Goal: Transaction & Acquisition: Purchase product/service

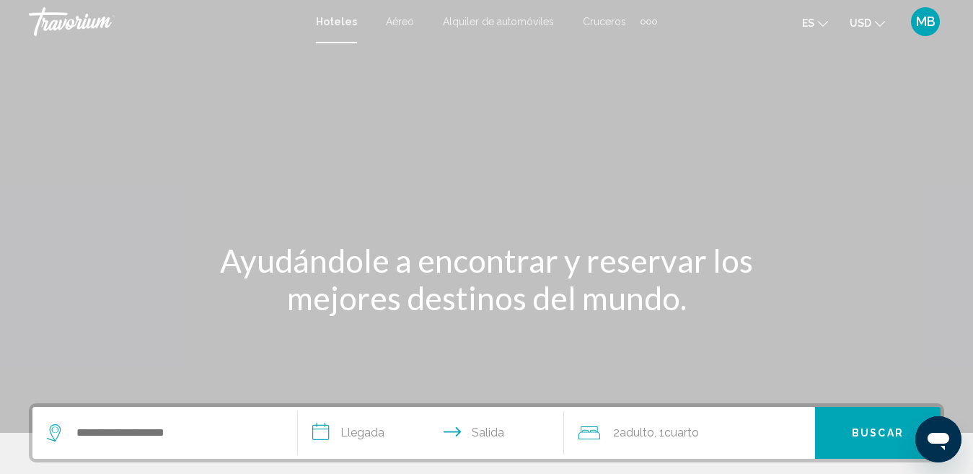
click at [643, 19] on div "Extra navigation items" at bounding box center [642, 21] width 5 height 5
click at [613, 56] on link "Actividades" at bounding box center [619, 48] width 68 height 26
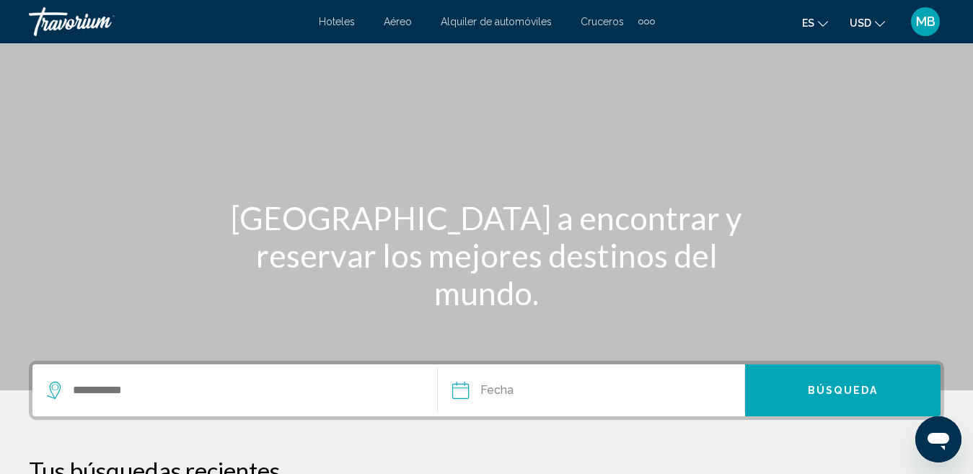
scroll to position [45, 0]
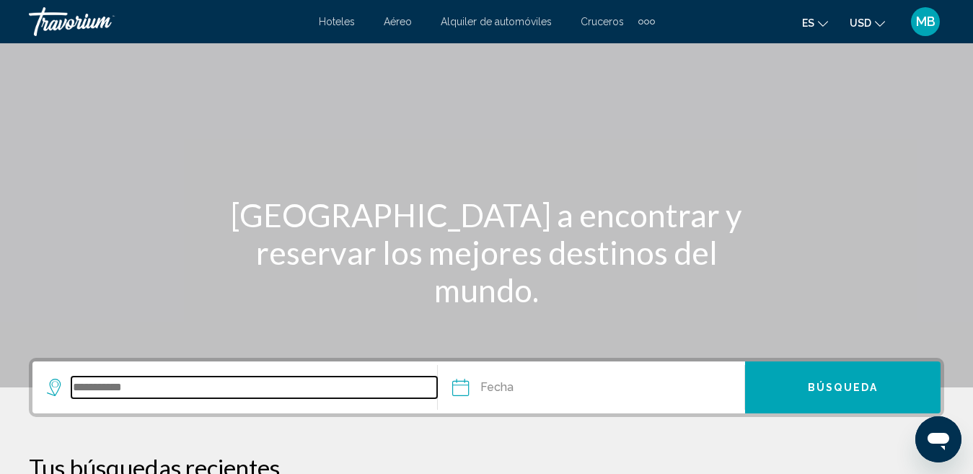
click at [294, 384] on input "Search widget" at bounding box center [254, 387] width 366 height 22
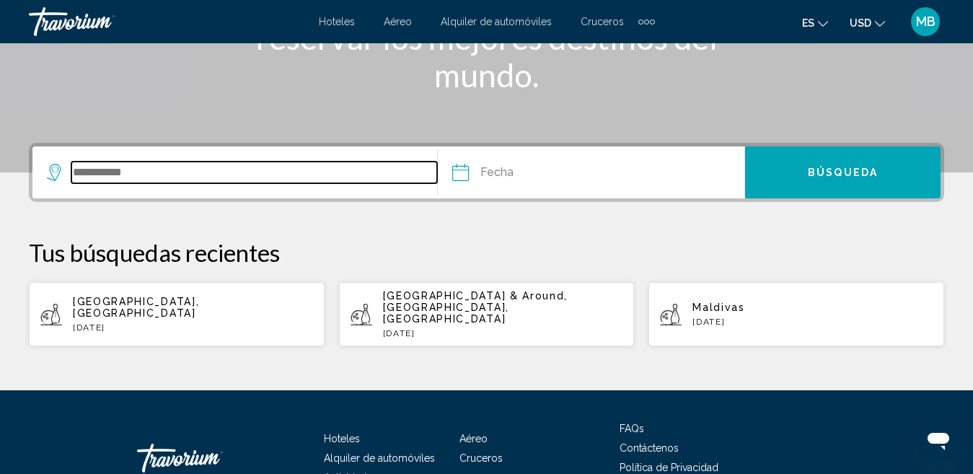
scroll to position [330, 0]
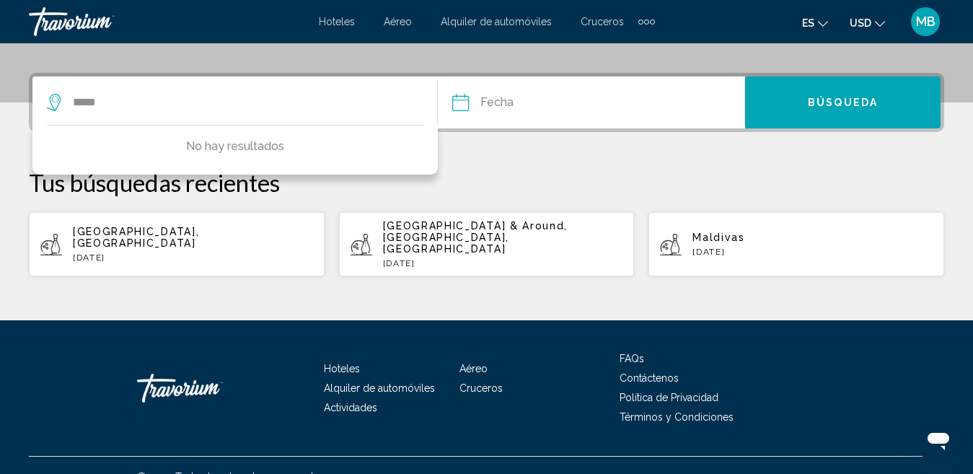
click at [199, 226] on span "[GEOGRAPHIC_DATA], [GEOGRAPHIC_DATA]" at bounding box center [136, 237] width 126 height 23
type input "**********"
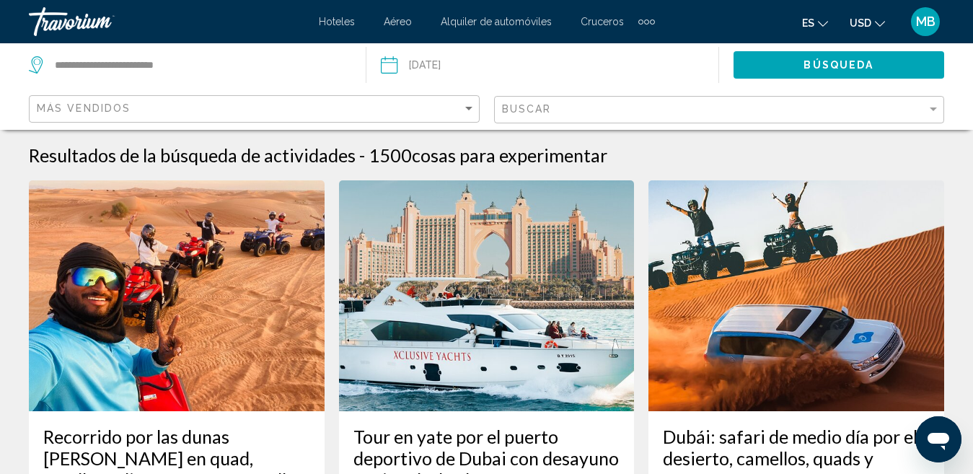
click at [417, 57] on input "Date: Sep 2, 2025" at bounding box center [464, 67] width 175 height 48
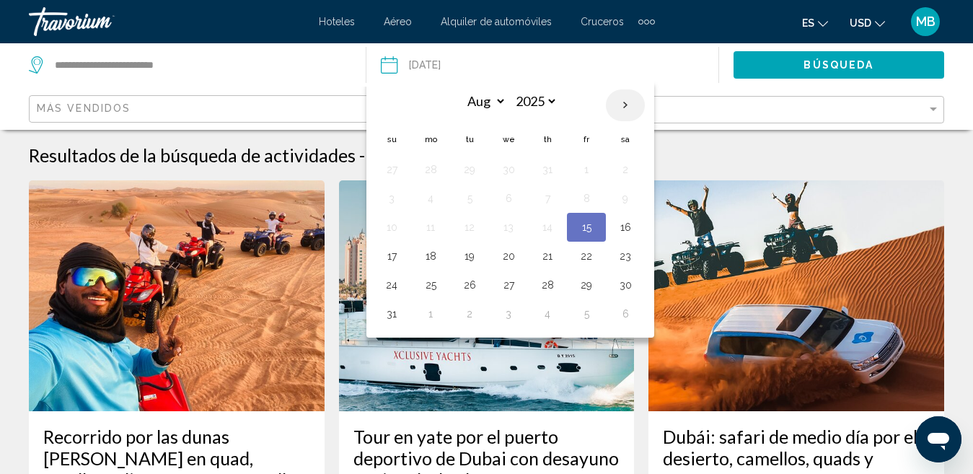
click at [624, 97] on th "Next month" at bounding box center [625, 105] width 39 height 32
select select "*"
click at [436, 166] on button "1" at bounding box center [430, 169] width 23 height 20
type input "**********"
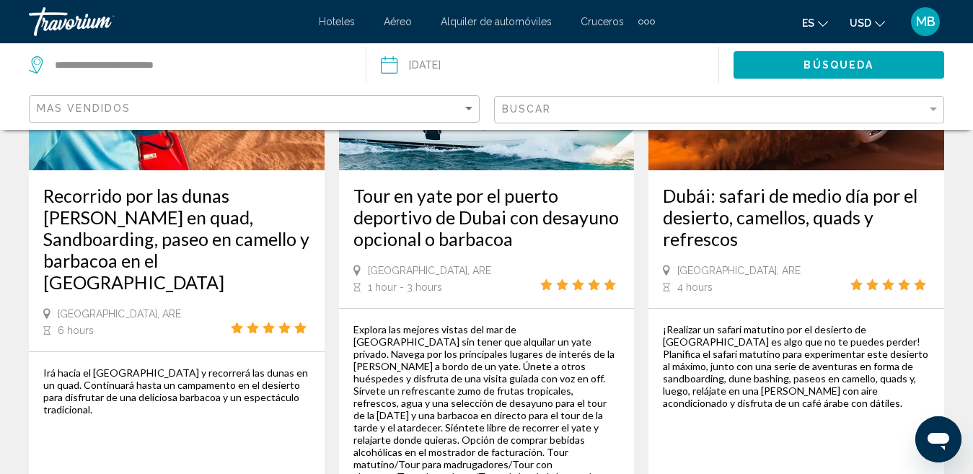
scroll to position [154, 0]
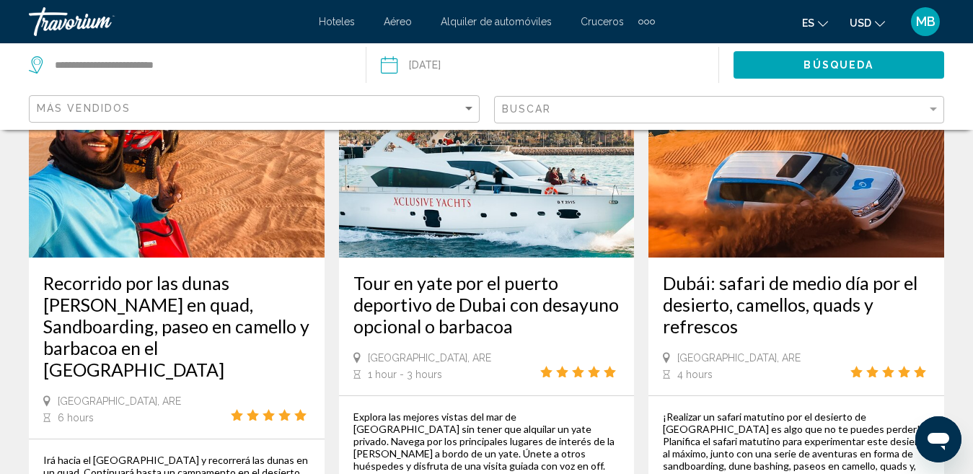
click at [500, 108] on mat-form-field "Buscar" at bounding box center [719, 110] width 451 height 28
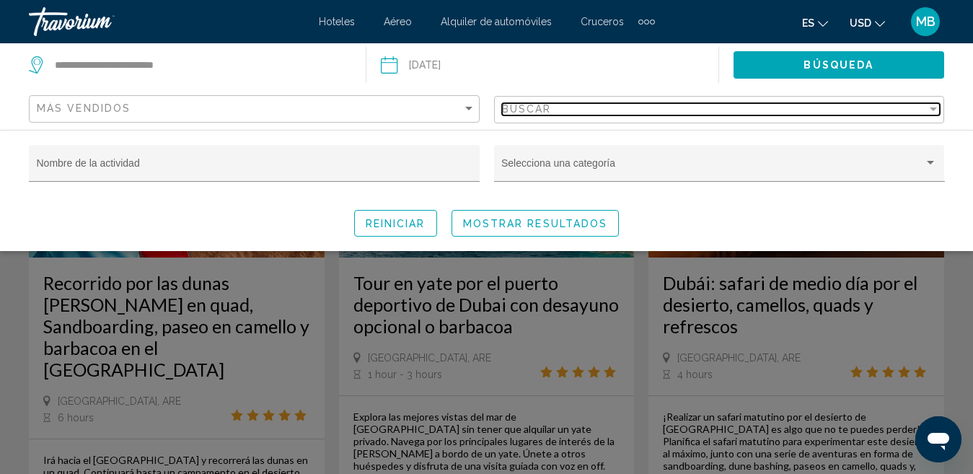
click at [586, 110] on div "Buscar" at bounding box center [715, 109] width 426 height 12
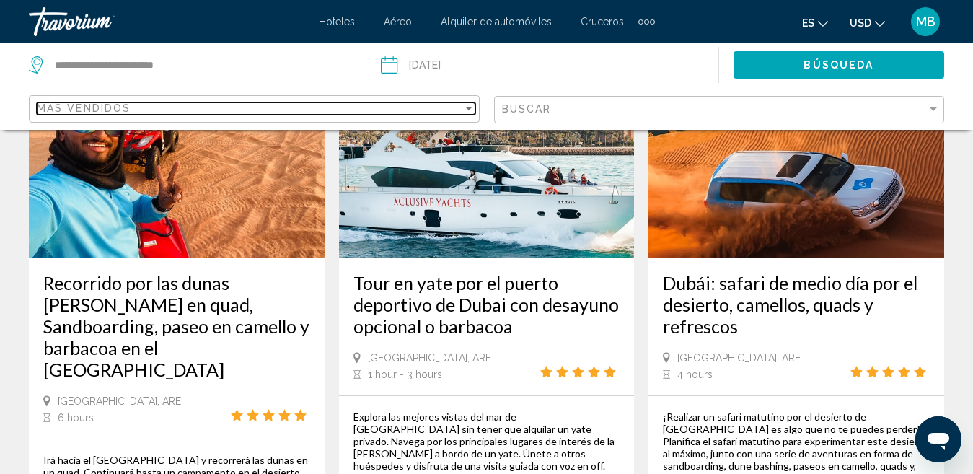
click at [456, 107] on div "Más vendidos" at bounding box center [250, 108] width 426 height 12
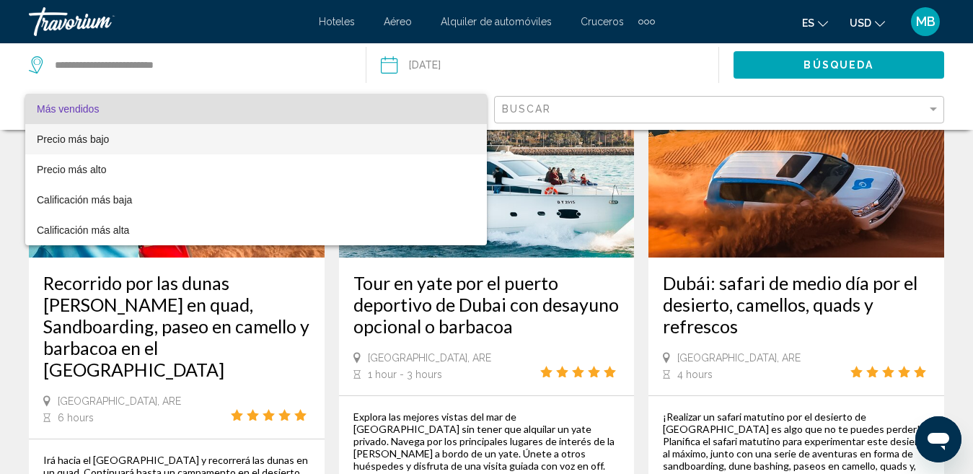
click at [151, 140] on span "Precio más bajo" at bounding box center [256, 139] width 439 height 30
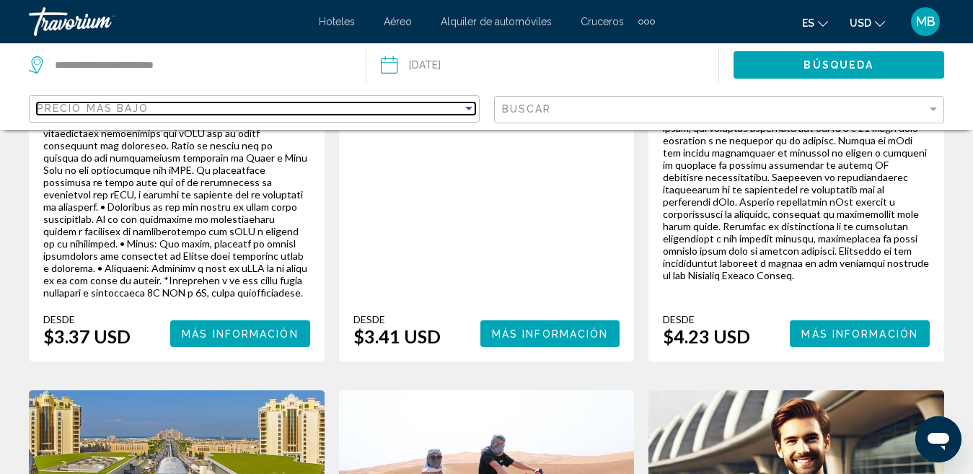
scroll to position [604, 0]
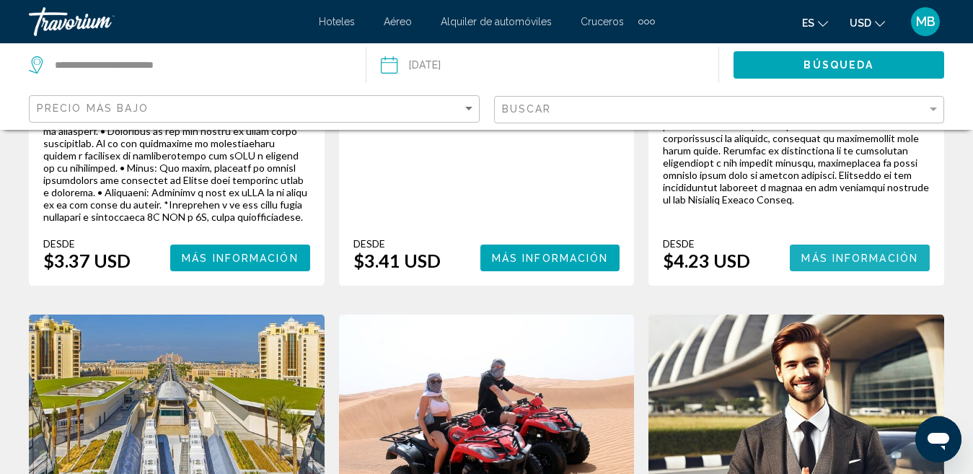
click at [860, 261] on span "Más información" at bounding box center [859, 258] width 117 height 12
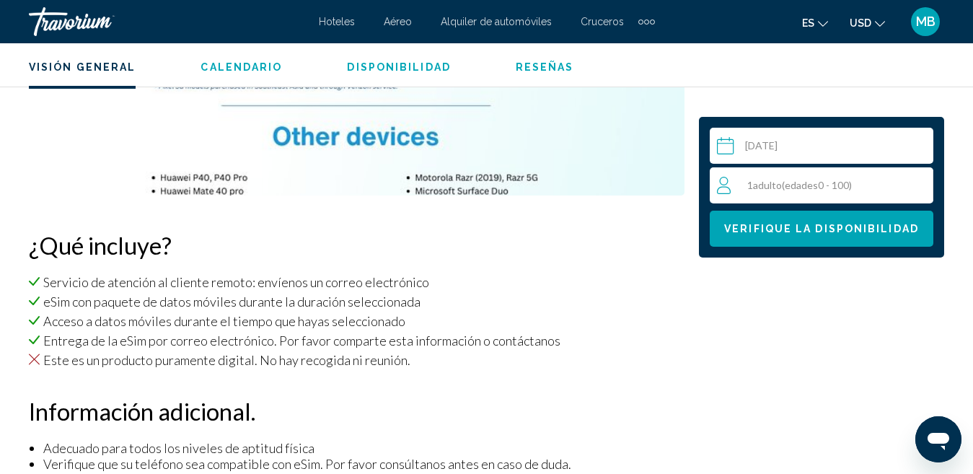
scroll to position [767, 0]
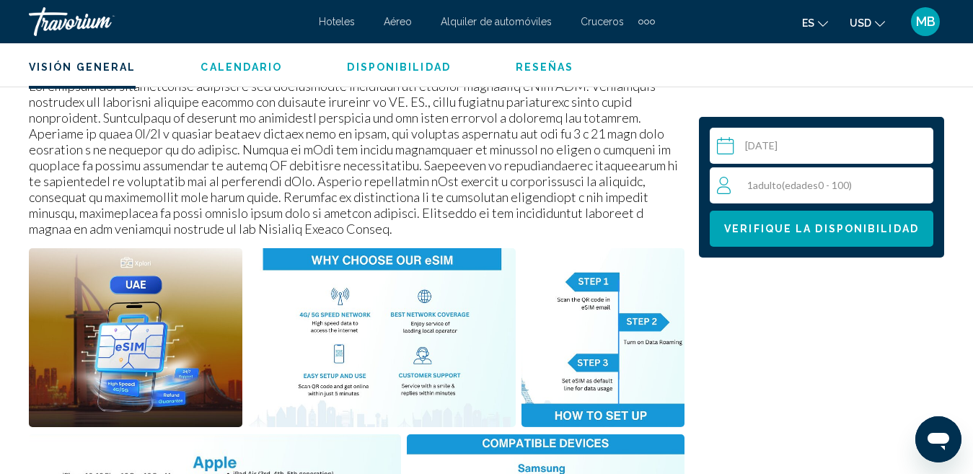
click at [852, 185] on span "( edades 0 - 100)" at bounding box center [817, 185] width 70 height 12
click at [904, 180] on div "1 Adulto Adulto ( edades 0 - 100) min : 1, max : 15" at bounding box center [825, 185] width 216 height 23
click at [916, 181] on icon "Increment adults" at bounding box center [918, 184] width 13 height 17
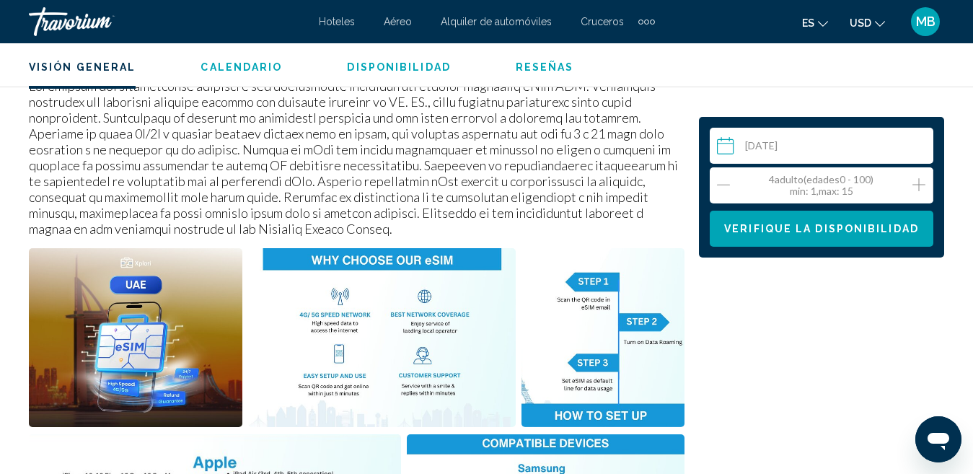
click at [819, 152] on input "Main content" at bounding box center [824, 148] width 229 height 40
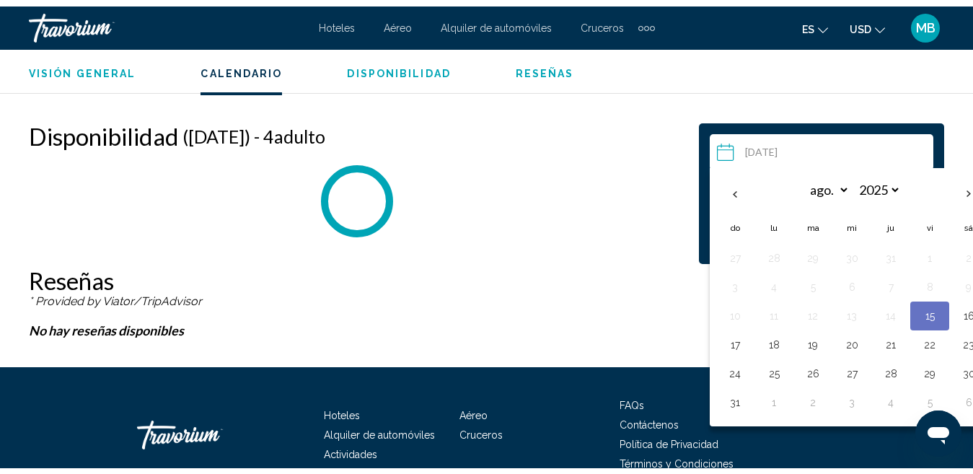
scroll to position [2560, 0]
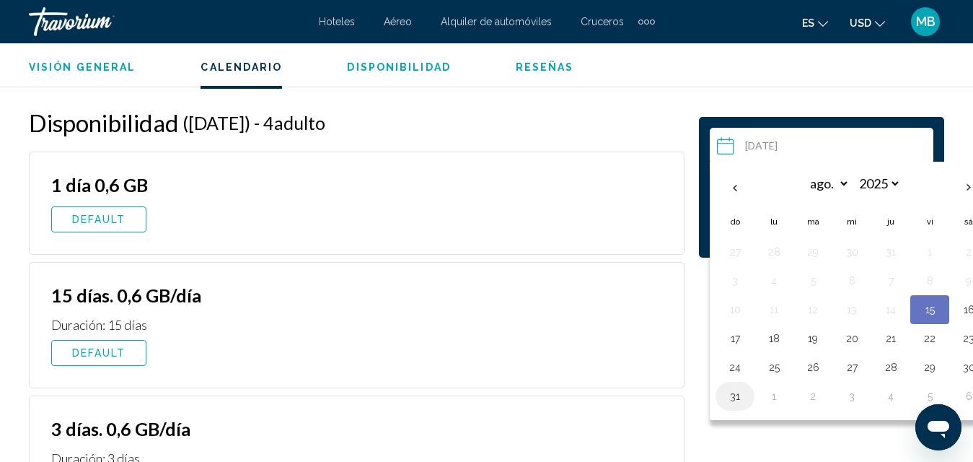
click at [733, 400] on button "31" at bounding box center [734, 396] width 23 height 20
type input "**********"
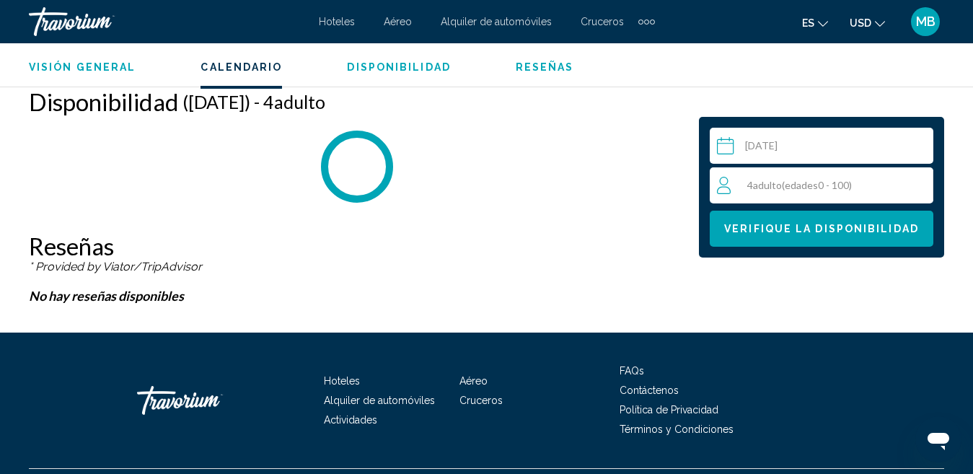
scroll to position [2582, 0]
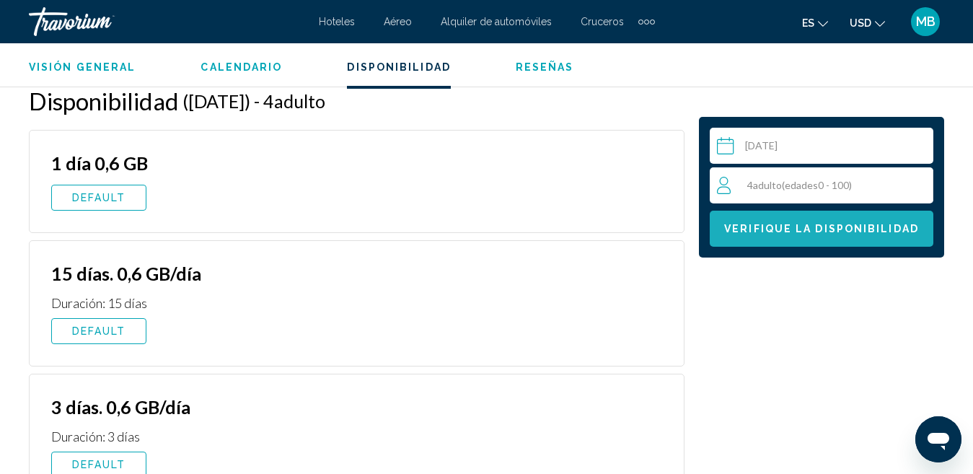
click at [808, 234] on span "Verifique la disponibilidad" at bounding box center [821, 230] width 195 height 12
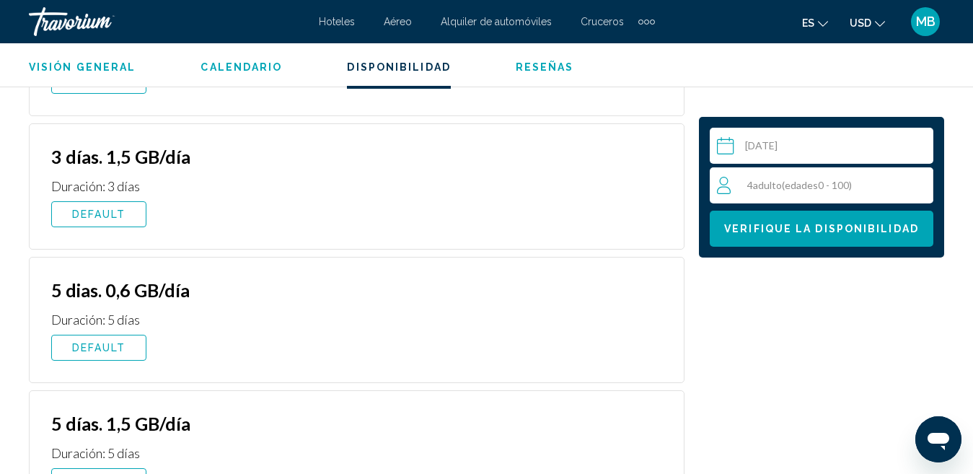
scroll to position [2959, 0]
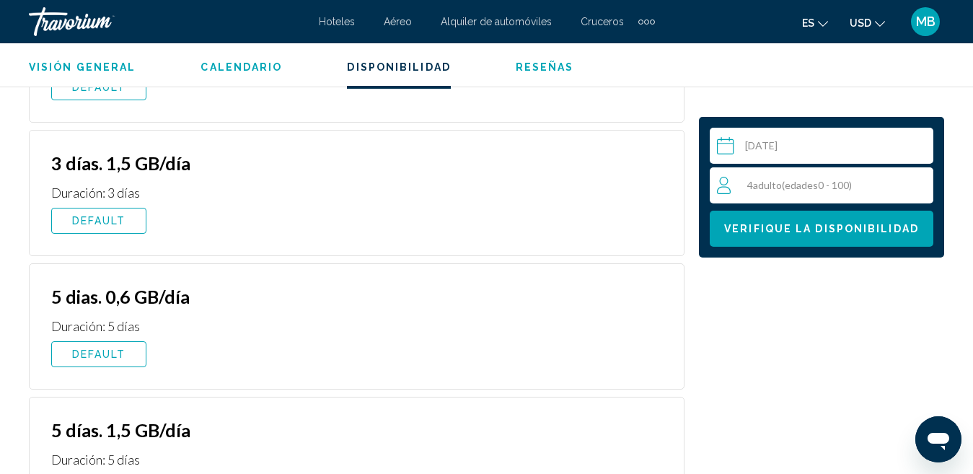
click at [113, 350] on span "DEFAULT" at bounding box center [99, 354] width 54 height 12
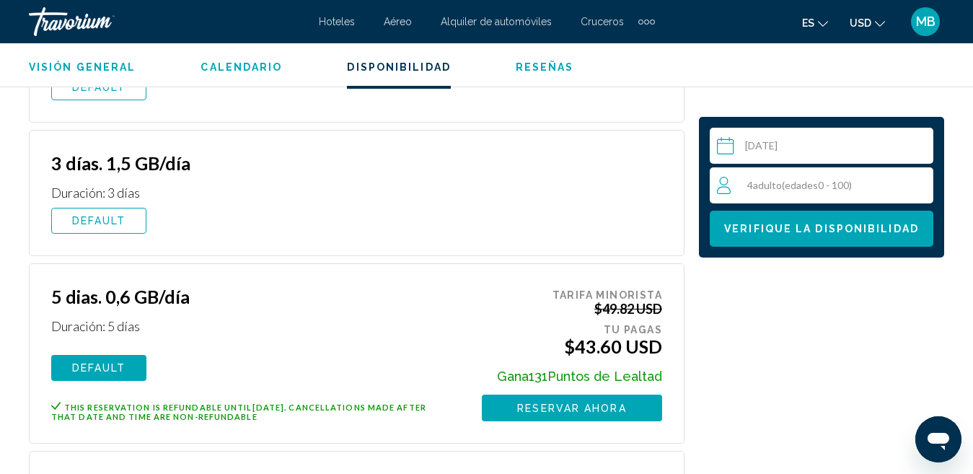
click at [107, 221] on span "DEFAULT" at bounding box center [99, 221] width 54 height 12
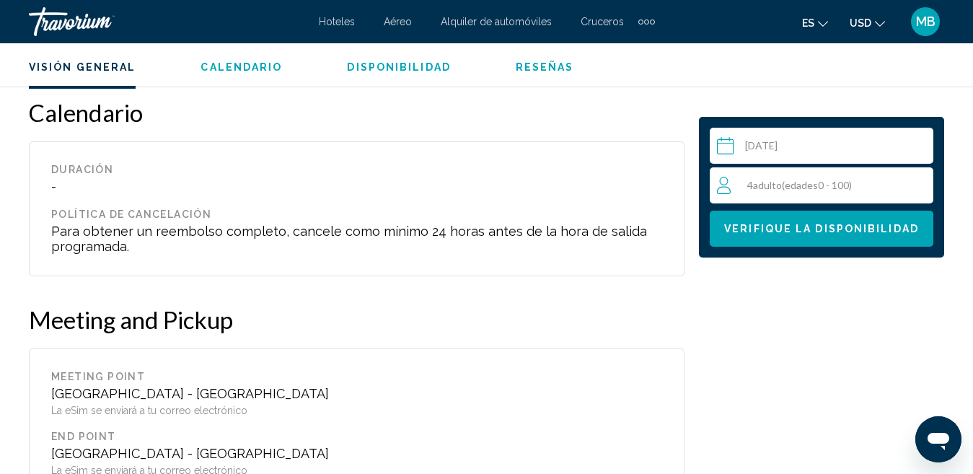
scroll to position [287, 0]
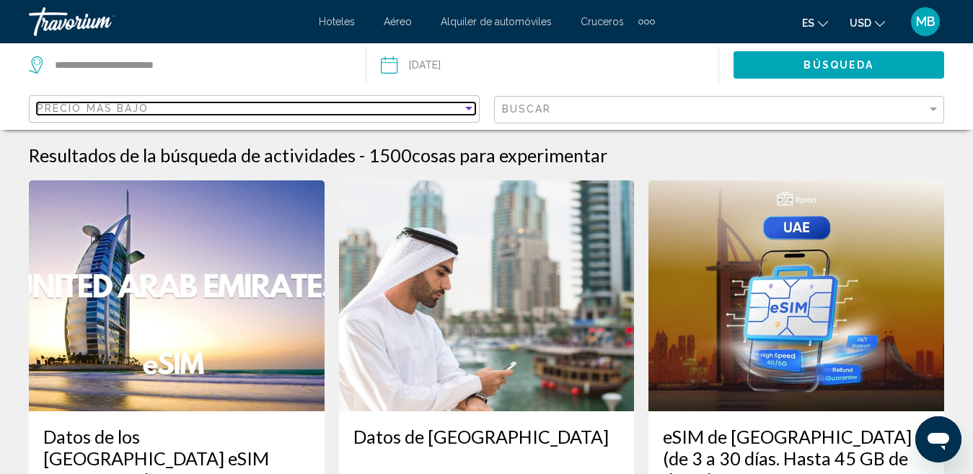
click at [423, 103] on div "Precio más bajo" at bounding box center [250, 108] width 426 height 12
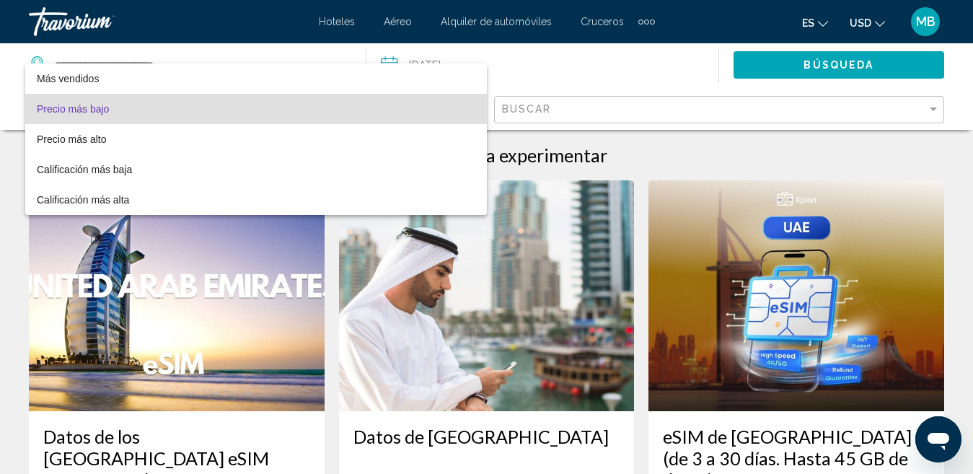
click at [423, 103] on span "Precio más bajo" at bounding box center [256, 109] width 439 height 30
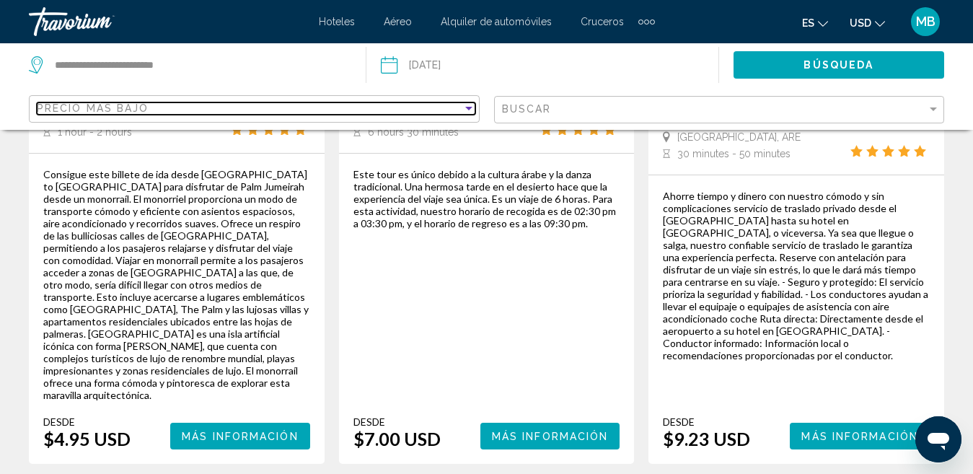
scroll to position [1107, 0]
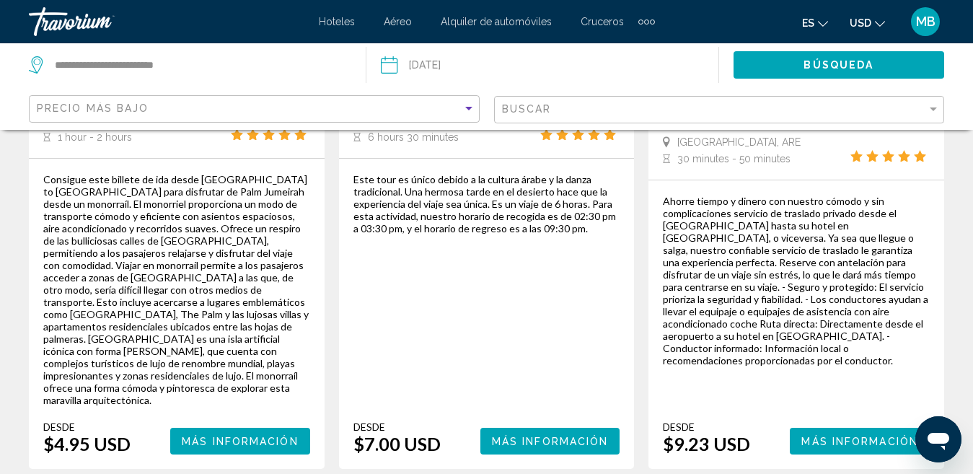
click at [862, 428] on button "Más información" at bounding box center [860, 441] width 140 height 27
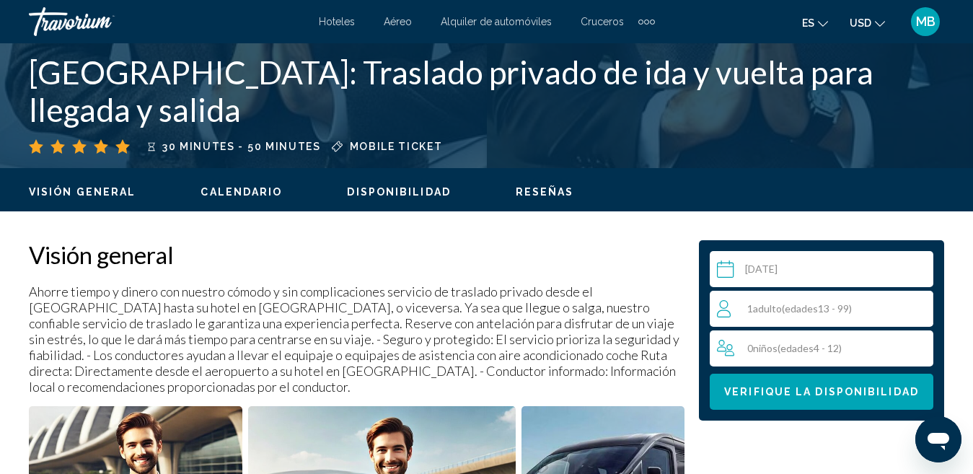
scroll to position [538, 0]
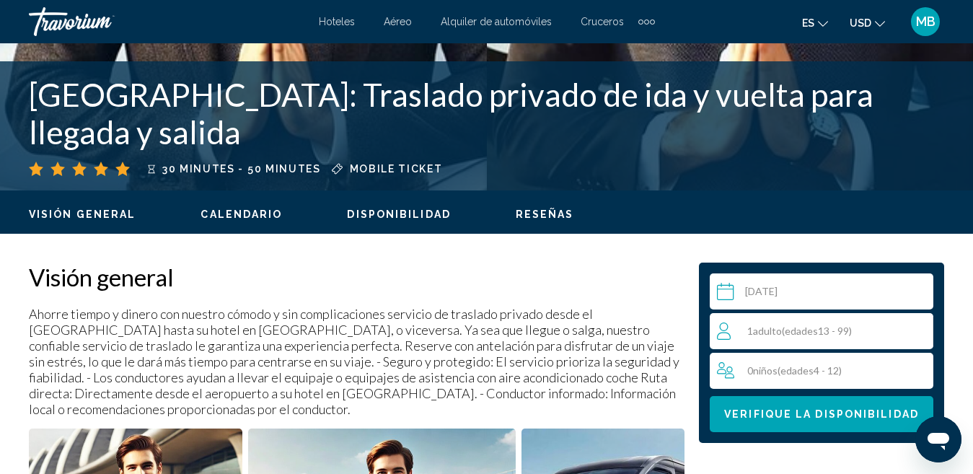
click at [824, 288] on input "Main content" at bounding box center [824, 293] width 229 height 40
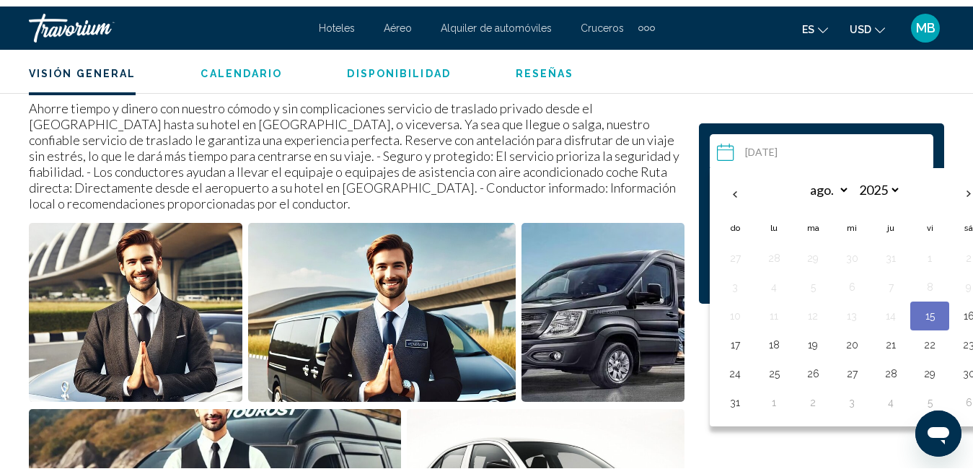
scroll to position [740, 0]
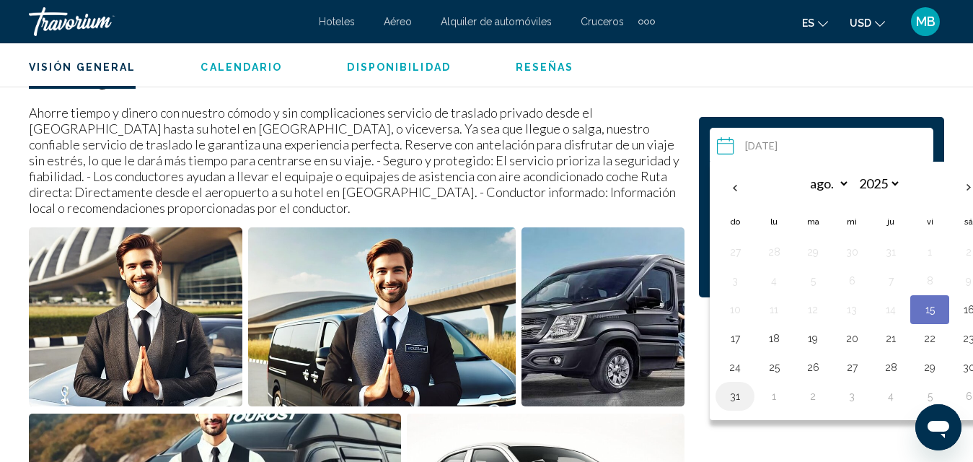
click at [735, 397] on button "31" at bounding box center [734, 396] width 23 height 20
type input "**********"
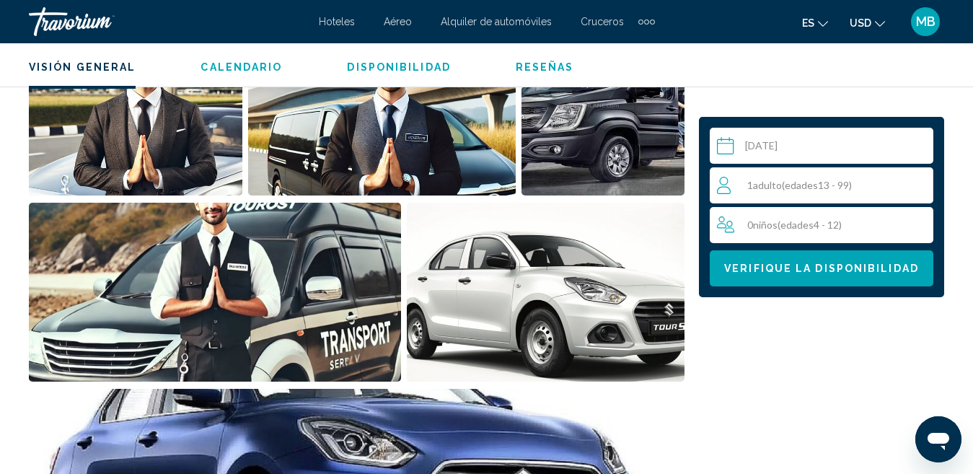
scroll to position [941, 0]
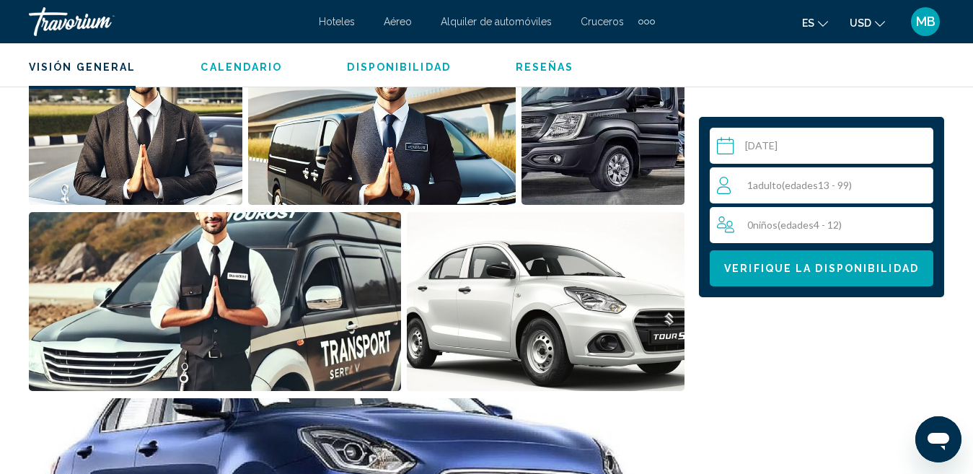
click at [872, 192] on div "1 Adulto Adulto ( edades 13 - 99)" at bounding box center [825, 185] width 216 height 17
click at [921, 180] on icon "Increment adults" at bounding box center [918, 184] width 13 height 17
click at [922, 181] on icon "Increment adults" at bounding box center [918, 184] width 13 height 17
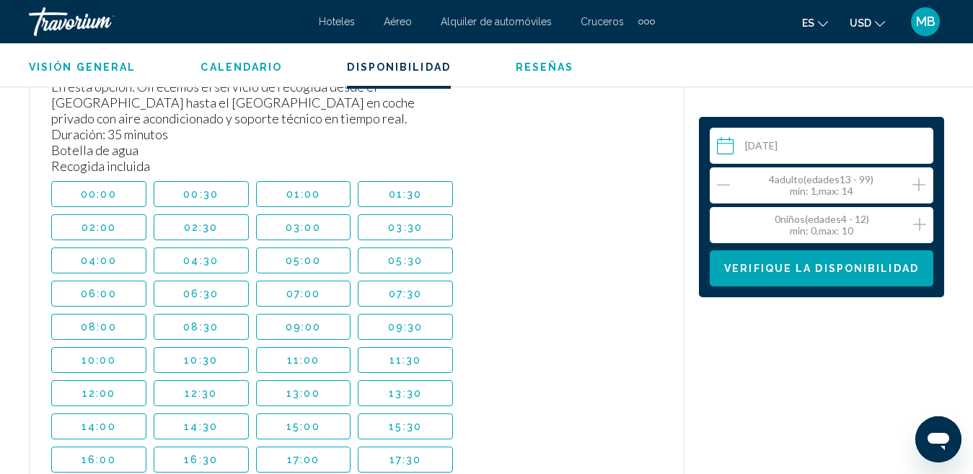
scroll to position [4752, 0]
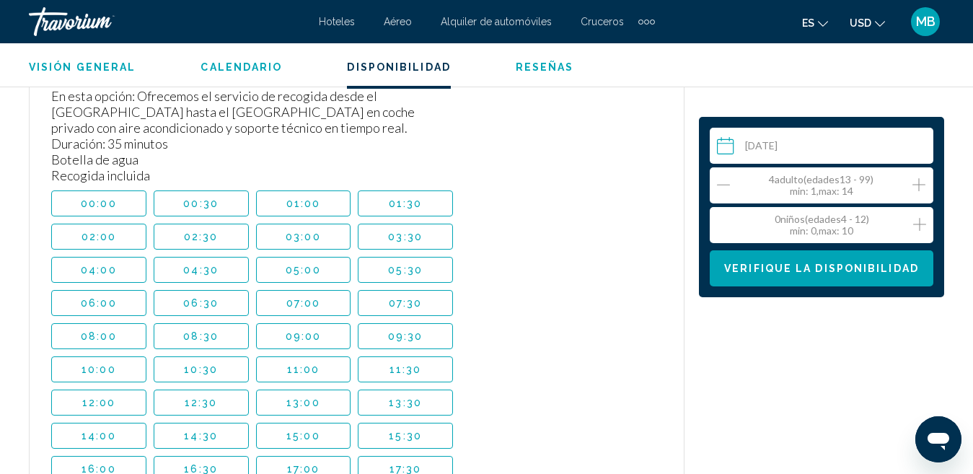
click at [312, 397] on span "13:00" at bounding box center [303, 403] width 34 height 12
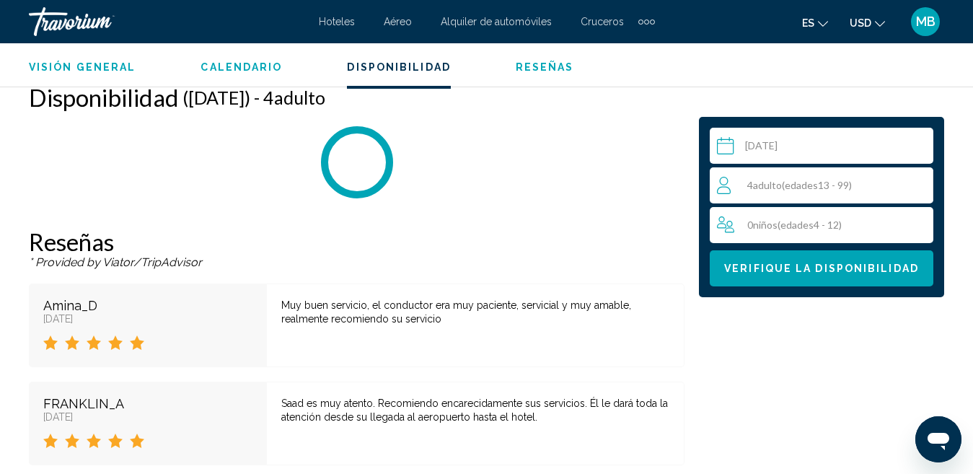
scroll to position [2851, 0]
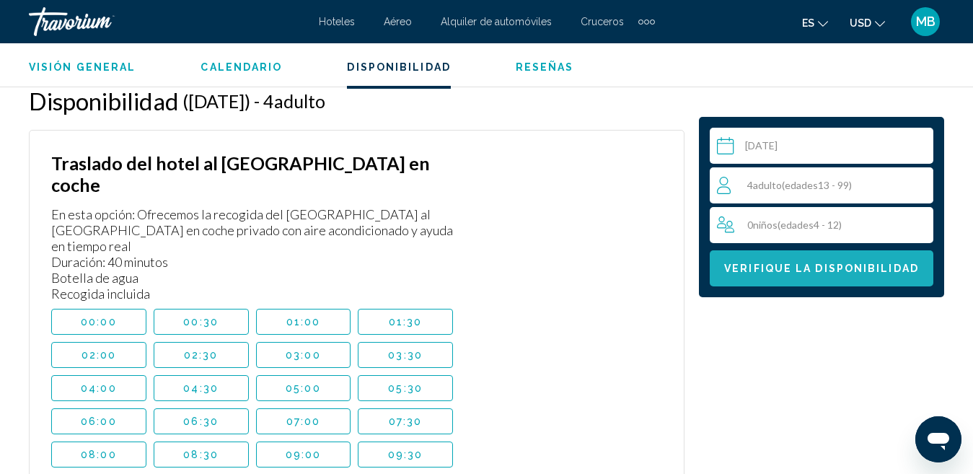
click at [788, 273] on span "Verifique la disponibilidad" at bounding box center [821, 269] width 195 height 12
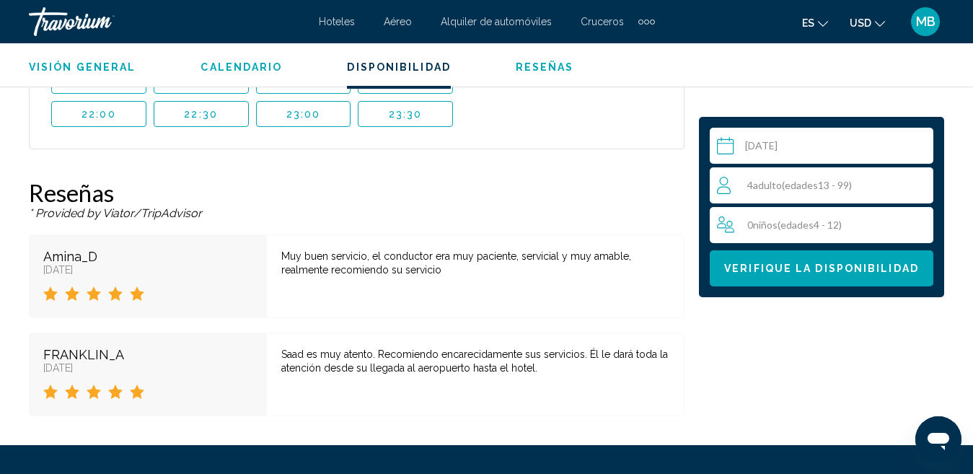
scroll to position [4034, 0]
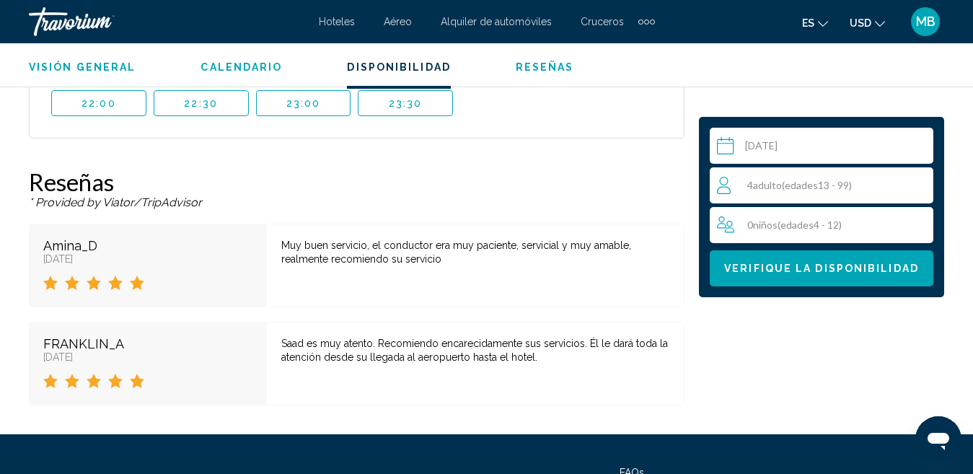
click at [917, 258] on button "Verifique la disponibilidad" at bounding box center [822, 268] width 224 height 36
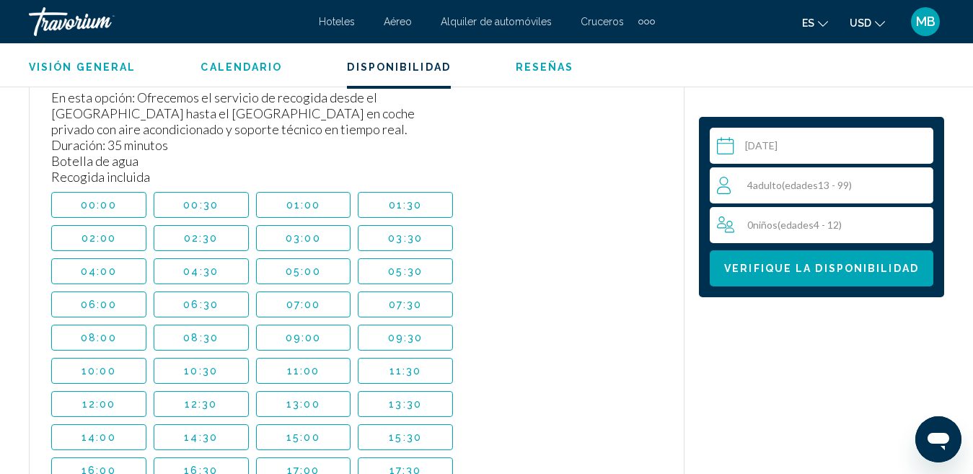
scroll to position [3582, 0]
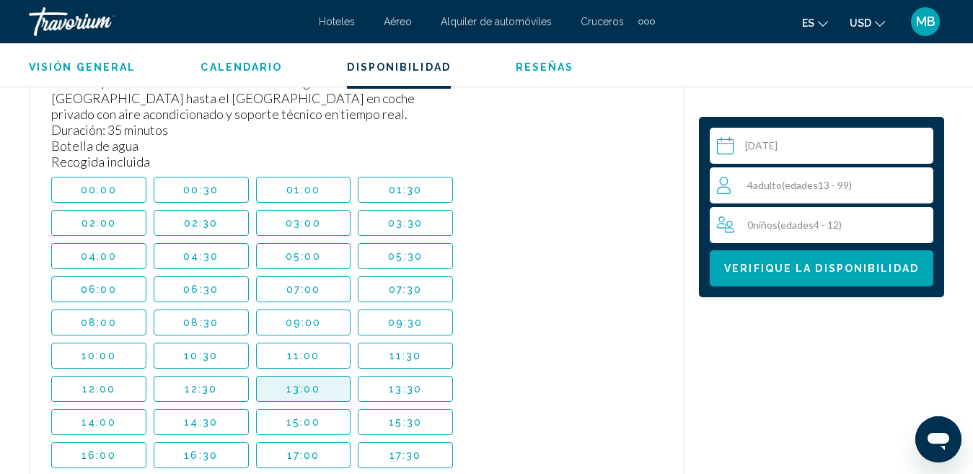
click at [314, 380] on button "13:00" at bounding box center [303, 389] width 95 height 26
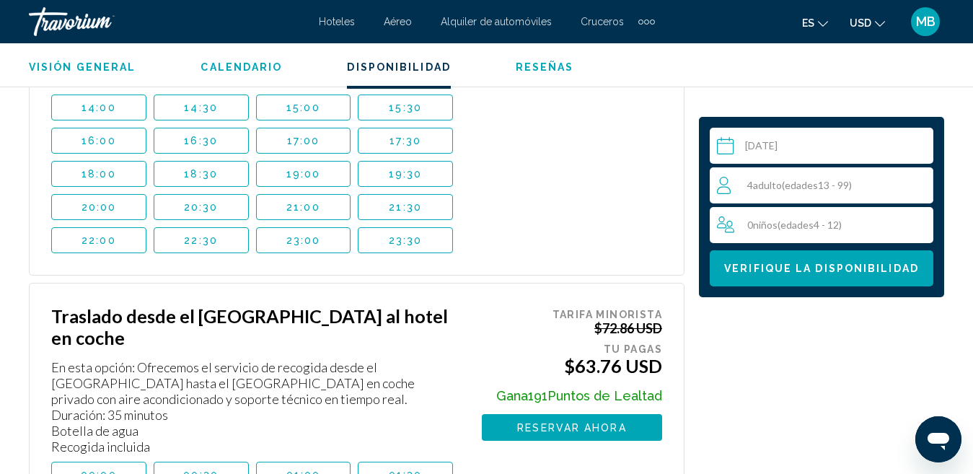
scroll to position [3290, 0]
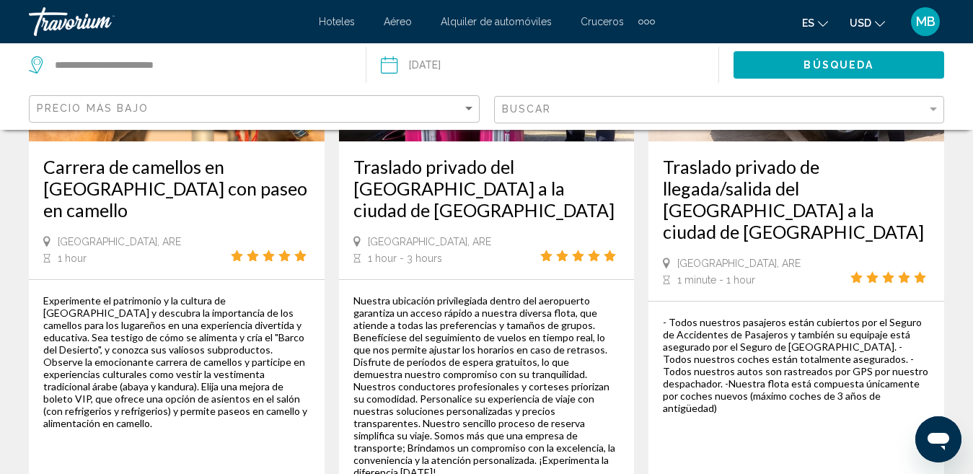
scroll to position [1735, 0]
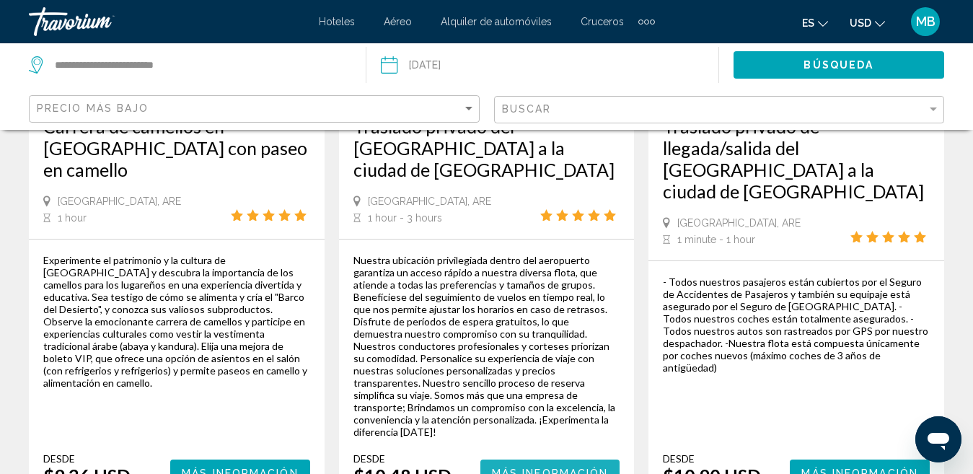
click at [537, 467] on span "Más información" at bounding box center [550, 473] width 117 height 12
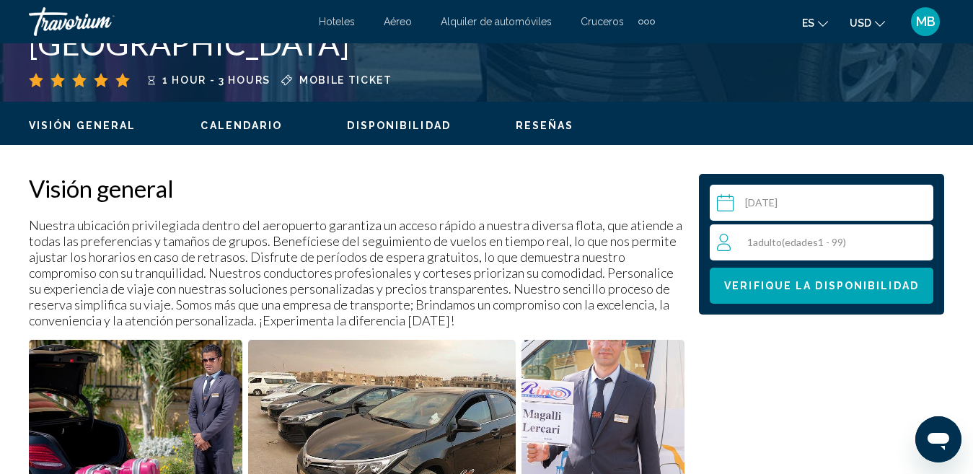
scroll to position [620, 0]
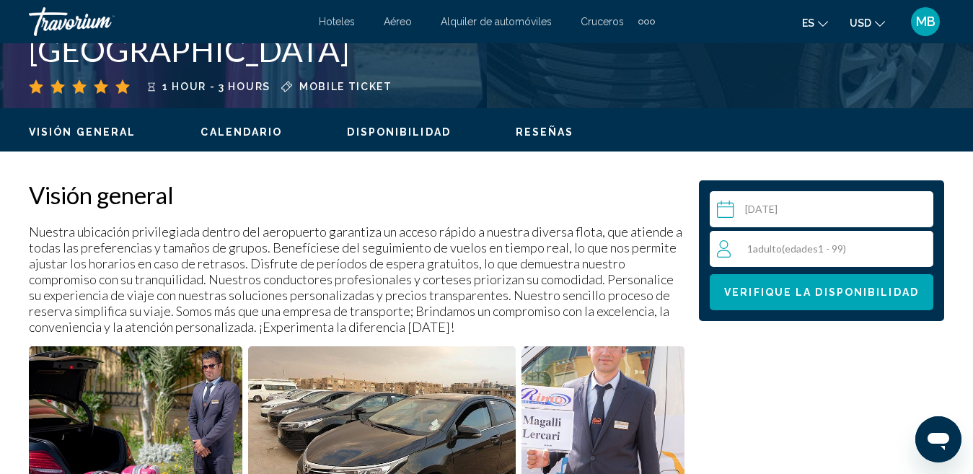
click at [816, 211] on input "Main content" at bounding box center [824, 211] width 229 height 40
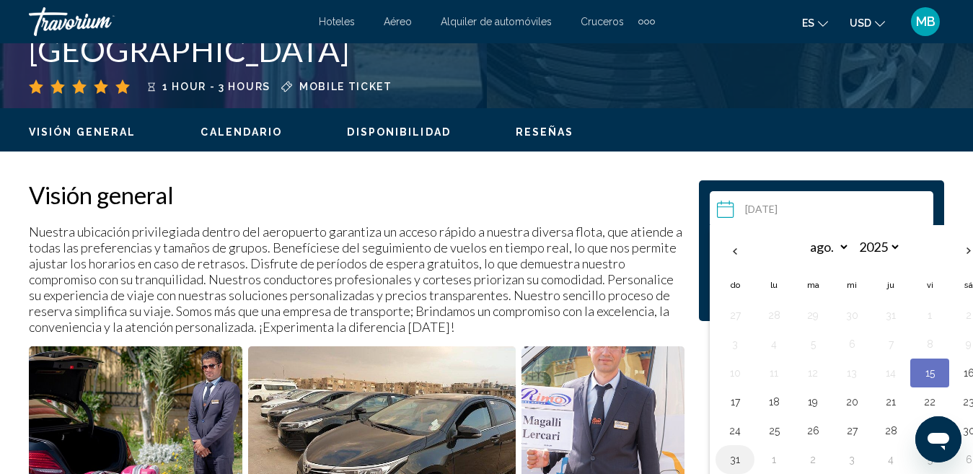
click at [731, 460] on button "31" at bounding box center [734, 459] width 23 height 20
type input "**********"
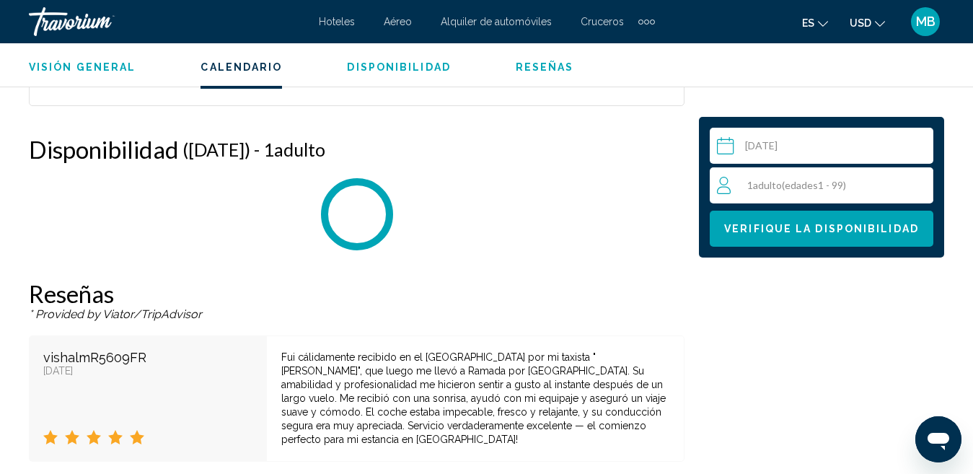
scroll to position [2485, 0]
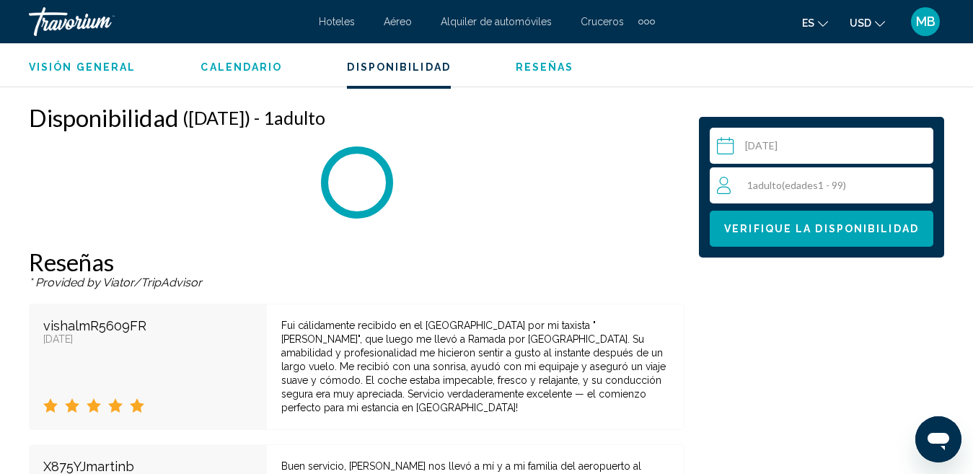
click at [836, 175] on div "1 Adulto Adulto ( edades 1 - 99)" at bounding box center [825, 185] width 216 height 36
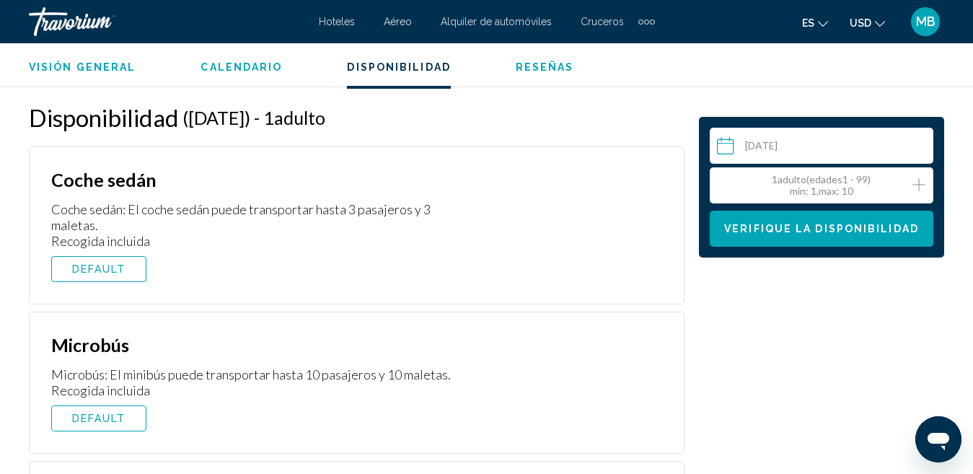
click at [914, 186] on icon "Increment adults" at bounding box center [918, 184] width 13 height 17
click at [840, 235] on button "Verifique la disponibilidad" at bounding box center [822, 229] width 224 height 36
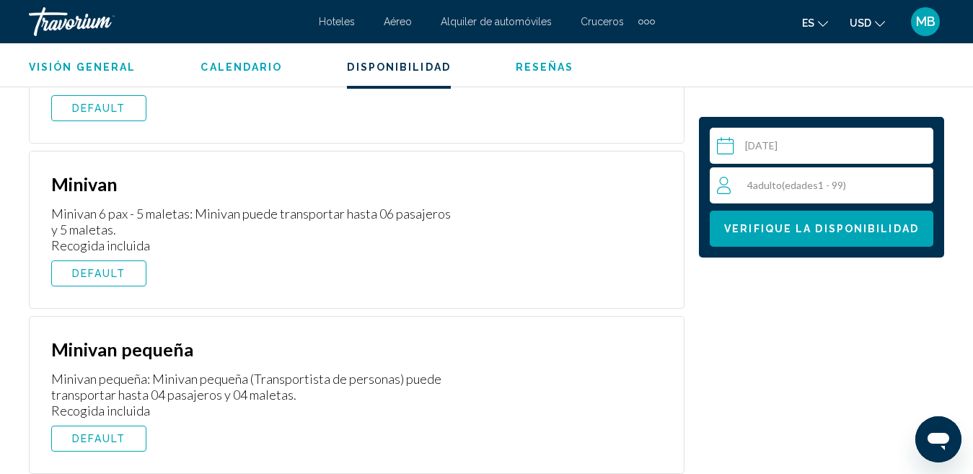
scroll to position [2615, 0]
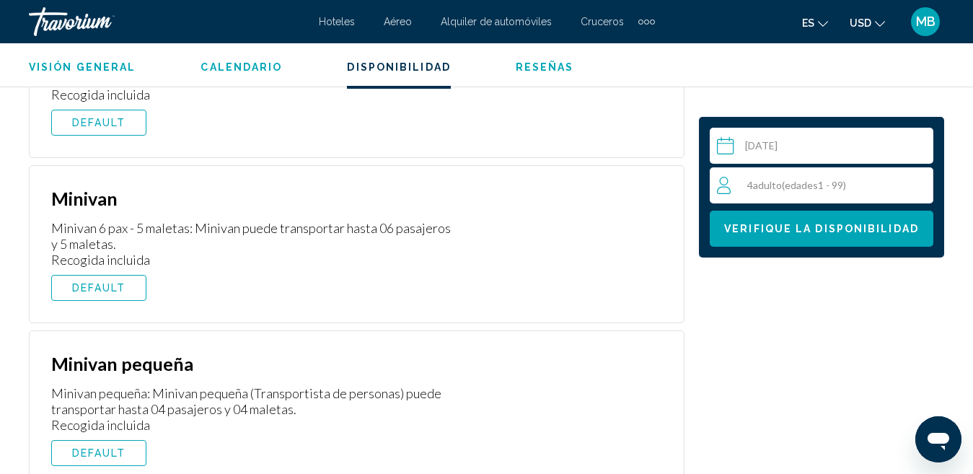
click at [114, 275] on button "DEFAULT" at bounding box center [98, 288] width 95 height 26
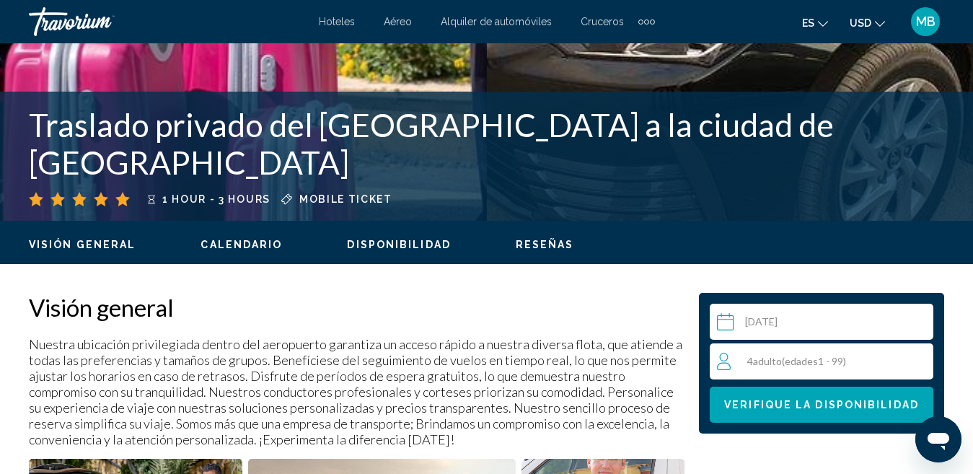
scroll to position [428, 0]
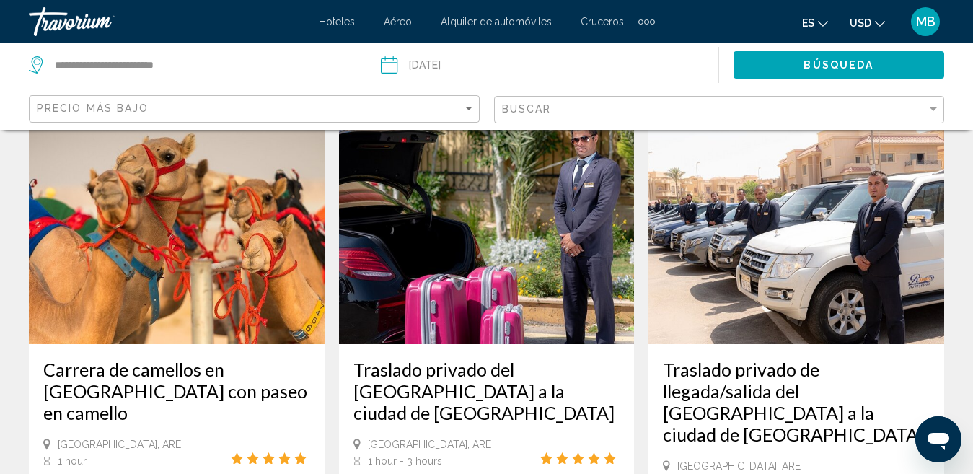
scroll to position [1487, 0]
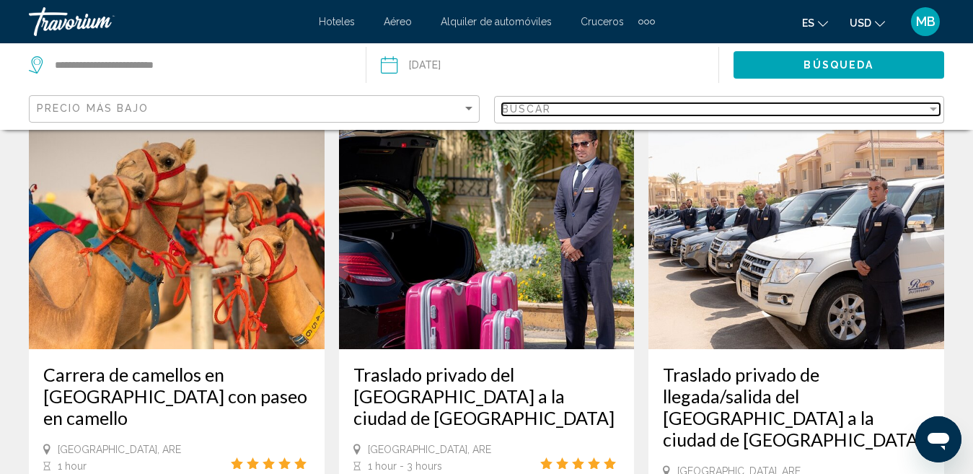
click at [538, 106] on span "Buscar" at bounding box center [527, 109] width 50 height 12
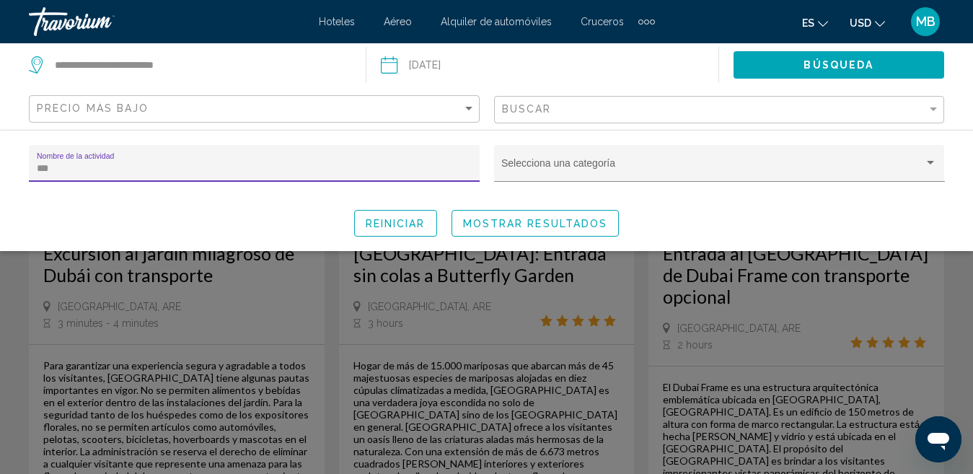
scroll to position [734, 0]
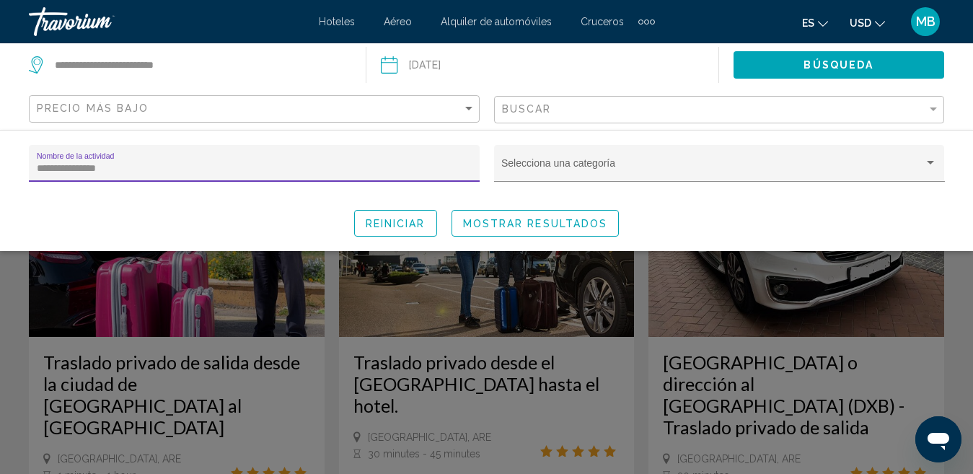
type input "**********"
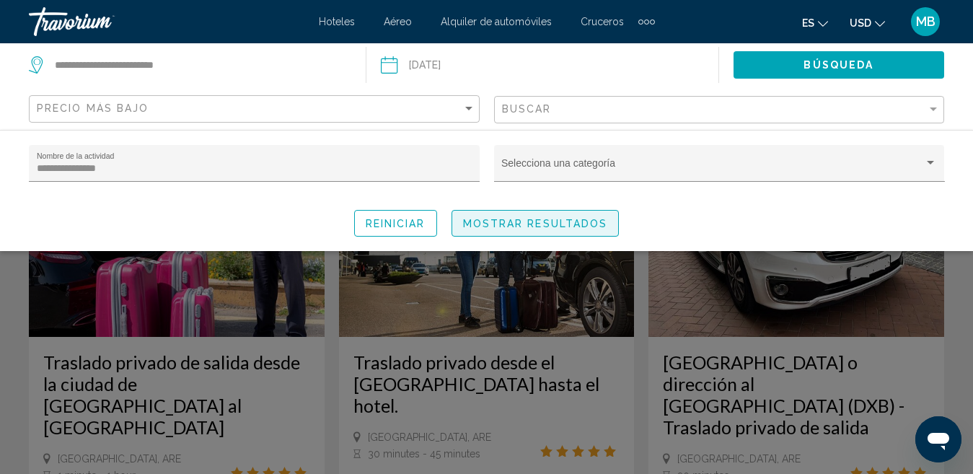
click at [557, 223] on span "Mostrar resultados" at bounding box center [535, 224] width 145 height 12
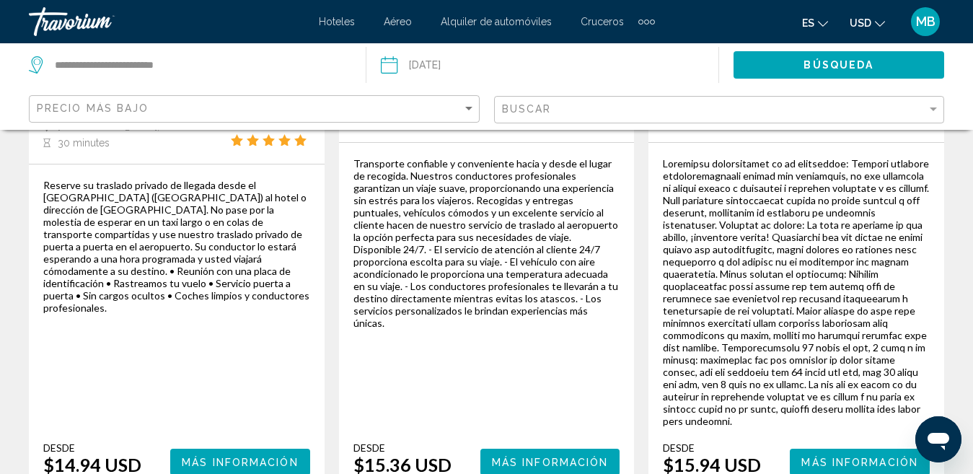
scroll to position [1715, 0]
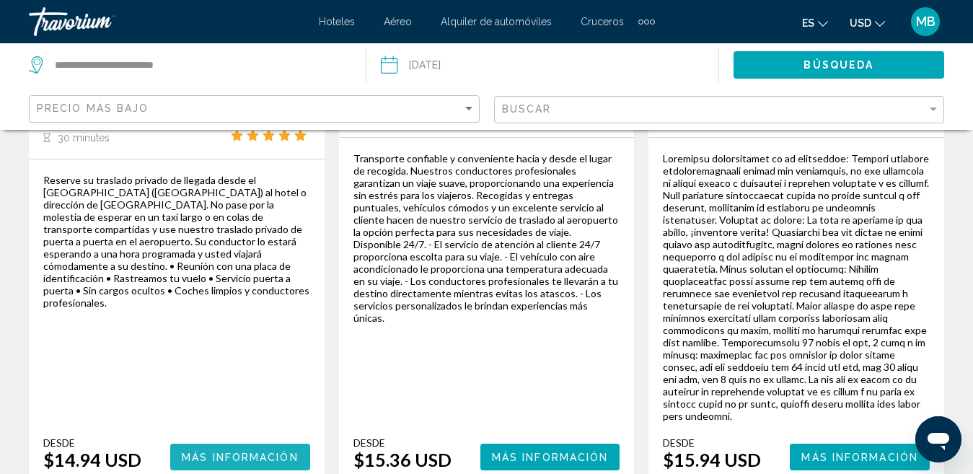
click at [298, 452] on span "Más información" at bounding box center [240, 458] width 117 height 12
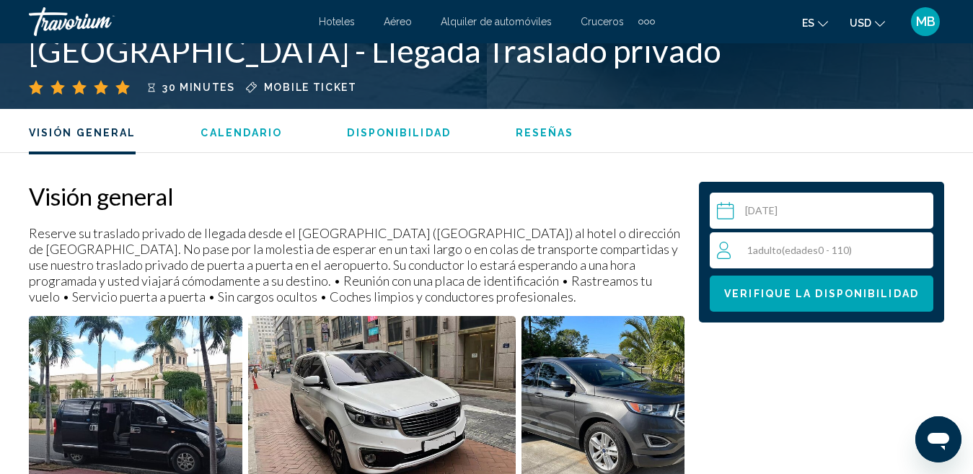
scroll to position [770, 0]
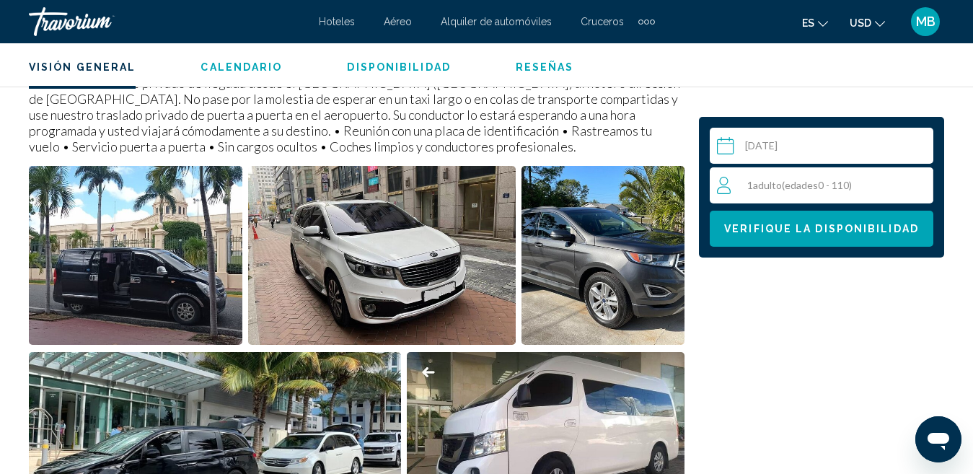
click at [831, 152] on input "Main content" at bounding box center [824, 148] width 229 height 40
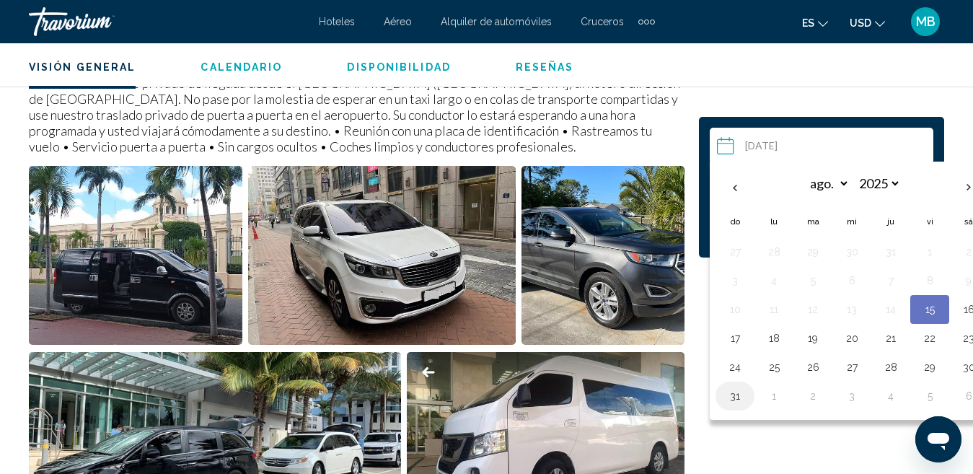
click at [728, 398] on button "31" at bounding box center [734, 396] width 23 height 20
type input "**********"
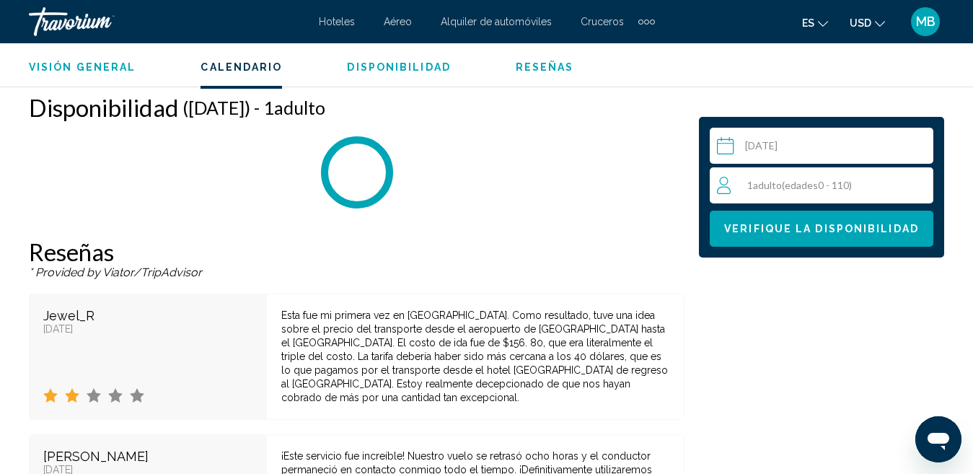
scroll to position [2334, 0]
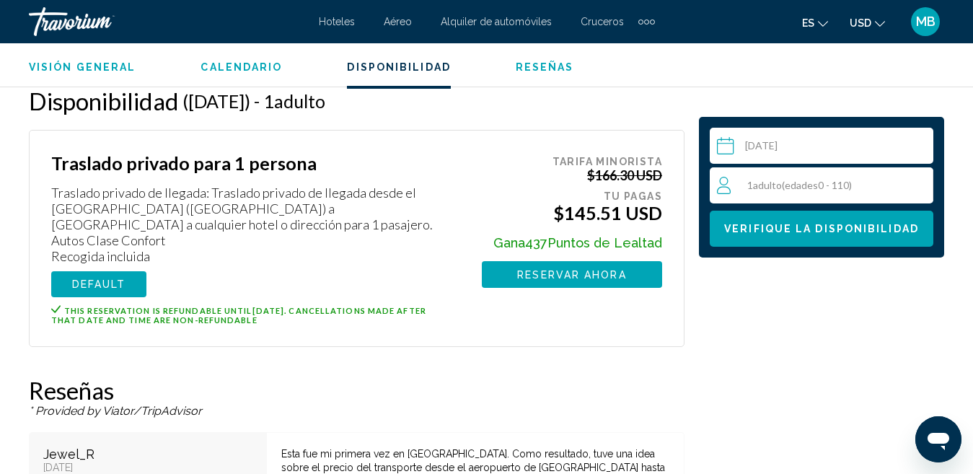
click at [768, 193] on div "1 Adulto Adulto ( edades 0 - 110)" at bounding box center [825, 185] width 216 height 17
click at [917, 177] on icon "Increment adults" at bounding box center [918, 184] width 13 height 17
click at [922, 181] on icon "Increment adults" at bounding box center [918, 184] width 13 height 17
click at [866, 228] on span "Verifique la disponibilidad" at bounding box center [821, 230] width 195 height 12
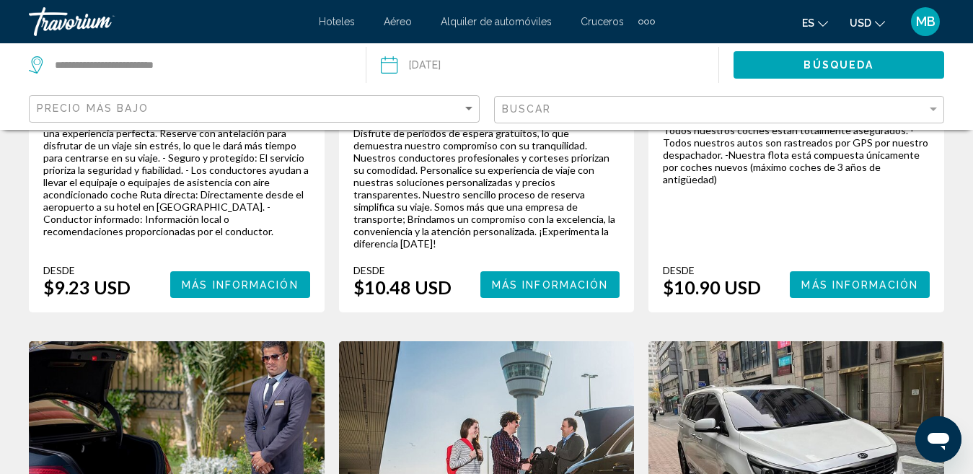
scroll to position [508, 0]
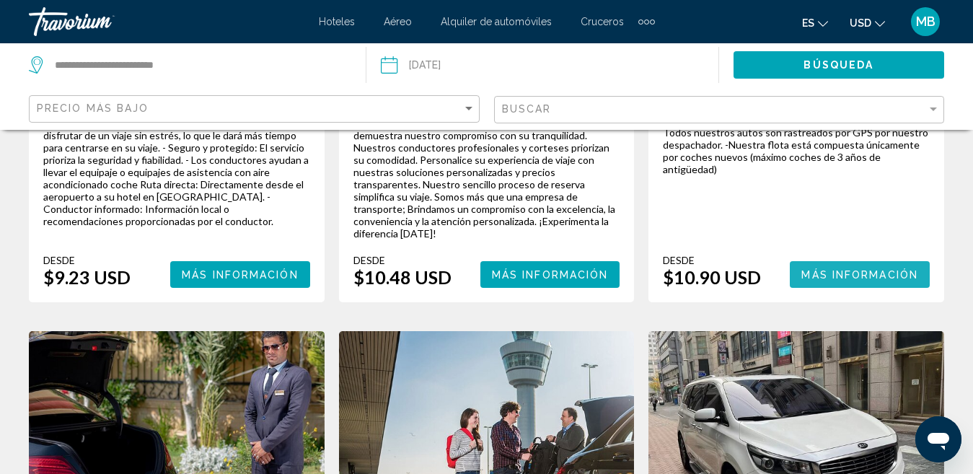
click at [839, 269] on span "Más información" at bounding box center [859, 275] width 117 height 12
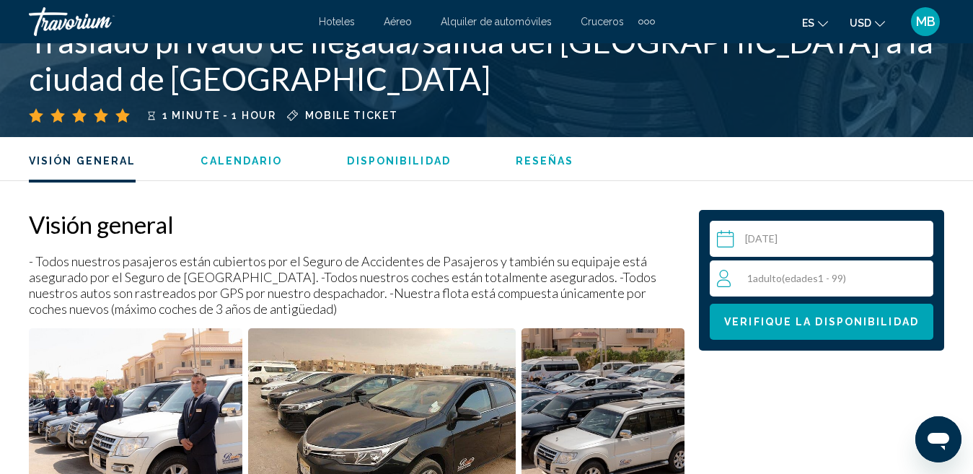
scroll to position [919, 0]
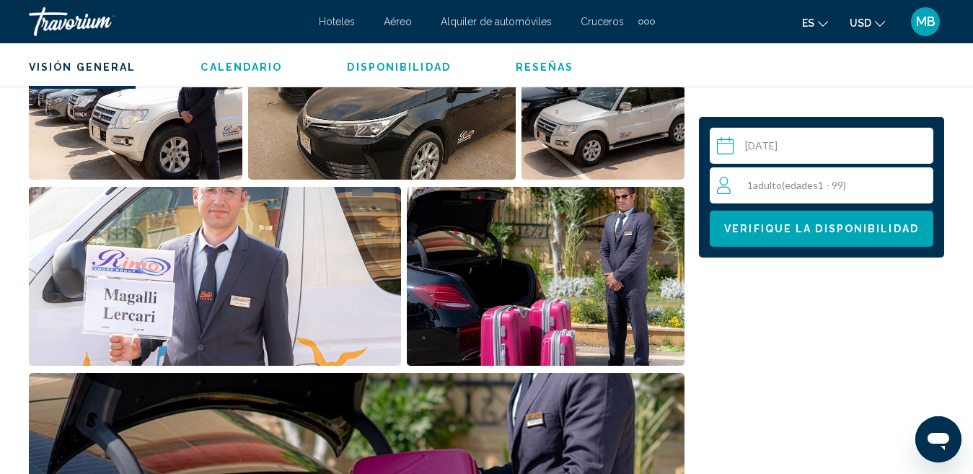
click at [767, 146] on input "Main content" at bounding box center [824, 148] width 229 height 40
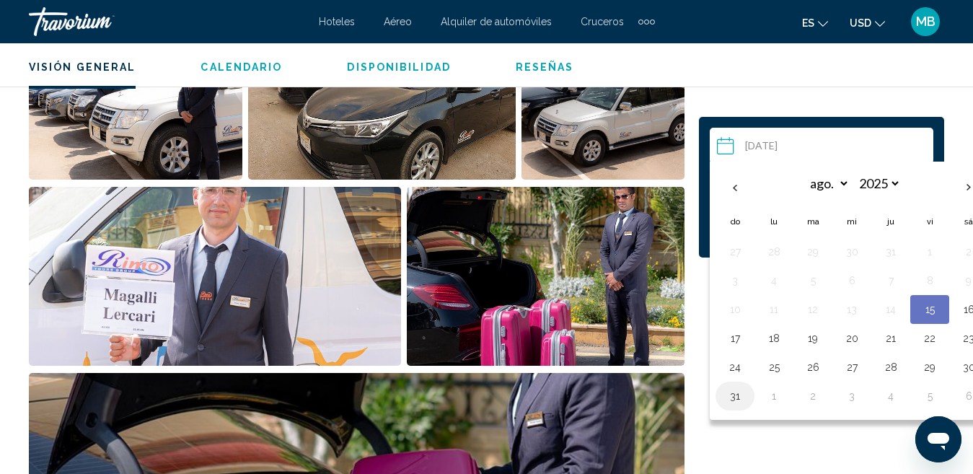
click at [736, 395] on button "31" at bounding box center [734, 396] width 23 height 20
type input "**********"
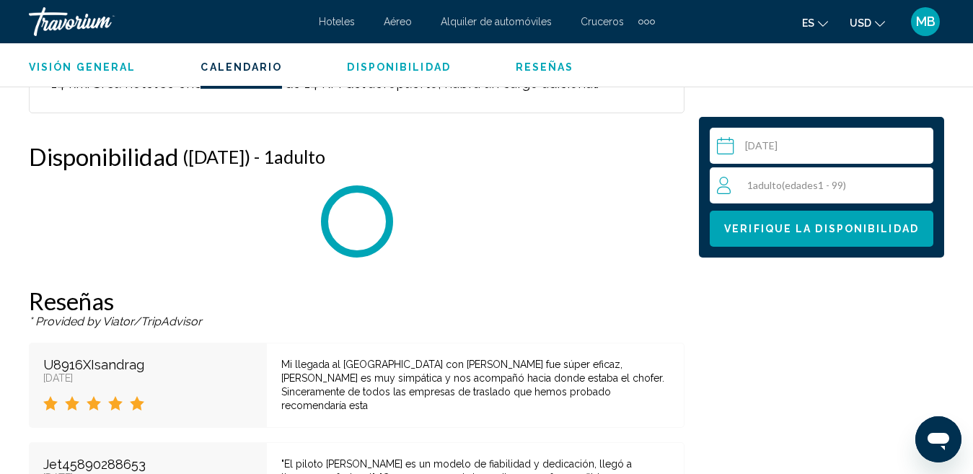
scroll to position [2142, 0]
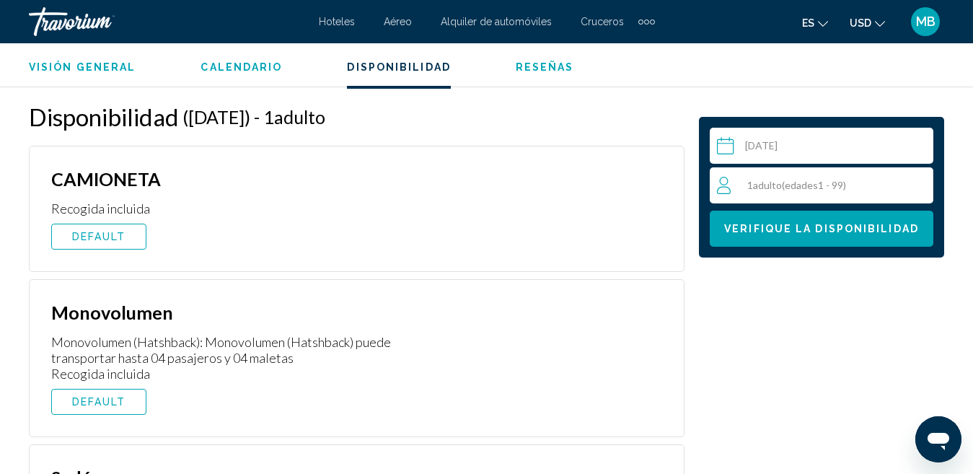
click at [798, 180] on span "edades" at bounding box center [801, 185] width 33 height 12
click at [912, 179] on icon "Increment adults" at bounding box center [918, 184] width 13 height 17
click at [841, 232] on span "Verifique la disponibilidad" at bounding box center [821, 230] width 195 height 12
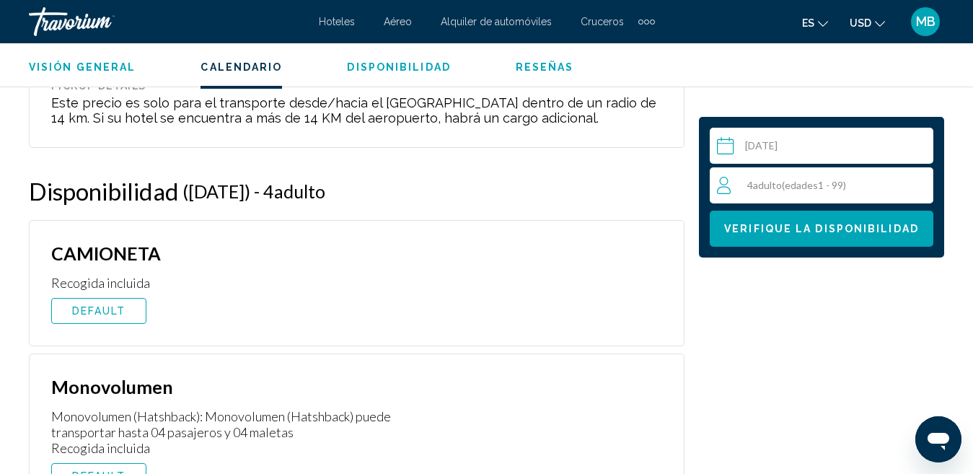
scroll to position [2031, 0]
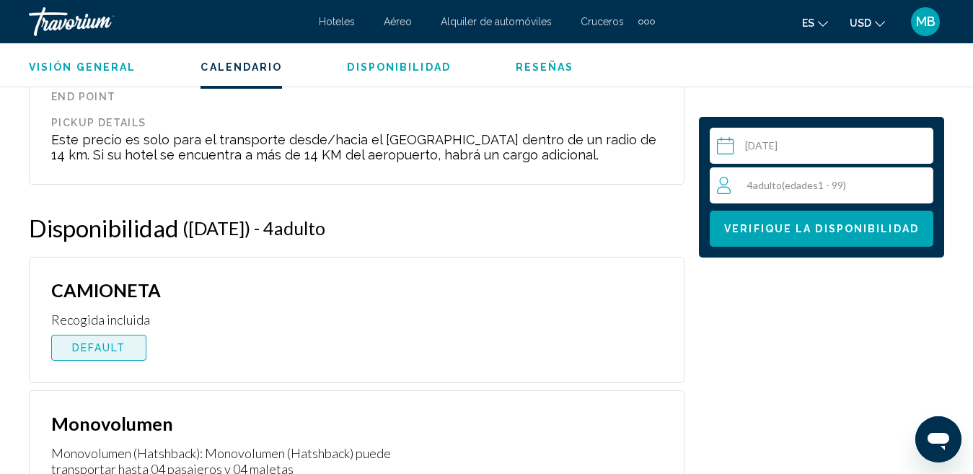
click at [113, 338] on button "DEFAULT" at bounding box center [98, 348] width 95 height 26
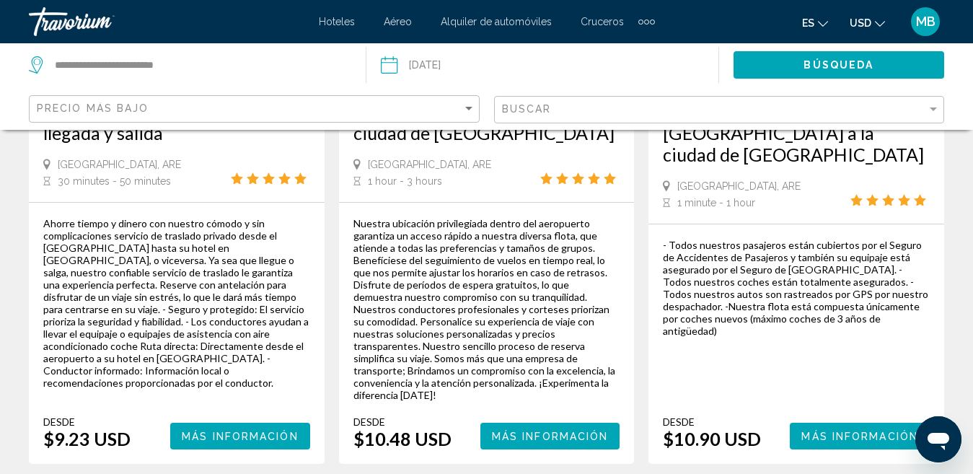
scroll to position [342, 0]
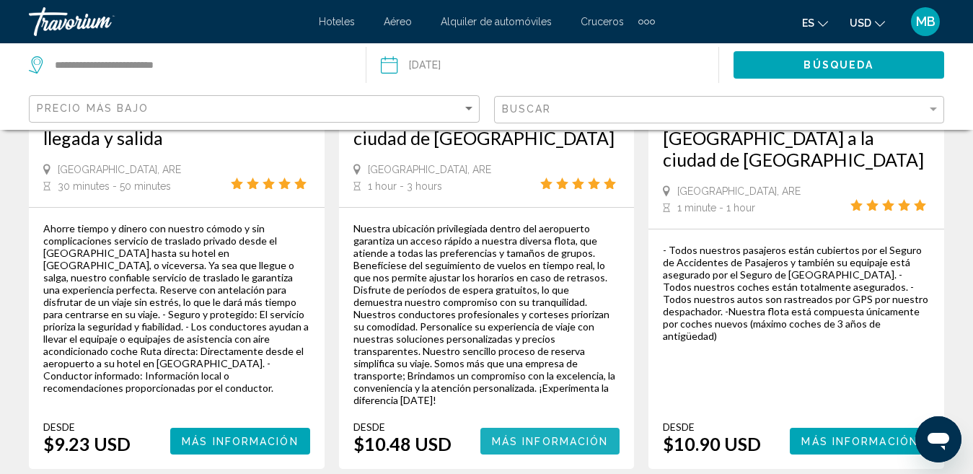
click at [573, 436] on span "Más información" at bounding box center [550, 442] width 117 height 12
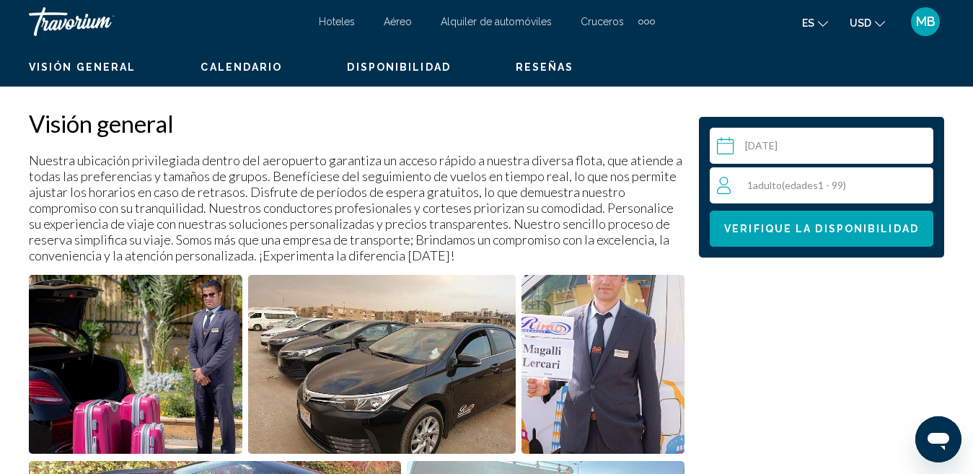
scroll to position [666, 0]
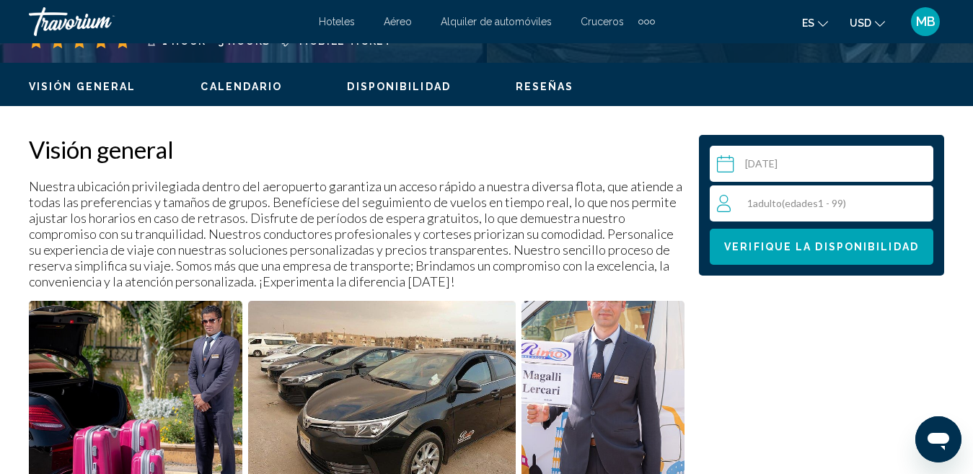
click at [744, 169] on input "Main content" at bounding box center [824, 166] width 229 height 40
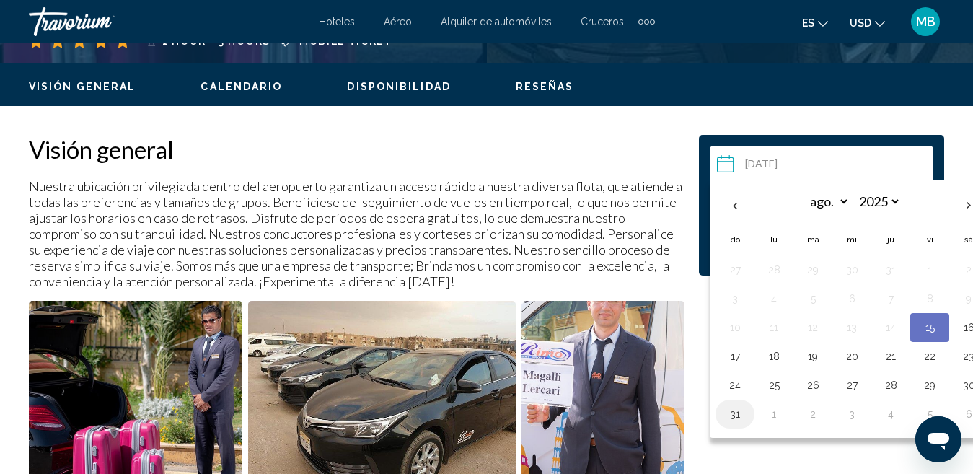
click at [732, 415] on button "31" at bounding box center [734, 414] width 23 height 20
type input "**********"
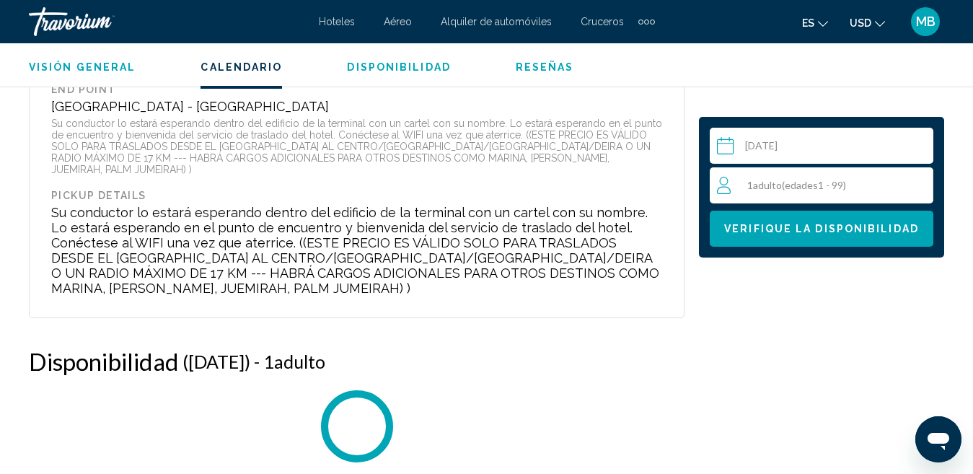
scroll to position [2485, 0]
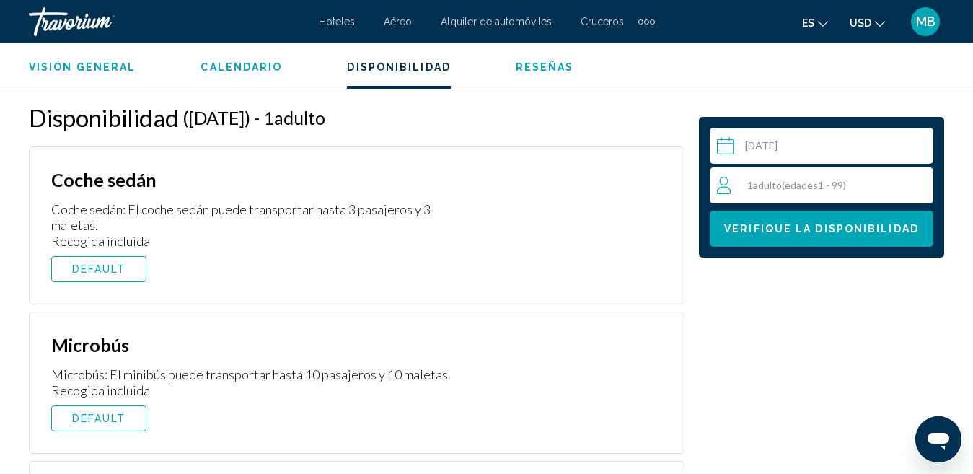
click at [805, 190] on span "edades" at bounding box center [801, 185] width 33 height 12
click at [920, 185] on icon "Increment adults" at bounding box center [918, 184] width 13 height 17
click at [891, 230] on span "Verifique la disponibilidad" at bounding box center [821, 230] width 195 height 12
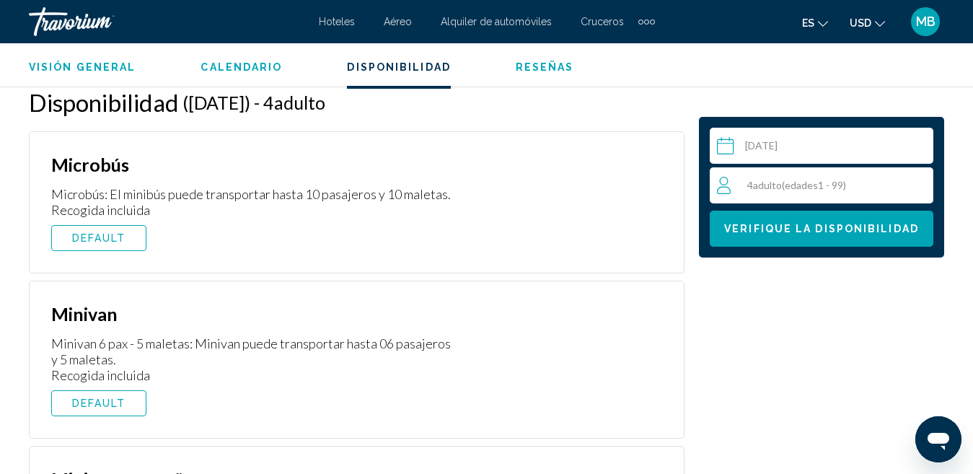
scroll to position [2493, 0]
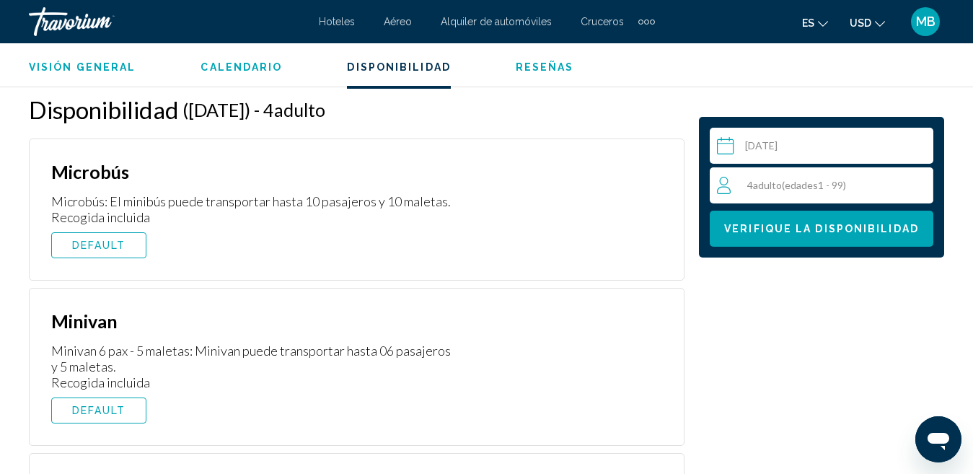
click at [132, 232] on button "DEFAULT" at bounding box center [98, 245] width 95 height 26
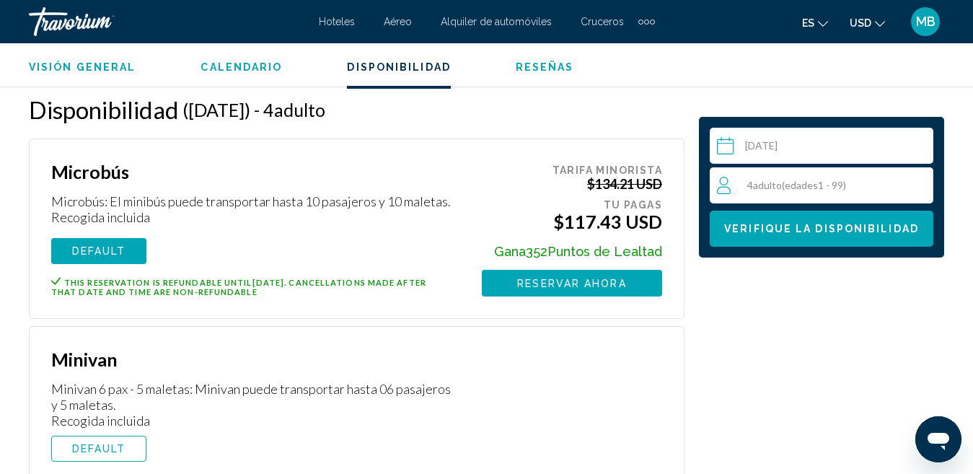
click at [116, 436] on button "DEFAULT" at bounding box center [98, 449] width 95 height 26
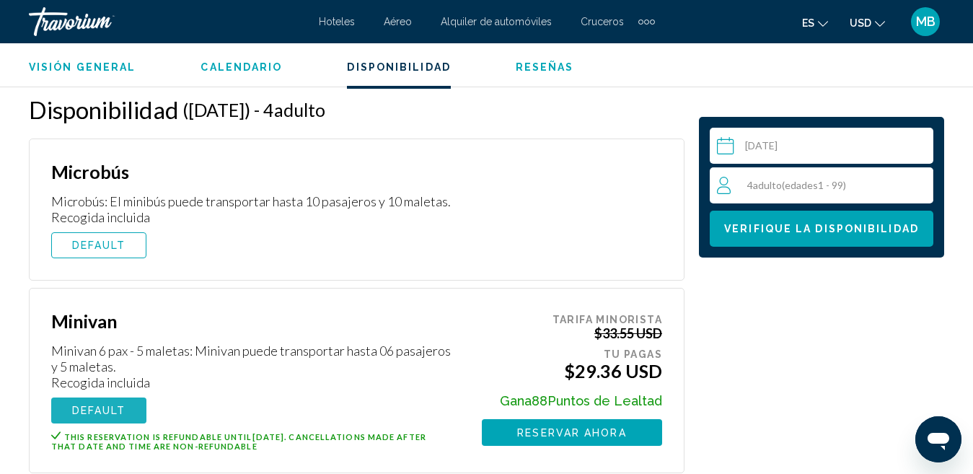
click at [120, 405] on span "DEFAULT" at bounding box center [99, 411] width 54 height 12
click at [103, 405] on span "DEFAULT" at bounding box center [99, 411] width 54 height 12
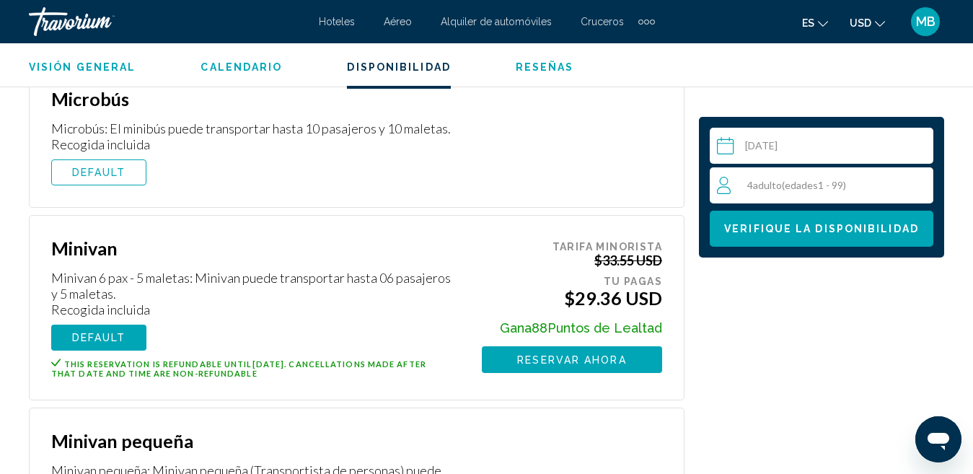
scroll to position [2543, 0]
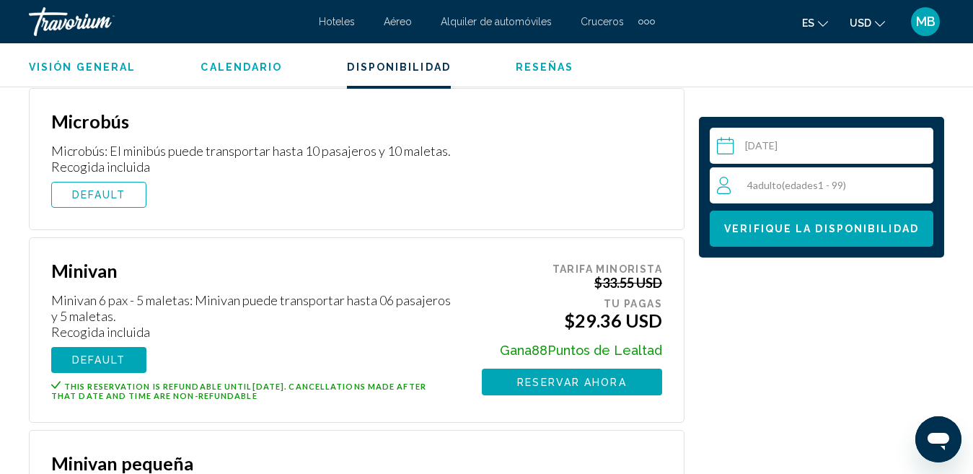
click at [966, 299] on div "**********" at bounding box center [486, 41] width 973 height 3567
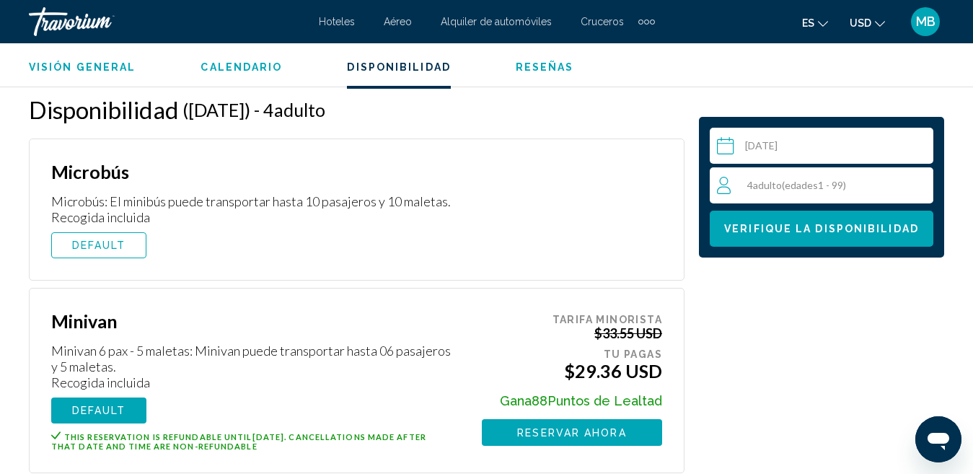
scroll to position [2478, 0]
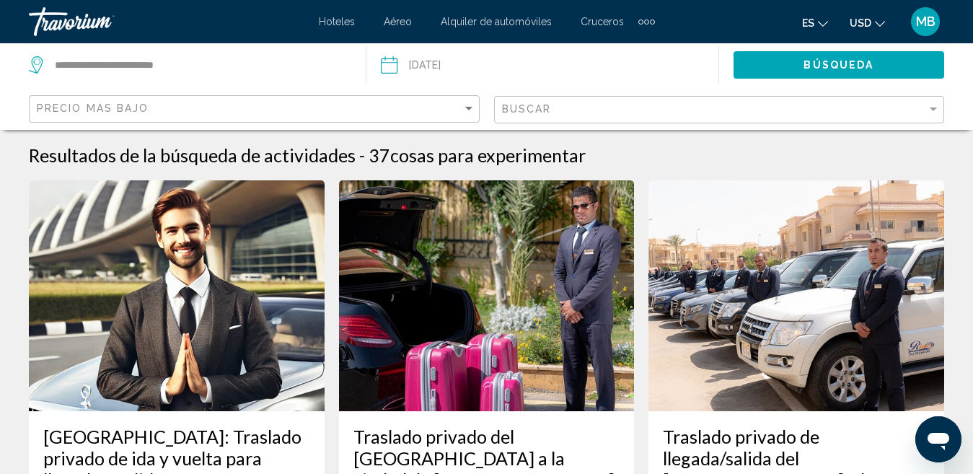
click at [249, 92] on div "Precio más bajo" at bounding box center [254, 108] width 451 height 43
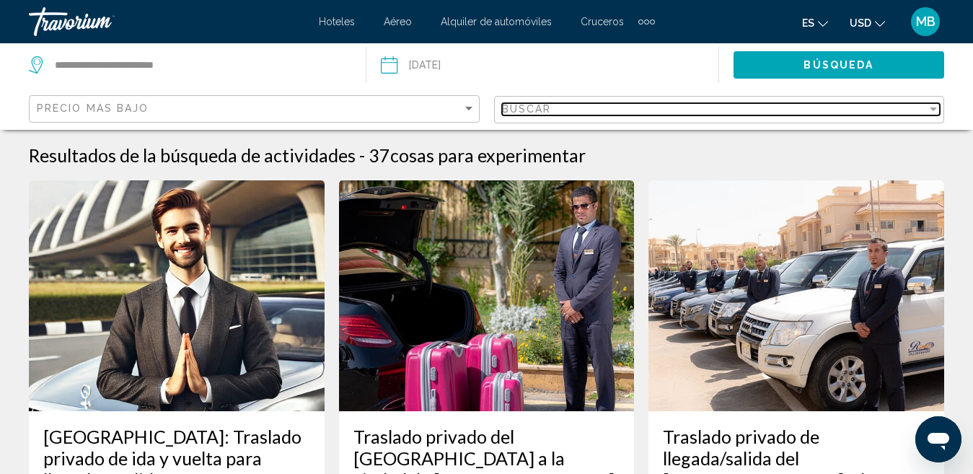
click at [648, 107] on div "Buscar" at bounding box center [715, 109] width 426 height 12
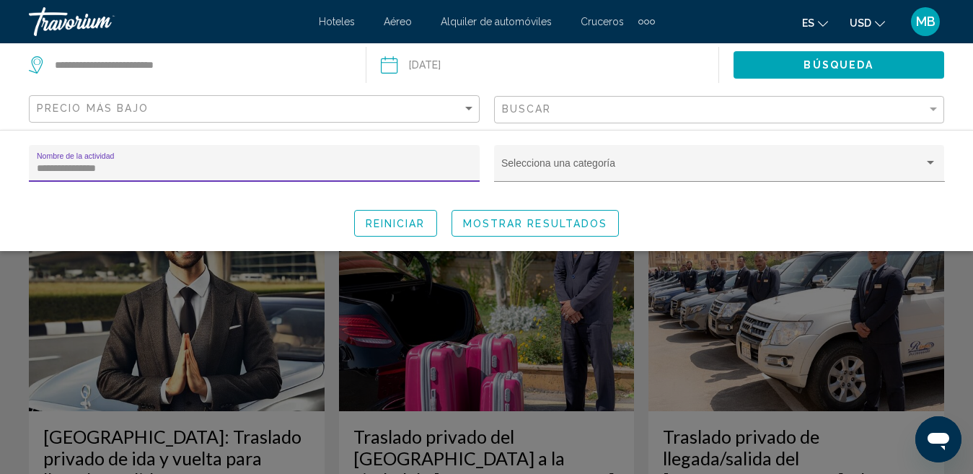
drag, startPoint x: 302, startPoint y: 171, endPoint x: 22, endPoint y: 149, distance: 280.7
click at [22, 149] on div "**********" at bounding box center [254, 170] width 465 height 50
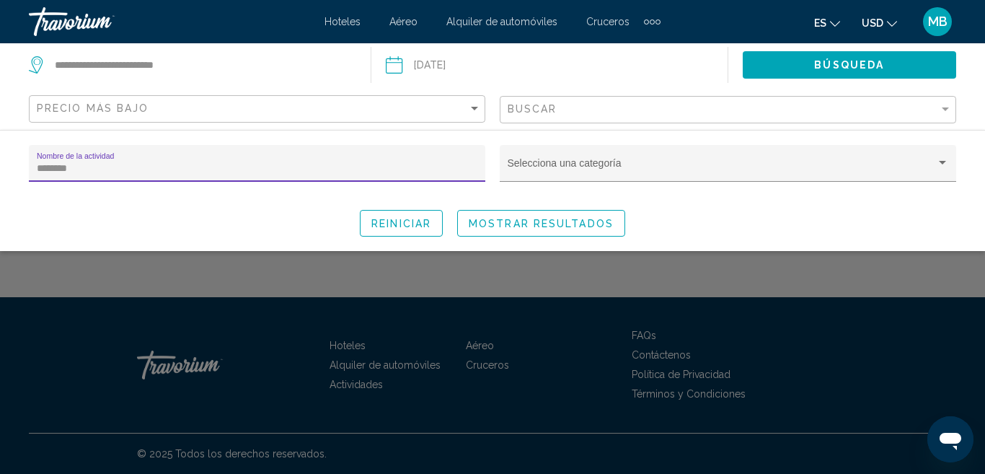
type input "********"
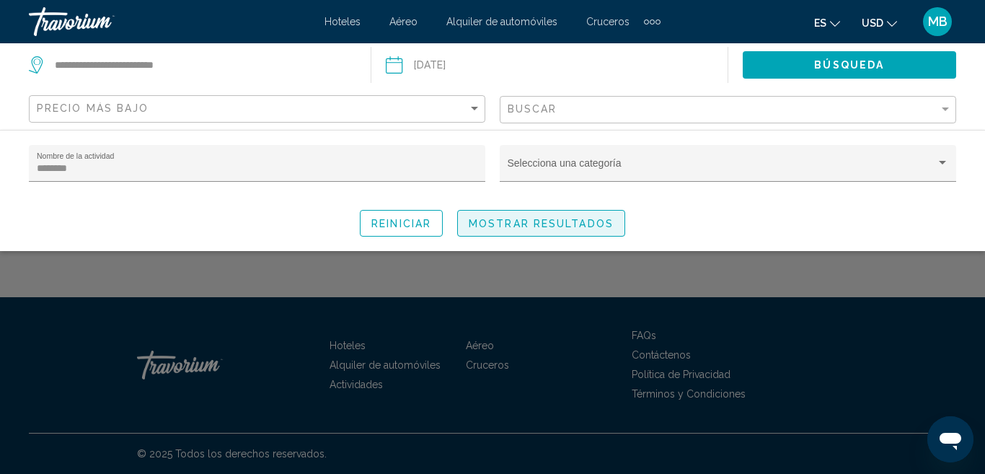
click at [517, 221] on span "Mostrar resultados" at bounding box center [541, 224] width 145 height 12
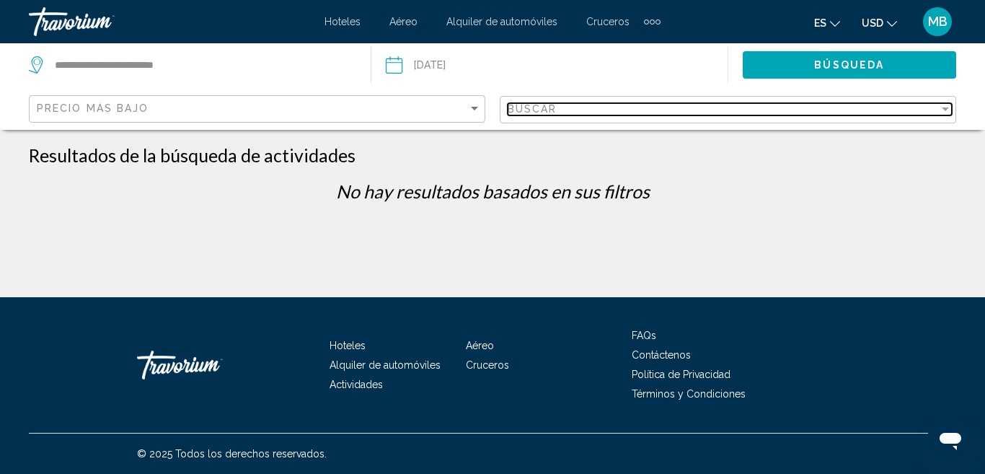
click at [545, 110] on span "Buscar" at bounding box center [533, 109] width 50 height 12
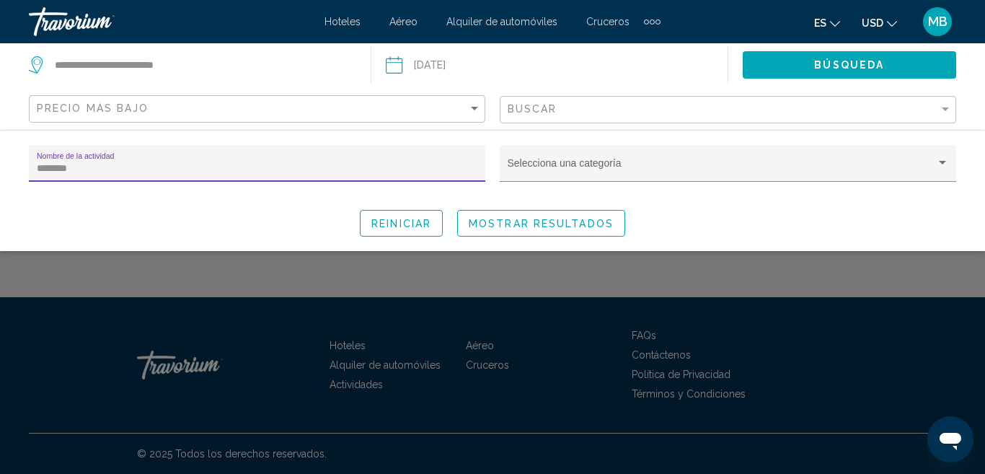
click at [291, 174] on input "********" at bounding box center [257, 169] width 441 height 12
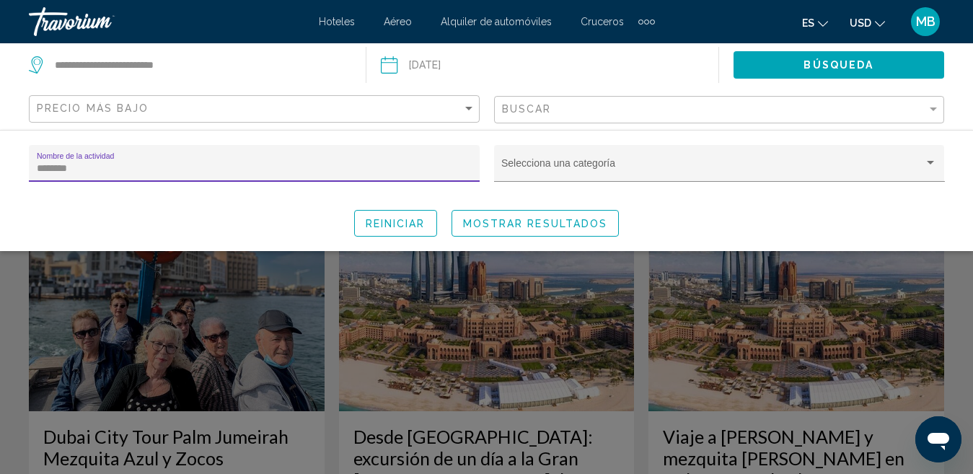
type input "********"
click at [511, 216] on button "Mostrar resultados" at bounding box center [536, 223] width 168 height 27
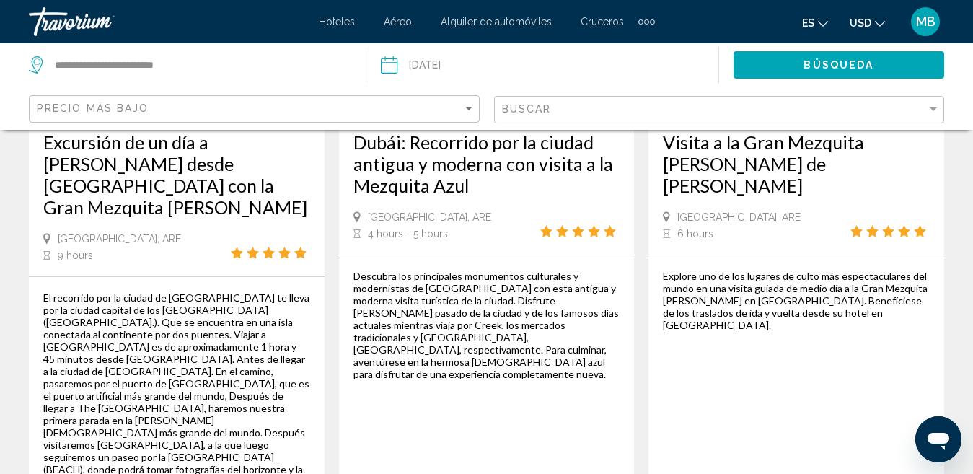
scroll to position [1763, 0]
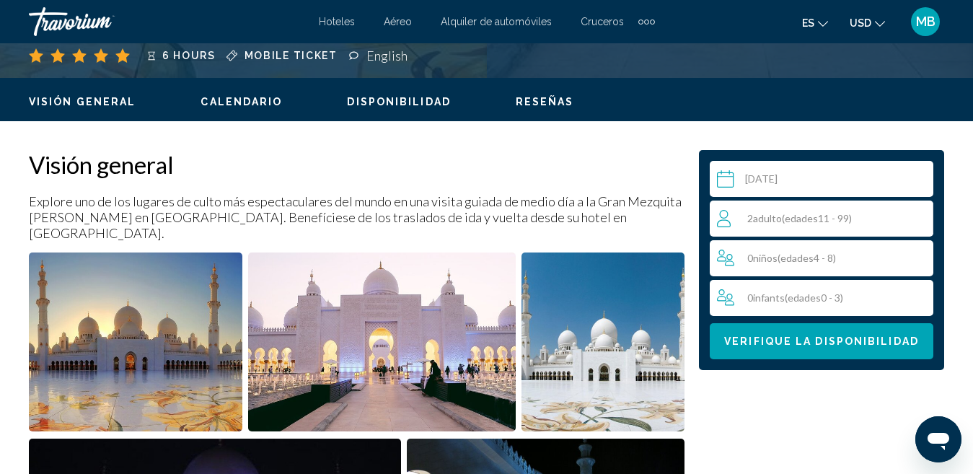
scroll to position [644, 0]
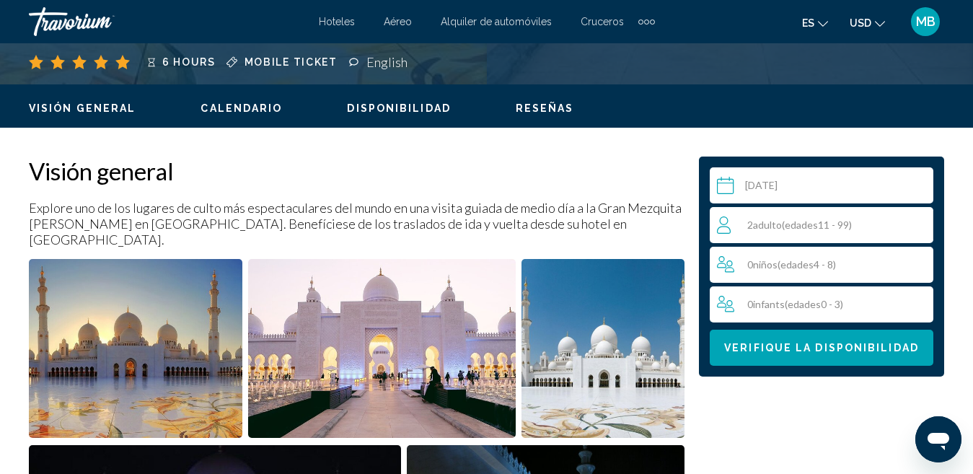
click at [839, 226] on span "( edades 11 - 99)" at bounding box center [817, 225] width 70 height 12
click at [917, 229] on icon "Increment adults" at bounding box center [918, 224] width 13 height 17
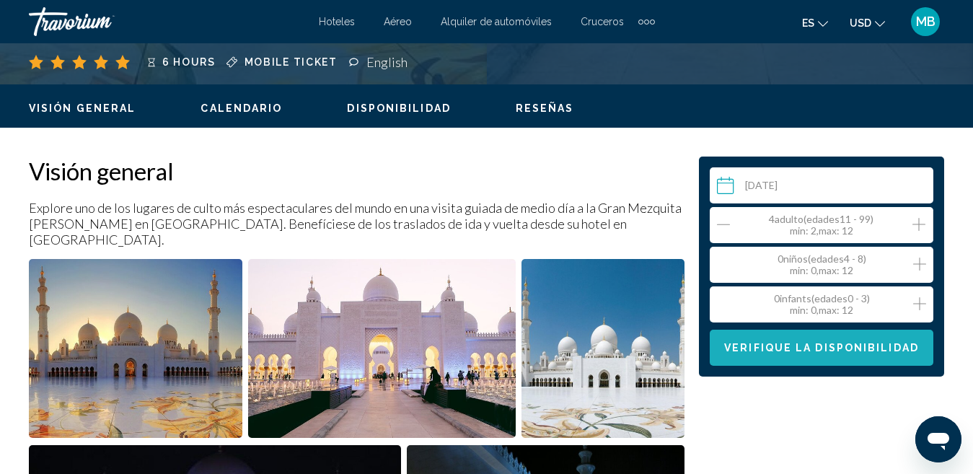
click at [838, 356] on button "Verifique la disponibilidad" at bounding box center [822, 348] width 224 height 36
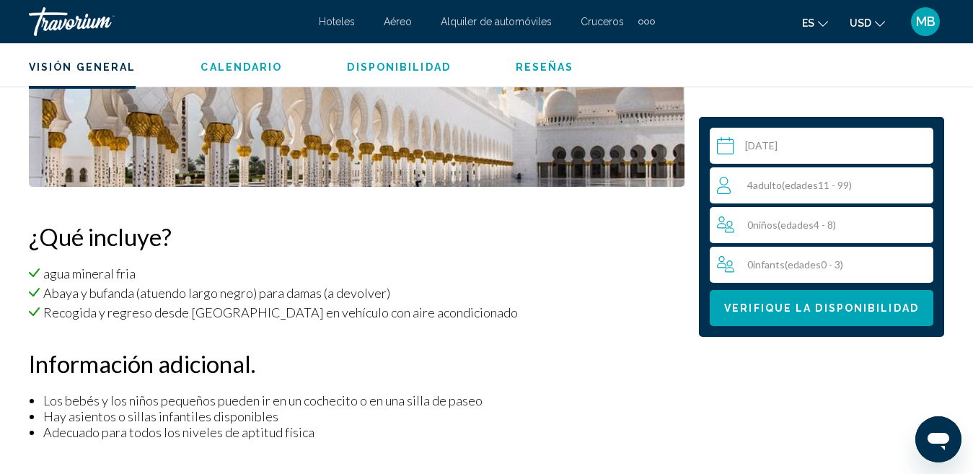
scroll to position [1274, 0]
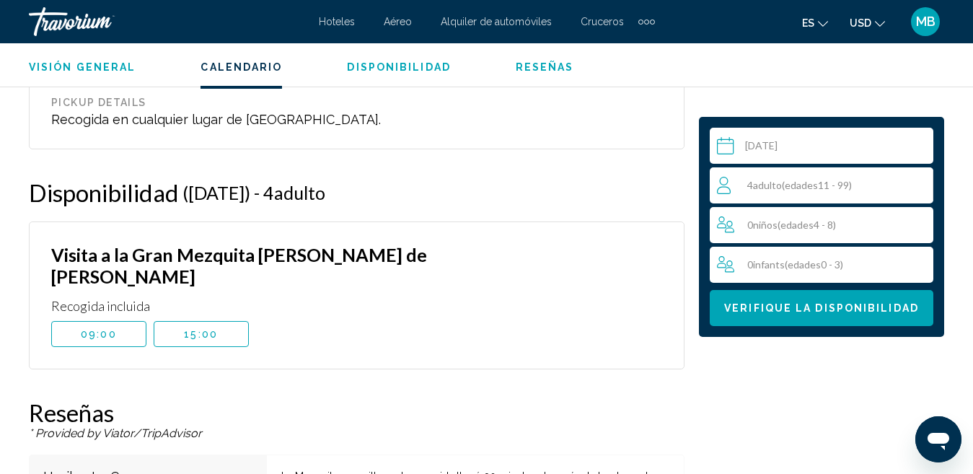
scroll to position [2377, 0]
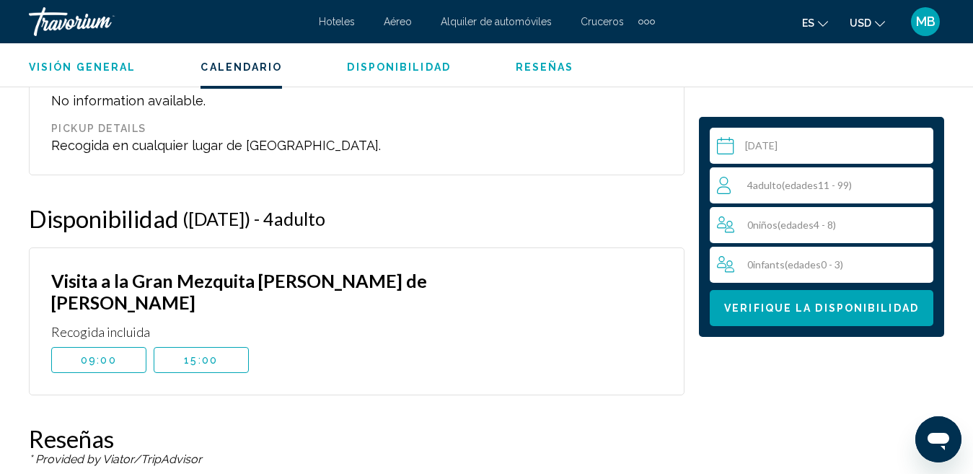
click at [122, 347] on button "09:00" at bounding box center [98, 360] width 95 height 26
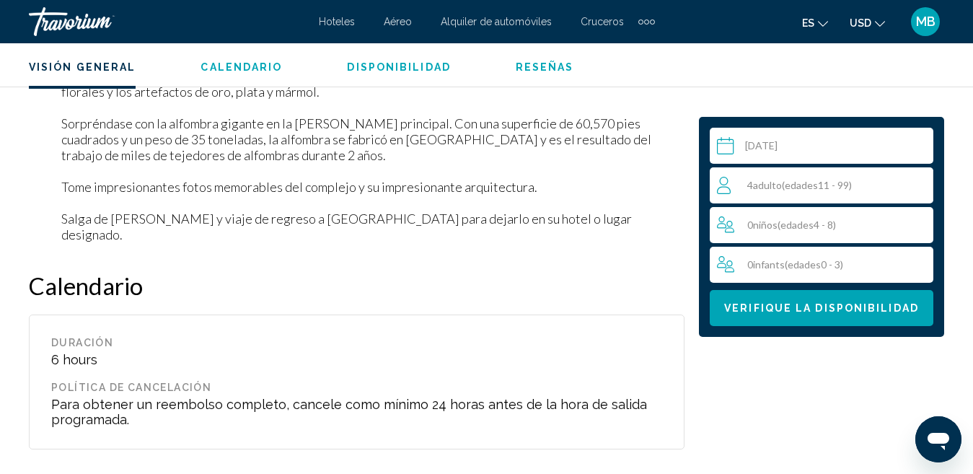
scroll to position [812, 0]
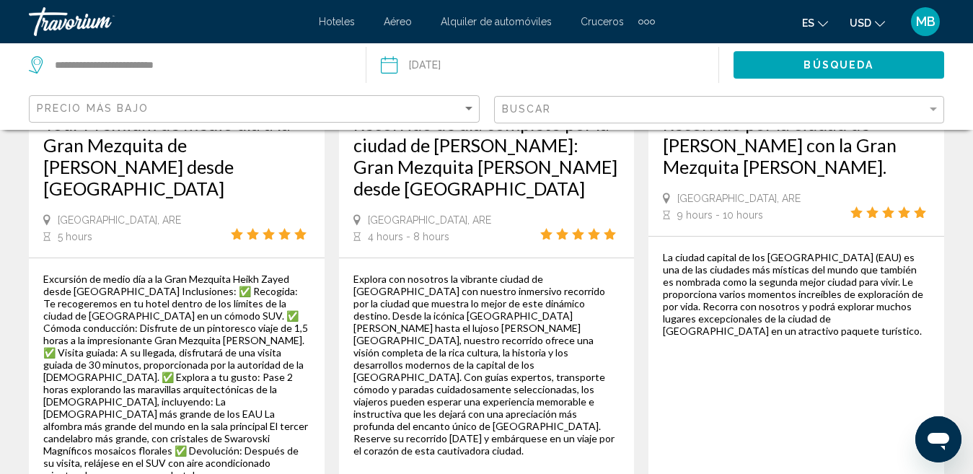
scroll to position [2602, 0]
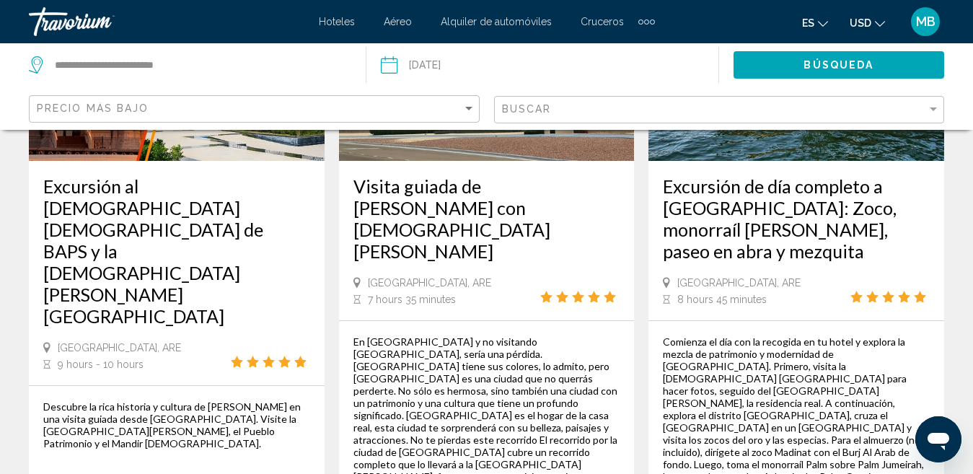
scroll to position [2566, 0]
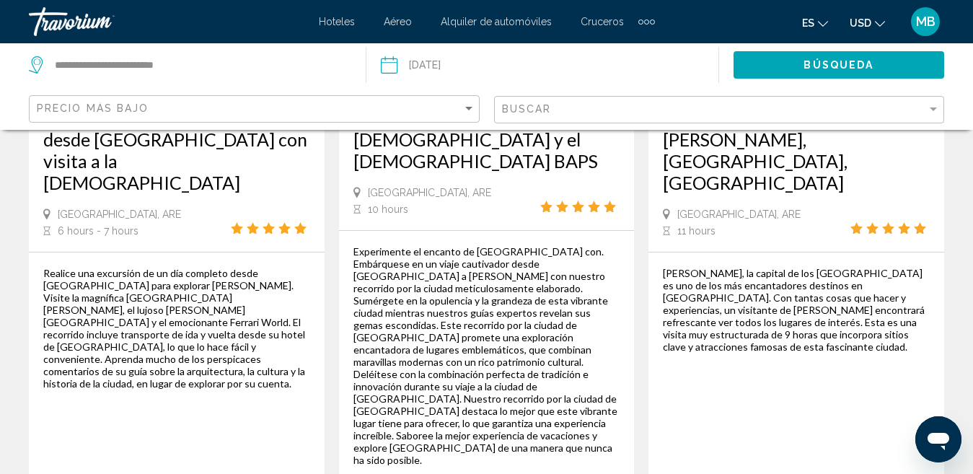
scroll to position [1096, 0]
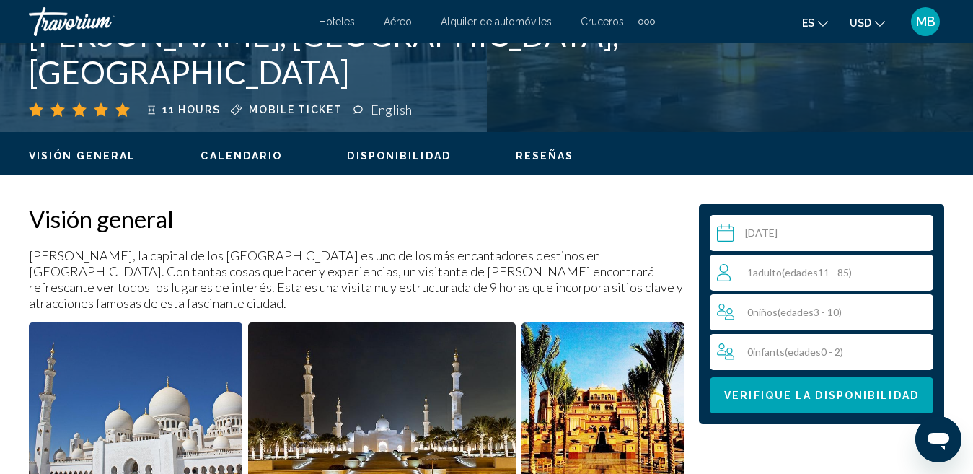
scroll to position [604, 0]
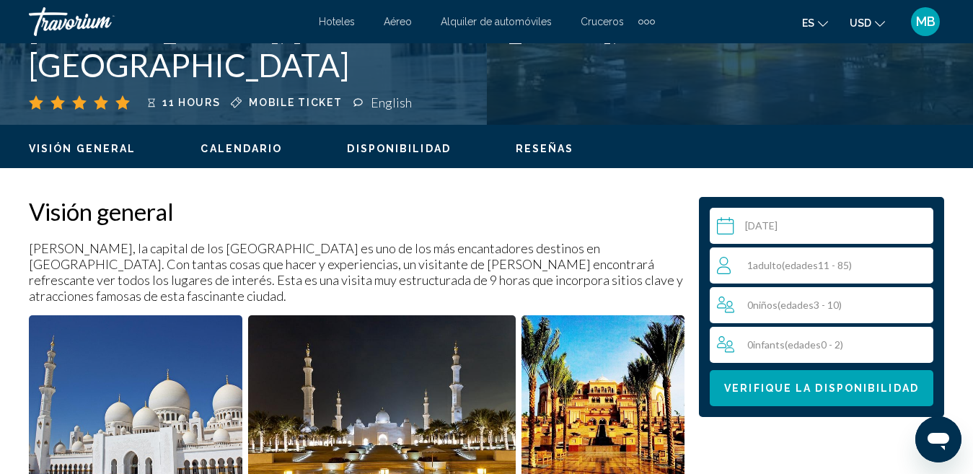
click at [788, 274] on div "1 Adulto Adulto ( edades 11 - 85)" at bounding box center [825, 265] width 216 height 36
click at [916, 256] on icon "Increment adults" at bounding box center [918, 264] width 13 height 17
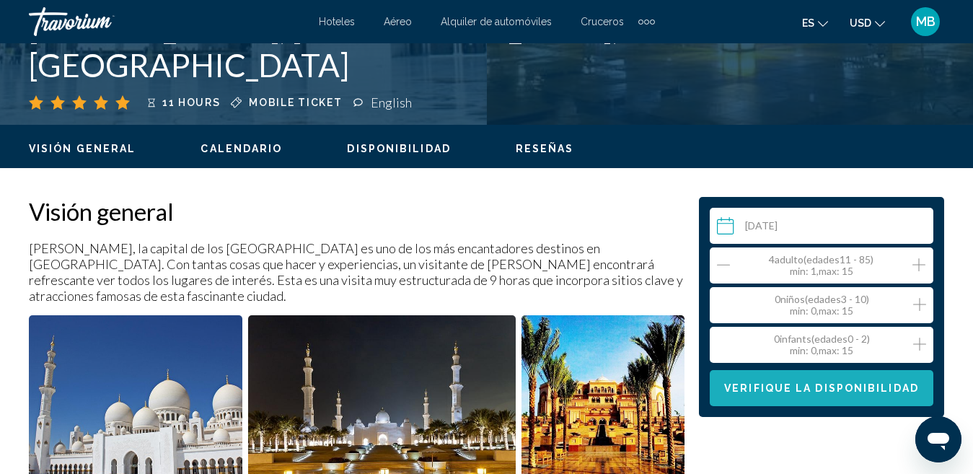
click at [824, 399] on button "Verifique la disponibilidad" at bounding box center [822, 388] width 224 height 36
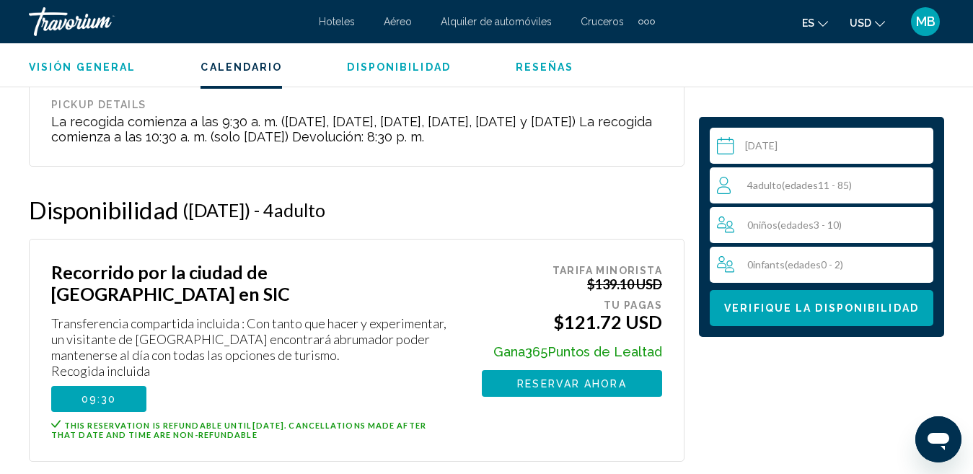
scroll to position [2807, 0]
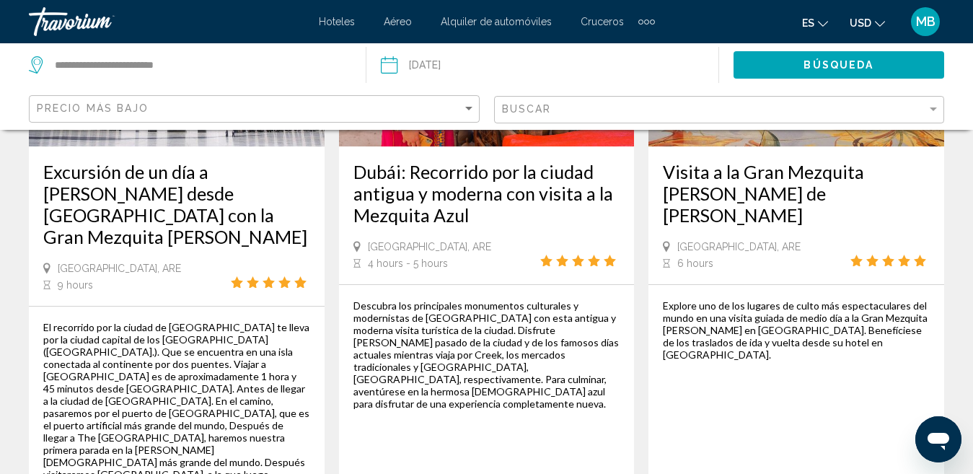
scroll to position [1738, 0]
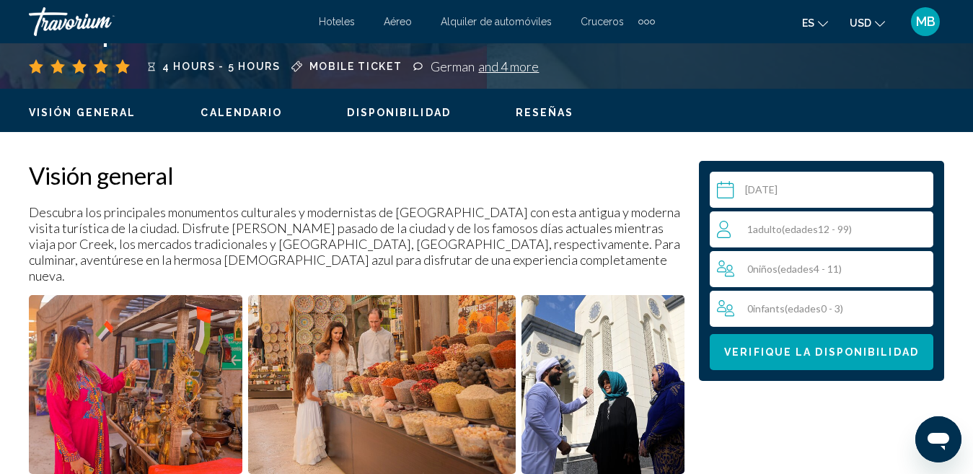
scroll to position [713, 0]
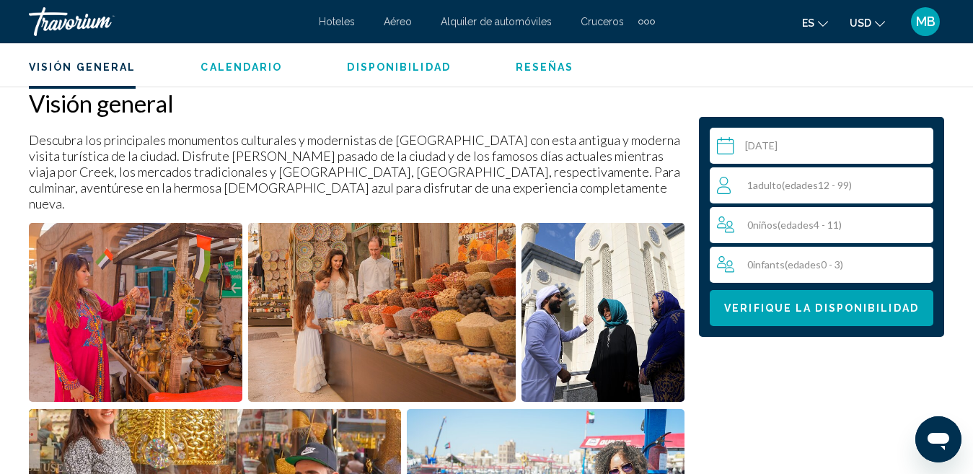
click at [847, 180] on span "( edades 12 - 99)" at bounding box center [817, 185] width 70 height 12
click at [911, 180] on div "1 Adulto Adulto ( edades 12 - 99) min : 1, max : 15" at bounding box center [825, 185] width 216 height 23
click at [919, 182] on icon "Increment adults" at bounding box center [918, 184] width 13 height 13
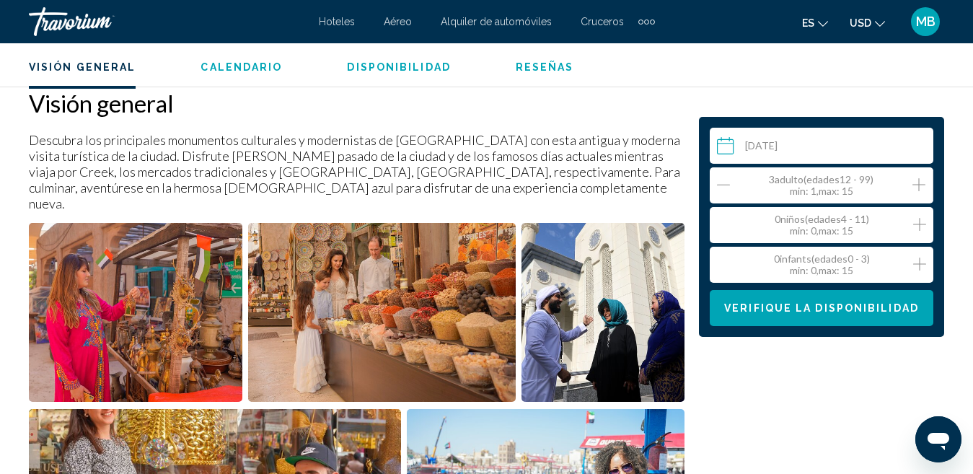
click at [919, 182] on icon "Increment adults" at bounding box center [918, 184] width 13 height 13
click at [821, 308] on span "Verifique la disponibilidad" at bounding box center [821, 309] width 195 height 12
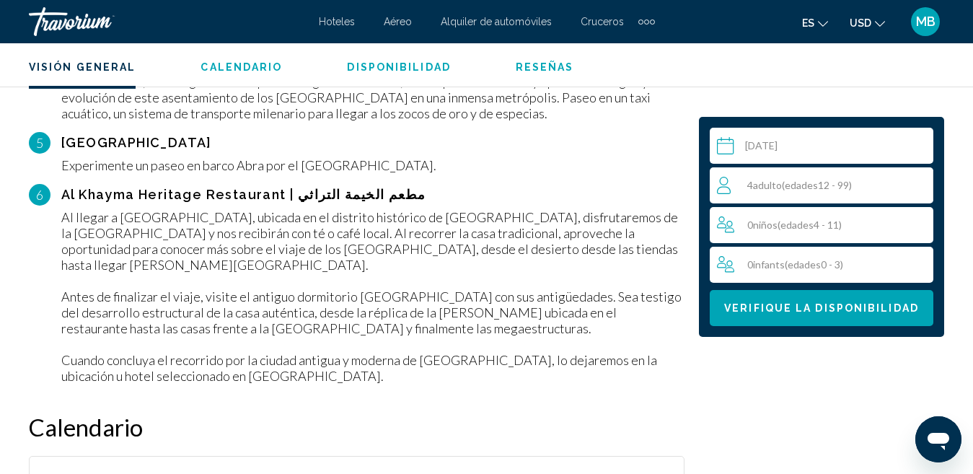
scroll to position [2293, 0]
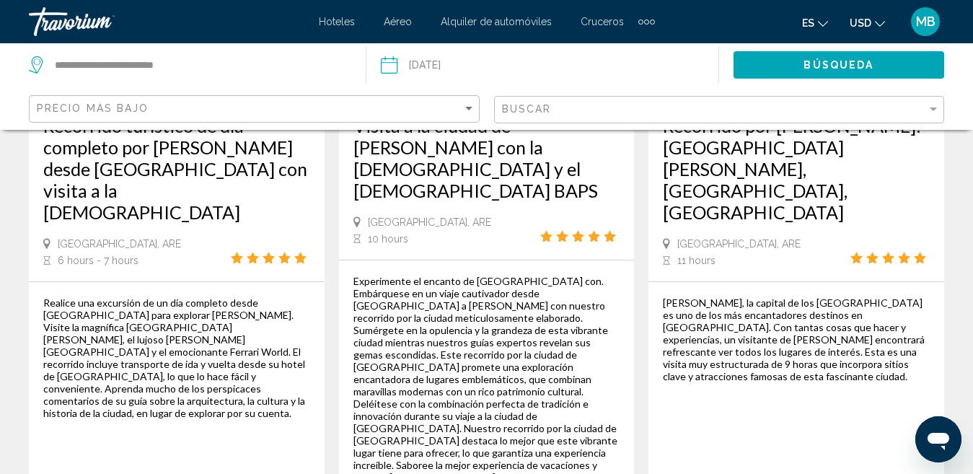
scroll to position [1067, 0]
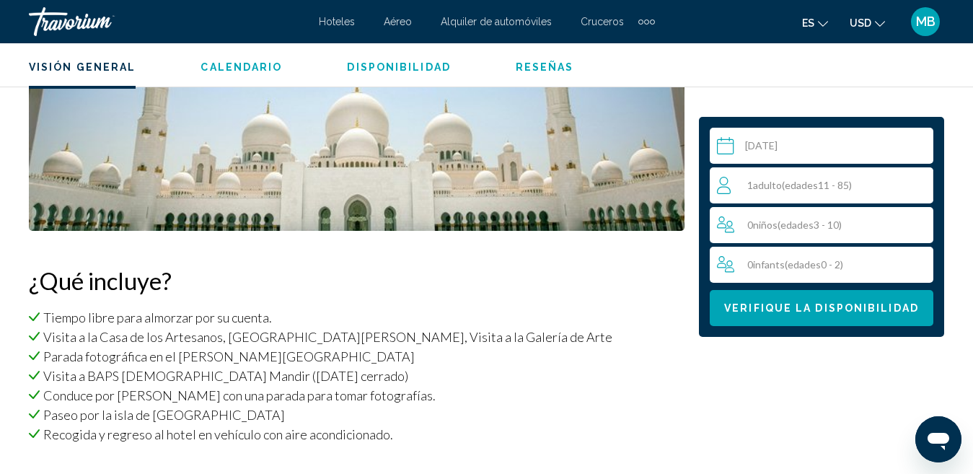
scroll to position [1240, 0]
click at [808, 150] on input "Main content" at bounding box center [824, 148] width 229 height 40
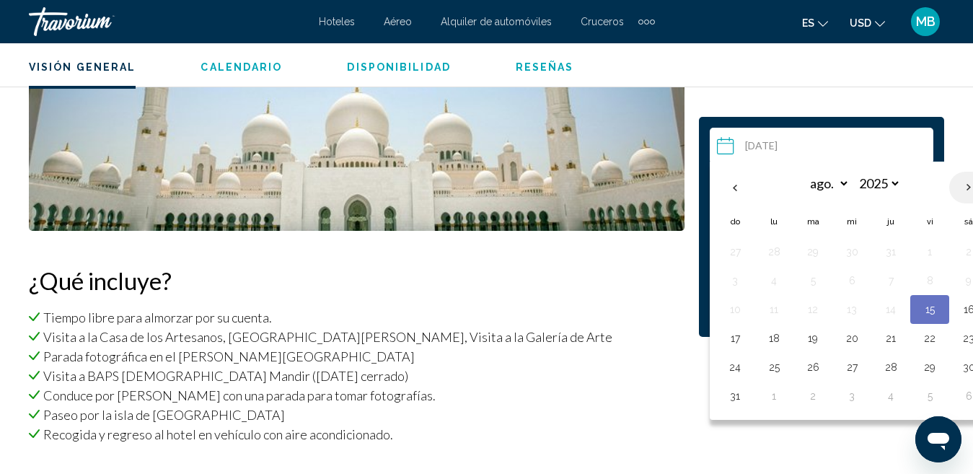
click at [966, 182] on th "Next month" at bounding box center [968, 188] width 39 height 32
select select "*"
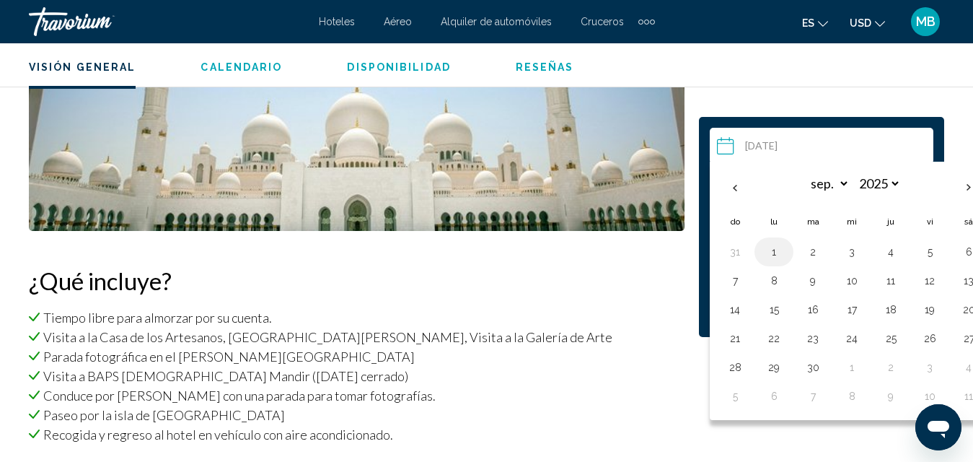
click at [775, 255] on button "1" at bounding box center [773, 252] width 23 height 20
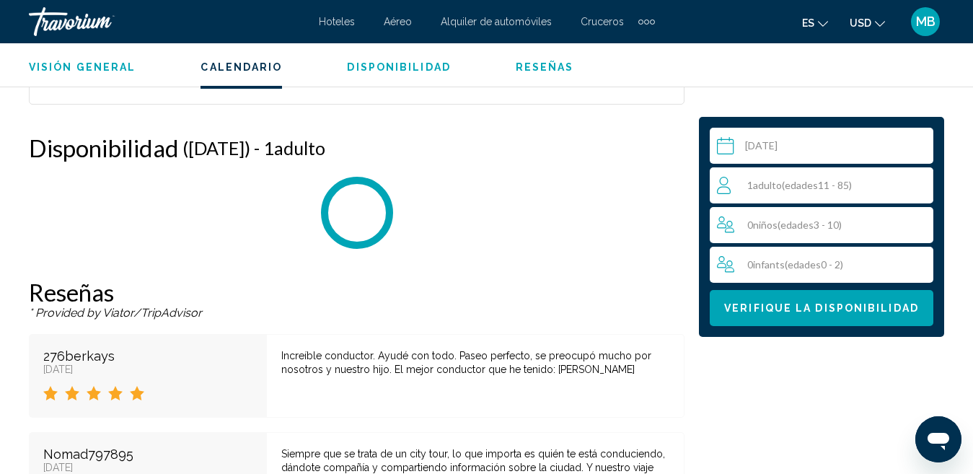
scroll to position [2899, 0]
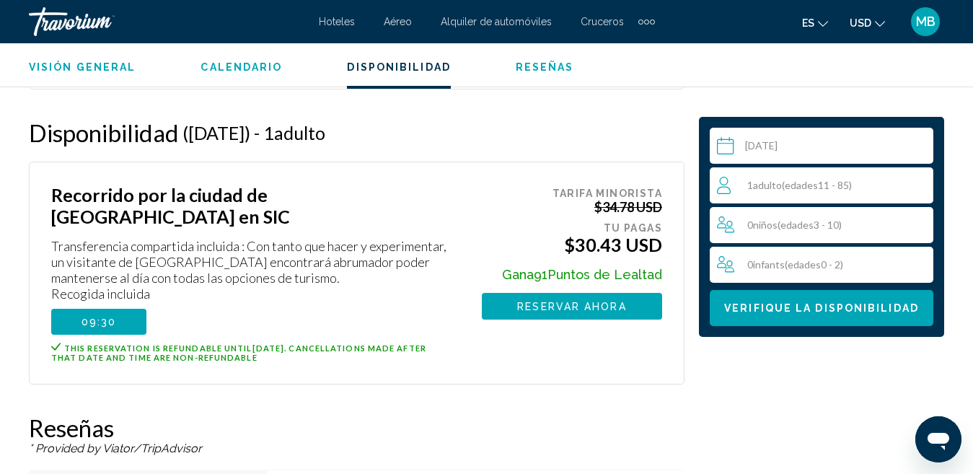
click at [834, 175] on div "1 Adulto Adulto ( edades 11 - 85)" at bounding box center [825, 185] width 216 height 36
click at [912, 186] on icon "Increment adults" at bounding box center [918, 184] width 13 height 17
click at [887, 304] on span "Verifique la disponibilidad" at bounding box center [821, 309] width 195 height 12
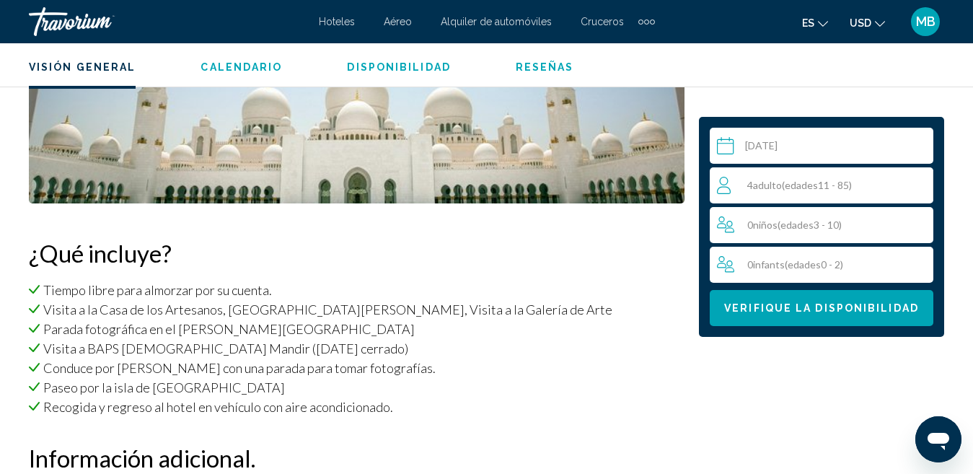
scroll to position [1275, 0]
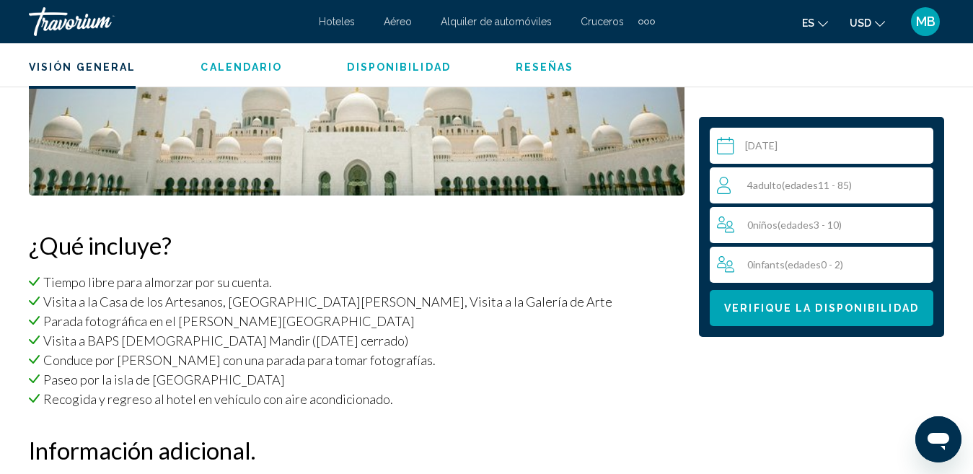
click at [823, 143] on input "**********" at bounding box center [824, 148] width 229 height 40
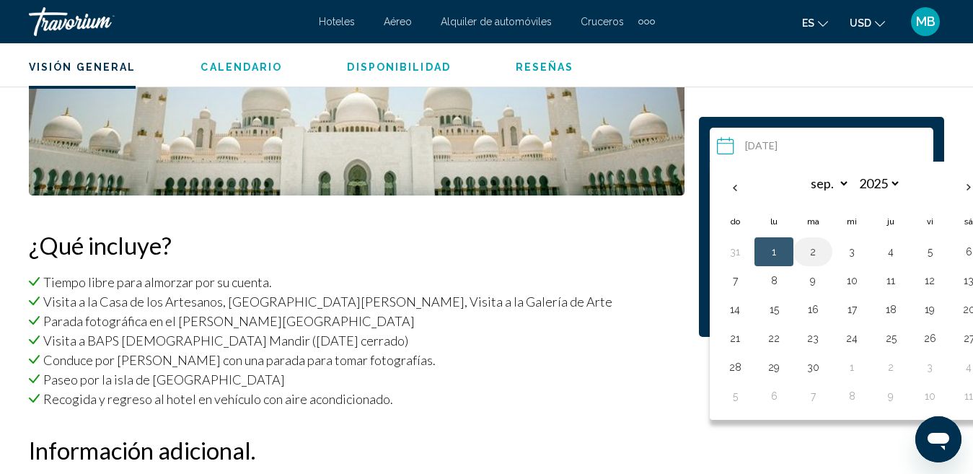
click at [803, 252] on button "2" at bounding box center [812, 252] width 23 height 20
type input "**********"
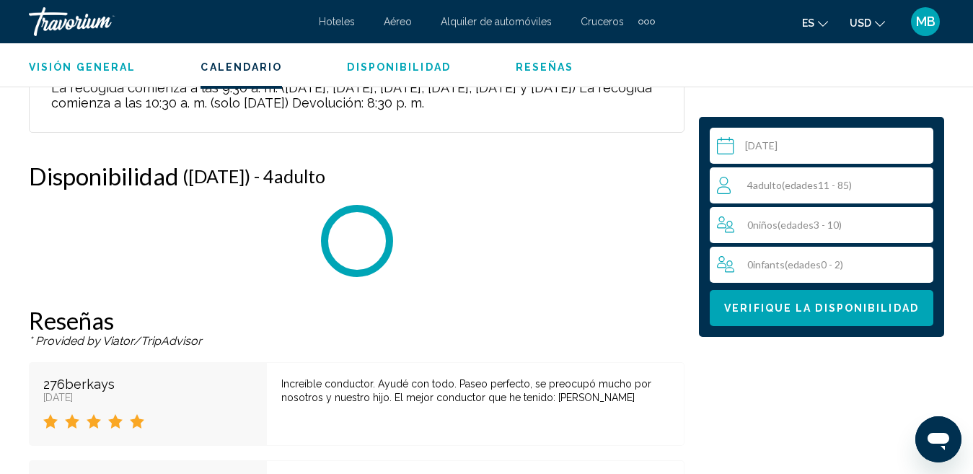
scroll to position [2899, 0]
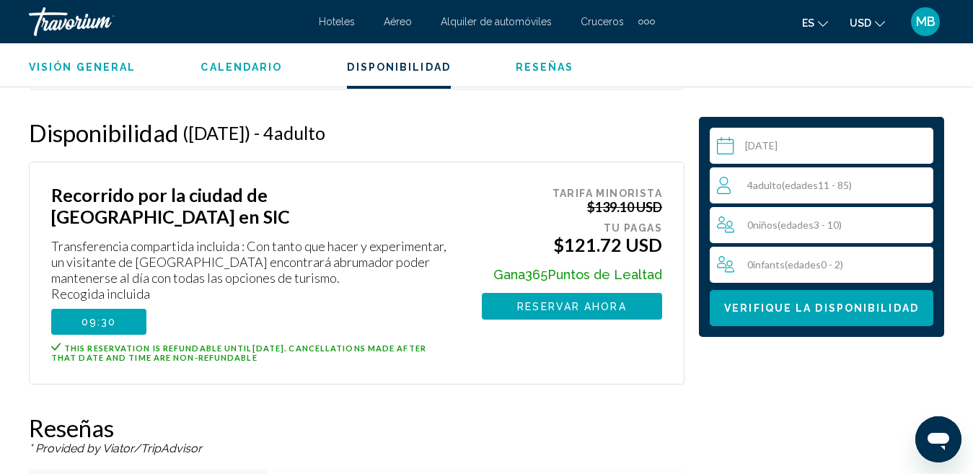
click at [788, 315] on button "Verifique la disponibilidad" at bounding box center [822, 308] width 224 height 36
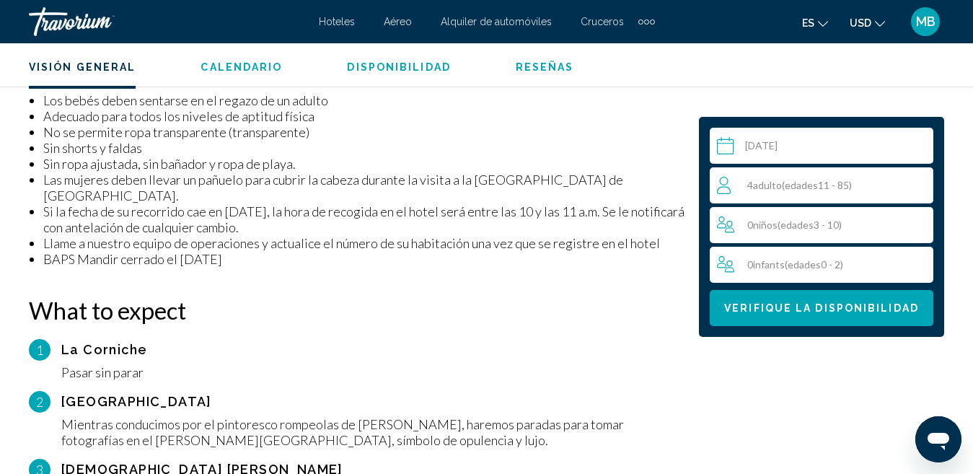
scroll to position [1437, 0]
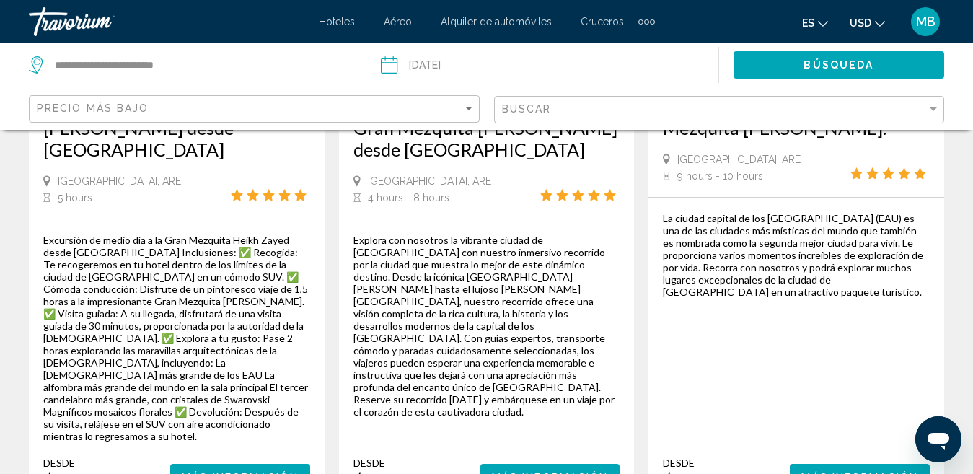
scroll to position [2602, 0]
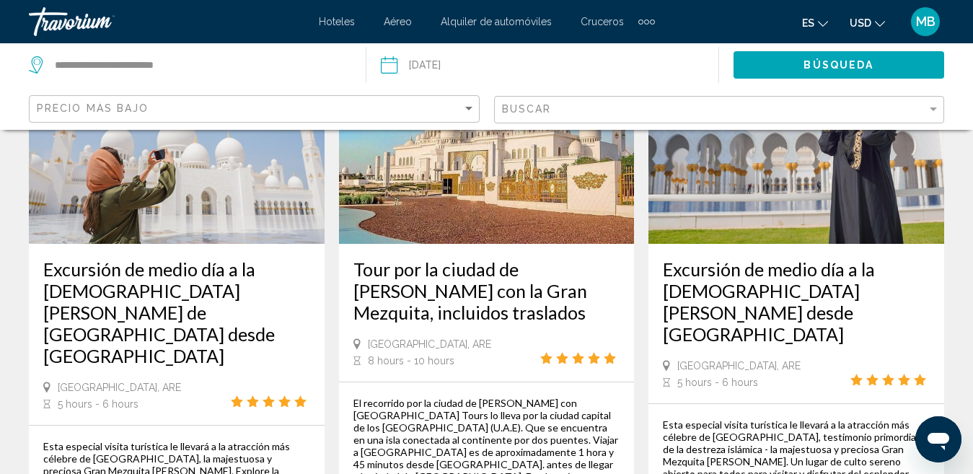
scroll to position [902, 0]
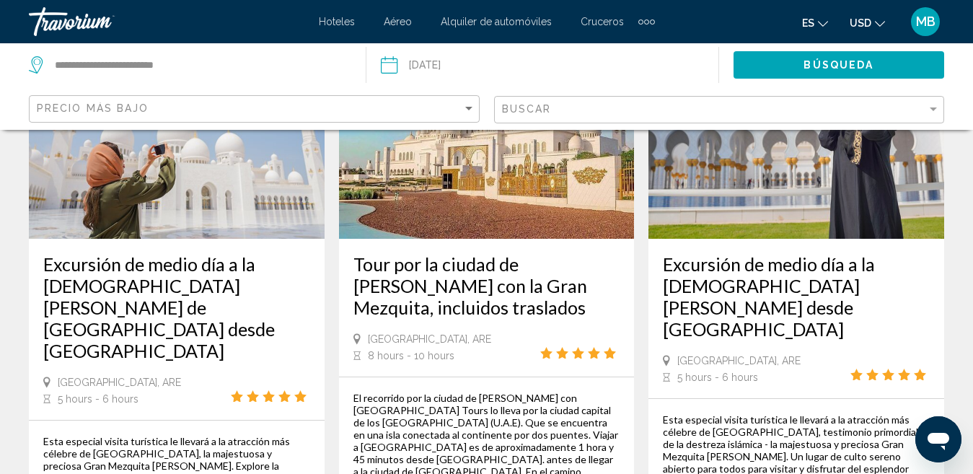
drag, startPoint x: 972, startPoint y: 180, endPoint x: 982, endPoint y: 188, distance: 12.8
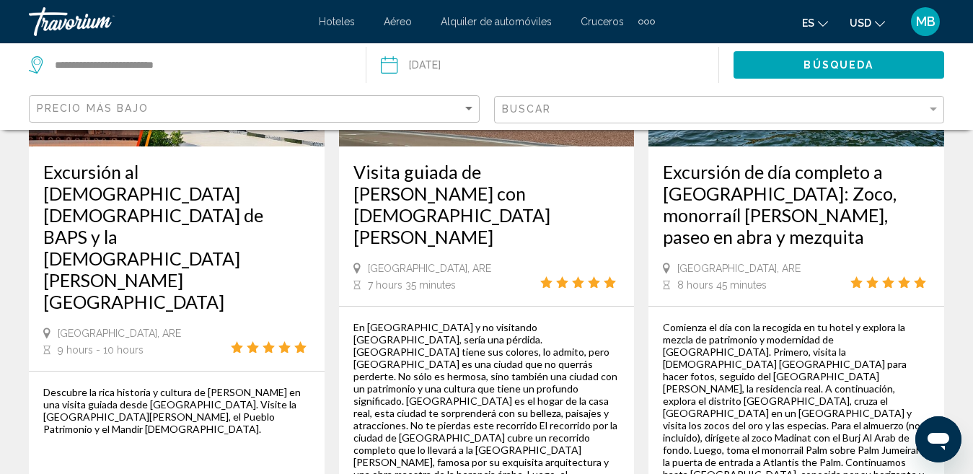
scroll to position [2483, 0]
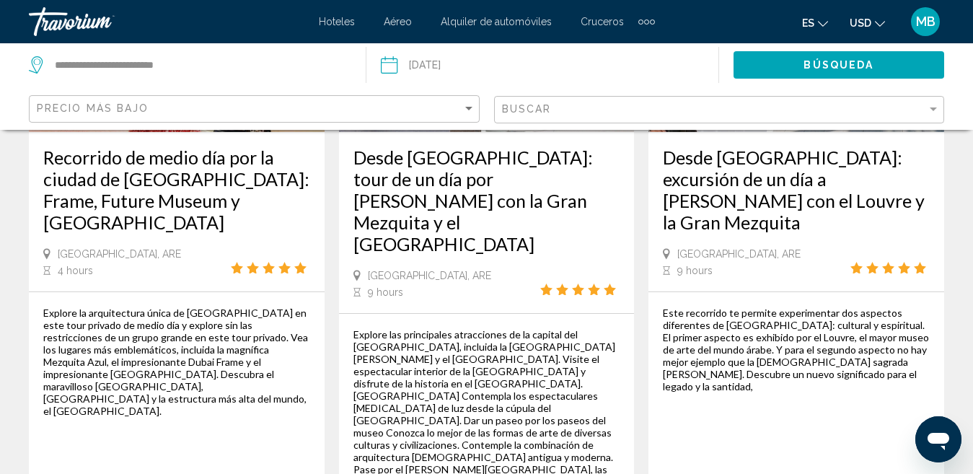
scroll to position [2504, 0]
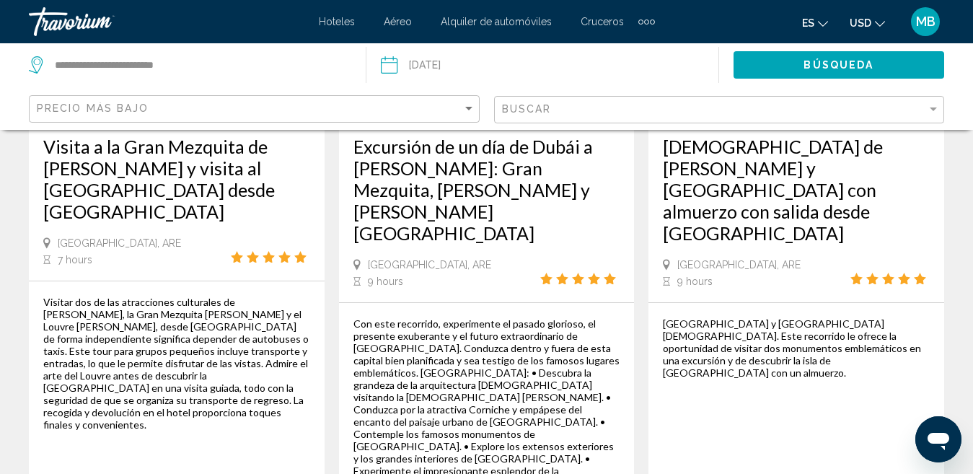
scroll to position [2529, 0]
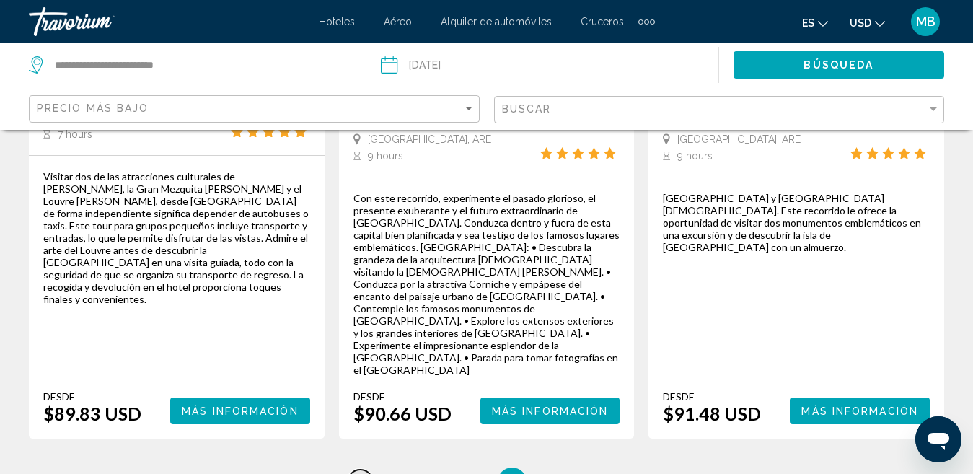
click at [362, 473] on span "1" at bounding box center [360, 482] width 7 height 16
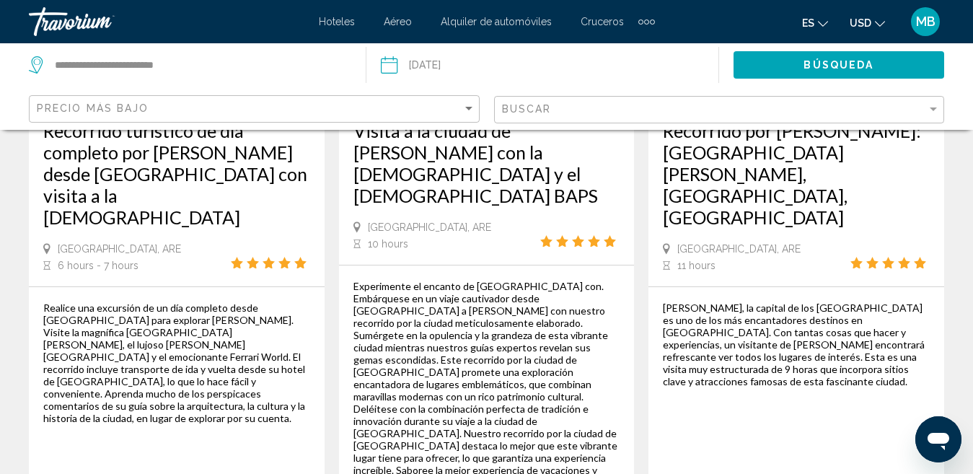
scroll to position [1096, 0]
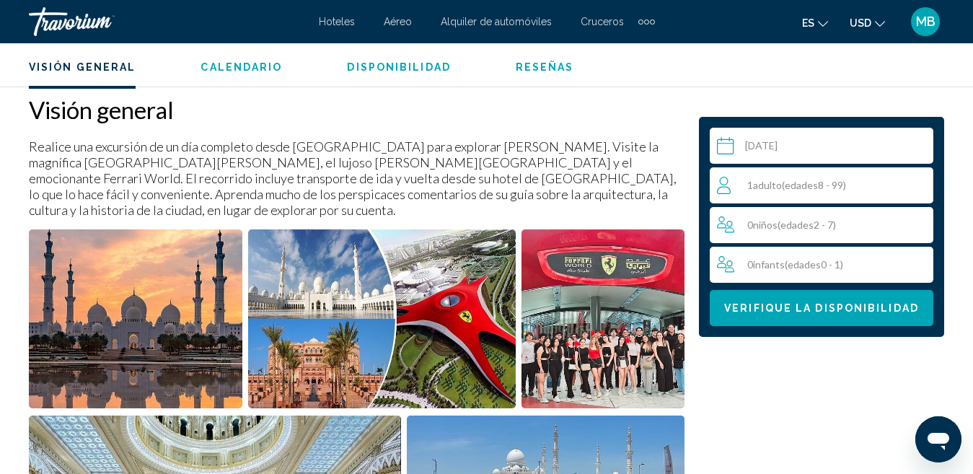
scroll to position [695, 0]
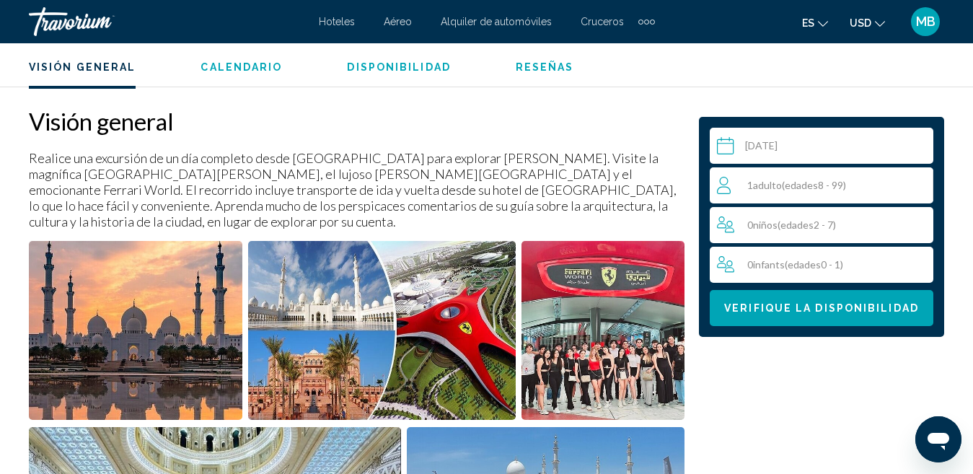
click at [837, 180] on span "( edades 8 - 99)" at bounding box center [814, 185] width 64 height 12
click at [917, 185] on icon "Increment adults" at bounding box center [918, 184] width 13 height 17
click at [918, 185] on icon "Increment adults" at bounding box center [918, 184] width 13 height 17
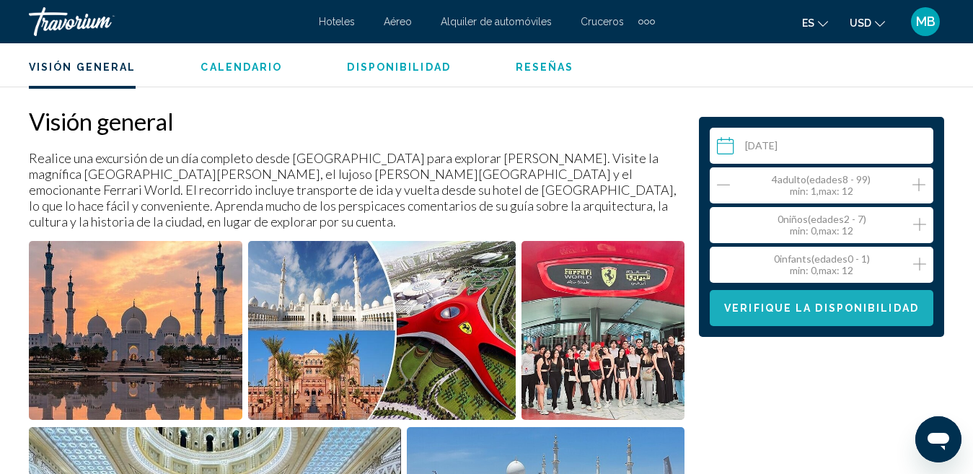
click at [832, 318] on button "Verifique la disponibilidad" at bounding box center [822, 308] width 224 height 36
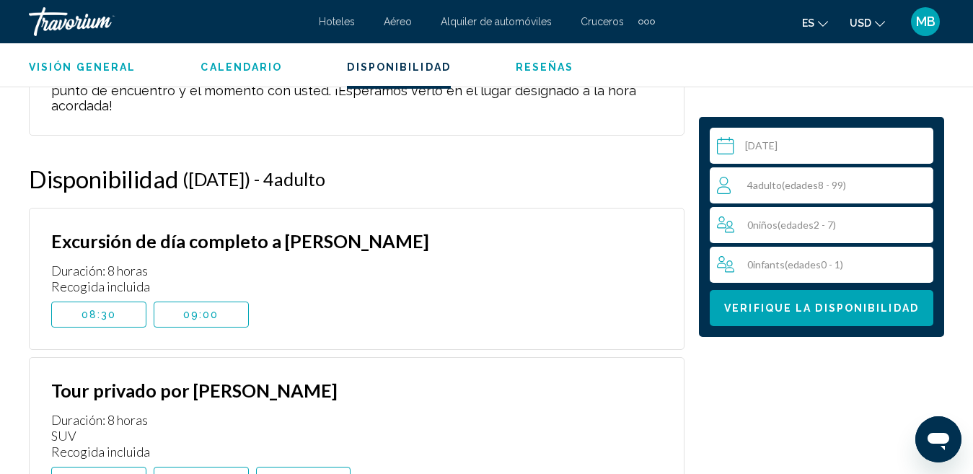
scroll to position [3015, 0]
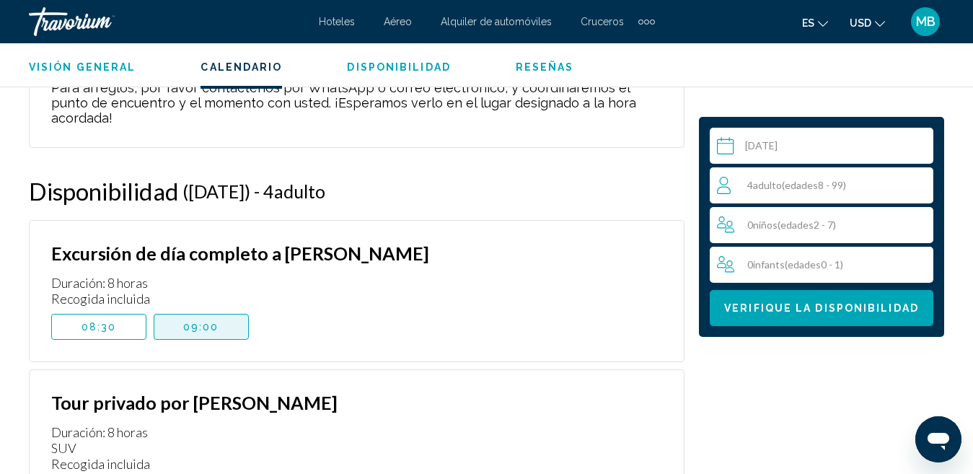
click at [213, 321] on span "09:00" at bounding box center [201, 327] width 36 height 12
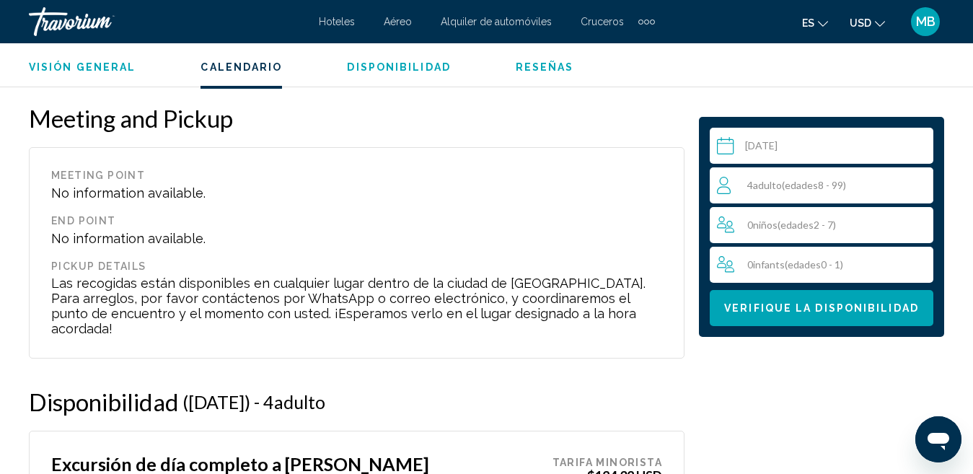
scroll to position [2767, 0]
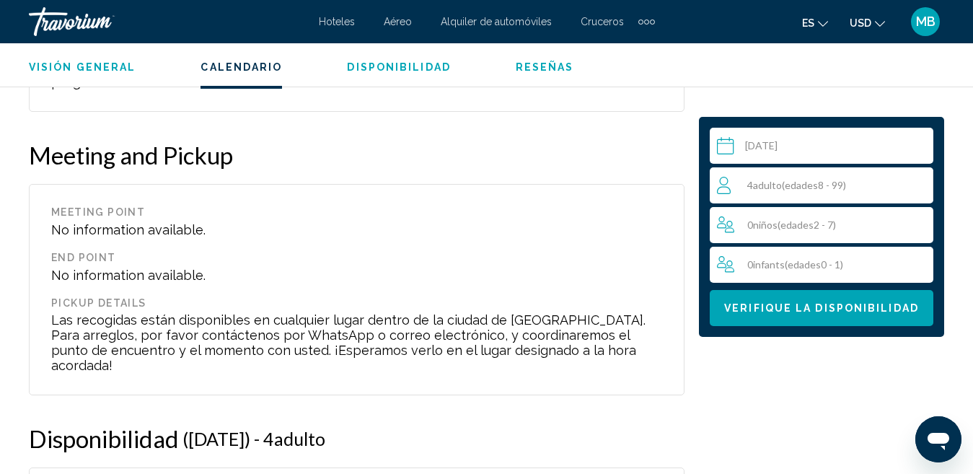
click at [537, 66] on span "Reseñas" at bounding box center [545, 67] width 58 height 12
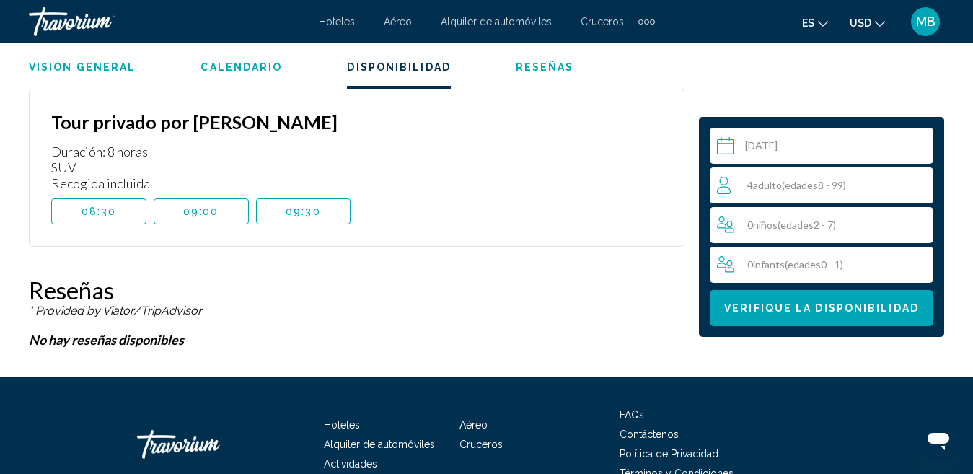
scroll to position [3350, 0]
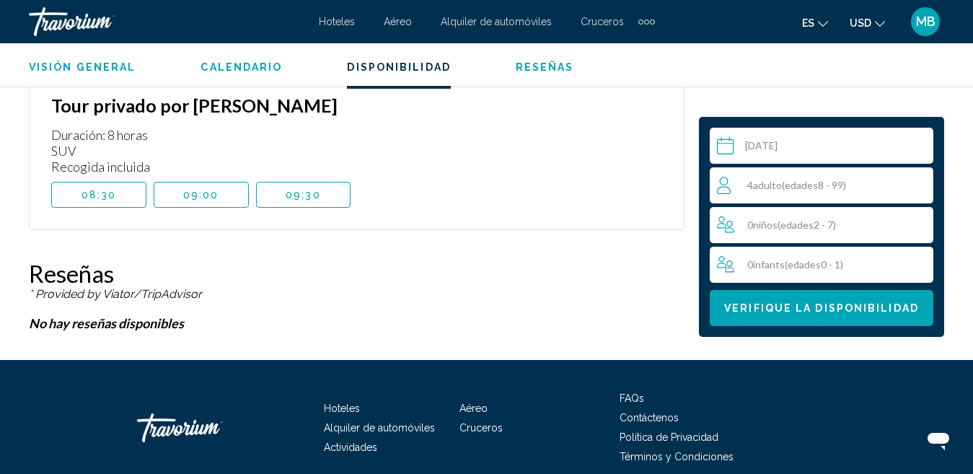
click at [244, 69] on span "Calendario" at bounding box center [242, 67] width 82 height 12
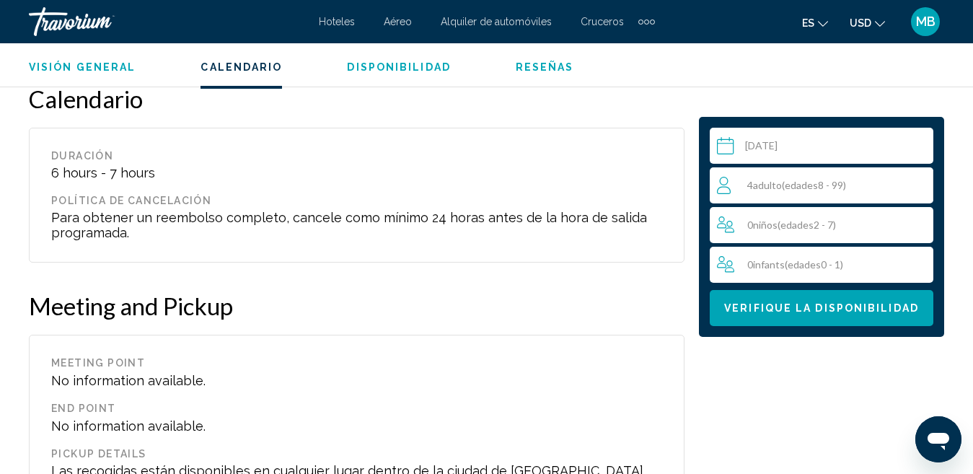
scroll to position [2567, 0]
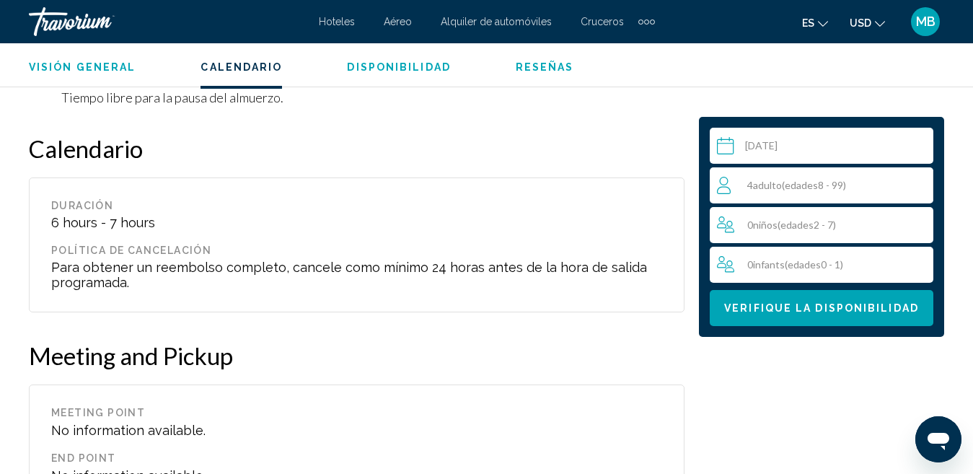
click at [420, 73] on button "Disponibilidad" at bounding box center [398, 67] width 103 height 13
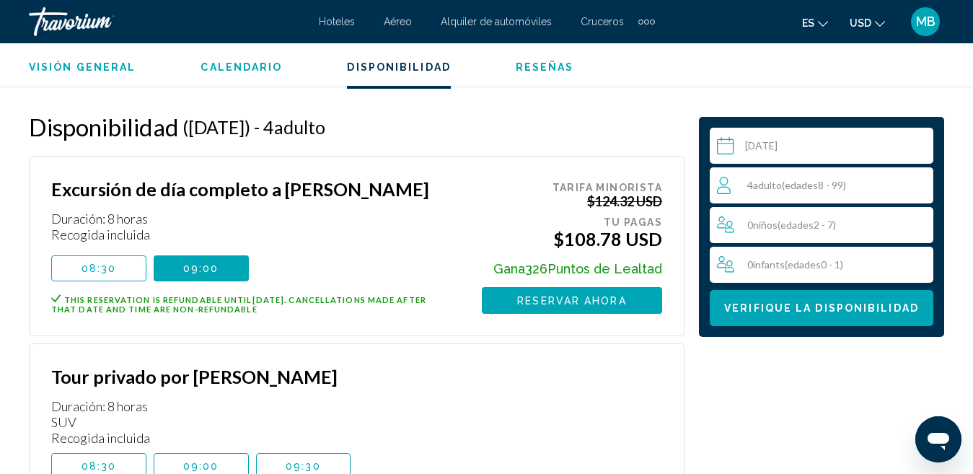
scroll to position [3073, 0]
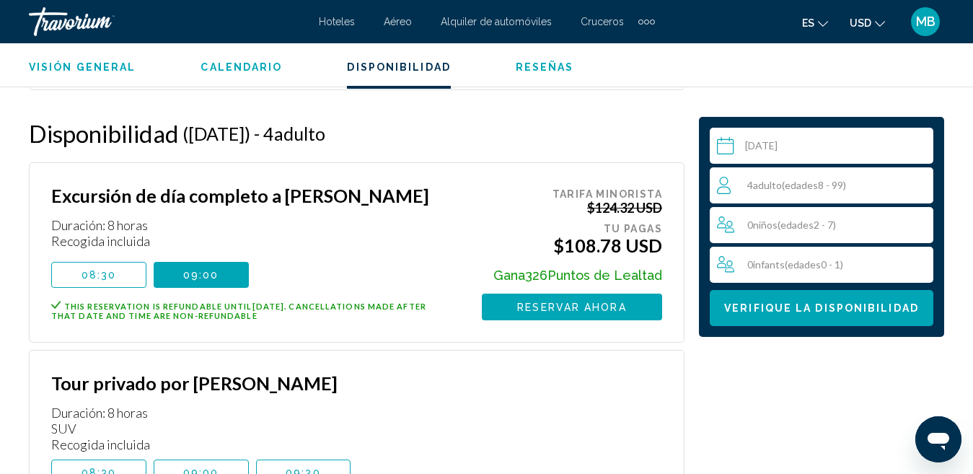
click at [331, 459] on button "09:30" at bounding box center [303, 472] width 95 height 26
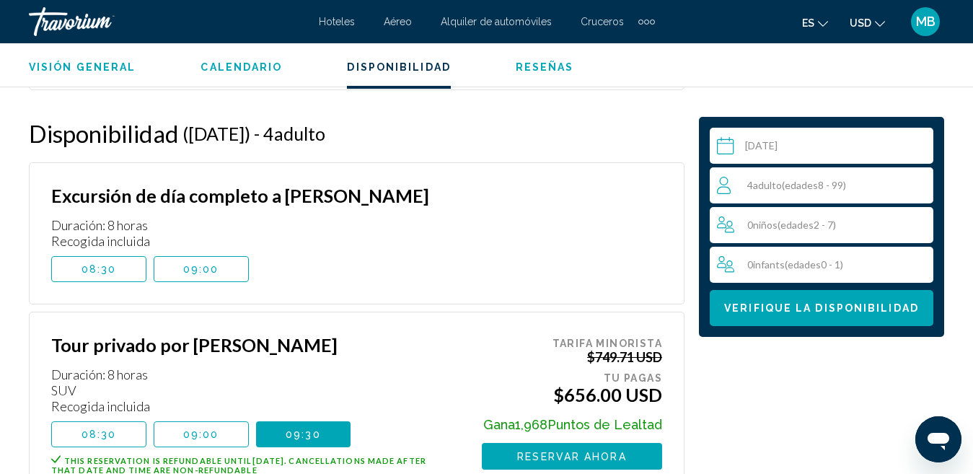
click at [206, 256] on button "09:00" at bounding box center [201, 269] width 95 height 26
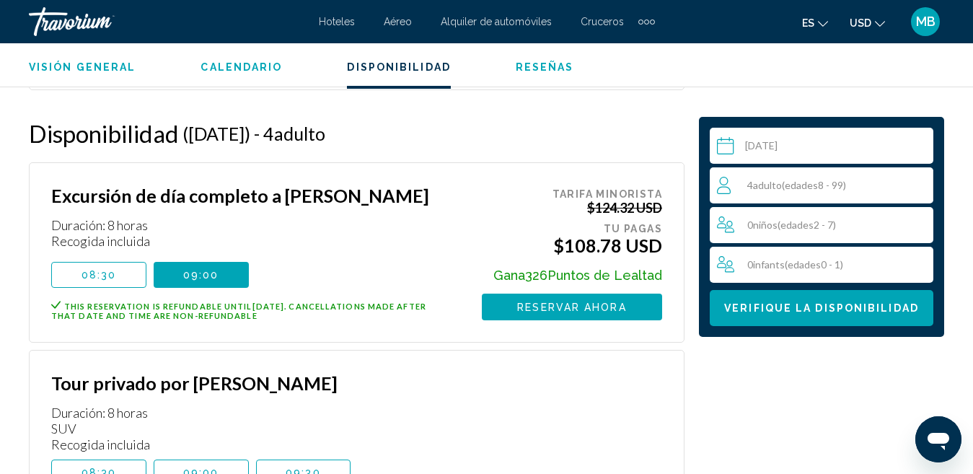
click at [325, 459] on button "09:30" at bounding box center [303, 472] width 95 height 26
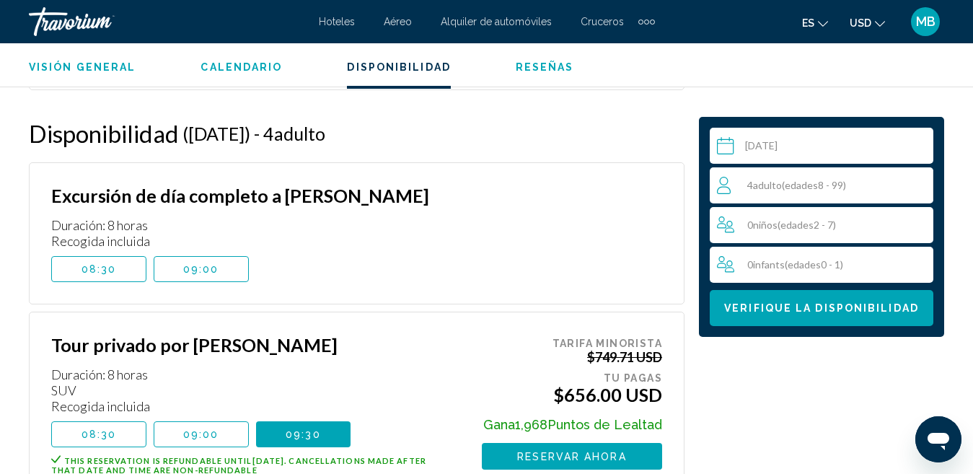
scroll to position [3067, 0]
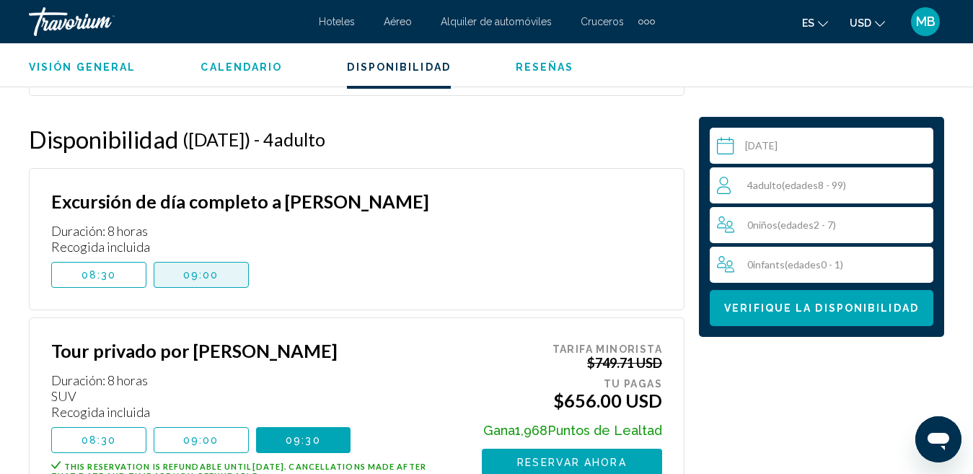
click at [212, 262] on button "09:00" at bounding box center [201, 275] width 95 height 26
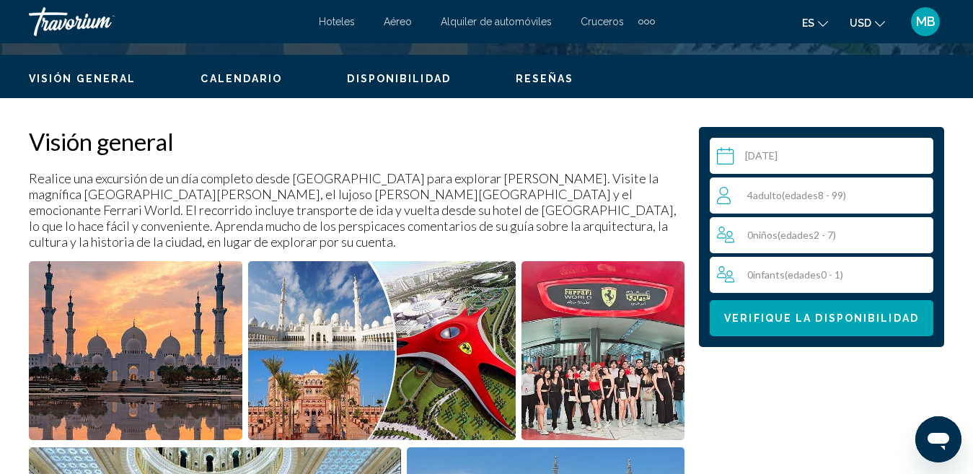
scroll to position [471, 0]
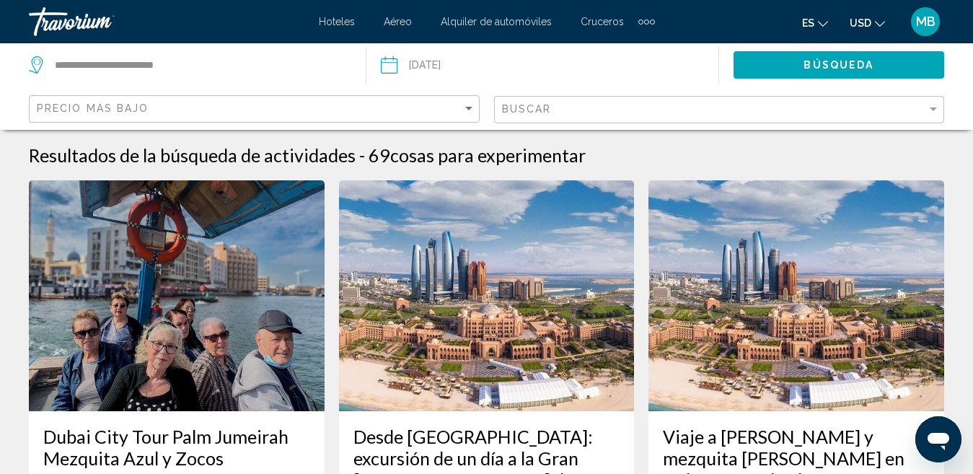
click at [532, 119] on div "Buscar" at bounding box center [721, 110] width 439 height 27
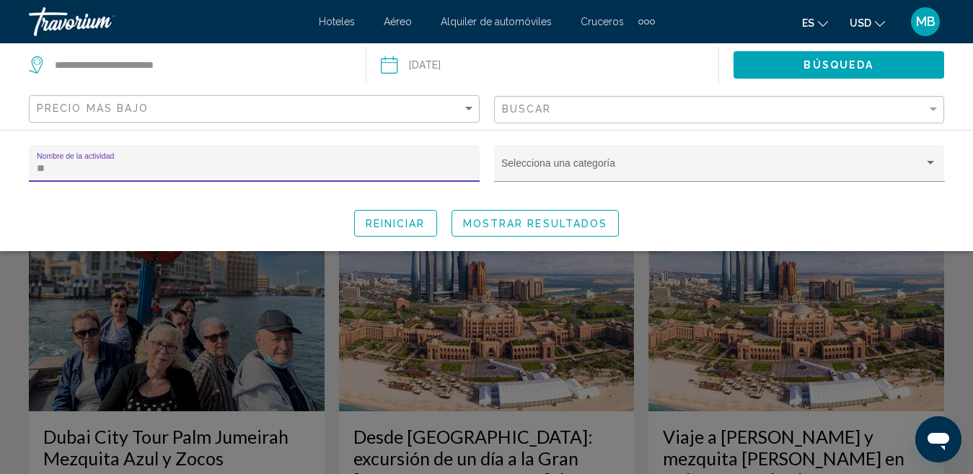
type input "*"
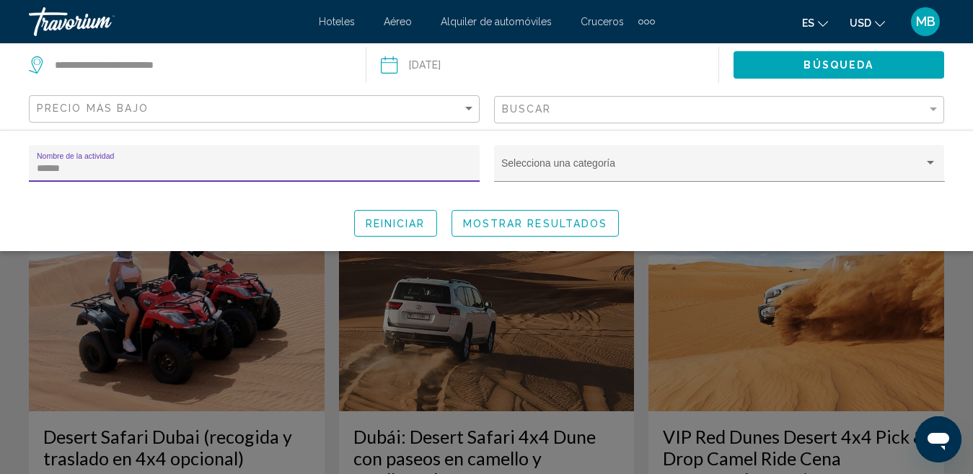
type input "******"
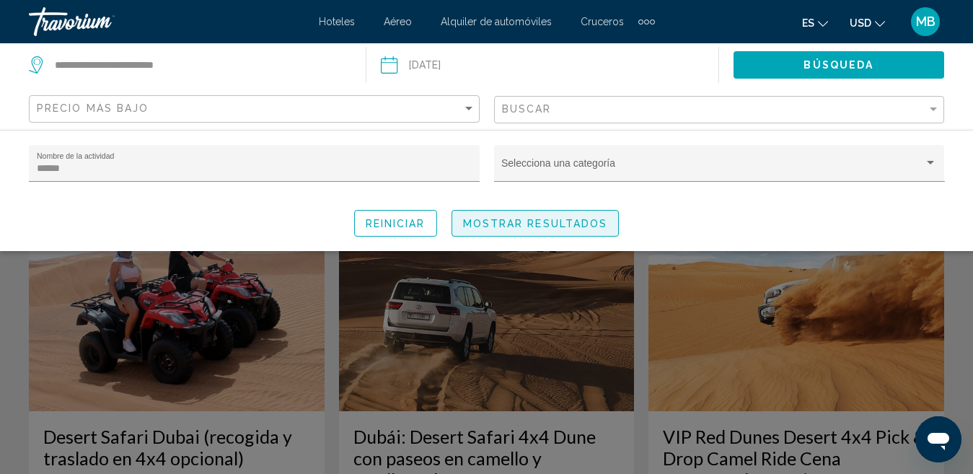
click at [491, 218] on span "Mostrar resultados" at bounding box center [535, 224] width 145 height 12
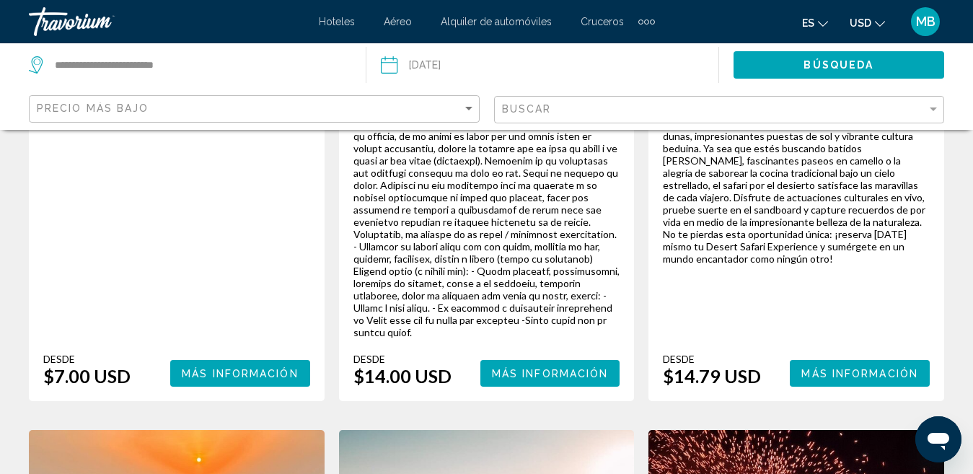
scroll to position [478, 0]
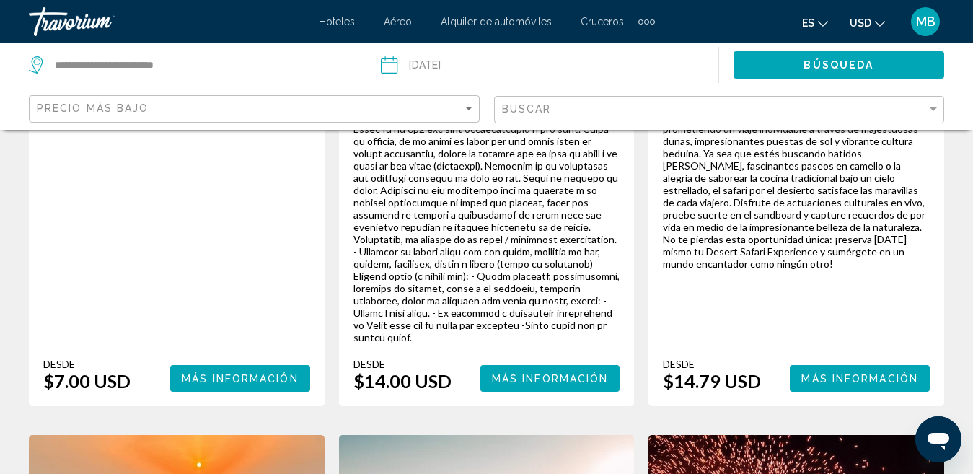
click at [591, 373] on span "Más información" at bounding box center [550, 379] width 117 height 12
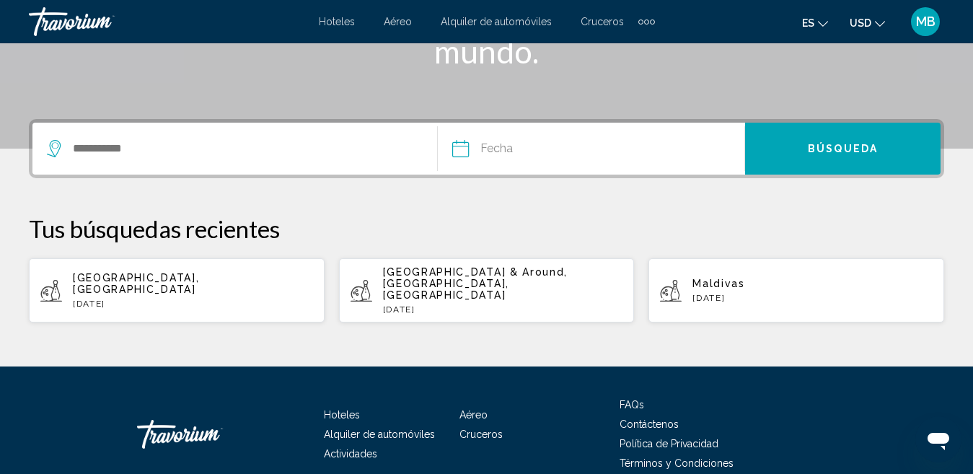
scroll to position [288, 0]
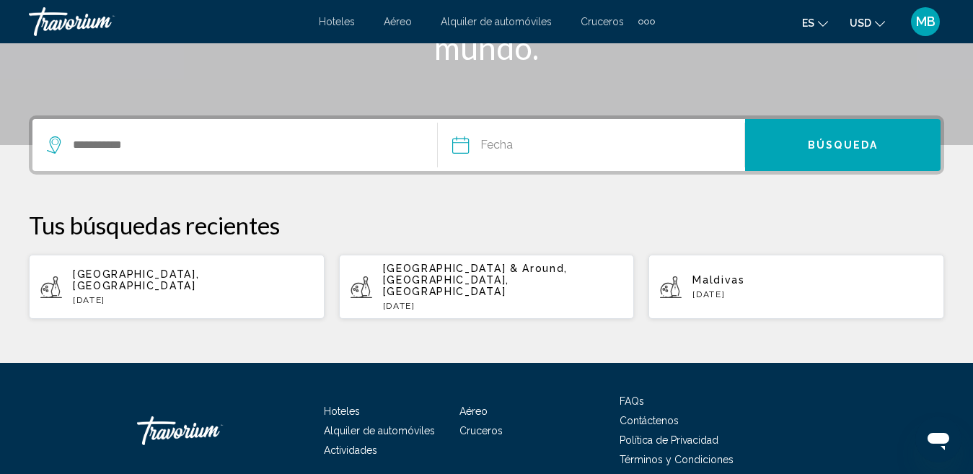
click at [215, 277] on div "Dubai, United Arab Emirates Tue, 02 Sep" at bounding box center [193, 286] width 240 height 37
type input "**********"
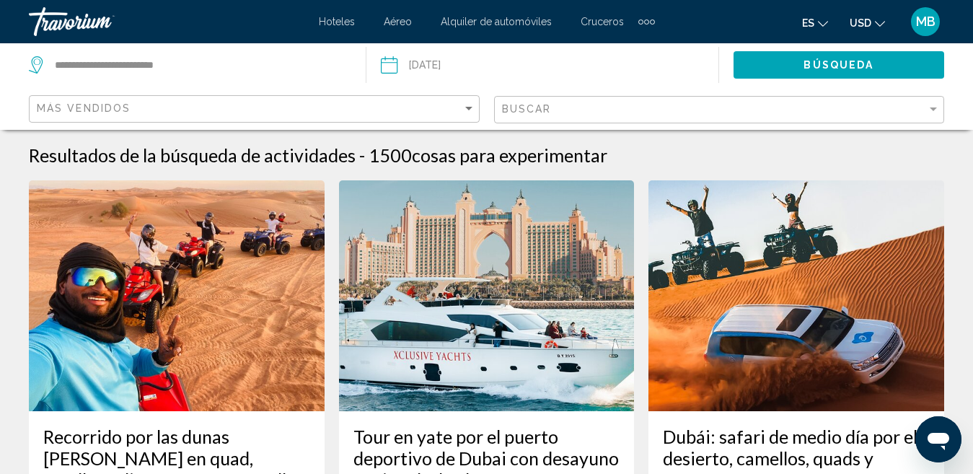
click at [459, 68] on input "Date: Sep 2, 2025" at bounding box center [464, 67] width 175 height 48
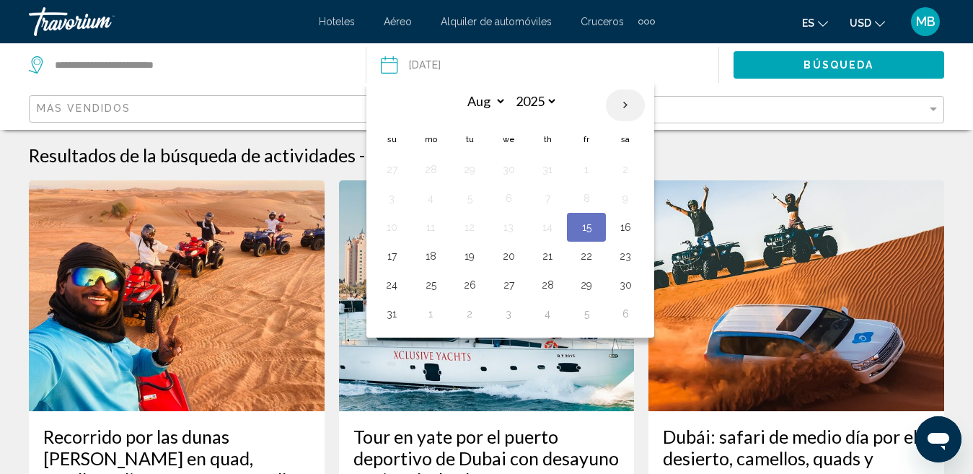
click at [634, 106] on th "Next month" at bounding box center [625, 105] width 39 height 32
select select "*"
click at [426, 175] on button "1" at bounding box center [430, 169] width 23 height 20
type input "**********"
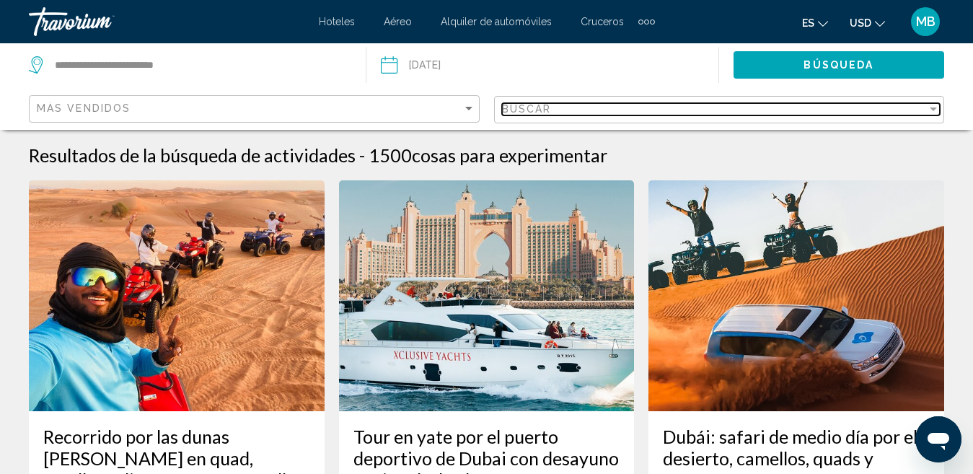
click at [522, 103] on span "Buscar" at bounding box center [527, 109] width 50 height 12
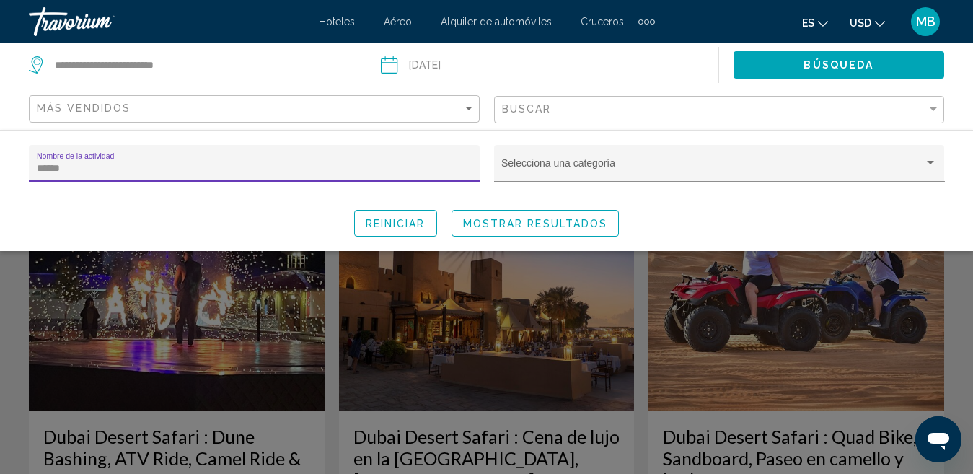
type input "******"
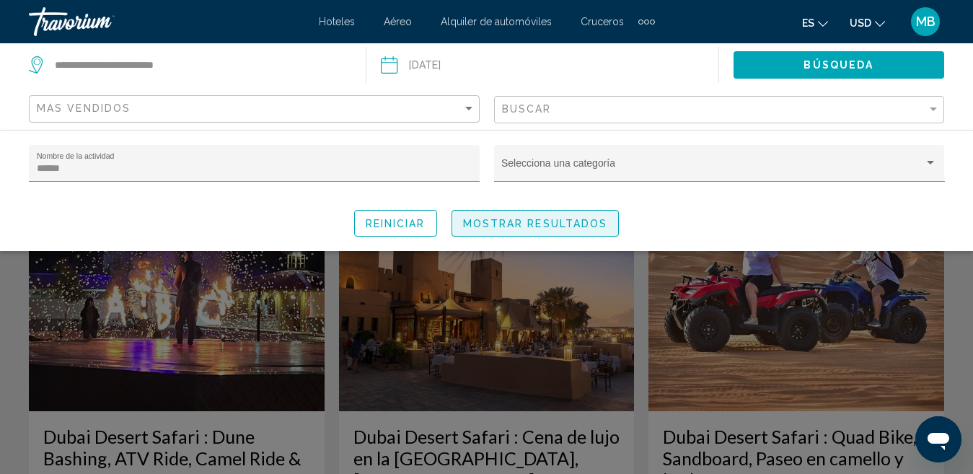
click at [512, 220] on span "Mostrar resultados" at bounding box center [535, 224] width 145 height 12
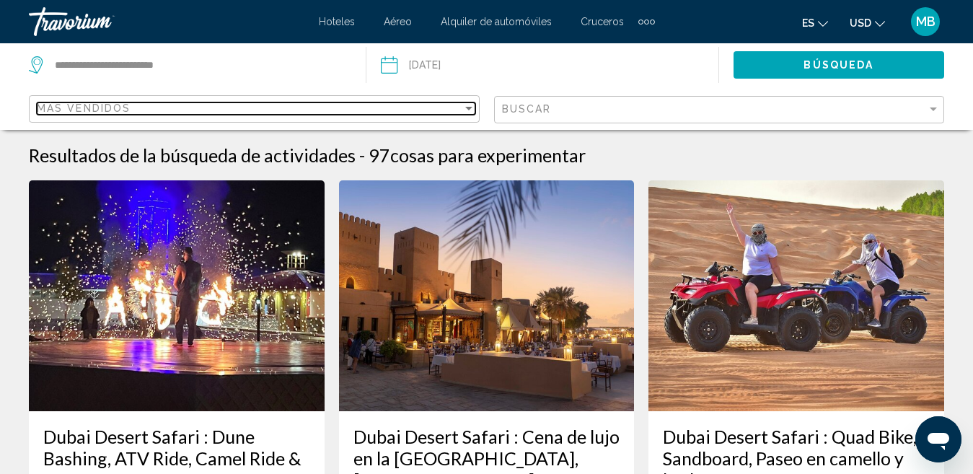
click at [455, 115] on mat-select "Más vendidos" at bounding box center [256, 109] width 439 height 12
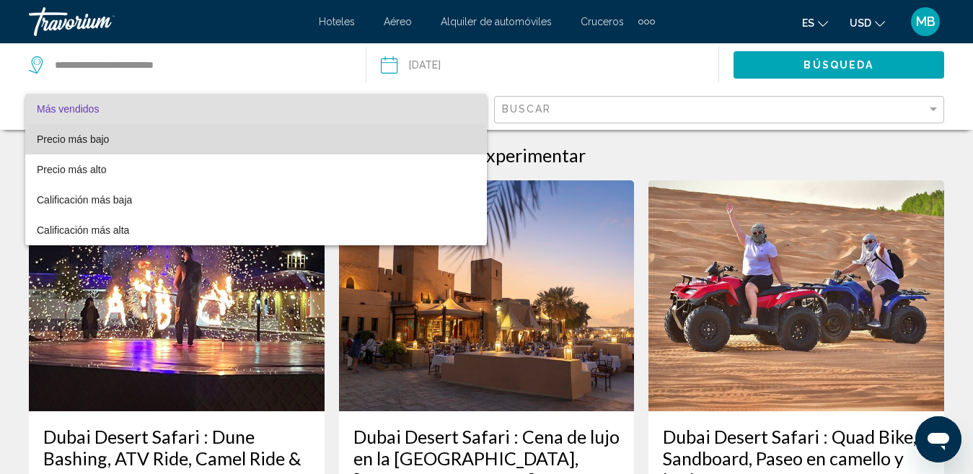
click at [120, 141] on span "Precio más bajo" at bounding box center [256, 139] width 439 height 30
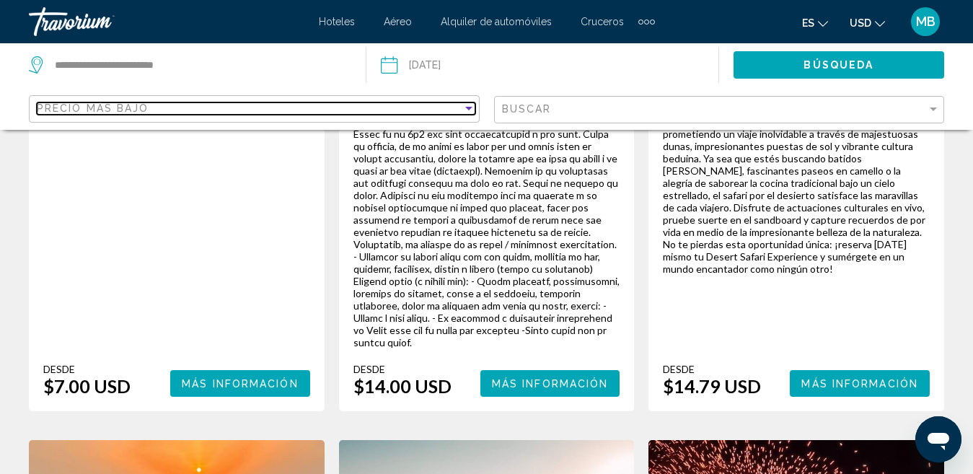
scroll to position [463, 0]
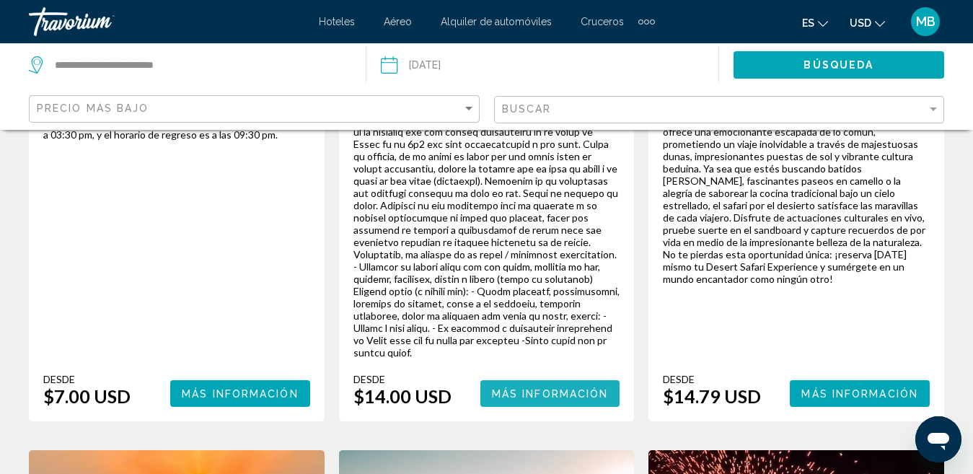
click at [554, 388] on span "Más información" at bounding box center [550, 394] width 117 height 12
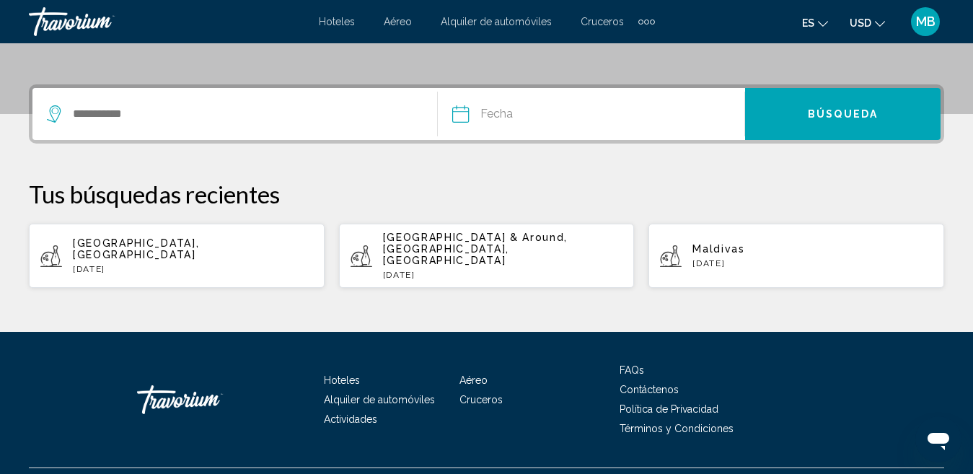
scroll to position [330, 0]
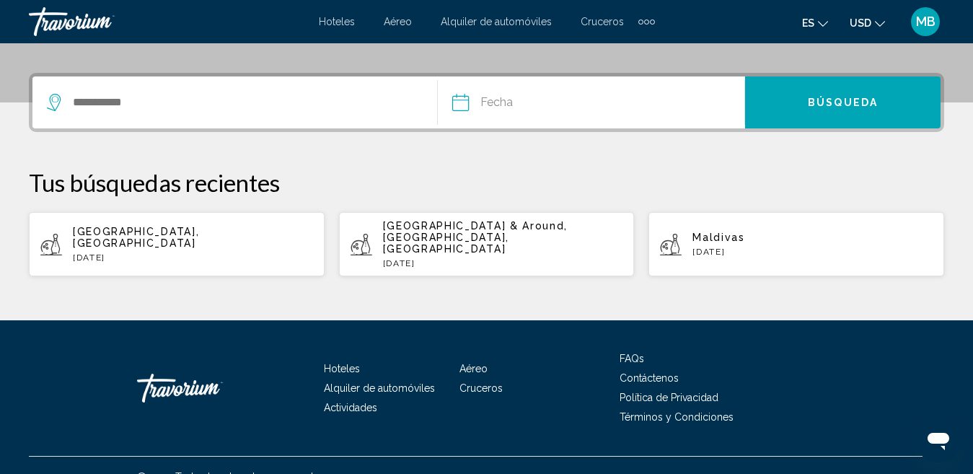
click at [199, 226] on span "[GEOGRAPHIC_DATA], [GEOGRAPHIC_DATA]" at bounding box center [136, 237] width 126 height 23
type input "**********"
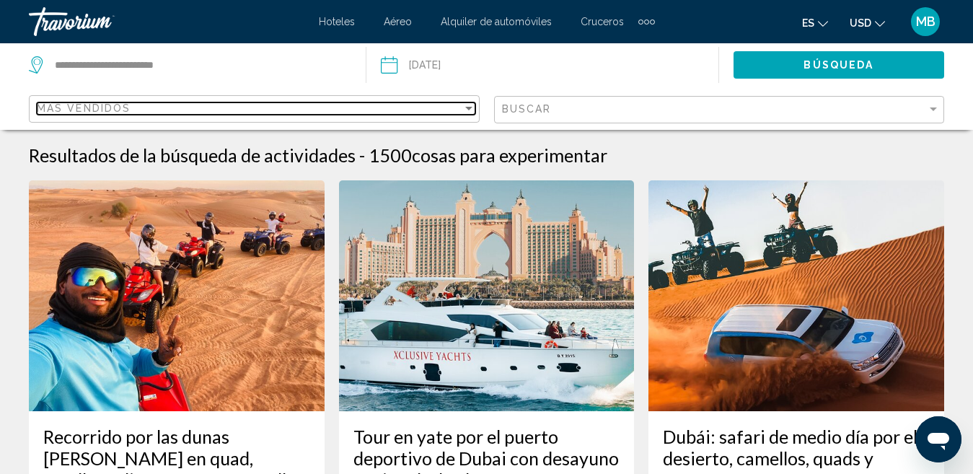
click at [462, 113] on div "Sort by" at bounding box center [468, 108] width 13 height 12
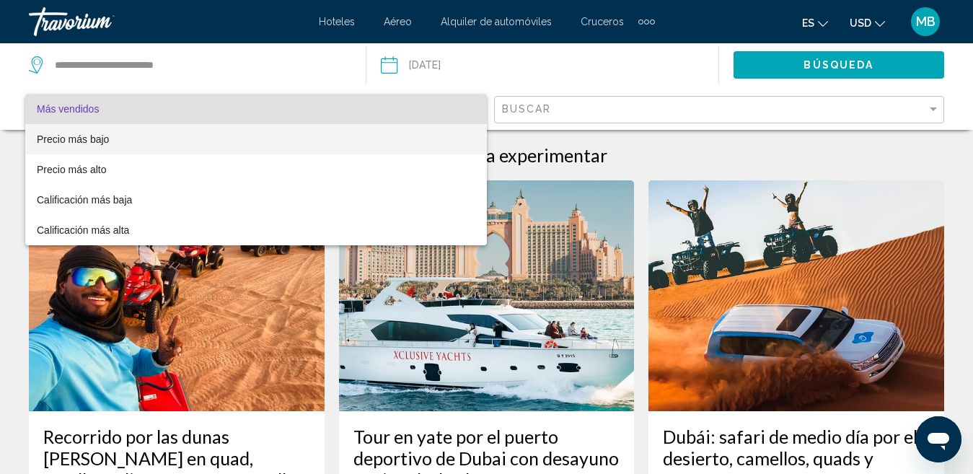
click at [419, 142] on span "Precio más bajo" at bounding box center [256, 139] width 439 height 30
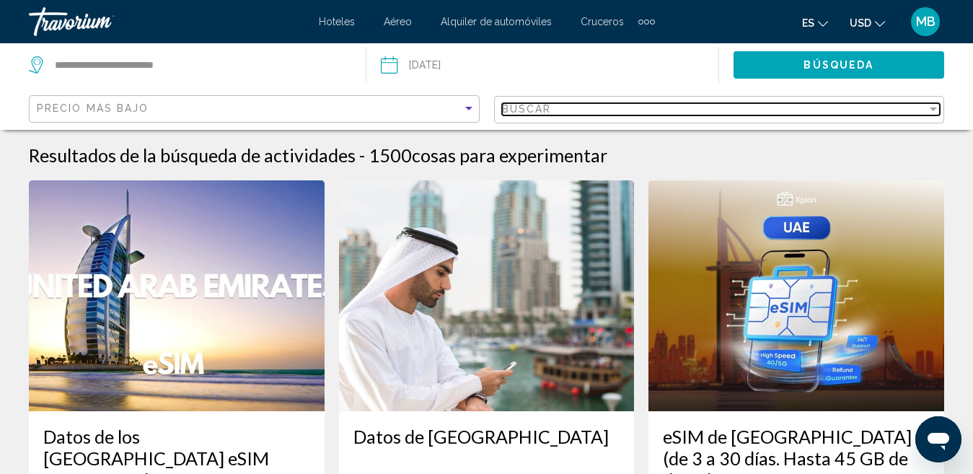
click at [521, 113] on span "Buscar" at bounding box center [527, 109] width 50 height 12
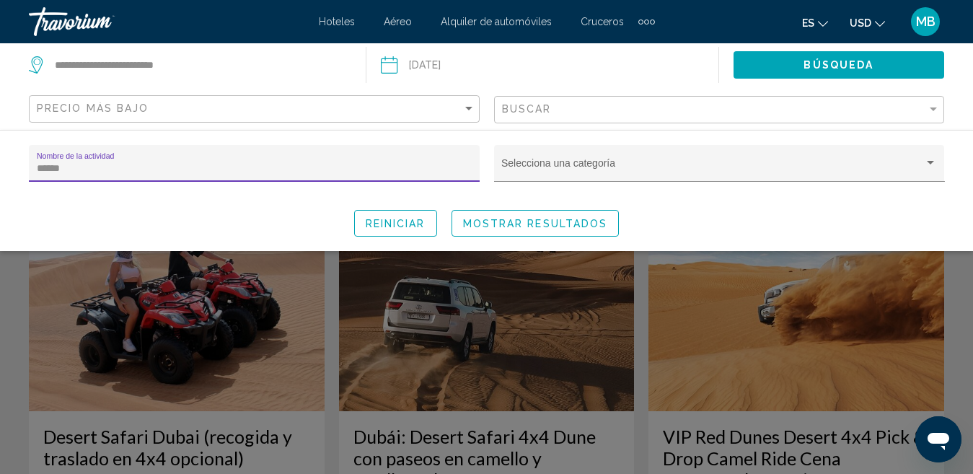
type input "******"
click at [482, 226] on span "Mostrar resultados" at bounding box center [535, 224] width 145 height 12
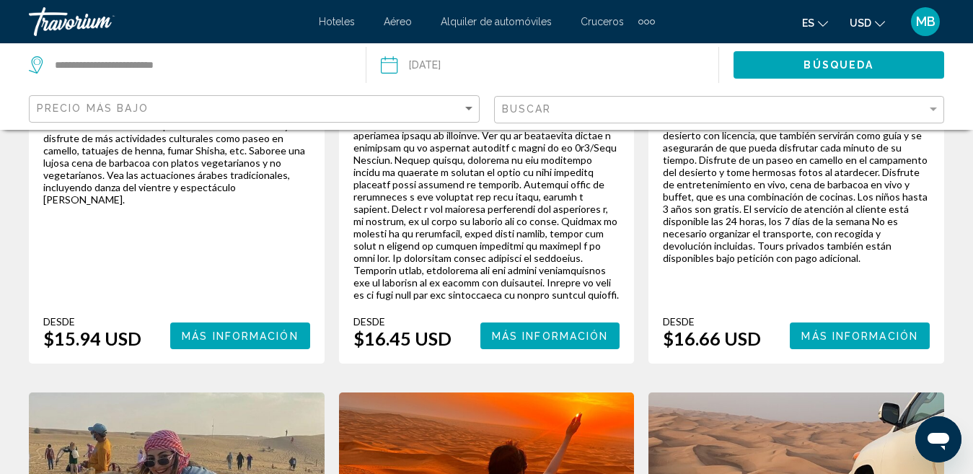
scroll to position [1209, 0]
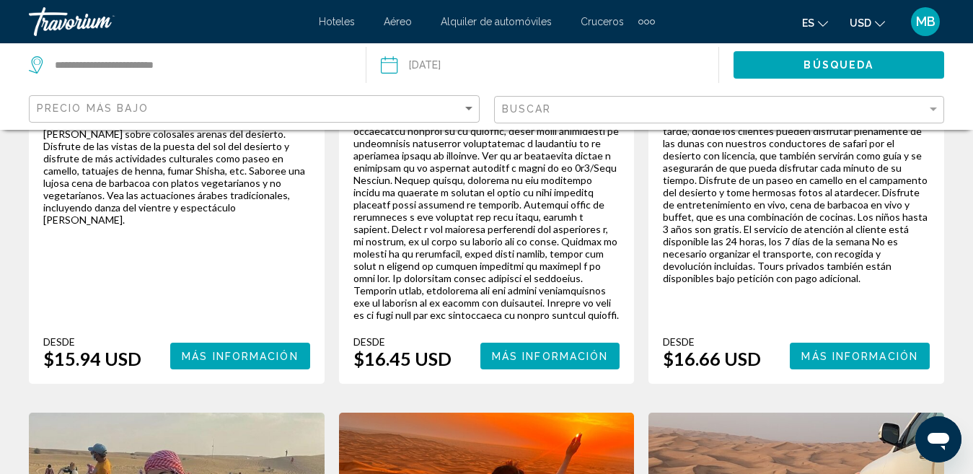
click at [288, 343] on button "Más información" at bounding box center [240, 356] width 140 height 27
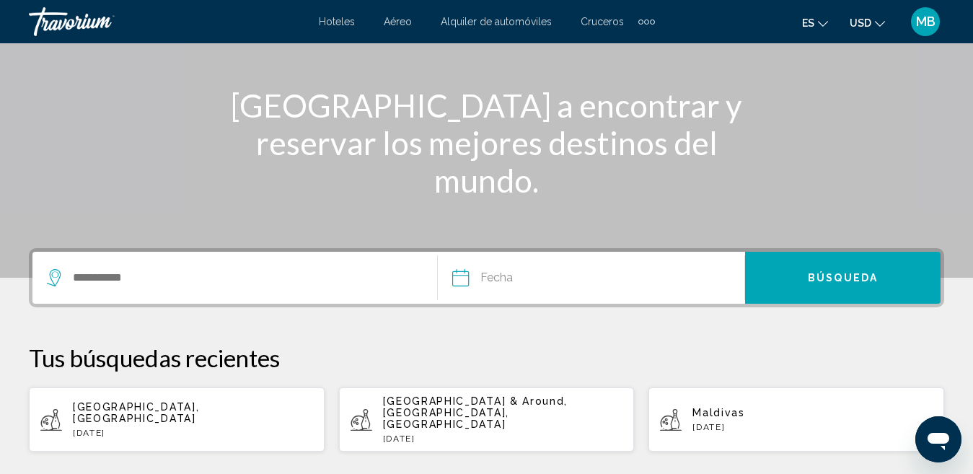
scroll to position [168, 0]
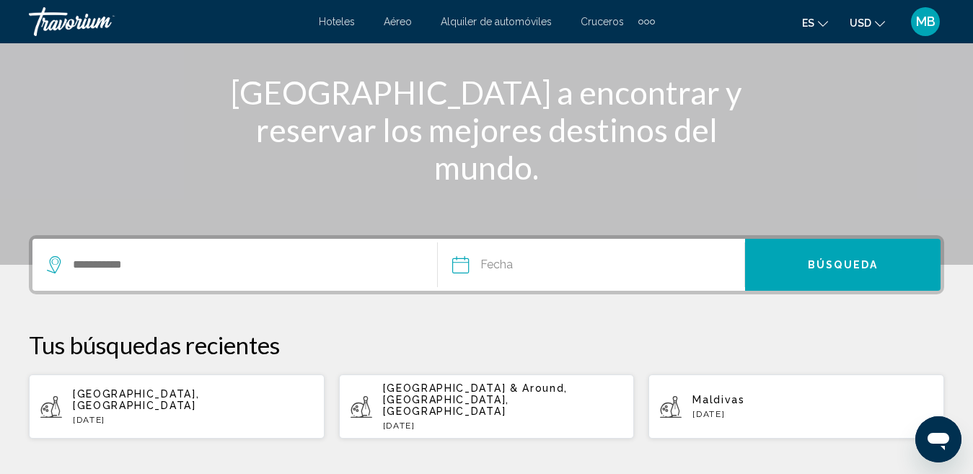
click at [731, 394] on span "Maldivas" at bounding box center [718, 400] width 52 height 12
type input "********"
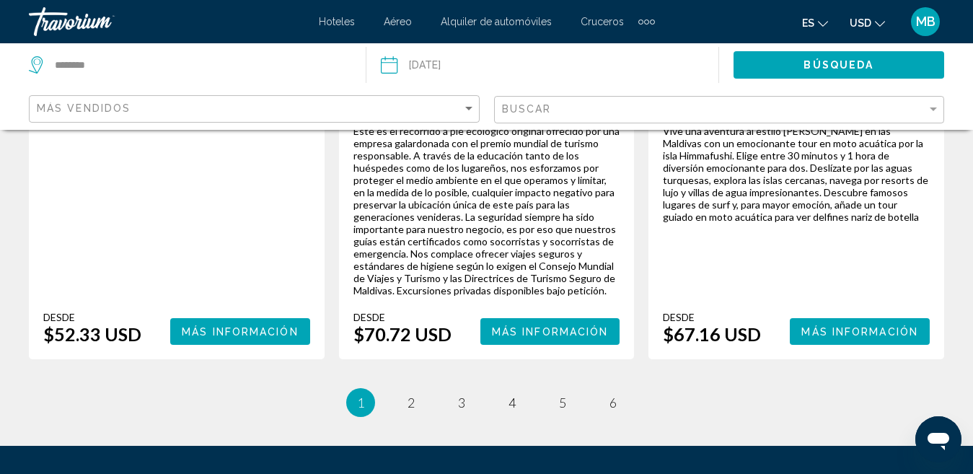
scroll to position [2635, 0]
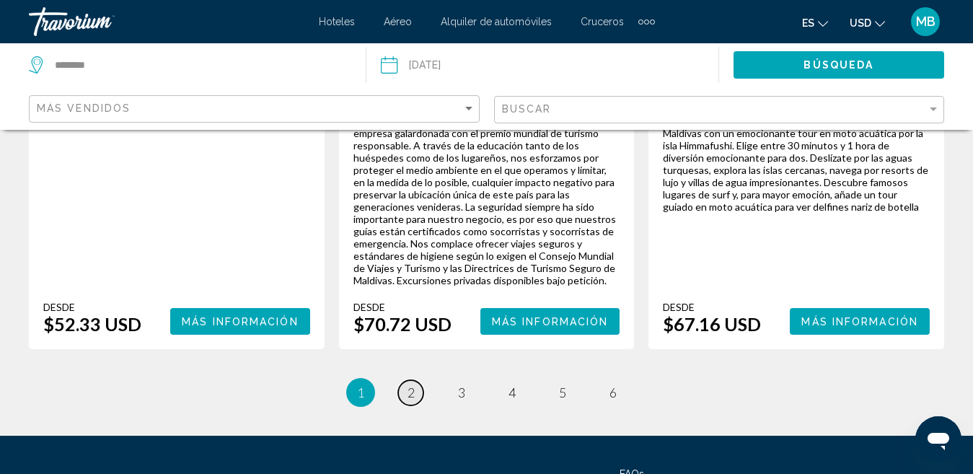
click at [408, 384] on span "2" at bounding box center [411, 392] width 7 height 16
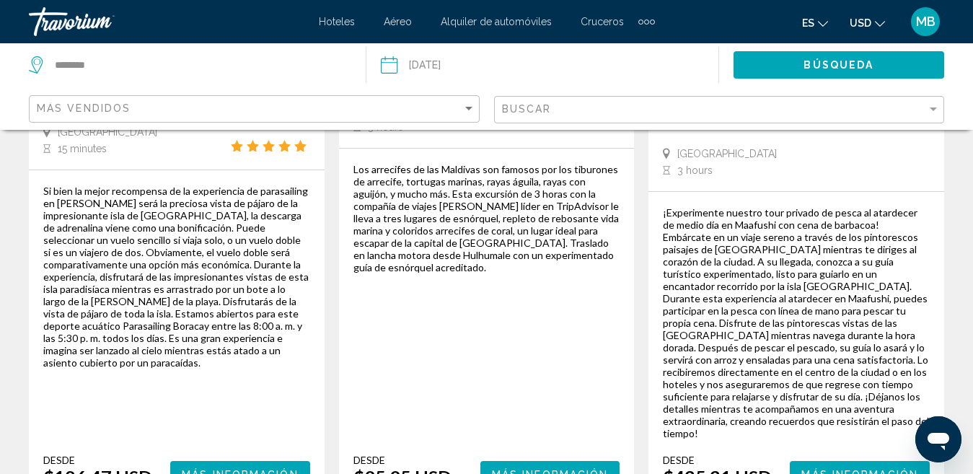
scroll to position [363, 0]
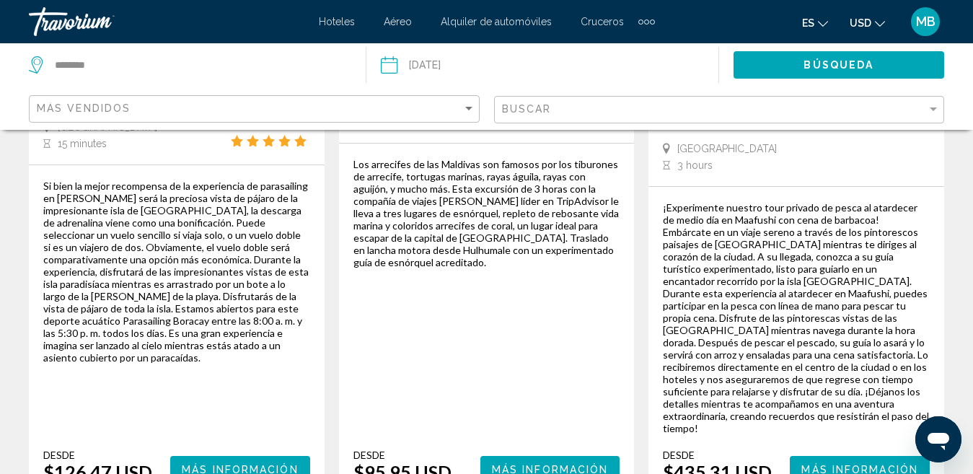
click at [264, 456] on button "Más información" at bounding box center [240, 469] width 140 height 27
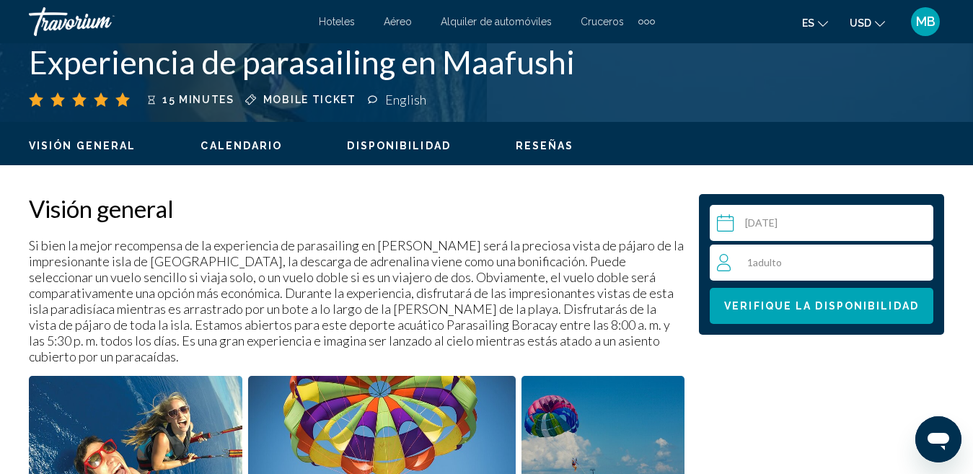
scroll to position [610, 0]
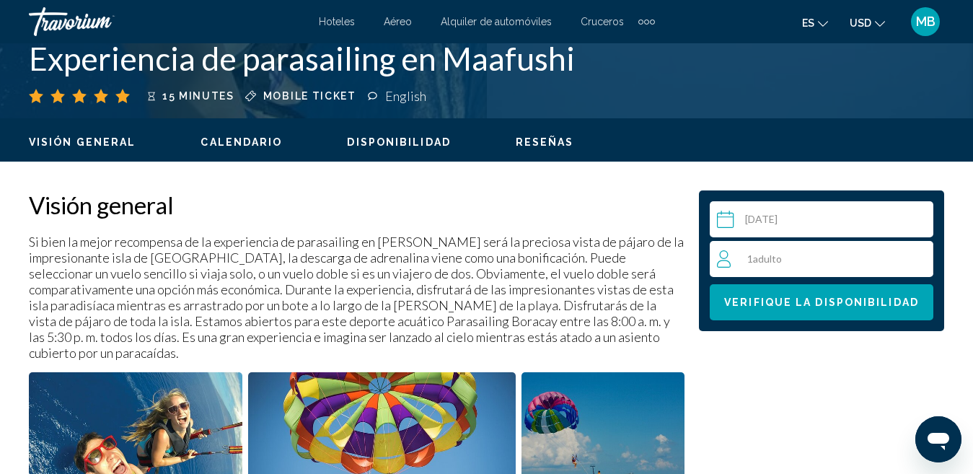
click at [891, 255] on div "1 Adulto Adulto" at bounding box center [825, 258] width 216 height 17
click at [918, 256] on icon "Increment adults" at bounding box center [918, 258] width 13 height 17
click at [873, 297] on span "Verifique la disponibilidad" at bounding box center [821, 303] width 195 height 12
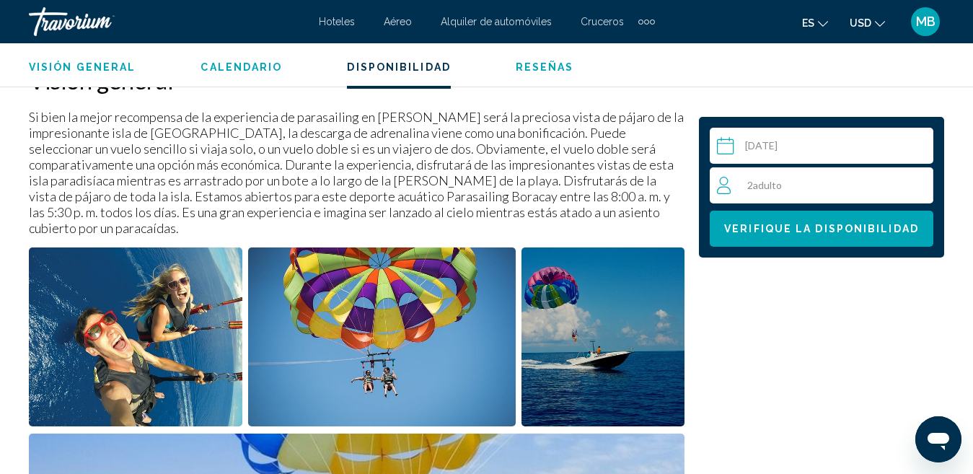
scroll to position [1941, 0]
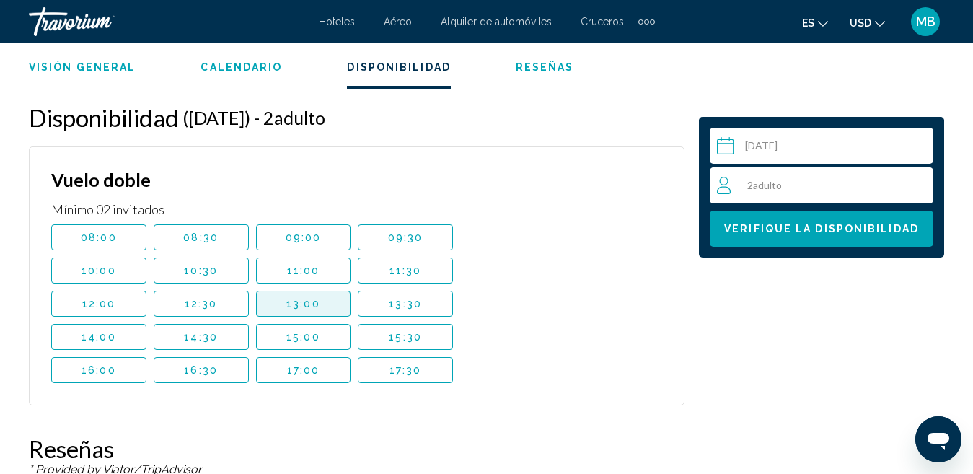
click at [310, 298] on span "13:00" at bounding box center [303, 304] width 34 height 12
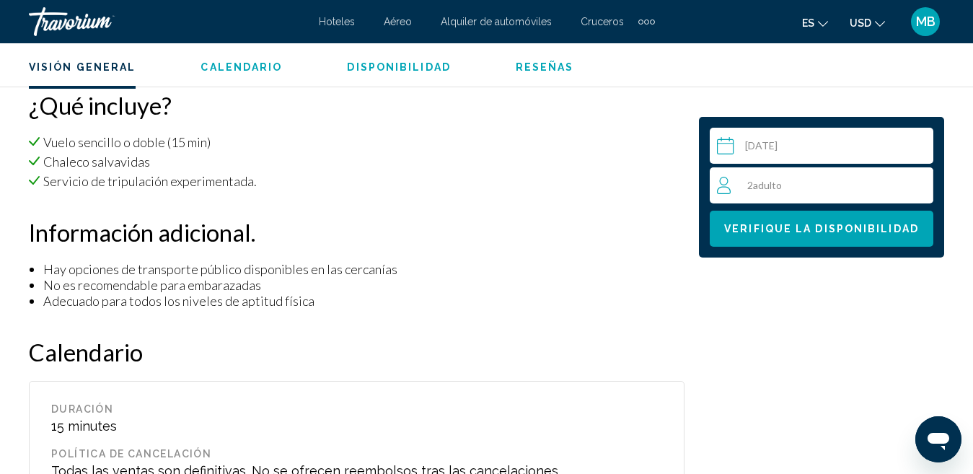
scroll to position [1297, 0]
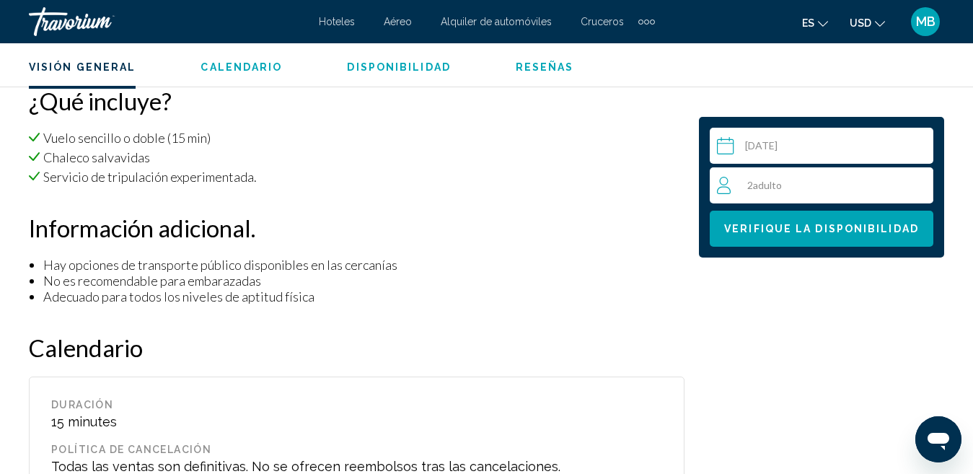
click at [875, 193] on div "2 Adulto Adulto" at bounding box center [825, 185] width 216 height 17
click at [863, 185] on div "2 Adulto Adulto min : 1, max : 2" at bounding box center [825, 185] width 216 height 23
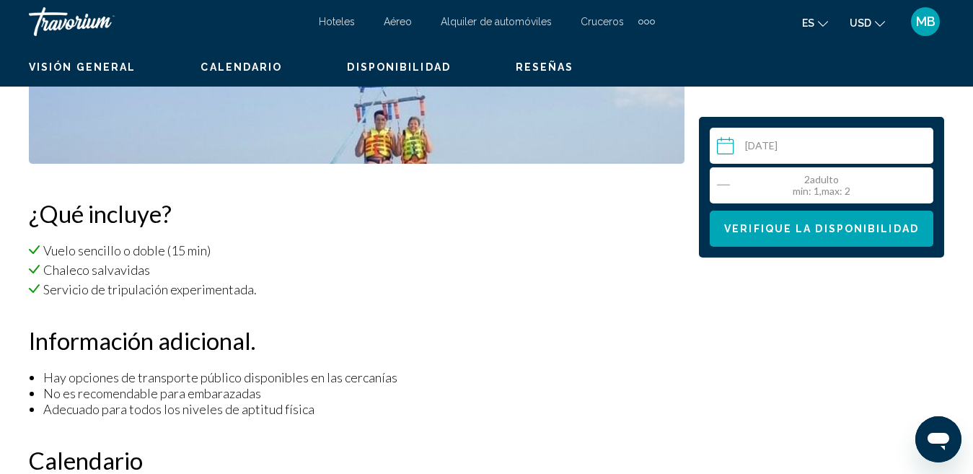
scroll to position [218, 0]
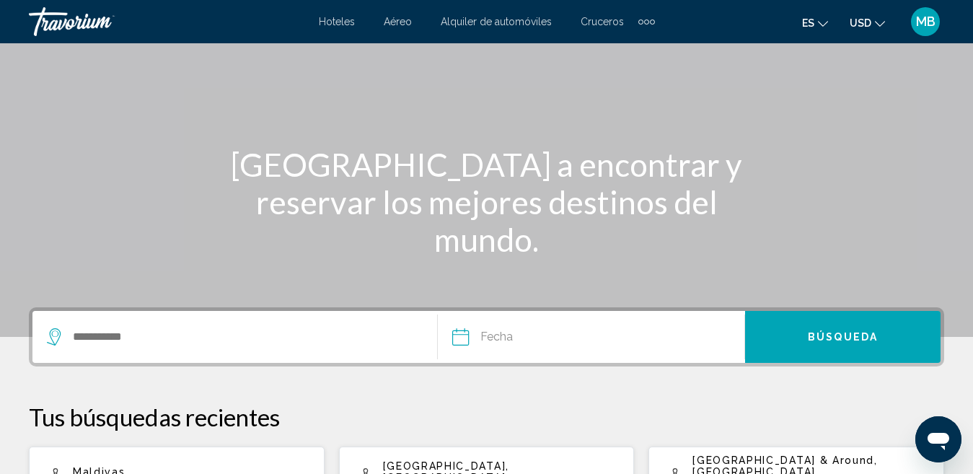
scroll to position [106, 0]
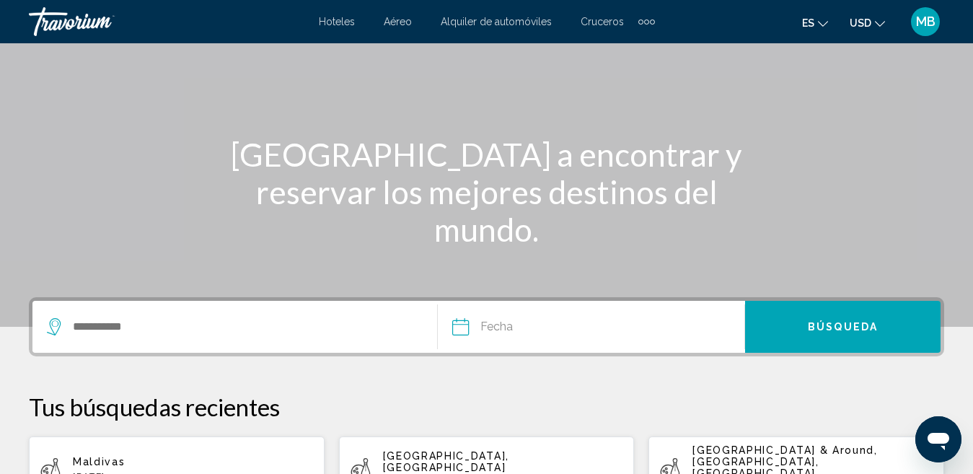
click at [461, 473] on p "Tue, 02 Sep" at bounding box center [503, 482] width 240 height 10
type input "**********"
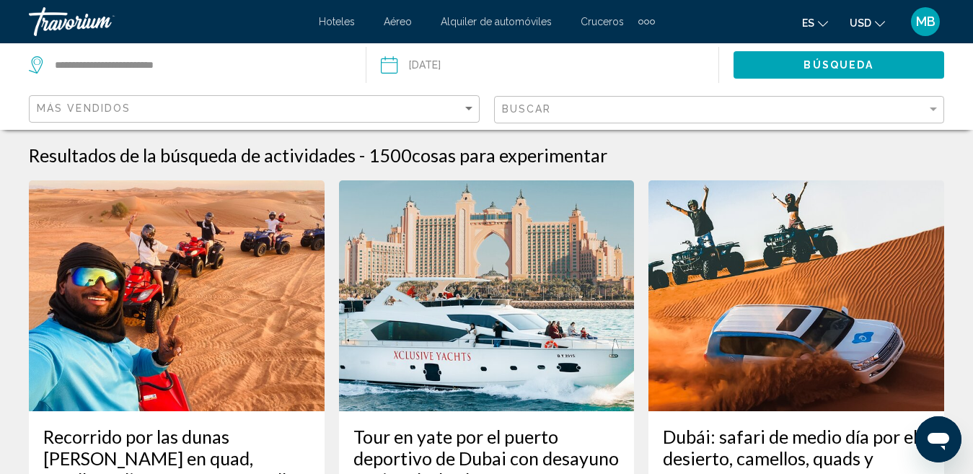
click at [436, 56] on input "Date: Sep 2, 2025" at bounding box center [464, 67] width 175 height 48
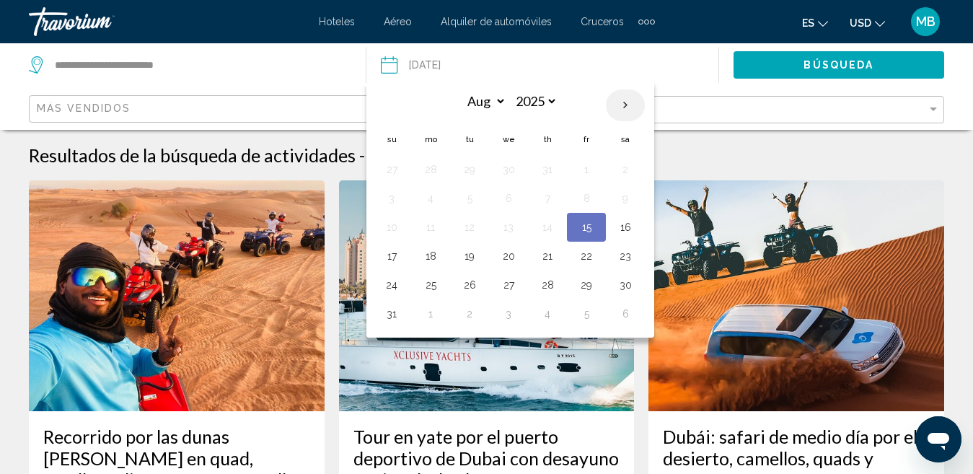
click at [624, 105] on th "Next month" at bounding box center [625, 105] width 39 height 32
select select "*"
click at [436, 170] on button "1" at bounding box center [430, 169] width 23 height 20
type input "**********"
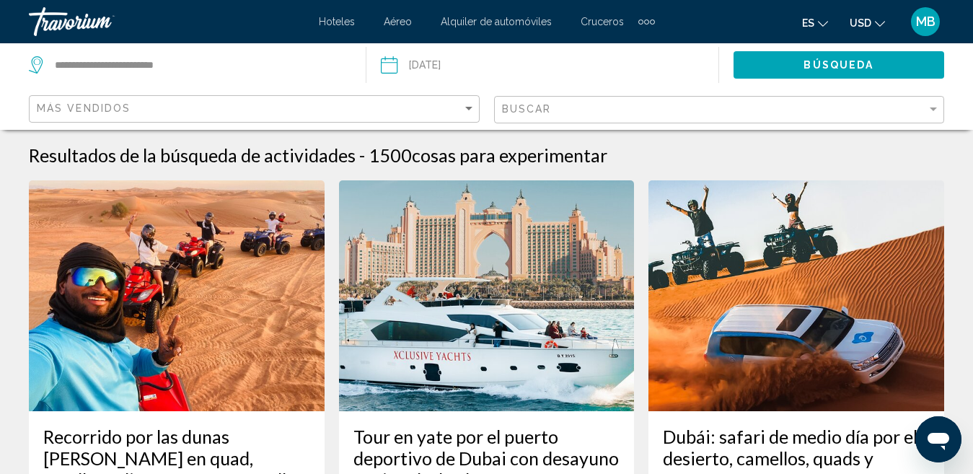
click at [886, 59] on button "Búsqueda" at bounding box center [839, 64] width 211 height 27
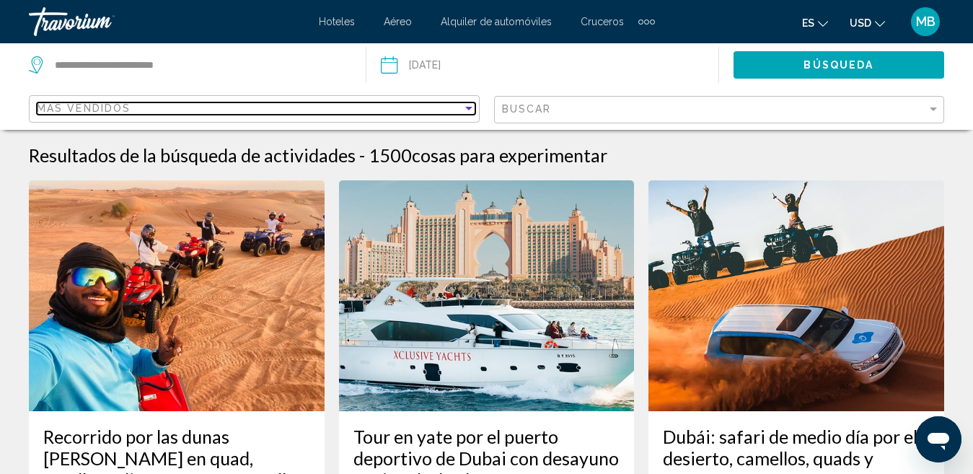
click at [353, 110] on div "Más vendidos" at bounding box center [250, 108] width 426 height 12
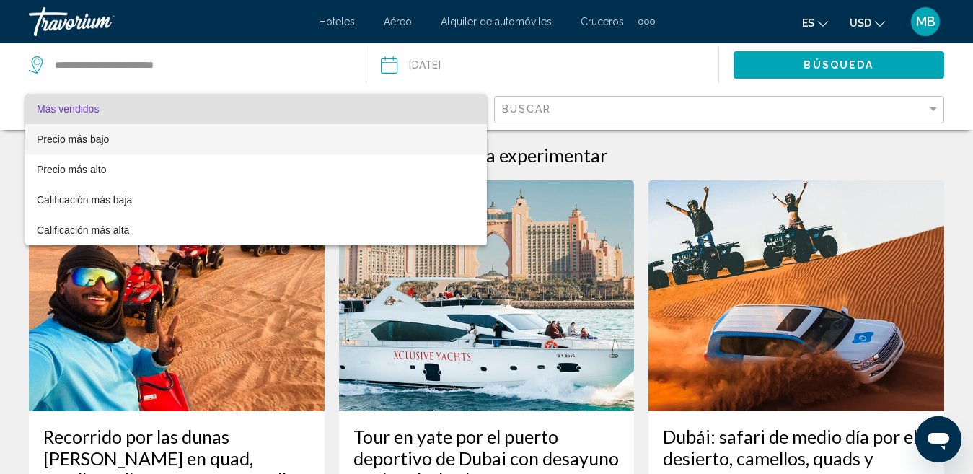
click at [330, 146] on span "Precio más bajo" at bounding box center [256, 139] width 439 height 30
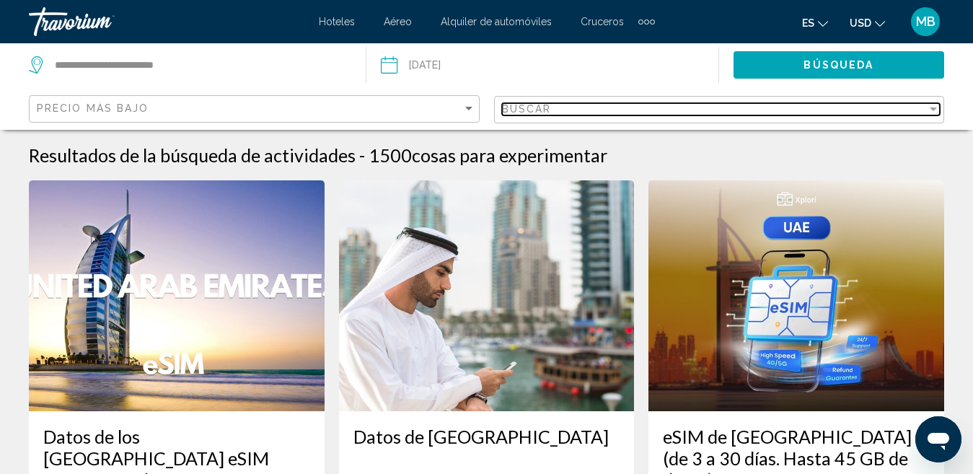
click at [526, 111] on span "Buscar" at bounding box center [527, 109] width 50 height 12
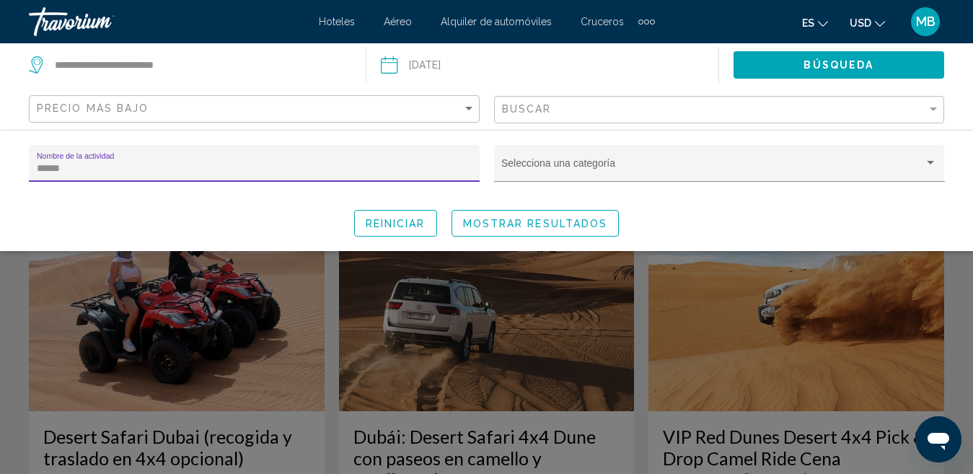
type input "******"
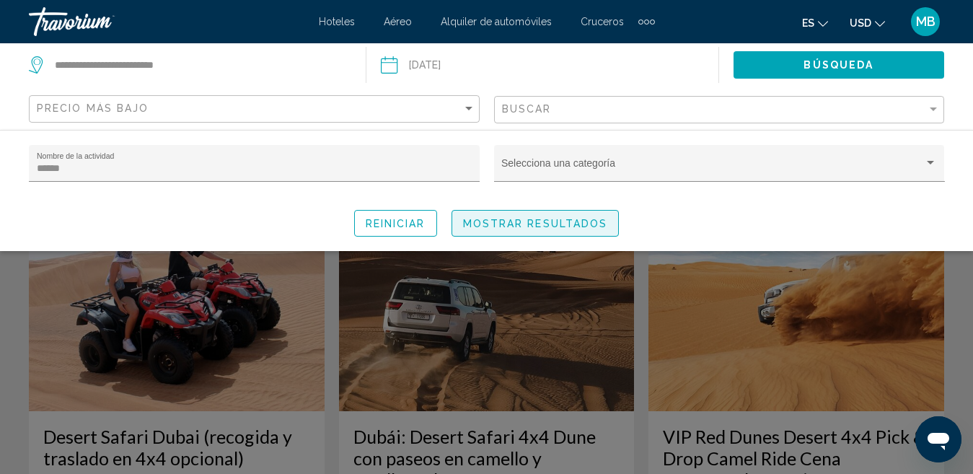
click at [496, 229] on button "Mostrar resultados" at bounding box center [536, 223] width 168 height 27
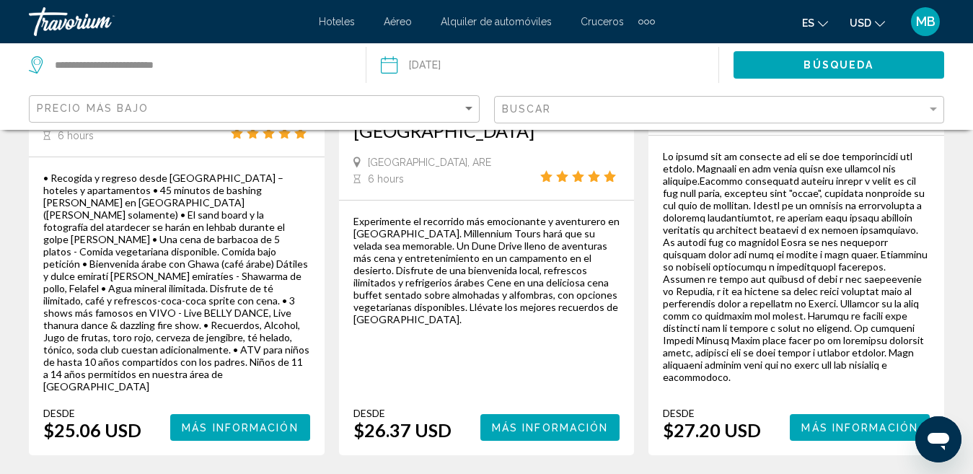
scroll to position [2525, 0]
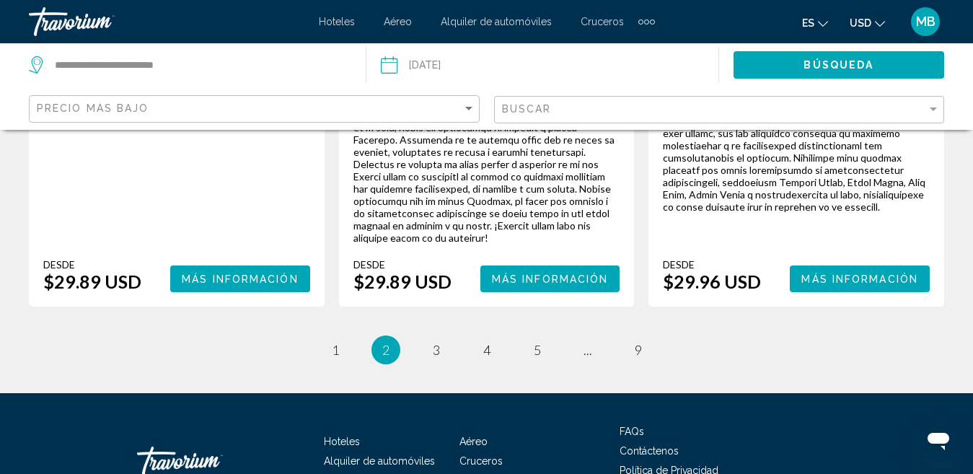
scroll to position [2744, 0]
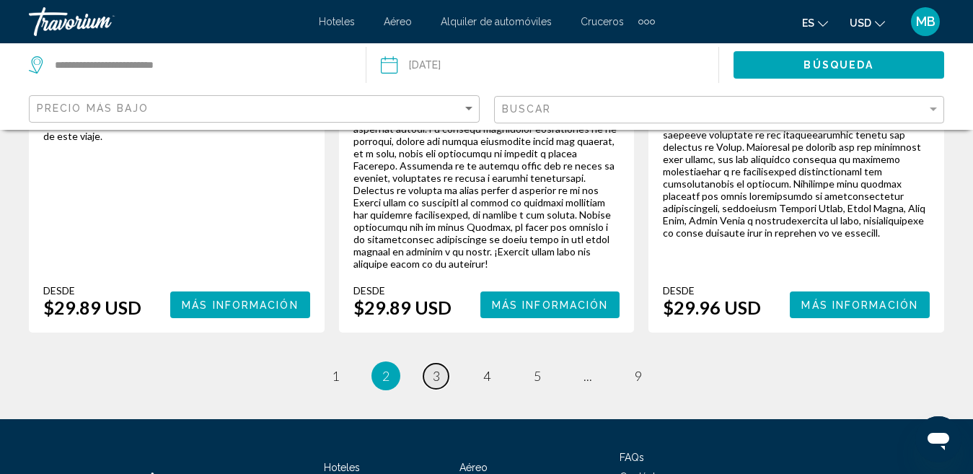
click at [438, 368] on span "3" at bounding box center [436, 376] width 7 height 16
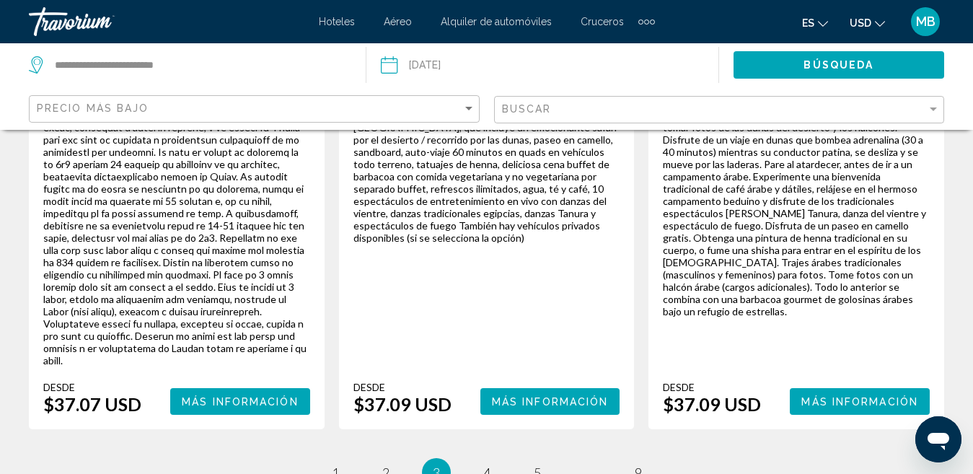
scroll to position [2690, 0]
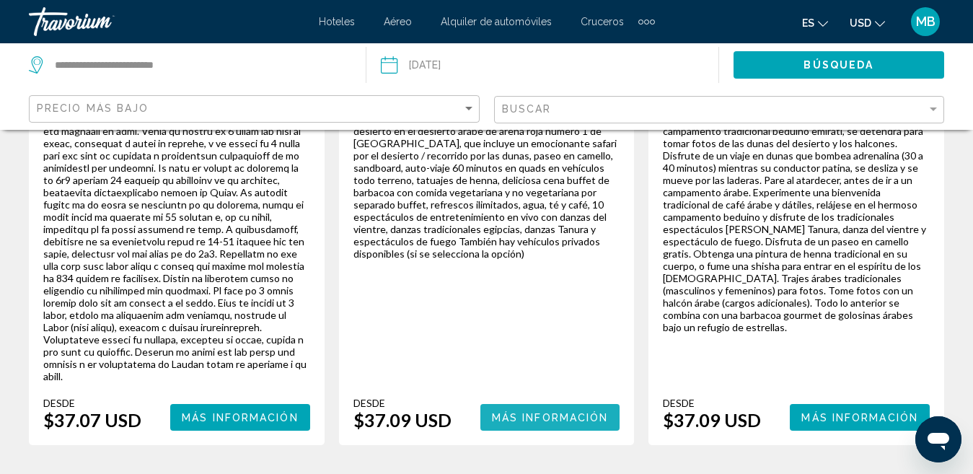
click at [586, 412] on span "Más información" at bounding box center [550, 418] width 117 height 12
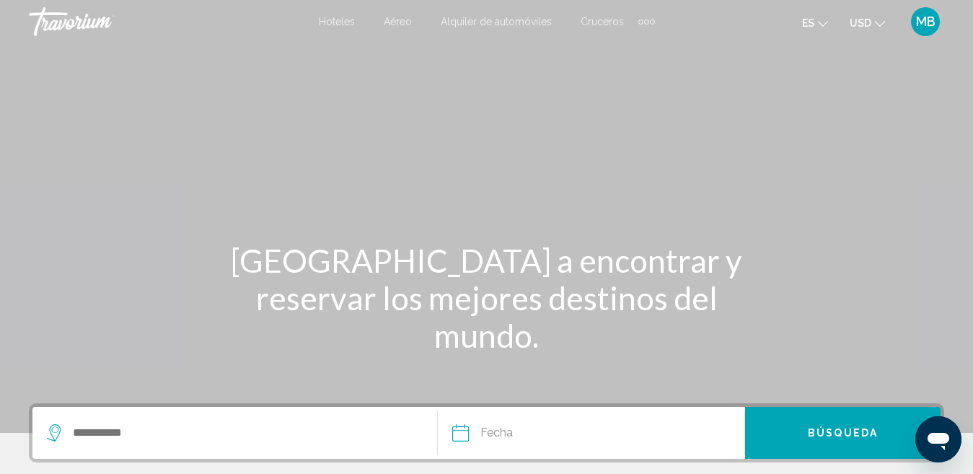
click at [930, 17] on span "MB" at bounding box center [925, 21] width 19 height 14
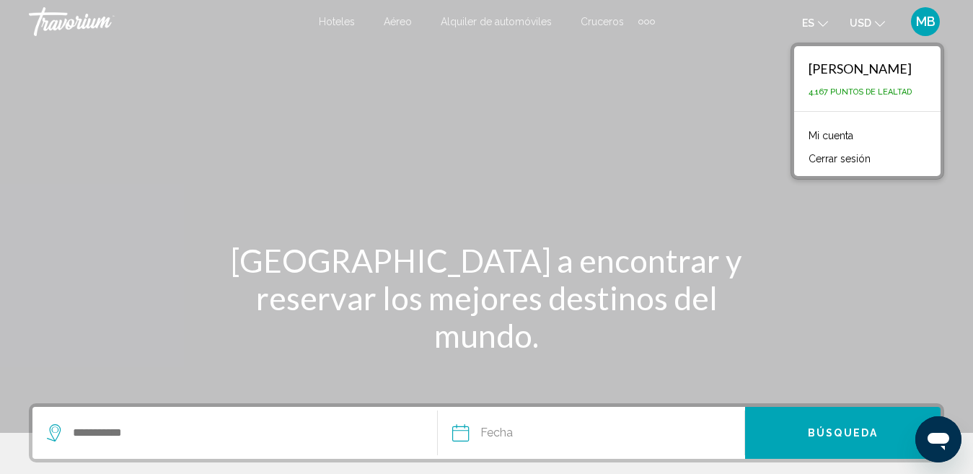
click at [818, 149] on button "Cerrar sesión" at bounding box center [839, 158] width 76 height 19
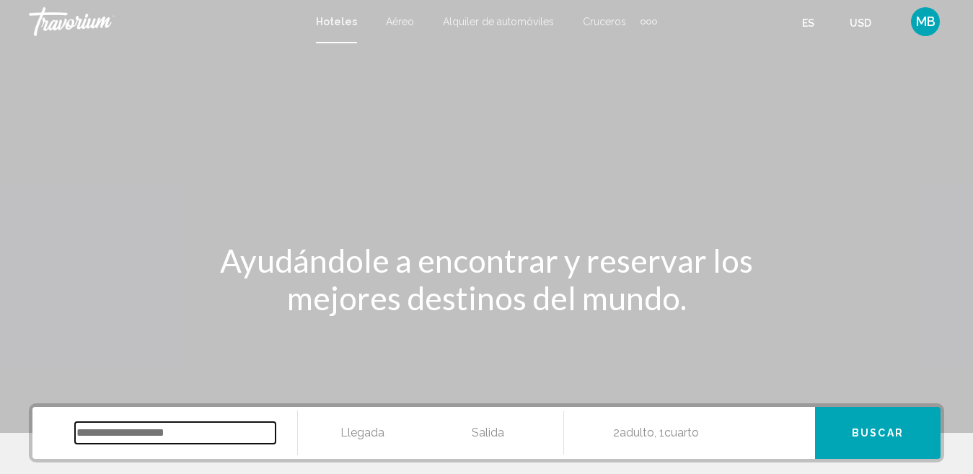
click at [179, 437] on input "Search widget" at bounding box center [175, 433] width 201 height 22
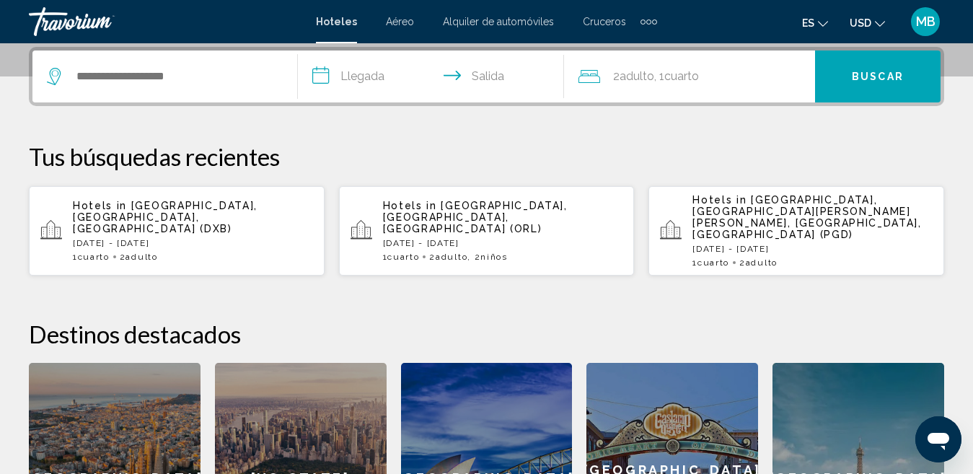
click at [237, 226] on div "Hotels in Dubai, Dubai Emirate, United Arab Emirates (DXB) Wed, 10 Sep - Tue, 1…" at bounding box center [193, 231] width 240 height 62
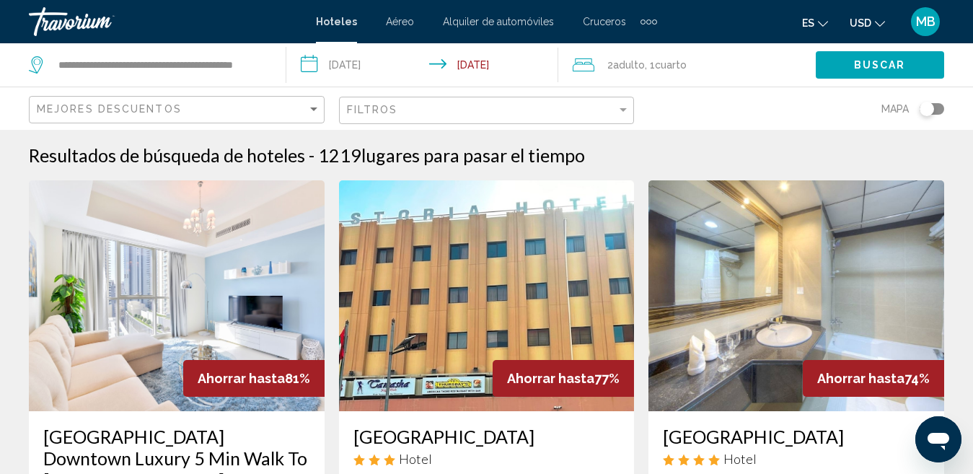
click at [374, 57] on input "**********" at bounding box center [425, 67] width 278 height 48
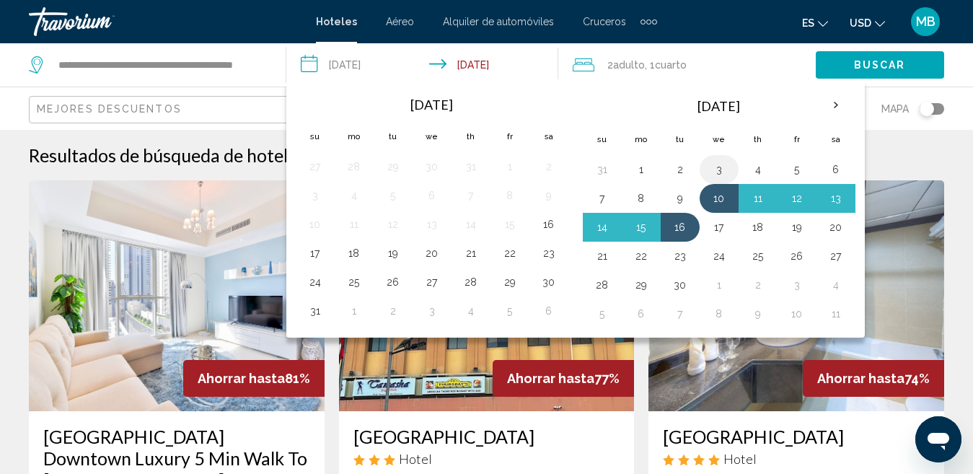
click at [720, 172] on button "3" at bounding box center [719, 169] width 23 height 20
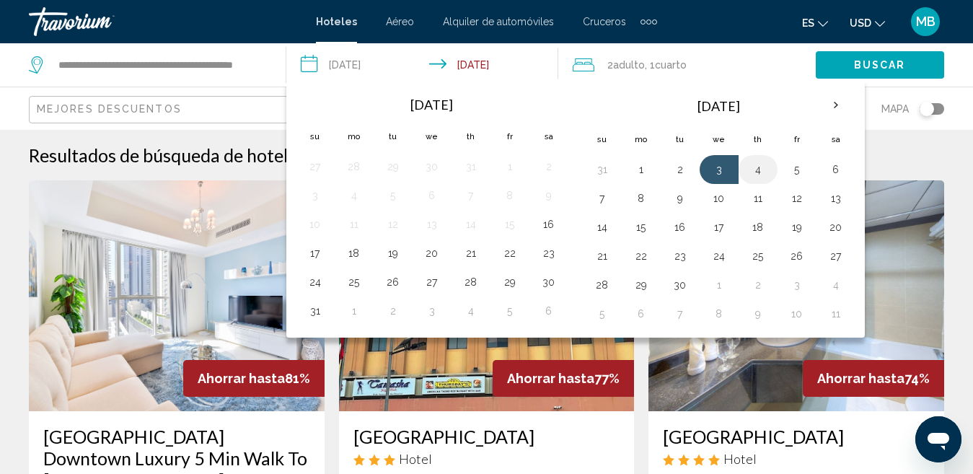
click at [756, 176] on button "4" at bounding box center [758, 169] width 23 height 20
type input "**********"
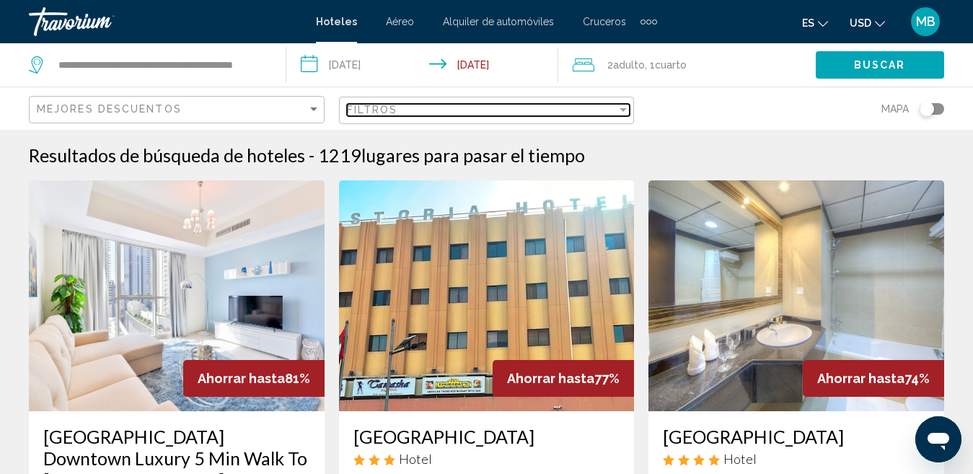
click at [376, 105] on span "Filtros" at bounding box center [372, 110] width 51 height 12
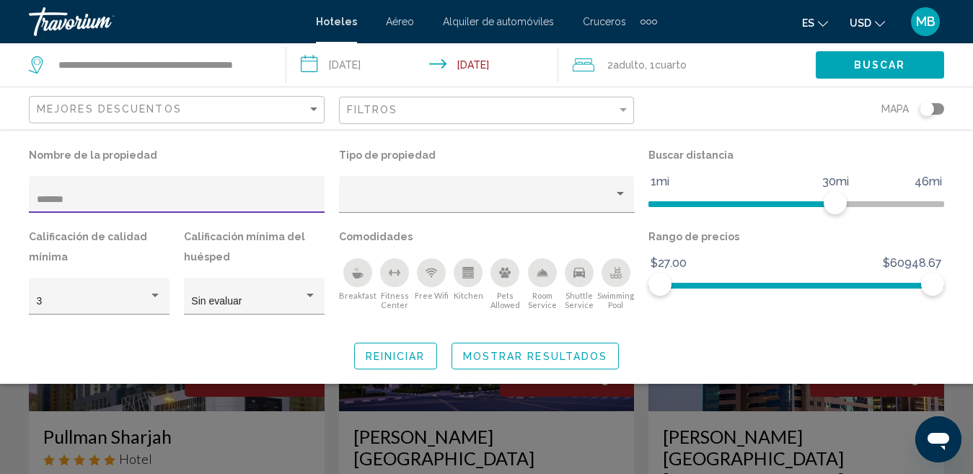
type input "*******"
click at [472, 354] on span "Mostrar resultados" at bounding box center [535, 357] width 145 height 12
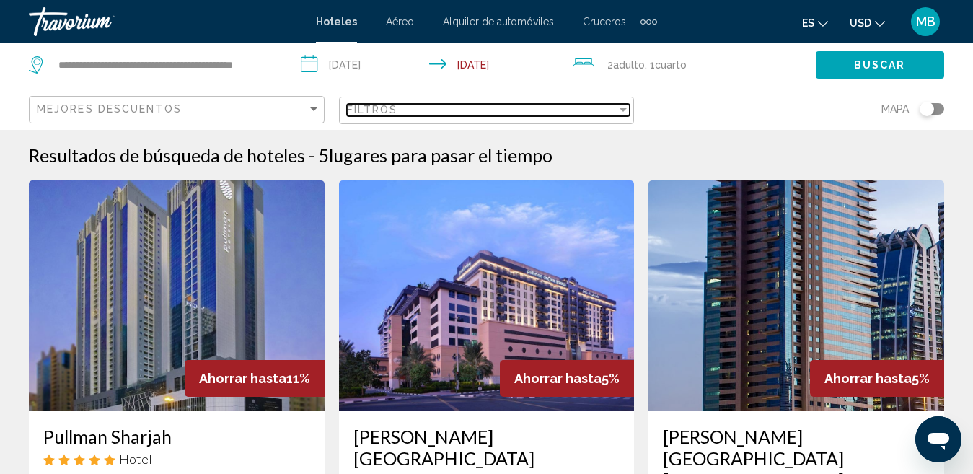
click at [550, 113] on div "Filtros" at bounding box center [482, 110] width 270 height 12
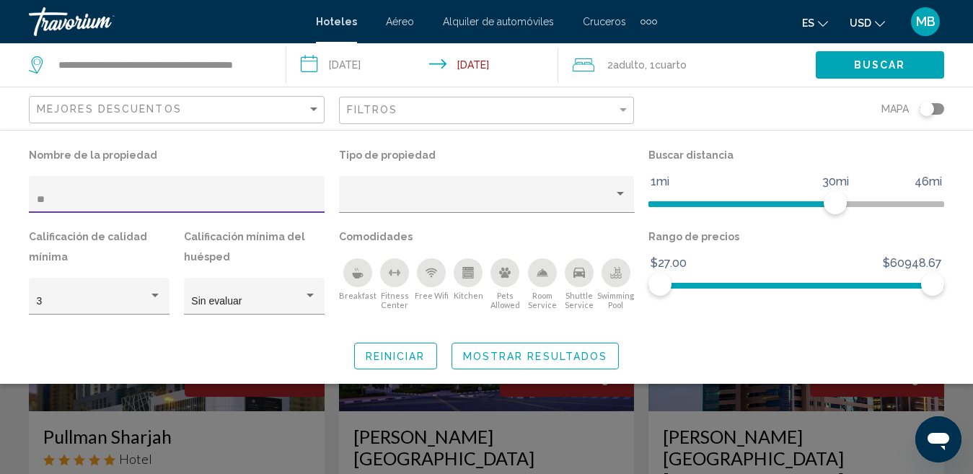
type input "*"
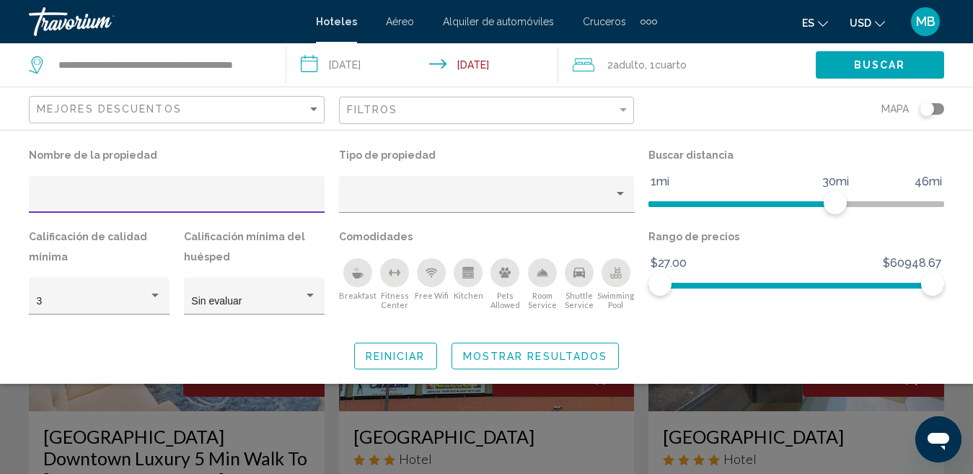
click at [463, 356] on span "Mostrar resultados" at bounding box center [535, 357] width 145 height 12
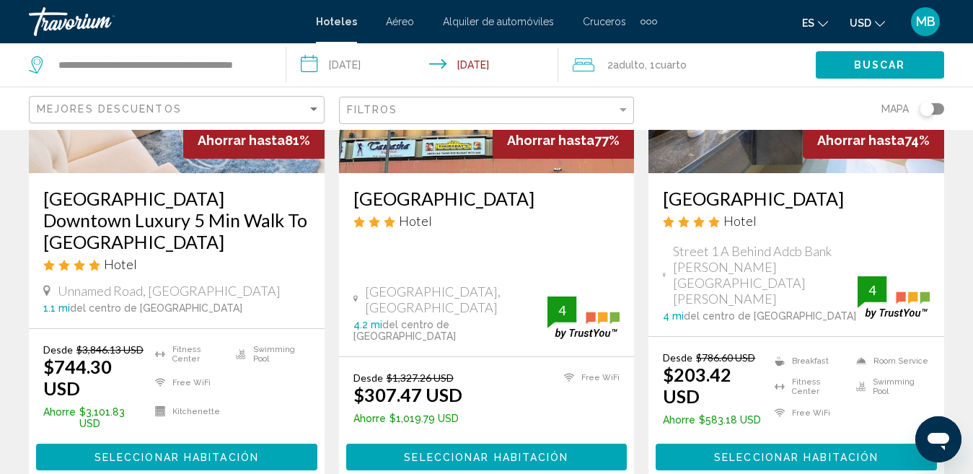
scroll to position [213, 0]
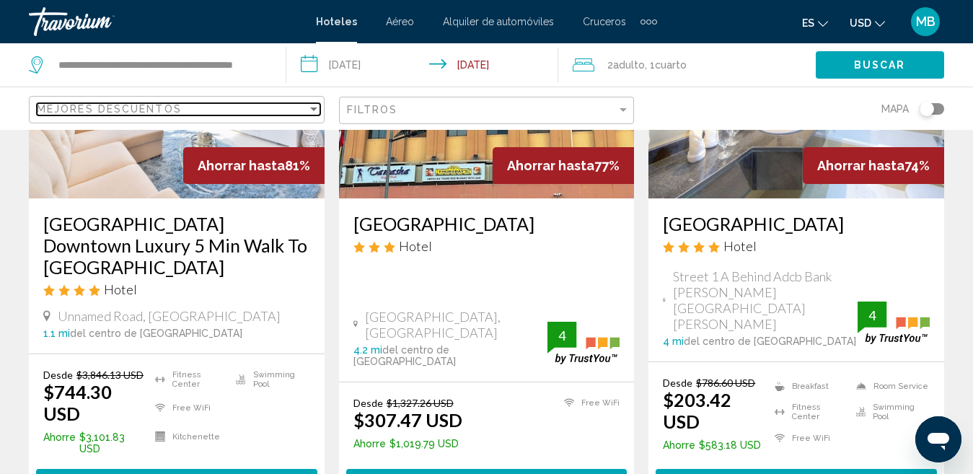
click at [281, 113] on div "Mejores descuentos" at bounding box center [172, 109] width 270 height 12
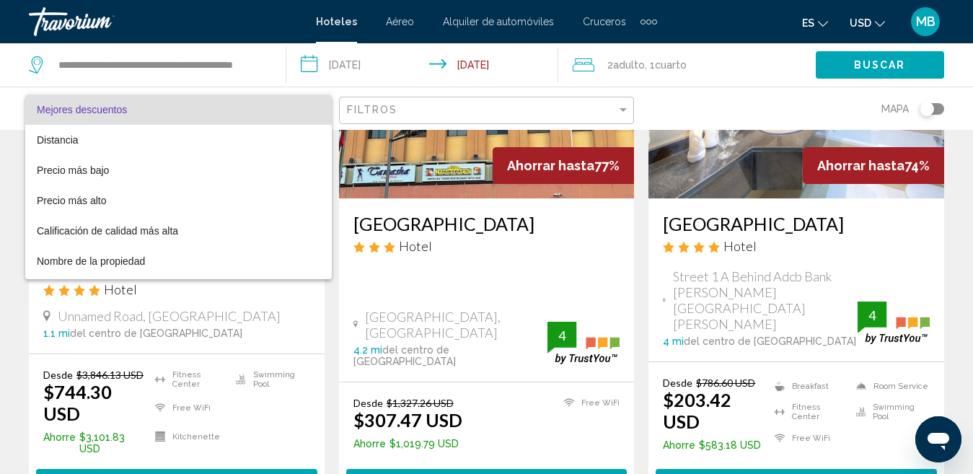
click at [596, 69] on div at bounding box center [486, 237] width 973 height 474
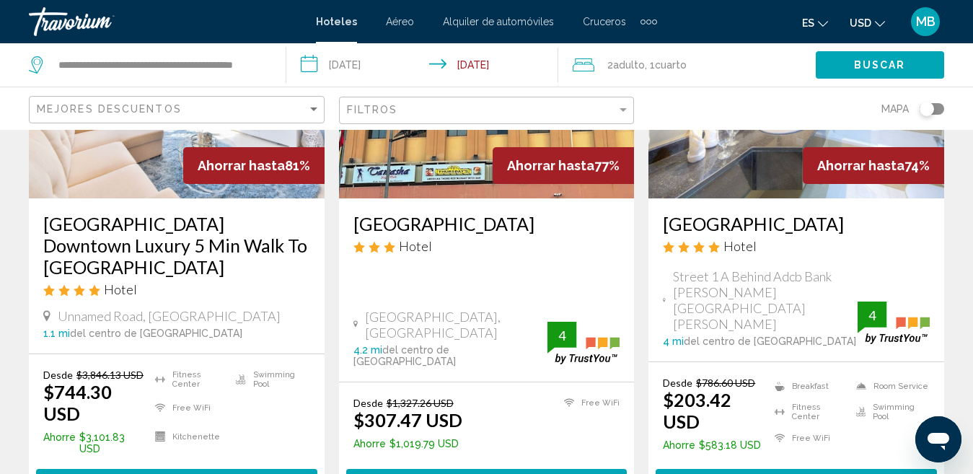
click at [596, 69] on div "2 Adulto Adulto , 1 Cuarto habitaciones" at bounding box center [694, 65] width 243 height 20
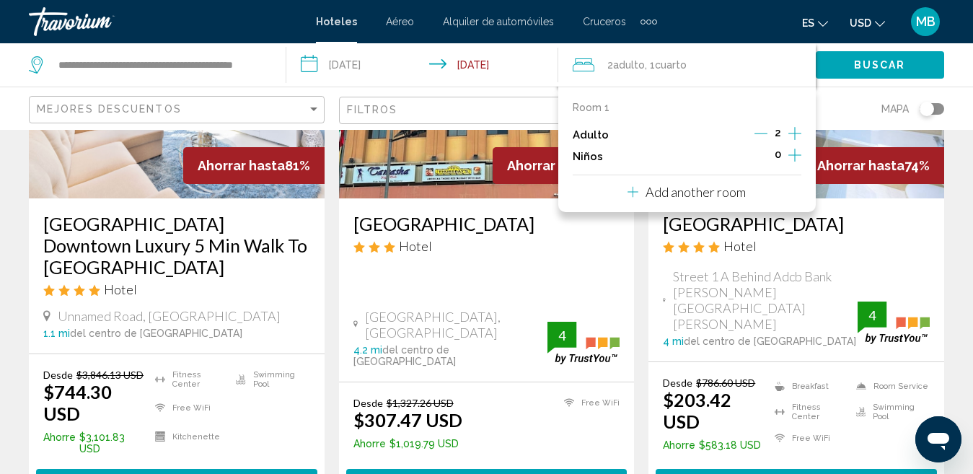
click at [762, 131] on icon "Decrement adults" at bounding box center [760, 133] width 13 height 13
click at [868, 66] on span "Buscar" at bounding box center [880, 66] width 52 height 12
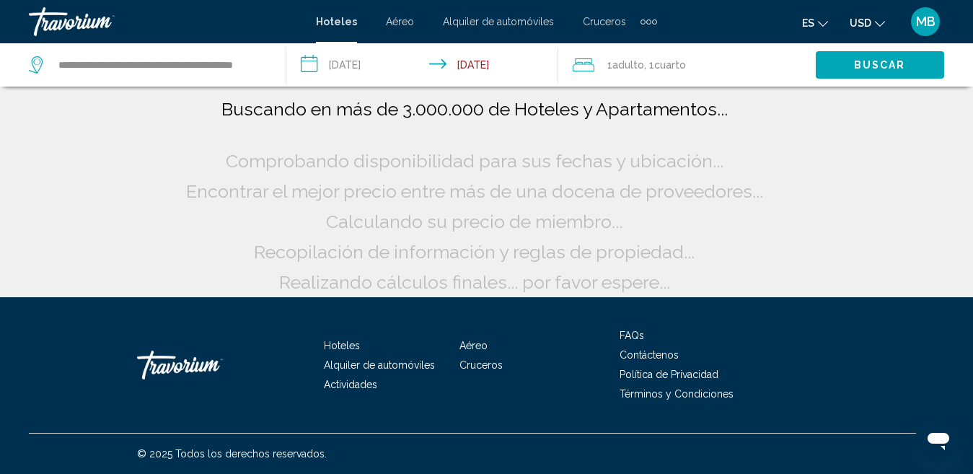
scroll to position [0, 0]
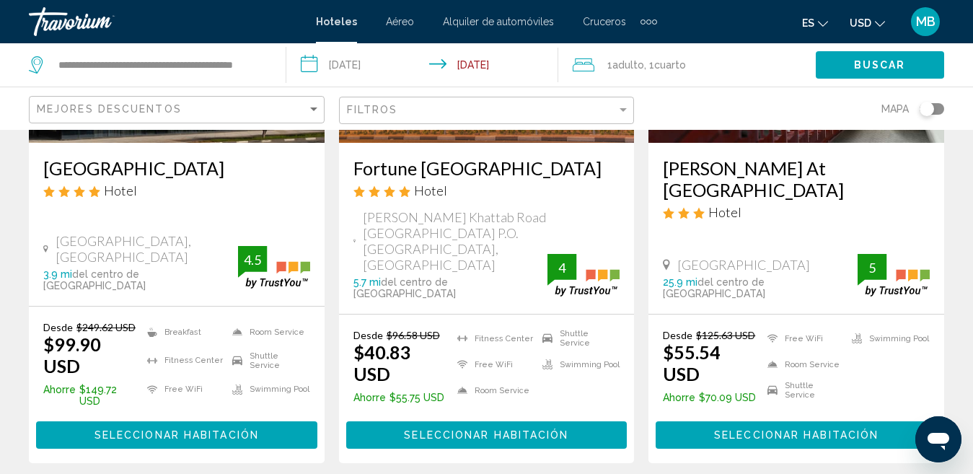
scroll to position [837, 0]
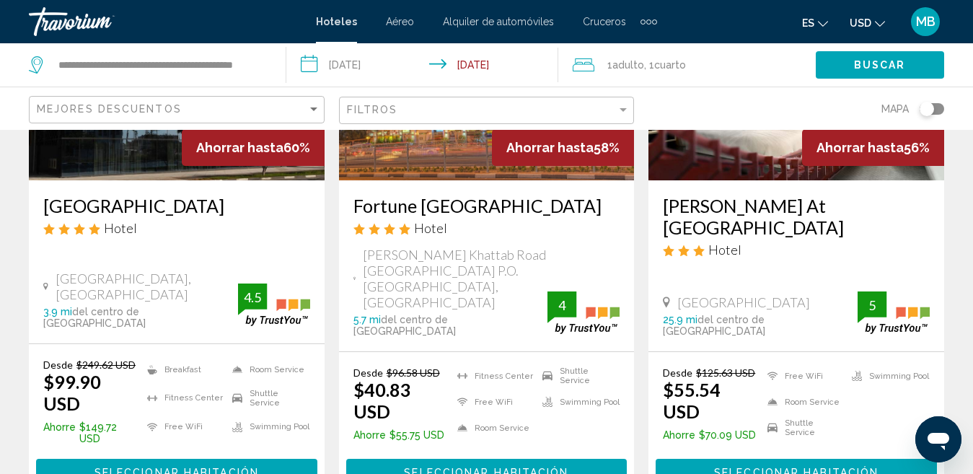
click at [553, 118] on div "Filtros" at bounding box center [488, 110] width 283 height 27
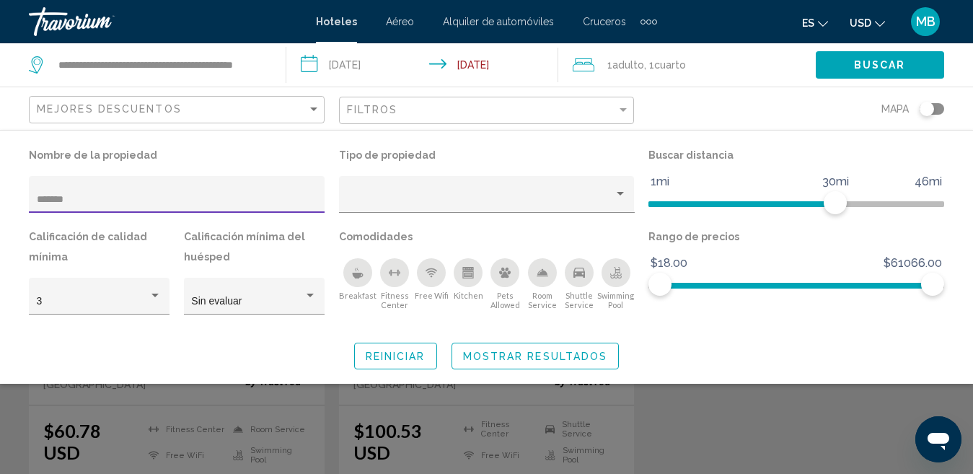
type input "*******"
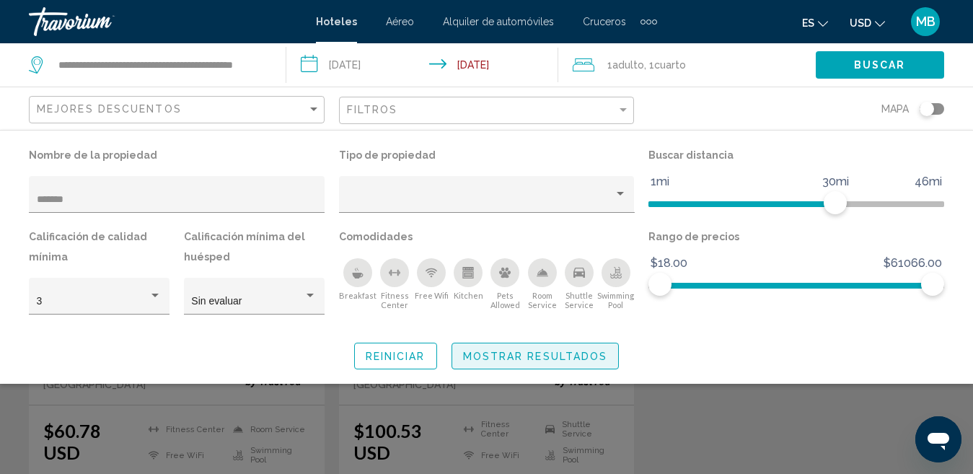
click at [531, 361] on span "Mostrar resultados" at bounding box center [535, 357] width 145 height 12
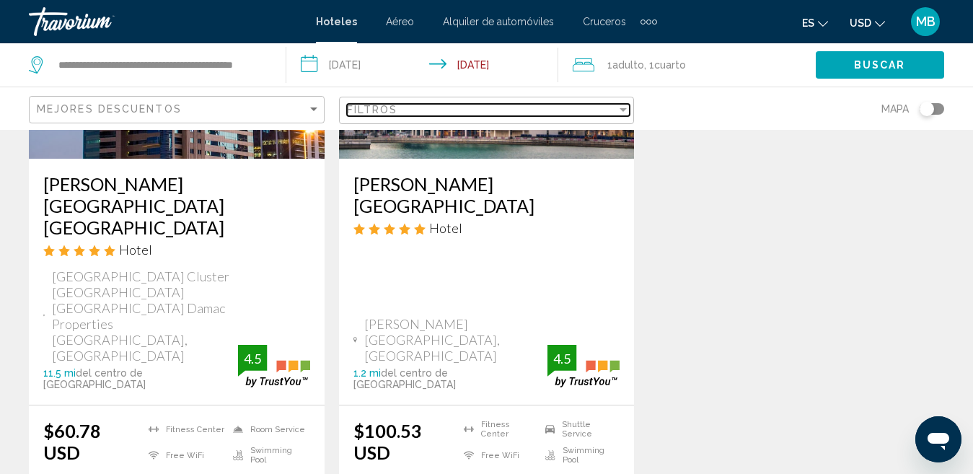
click at [380, 114] on span "Filtros" at bounding box center [372, 110] width 51 height 12
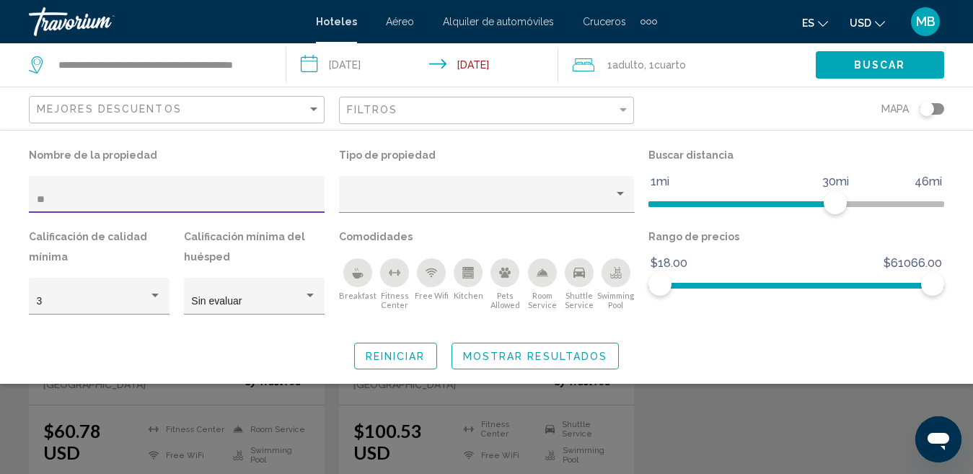
type input "*"
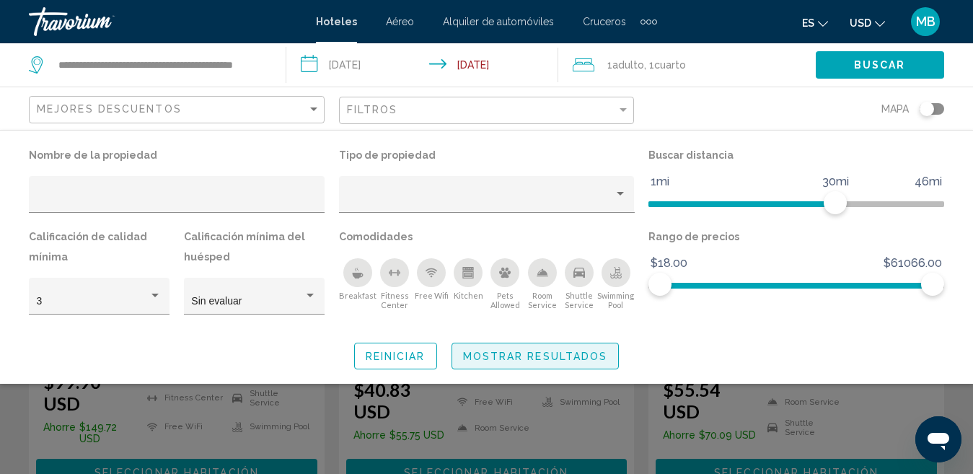
click at [498, 361] on span "Mostrar resultados" at bounding box center [535, 357] width 145 height 12
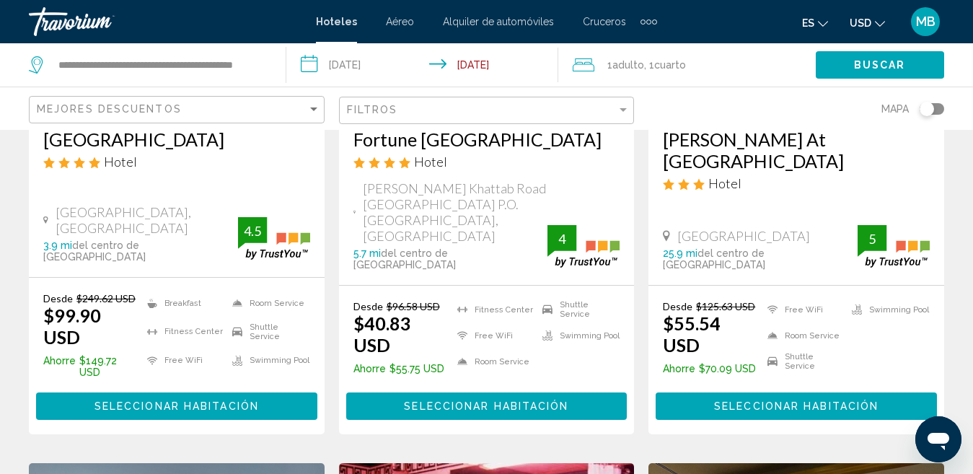
scroll to position [900, 0]
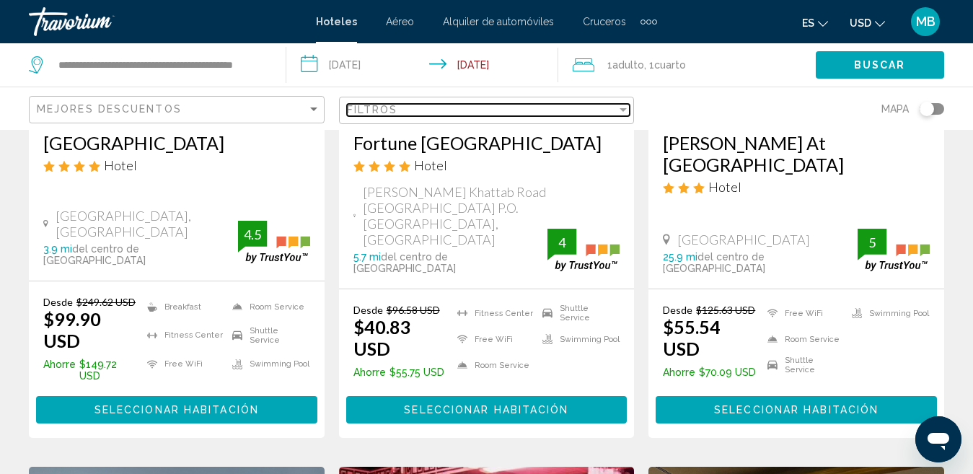
click at [588, 107] on div "Filtros" at bounding box center [482, 110] width 270 height 12
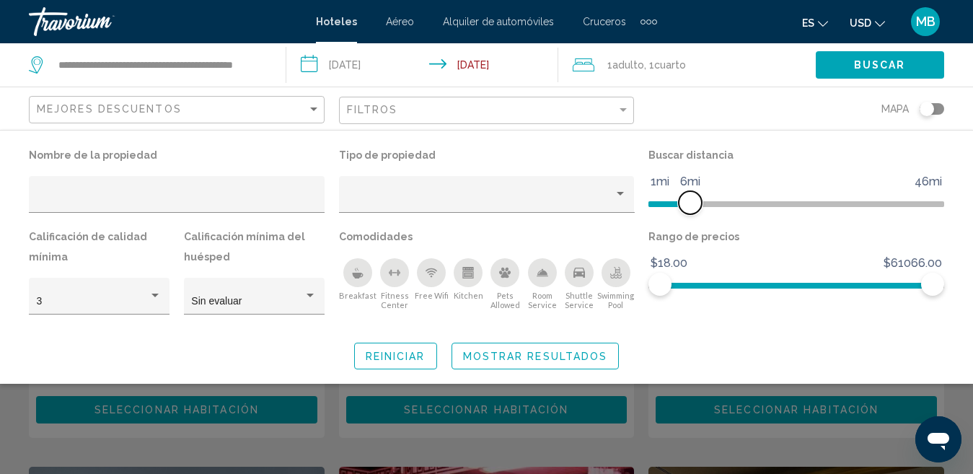
drag, startPoint x: 834, startPoint y: 200, endPoint x: 690, endPoint y: 219, distance: 144.8
click at [690, 219] on div "Buscar distancia 1mi 46mi 6mi" at bounding box center [796, 186] width 310 height 82
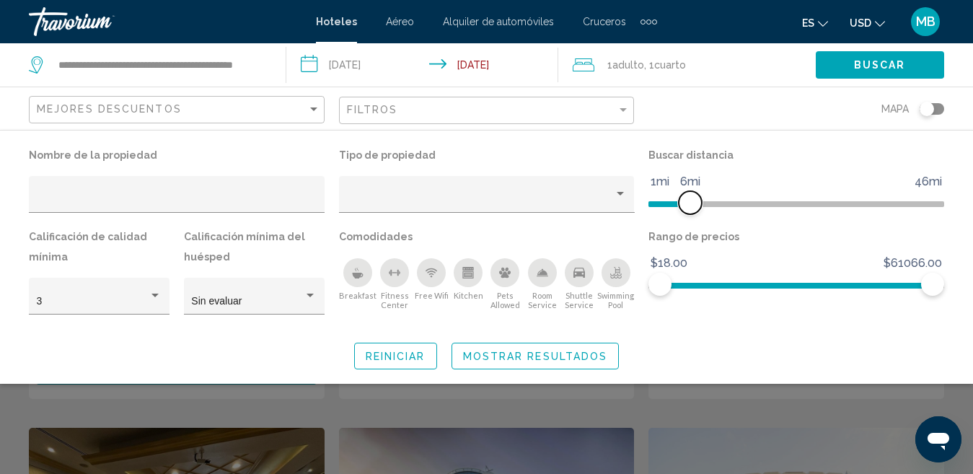
scroll to position [343, 0]
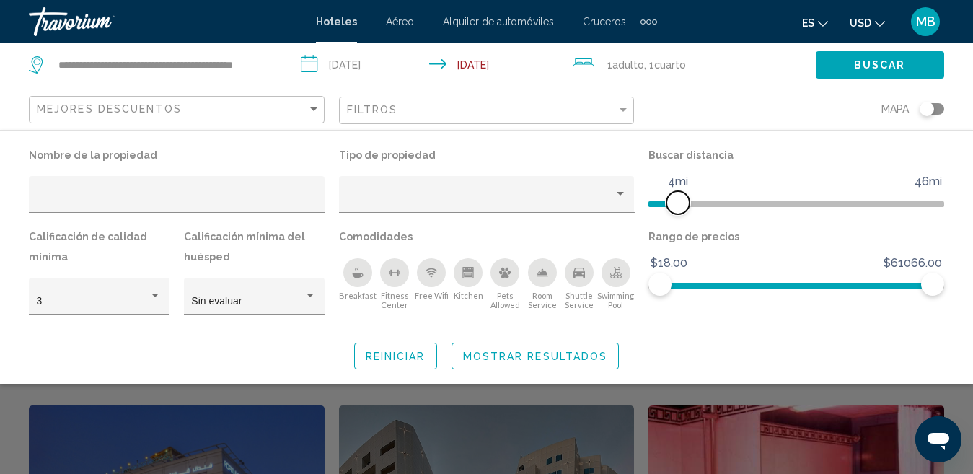
drag, startPoint x: 687, startPoint y: 210, endPoint x: 679, endPoint y: 211, distance: 8.7
click at [679, 211] on span "Hotel Filters" at bounding box center [677, 202] width 23 height 23
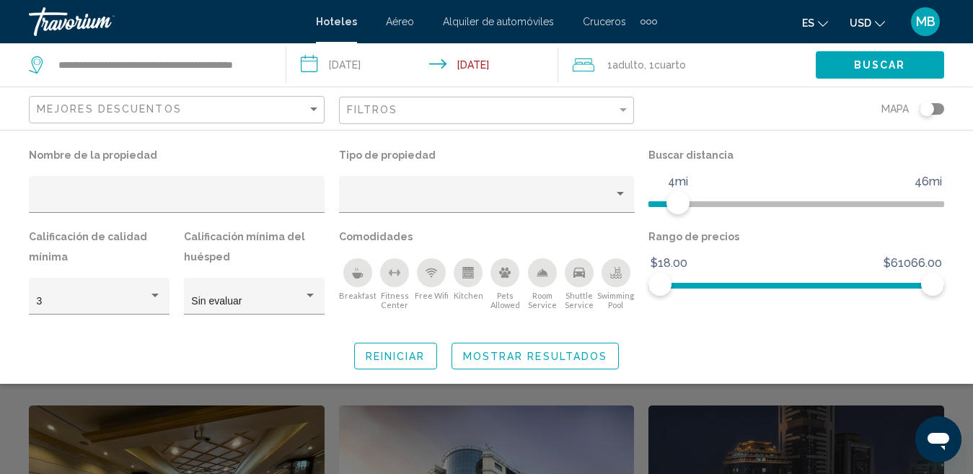
click at [929, 111] on div "Toggle map" at bounding box center [927, 109] width 14 height 14
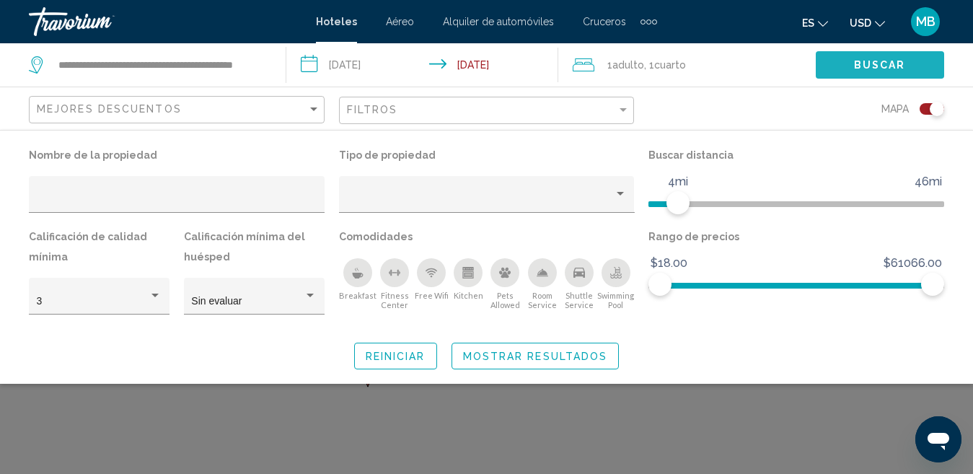
click at [900, 65] on span "Buscar" at bounding box center [880, 66] width 52 height 12
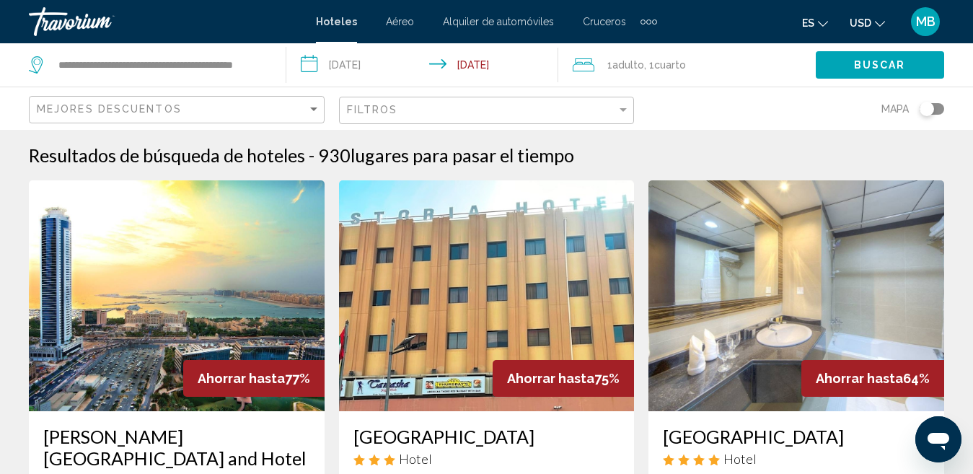
click at [935, 111] on div "Toggle map" at bounding box center [932, 109] width 25 height 12
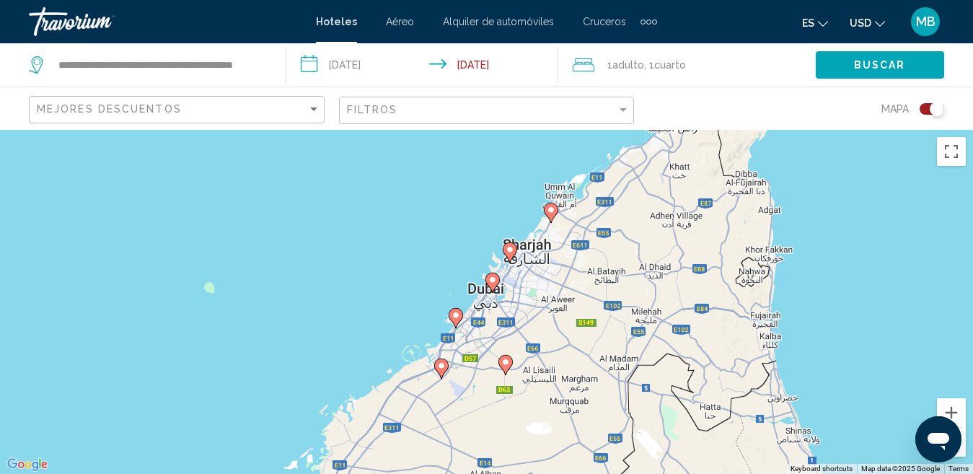
click at [498, 311] on div "To activate drag with keyboard, press Alt + Enter. Once in keyboard drag state,…" at bounding box center [486, 302] width 973 height 344
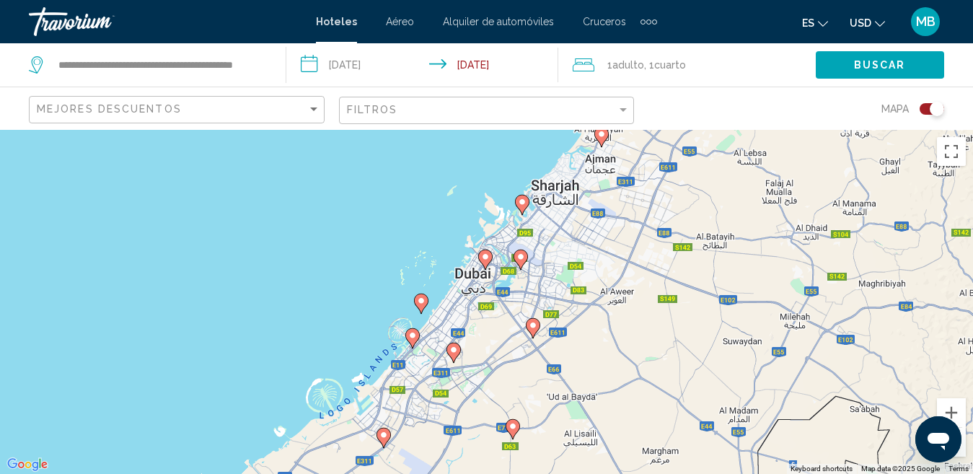
click at [523, 309] on div "To activate drag with keyboard, press Alt + Enter. Once in keyboard drag state,…" at bounding box center [486, 302] width 973 height 344
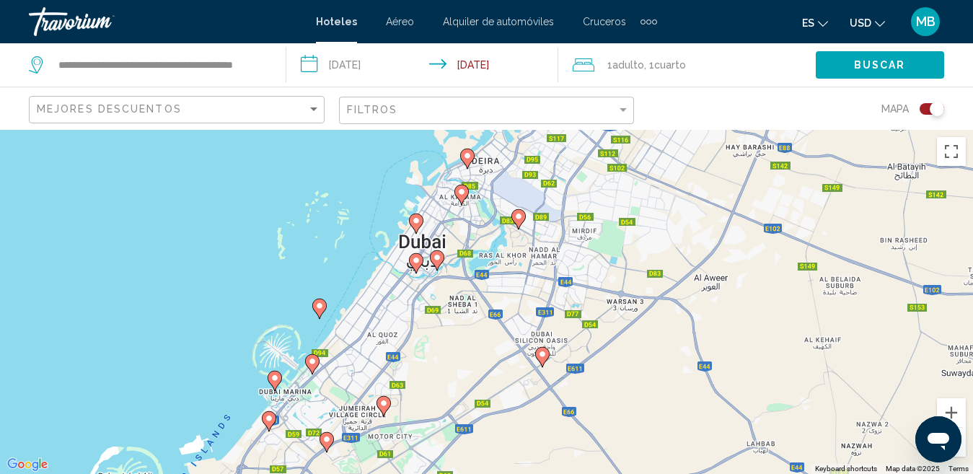
click at [523, 309] on div "To activate drag with keyboard, press Alt + Enter. Once in keyboard drag state,…" at bounding box center [486, 302] width 973 height 344
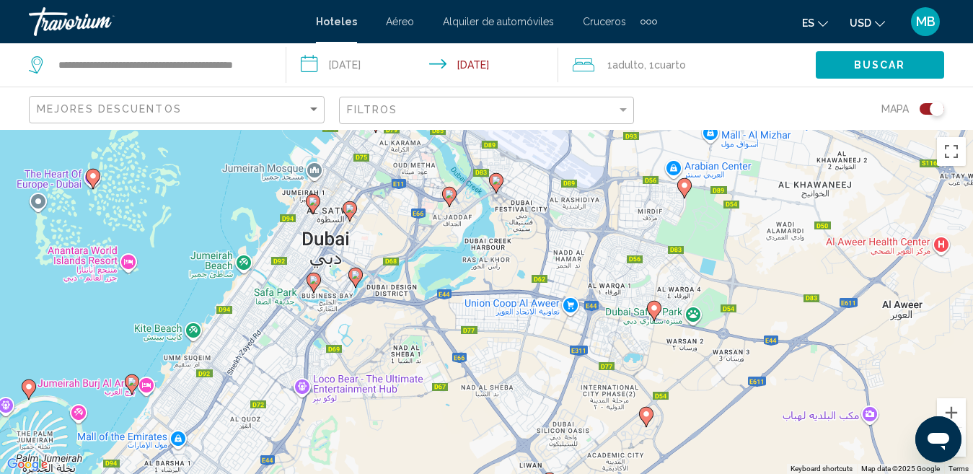
drag, startPoint x: 510, startPoint y: 286, endPoint x: 514, endPoint y: 354, distance: 67.9
click at [514, 354] on div "To activate drag with keyboard, press Alt + Enter. Once in keyboard drag state,…" at bounding box center [486, 302] width 973 height 344
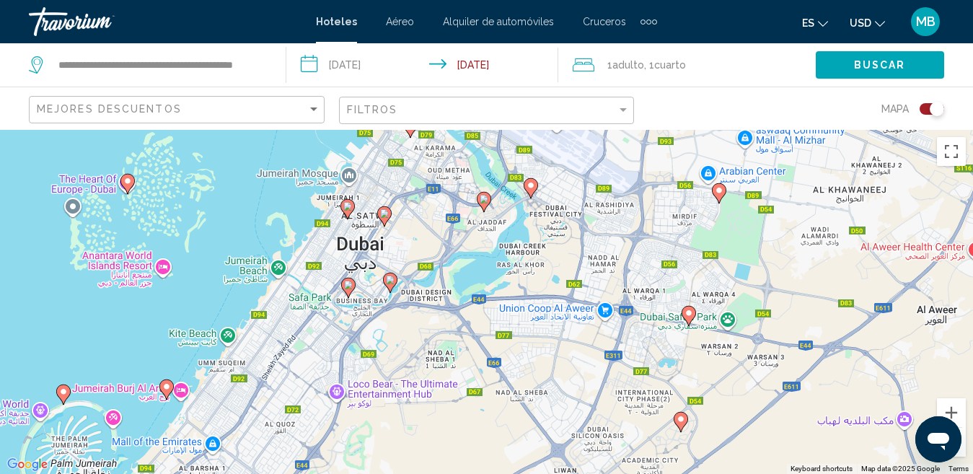
drag, startPoint x: 514, startPoint y: 354, endPoint x: 551, endPoint y: 338, distance: 40.7
click at [551, 338] on div "To activate drag with keyboard, press Alt + Enter. Once in keyboard drag state,…" at bounding box center [486, 302] width 973 height 344
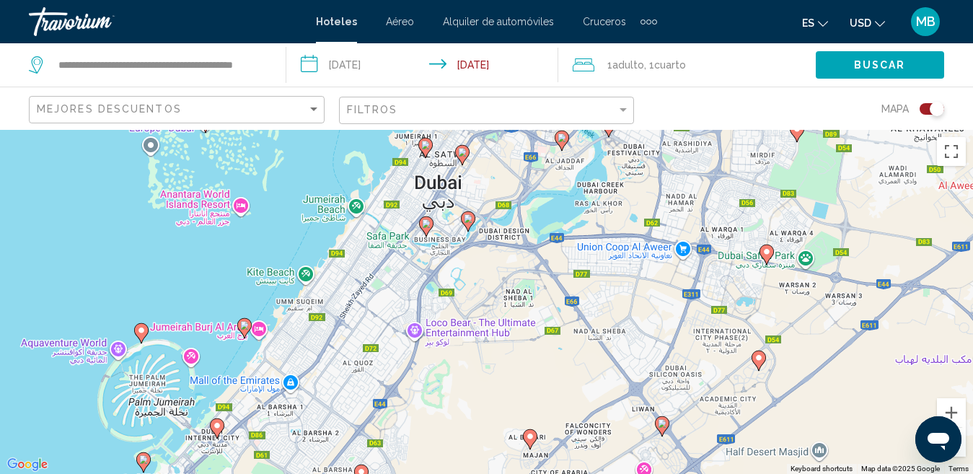
drag, startPoint x: 398, startPoint y: 323, endPoint x: 473, endPoint y: 273, distance: 90.0
click at [473, 273] on div "To activate drag with keyboard, press Alt + Enter. Once in keyboard drag state,…" at bounding box center [486, 302] width 973 height 344
click at [291, 360] on div "To activate drag with keyboard, press Alt + Enter. Once in keyboard drag state,…" at bounding box center [486, 302] width 973 height 344
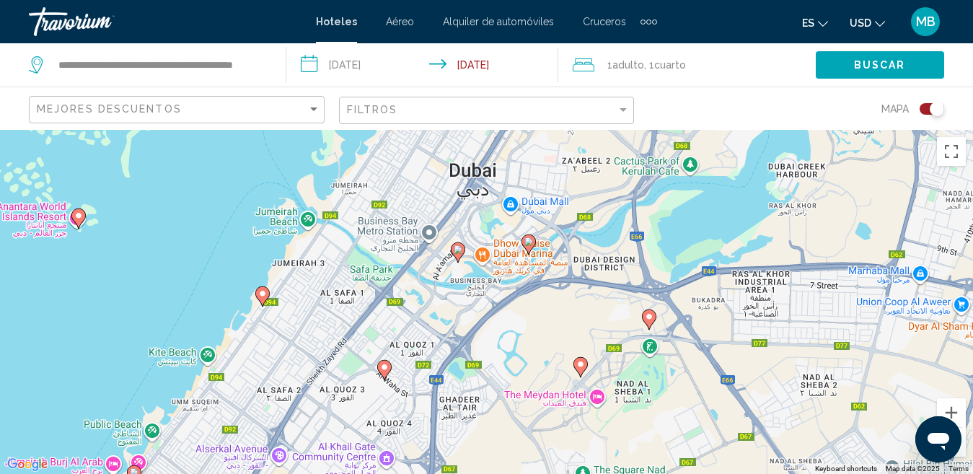
drag, startPoint x: 472, startPoint y: 244, endPoint x: 361, endPoint y: 404, distance: 194.9
click at [361, 404] on div "To activate drag with keyboard, press Alt + Enter. Once in keyboard drag state,…" at bounding box center [486, 302] width 973 height 344
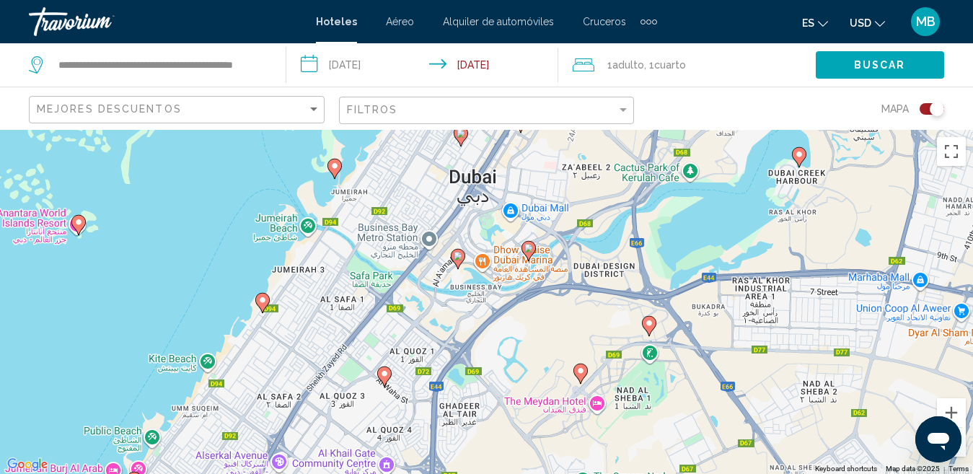
click at [579, 206] on div "To activate drag with keyboard, press Alt + Enter. Once in keyboard drag state,…" at bounding box center [486, 302] width 973 height 344
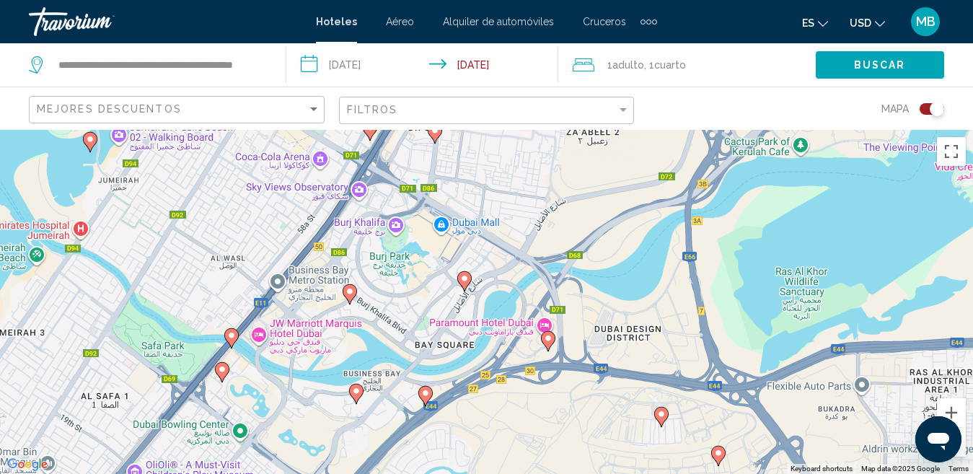
click at [508, 168] on div "To activate drag with keyboard, press Alt + Enter. Once in keyboard drag state,…" at bounding box center [486, 302] width 973 height 344
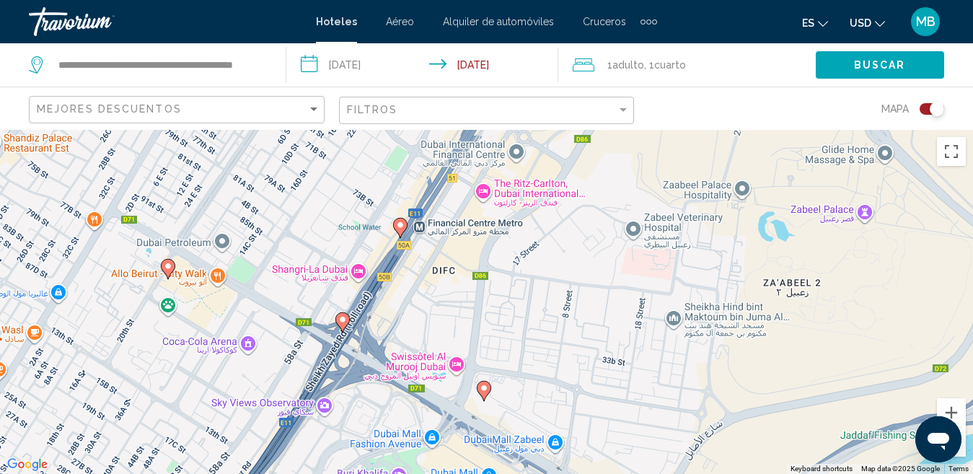
drag, startPoint x: 398, startPoint y: 199, endPoint x: 514, endPoint y: 381, distance: 215.7
click at [514, 381] on div "To activate drag with keyboard, press Alt + Enter. Once in keyboard drag state,…" at bounding box center [486, 302] width 973 height 344
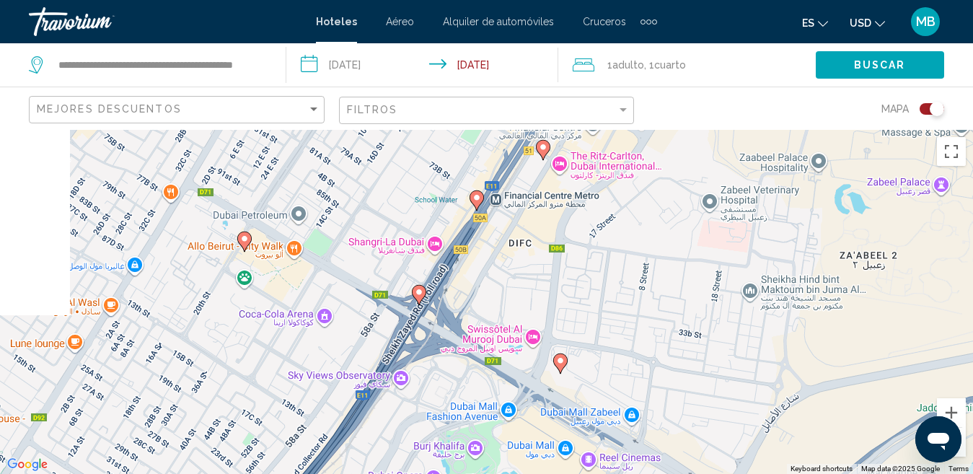
drag, startPoint x: 120, startPoint y: 352, endPoint x: 209, endPoint y: 322, distance: 94.4
click at [209, 322] on div "To activate drag with keyboard, press Alt + Enter. Once in keyboard drag state,…" at bounding box center [486, 302] width 973 height 344
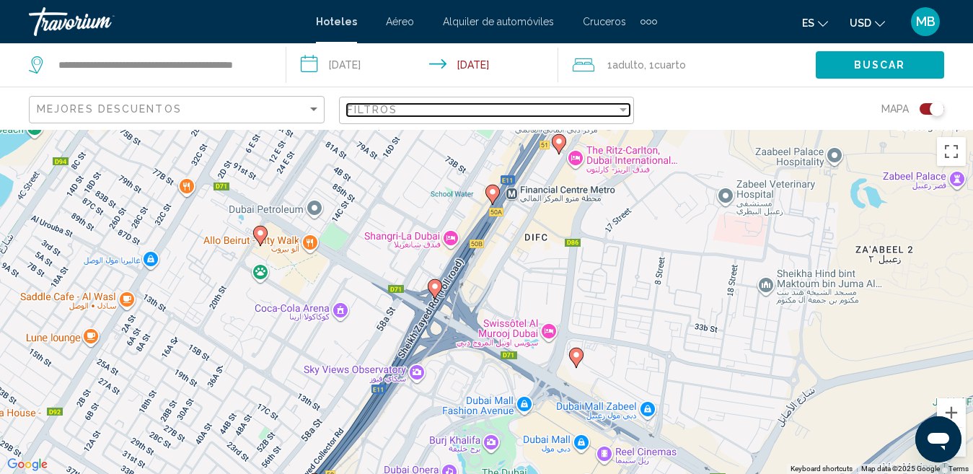
click at [382, 105] on span "Filtros" at bounding box center [372, 110] width 51 height 12
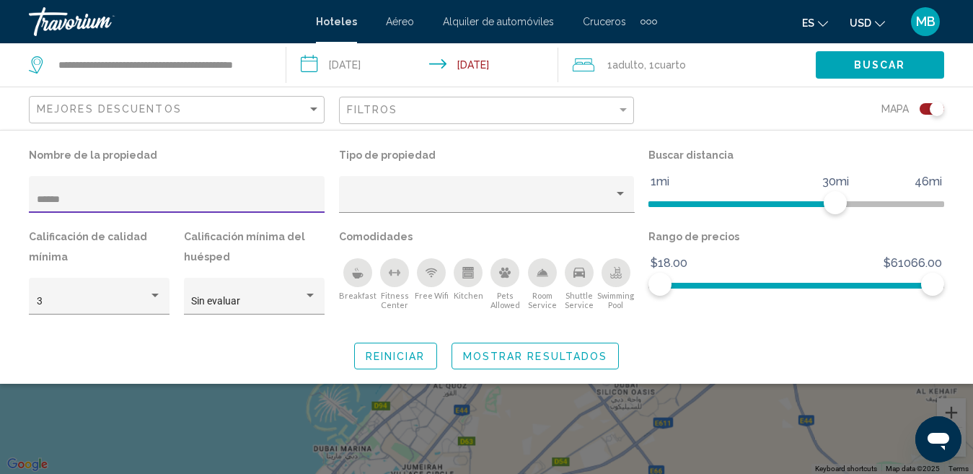
type input "*******"
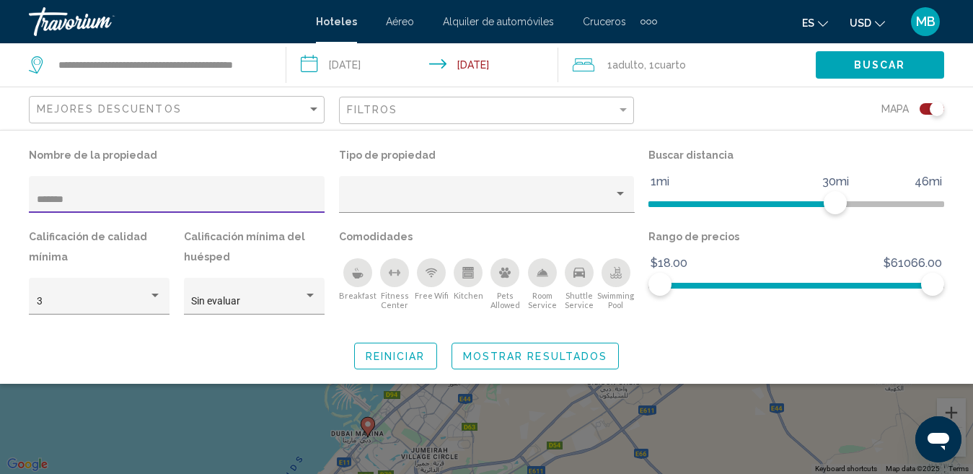
click at [533, 350] on span "Mostrar resultados" at bounding box center [535, 356] width 145 height 12
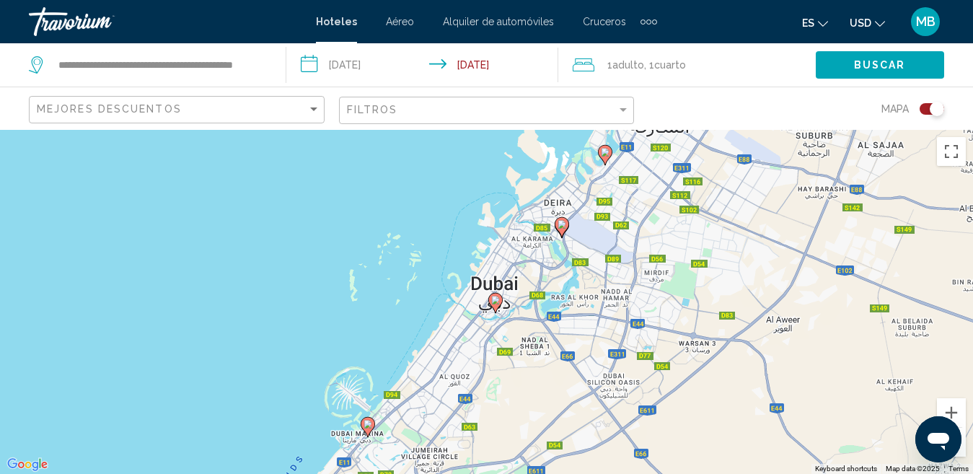
click at [493, 309] on gmp-advanced-marker "Main content" at bounding box center [495, 303] width 14 height 22
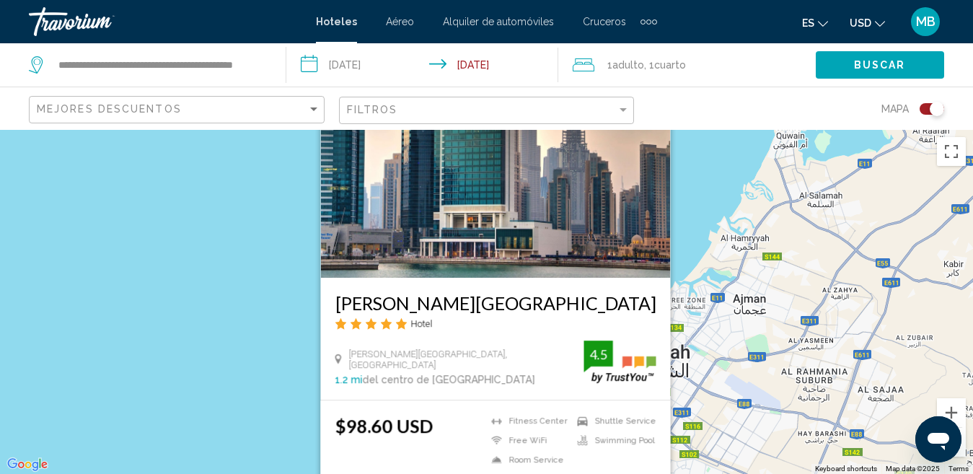
click at [216, 358] on div "To activate drag with keyboard, press Alt + Enter. Once in keyboard drag state,…" at bounding box center [486, 302] width 973 height 344
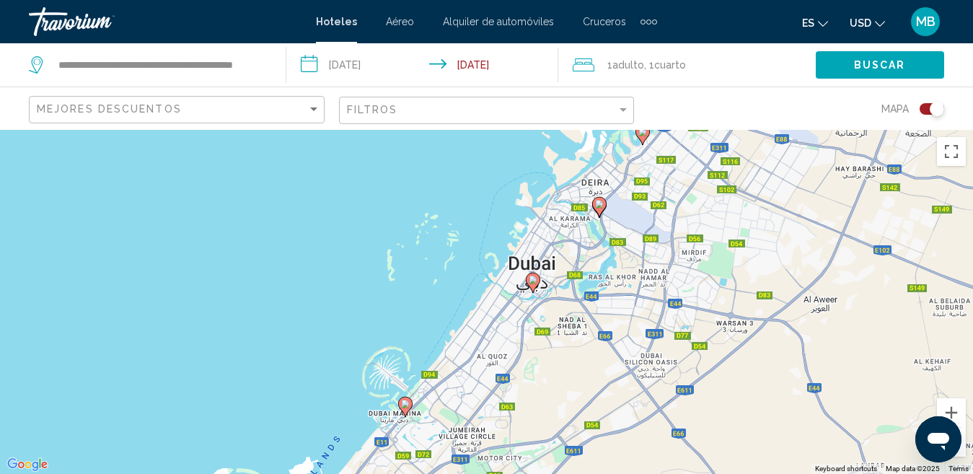
drag, startPoint x: 609, startPoint y: 428, endPoint x: 677, endPoint y: 133, distance: 302.7
click at [677, 133] on div "To activate drag with keyboard, press Alt + Enter. Once in keyboard drag state,…" at bounding box center [486, 302] width 973 height 344
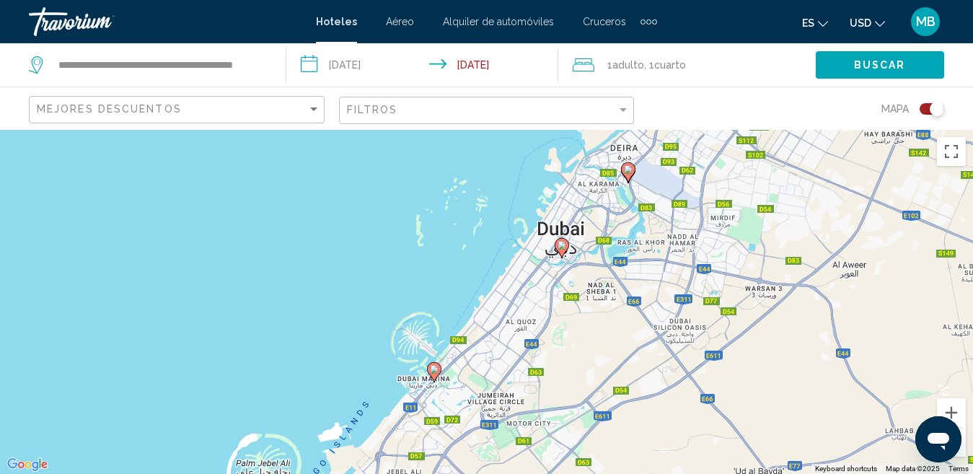
click at [552, 275] on div "To activate drag with keyboard, press Alt + Enter. Once in keyboard drag state,…" at bounding box center [486, 302] width 973 height 344
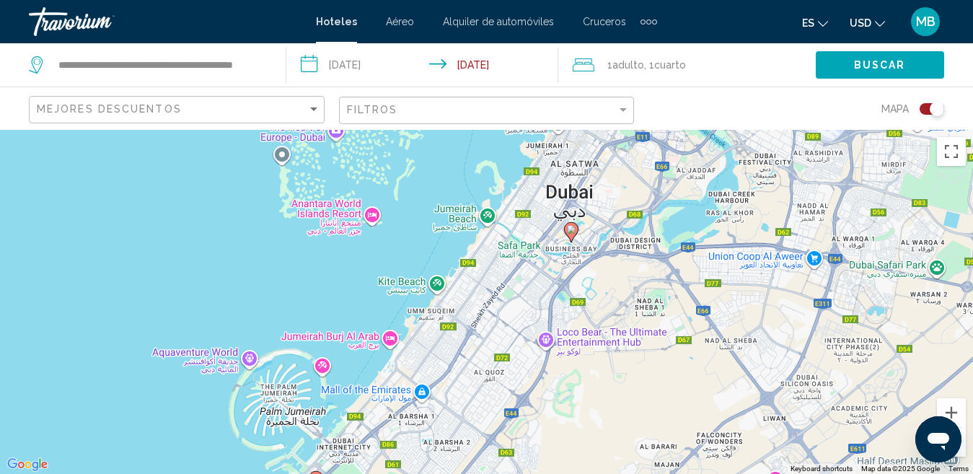
click at [552, 275] on div "To activate drag with keyboard, press Alt + Enter. Once in keyboard drag state,…" at bounding box center [486, 302] width 973 height 344
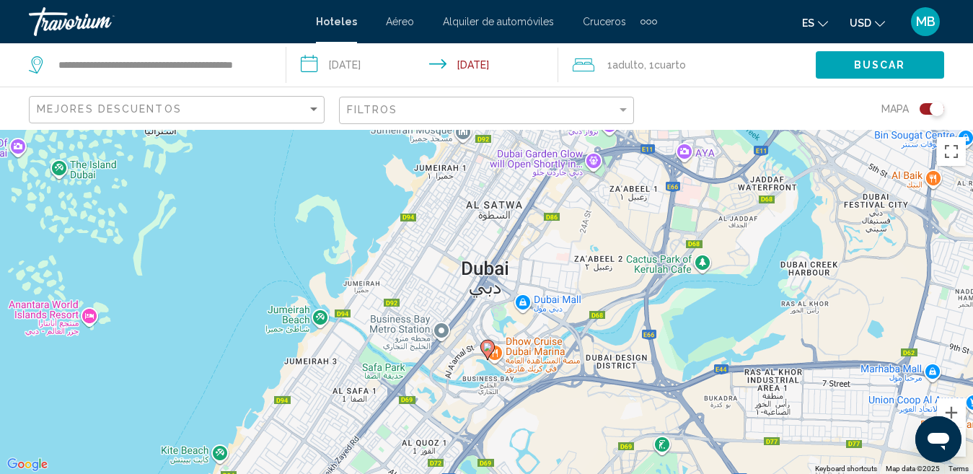
drag, startPoint x: 596, startPoint y: 236, endPoint x: 492, endPoint y: 388, distance: 184.2
click at [492, 388] on div "To activate drag with keyboard, press Alt + Enter. Once in keyboard drag state,…" at bounding box center [486, 302] width 973 height 344
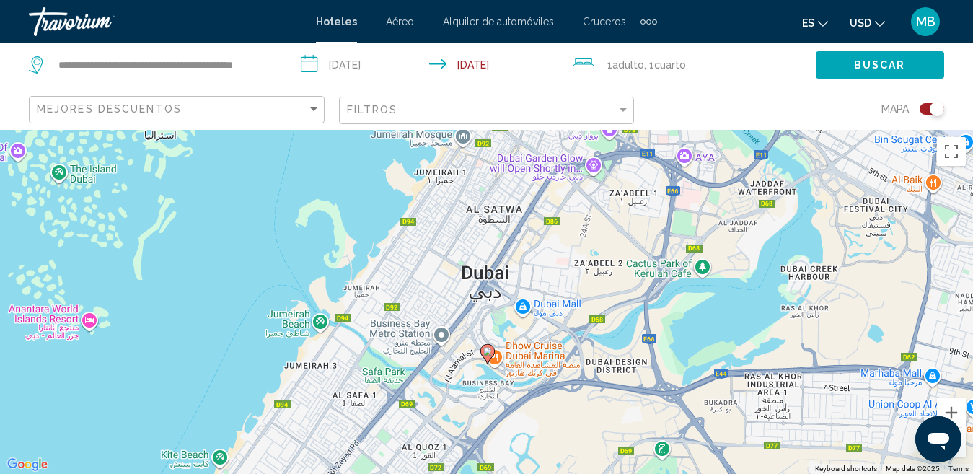
click at [492, 388] on div "To activate drag with keyboard, press Alt + Enter. Once in keyboard drag state,…" at bounding box center [486, 302] width 973 height 344
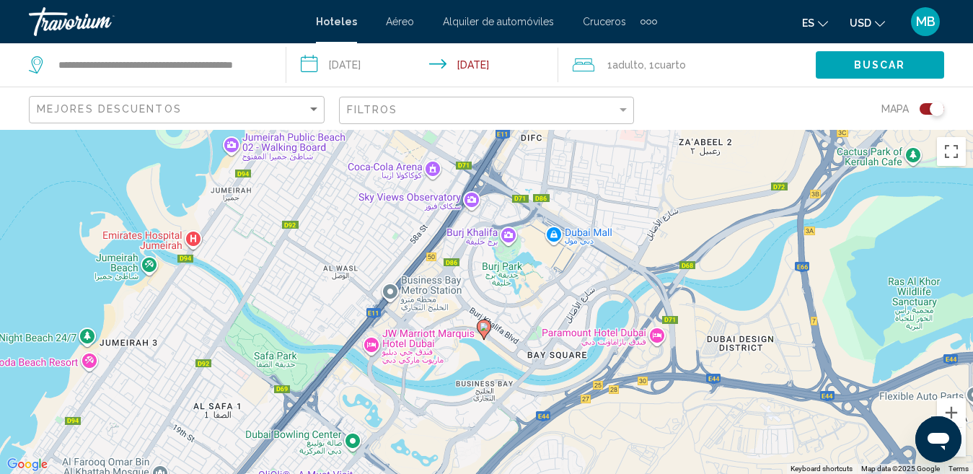
click at [483, 326] on image "Main content" at bounding box center [484, 326] width 9 height 9
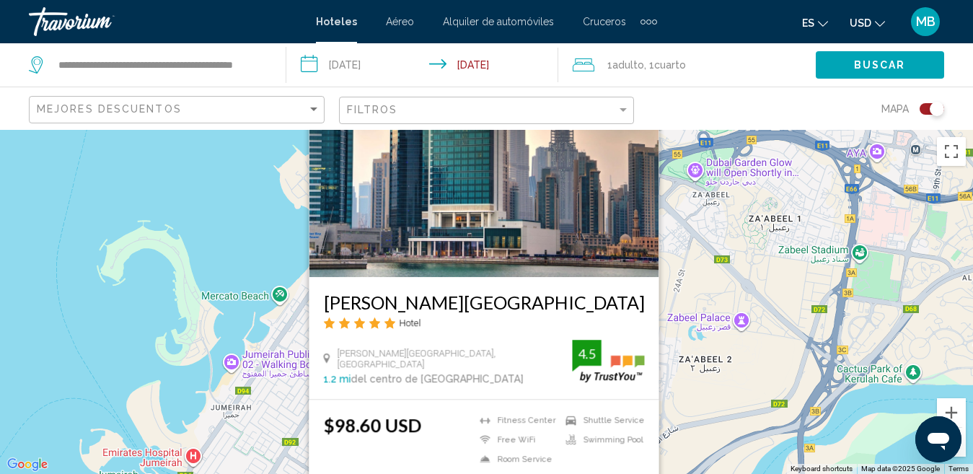
click at [687, 403] on div "To activate drag with keyboard, press Alt + Enter. Once in keyboard drag state,…" at bounding box center [486, 302] width 973 height 344
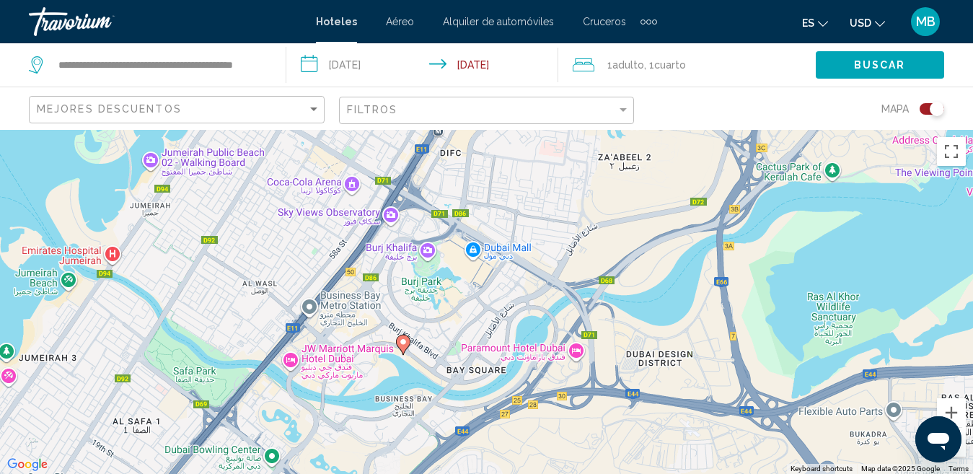
drag, startPoint x: 630, startPoint y: 340, endPoint x: 546, endPoint y: 138, distance: 219.3
click at [546, 138] on div "To activate drag with keyboard, press Alt + Enter. Once in keyboard drag state,…" at bounding box center [486, 302] width 973 height 344
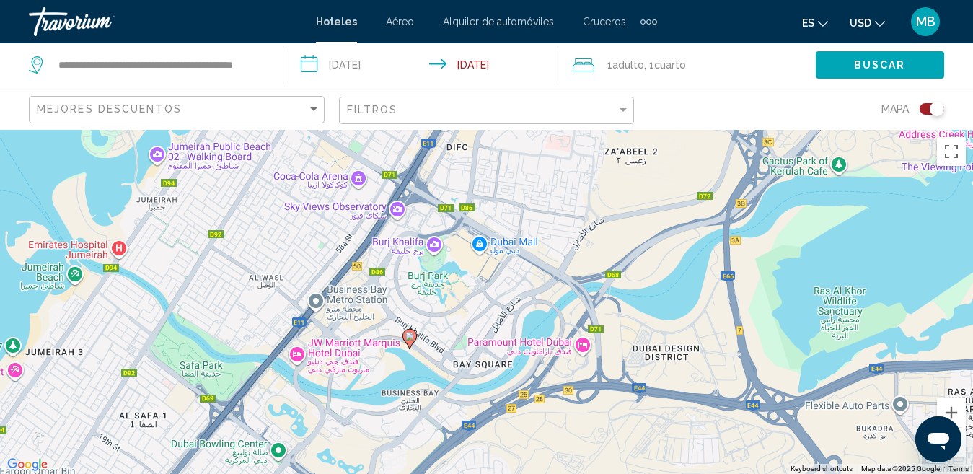
click at [441, 343] on div "To activate drag with keyboard, press Alt + Enter. Once in keyboard drag state,…" at bounding box center [486, 302] width 973 height 344
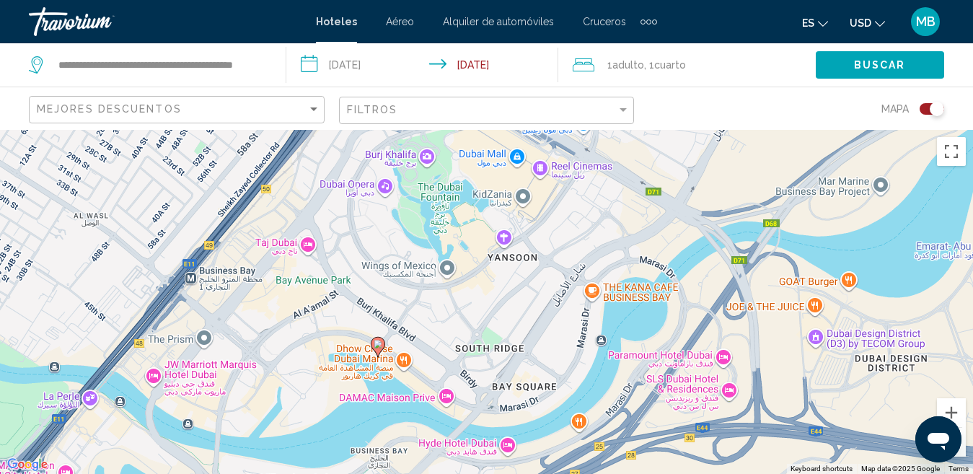
click at [448, 314] on div "To activate drag with keyboard, press Alt + Enter. Once in keyboard drag state,…" at bounding box center [486, 302] width 973 height 344
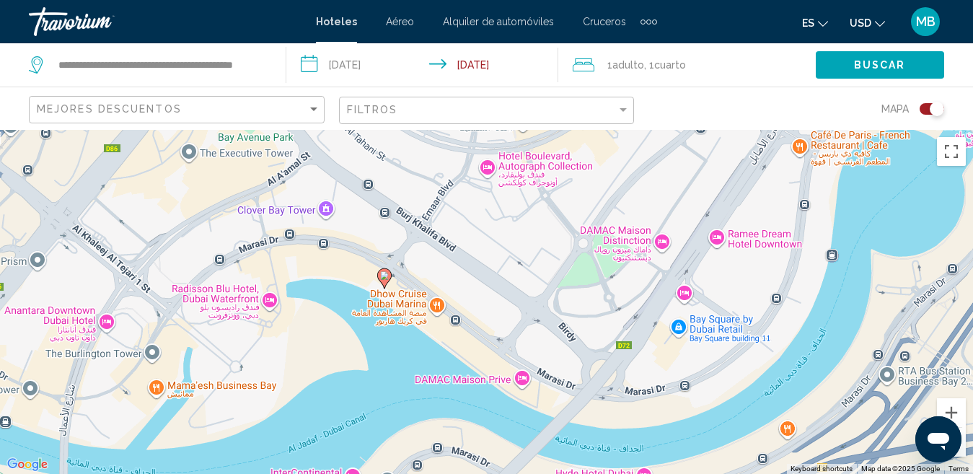
drag, startPoint x: 428, startPoint y: 325, endPoint x: 506, endPoint y: 213, distance: 136.8
click at [506, 213] on div "To activate drag with keyboard, press Alt + Enter. Once in keyboard drag state,…" at bounding box center [486, 302] width 973 height 344
click at [385, 281] on icon "Main content" at bounding box center [382, 277] width 13 height 19
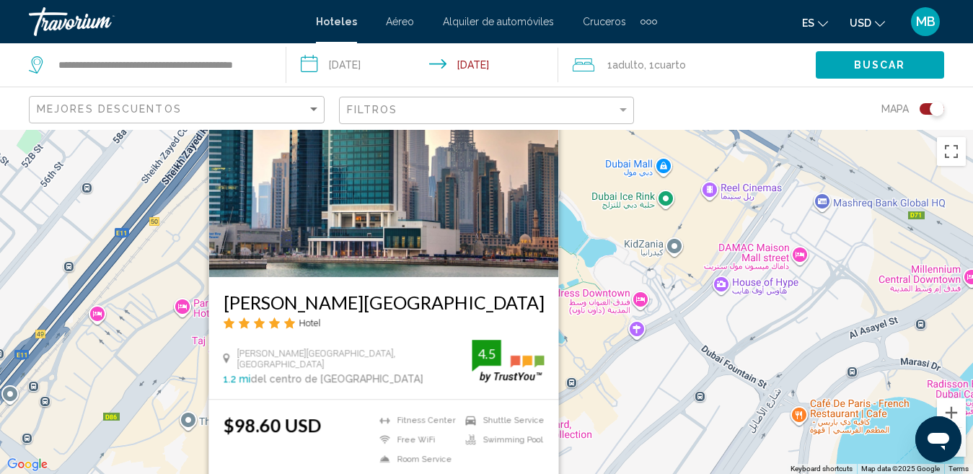
click at [601, 416] on div "To activate drag with keyboard, press Alt + Enter. Once in keyboard drag state,…" at bounding box center [486, 302] width 973 height 344
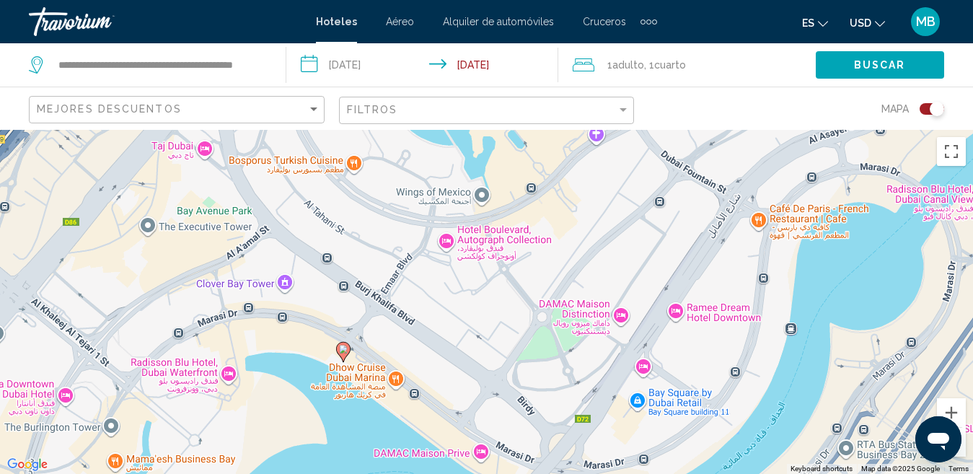
drag, startPoint x: 558, startPoint y: 312, endPoint x: 517, endPoint y: 79, distance: 236.4
click at [517, 130] on div "**********" at bounding box center [486, 367] width 973 height 474
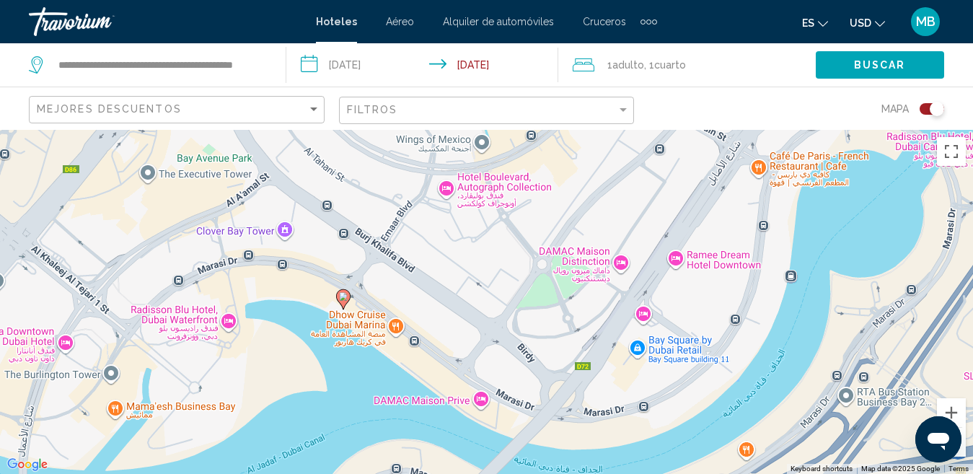
click at [407, 278] on div "To activate drag with keyboard, press Alt + Enter. Once in keyboard drag state,…" at bounding box center [486, 302] width 973 height 344
click at [389, 300] on div "To activate drag with keyboard, press Alt + Enter. Once in keyboard drag state,…" at bounding box center [486, 302] width 973 height 344
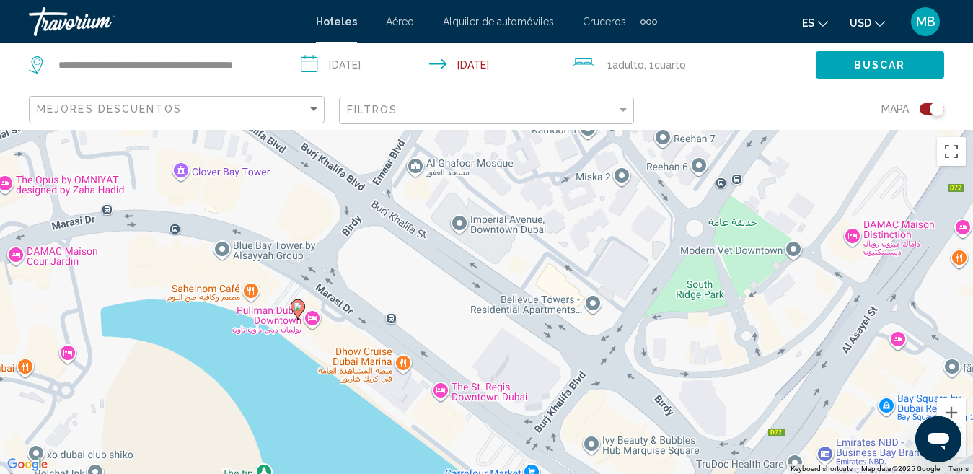
click at [389, 319] on div "To activate drag with keyboard, press Alt + Enter. Once in keyboard drag state,…" at bounding box center [486, 302] width 973 height 344
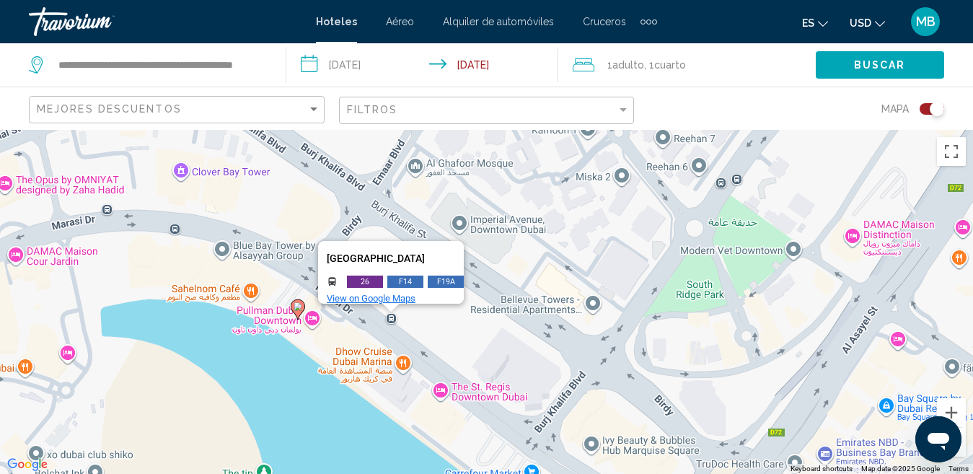
click at [381, 293] on span "View on Google Maps" at bounding box center [371, 298] width 89 height 11
click at [439, 351] on div "To activate drag with keyboard, press Alt + Enter. Once in keyboard drag state,…" at bounding box center [486, 302] width 973 height 344
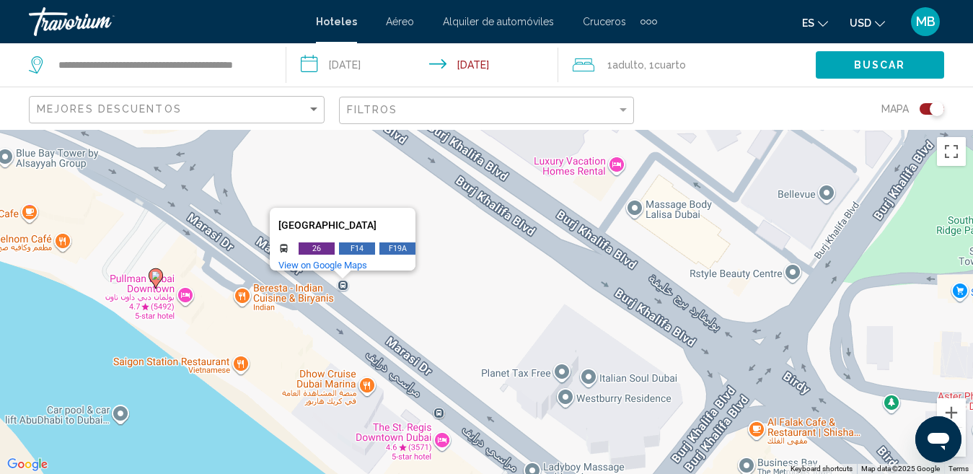
click at [359, 302] on div "To activate drag with keyboard, press Alt + Enter. Once in keyboard drag state,…" at bounding box center [486, 302] width 973 height 344
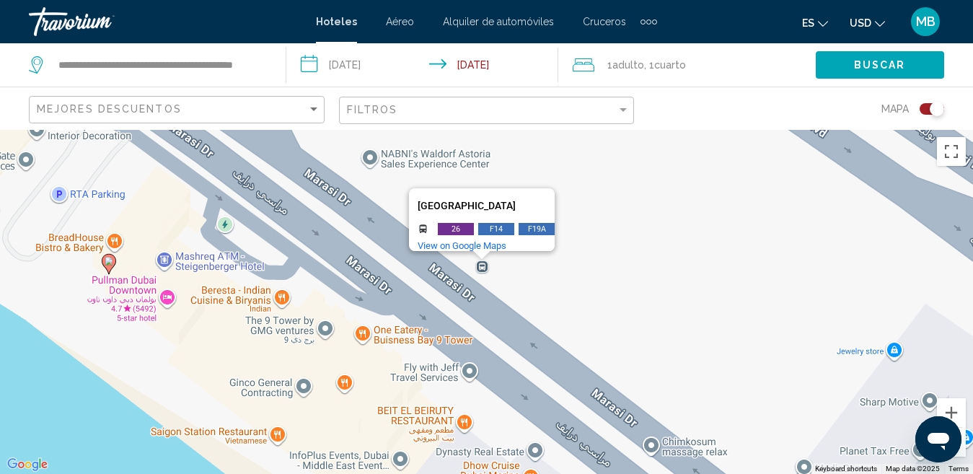
drag, startPoint x: 337, startPoint y: 325, endPoint x: 50, endPoint y: 281, distance: 290.5
click at [494, 322] on div "To activate drag with keyboard, press Alt + Enter. Once in keyboard drag state,…" at bounding box center [486, 302] width 973 height 344
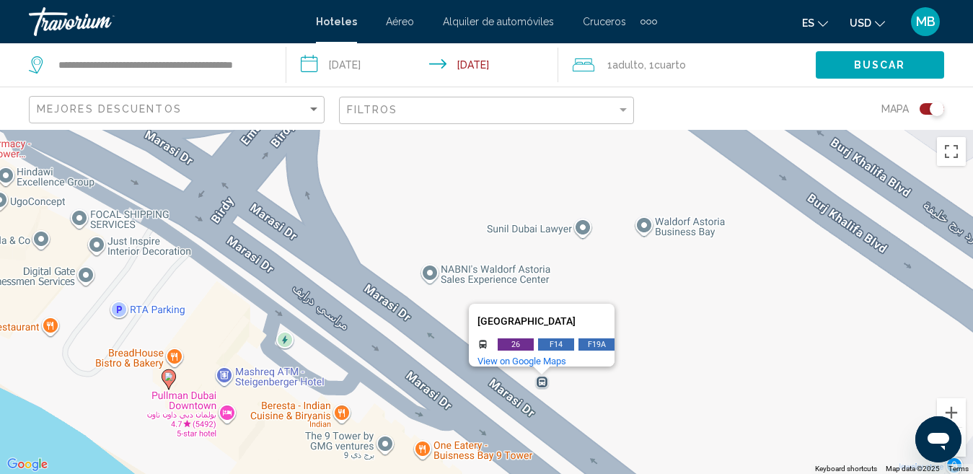
drag, startPoint x: 335, startPoint y: 188, endPoint x: 397, endPoint y: 308, distance: 135.2
click at [397, 308] on div "To activate drag with keyboard, press Alt + Enter. Once in keyboard drag state,…" at bounding box center [486, 302] width 973 height 344
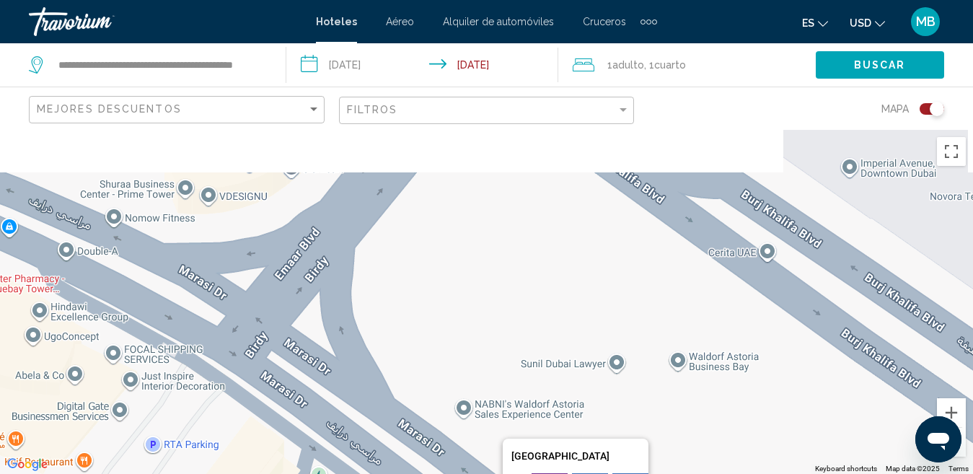
drag, startPoint x: 285, startPoint y: 257, endPoint x: 317, endPoint y: 397, distance: 143.6
click at [317, 397] on div "To activate drag with keyboard, press Alt + Enter. Once in keyboard drag state,…" at bounding box center [486, 302] width 973 height 344
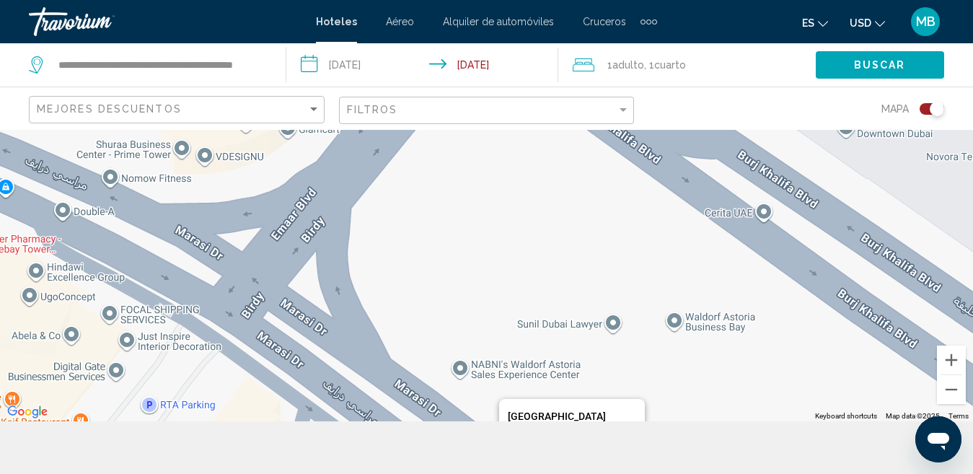
scroll to position [50, 0]
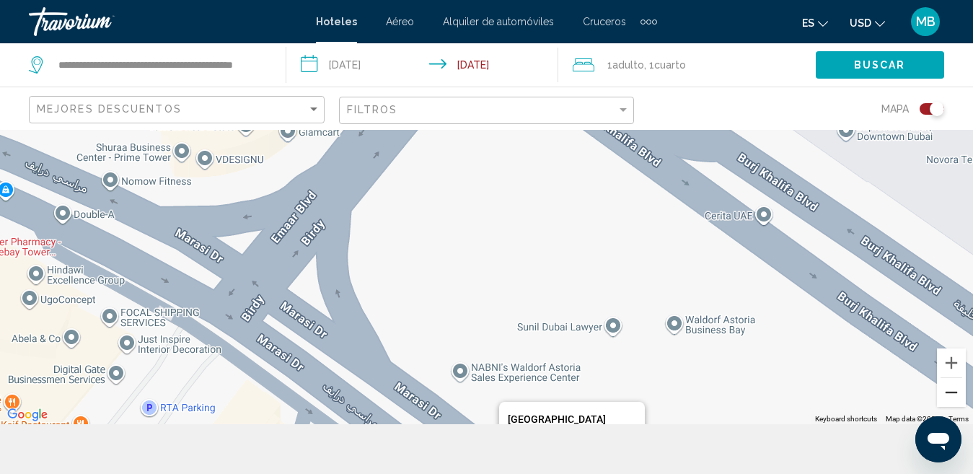
click at [956, 397] on button "Zoom out" at bounding box center [951, 392] width 29 height 29
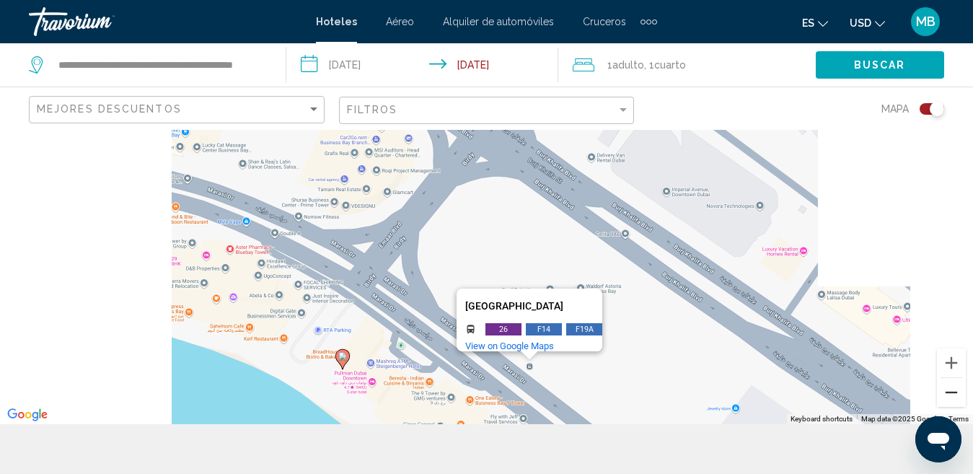
click at [957, 397] on button "Zoom out" at bounding box center [951, 392] width 29 height 29
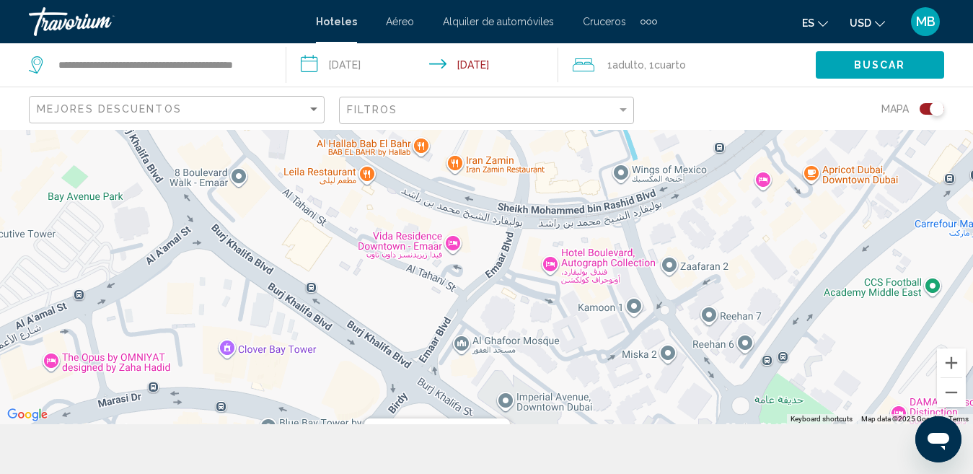
drag, startPoint x: 677, startPoint y: 232, endPoint x: 606, endPoint y: 420, distance: 200.7
click at [606, 420] on div "To activate drag with keyboard, press Alt + Enter. Once in keyboard drag state,…" at bounding box center [486, 252] width 973 height 344
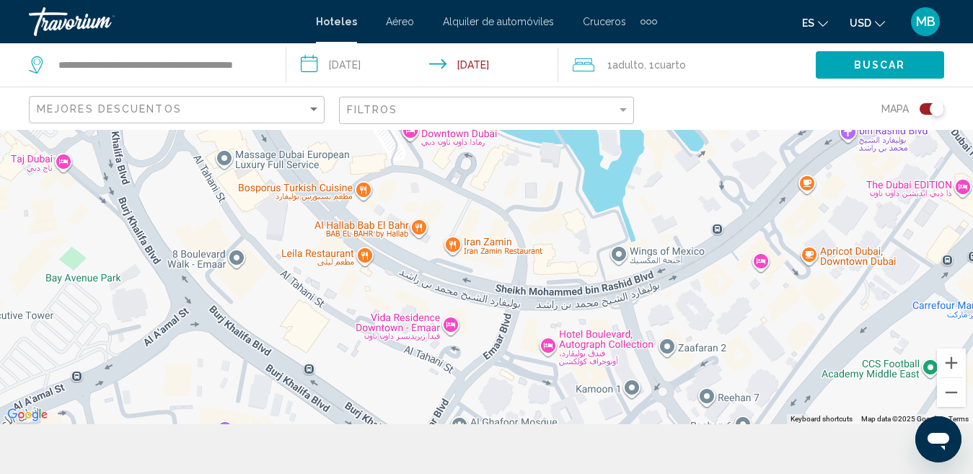
drag, startPoint x: 621, startPoint y: 270, endPoint x: 619, endPoint y: 369, distance: 99.6
click at [619, 369] on div "To activate drag with keyboard, press Alt + Enter. Once in keyboard drag state,…" at bounding box center [486, 252] width 973 height 344
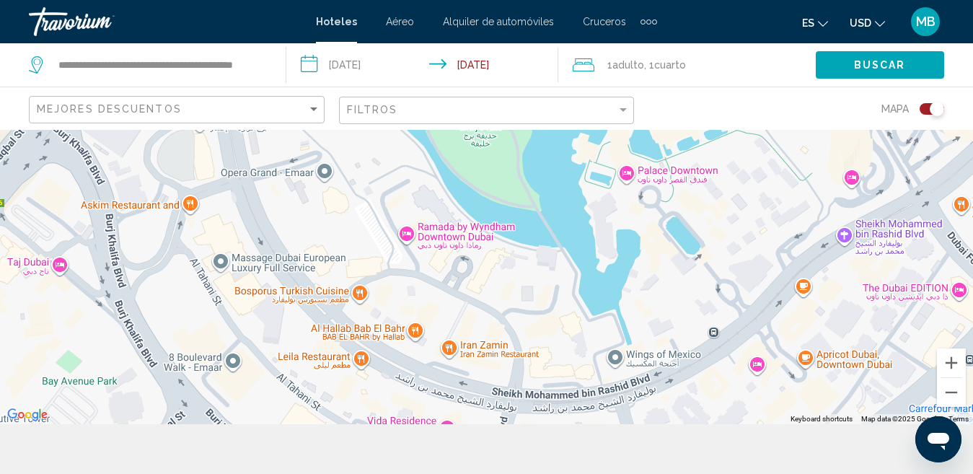
drag, startPoint x: 585, startPoint y: 233, endPoint x: 581, endPoint y: 331, distance: 98.2
click at [581, 331] on div "Lake Central Tower Lake Central Tower 26 F14 F19A and more. View on Google Maps" at bounding box center [486, 252] width 973 height 344
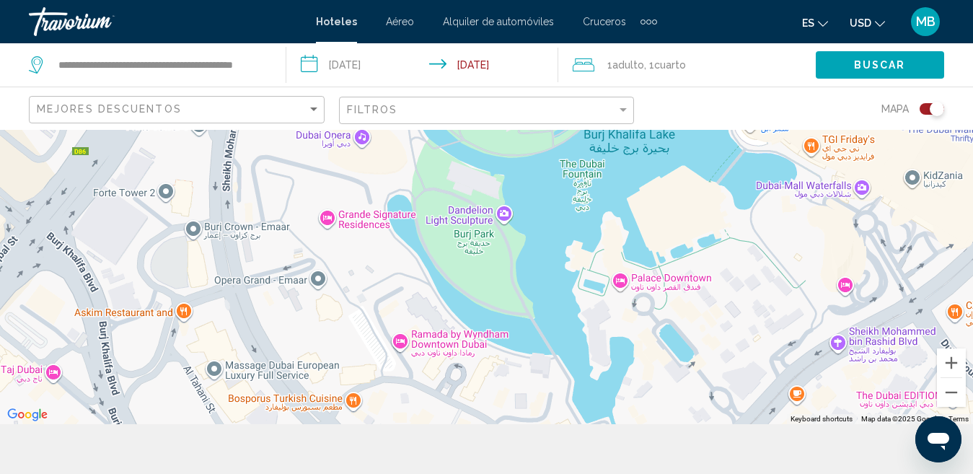
drag, startPoint x: 659, startPoint y: 223, endPoint x: 653, endPoint y: 326, distance: 103.3
click at [653, 326] on div "Lake Central Tower Lake Central Tower 26 F14 F19A and more. View on Google Maps" at bounding box center [486, 252] width 973 height 344
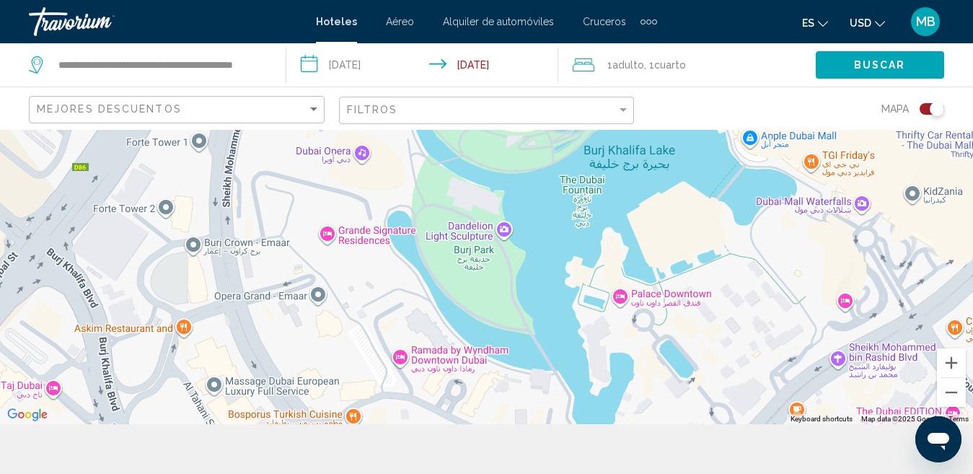
click at [933, 108] on div "Toggle map" at bounding box center [937, 109] width 14 height 14
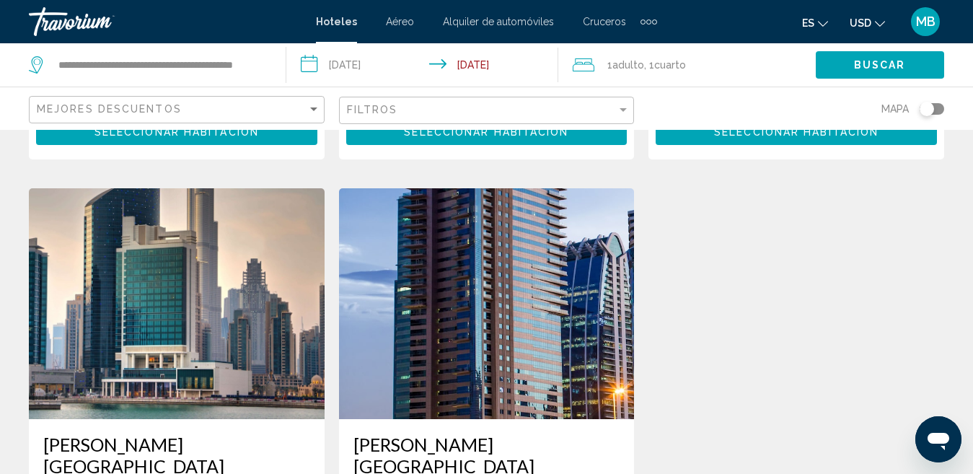
scroll to position [589, 0]
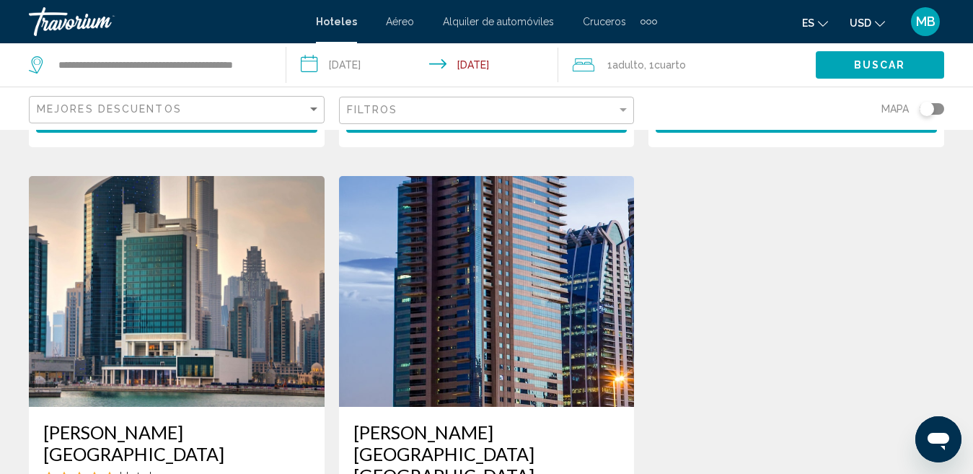
click at [229, 335] on img "Main content" at bounding box center [177, 291] width 296 height 231
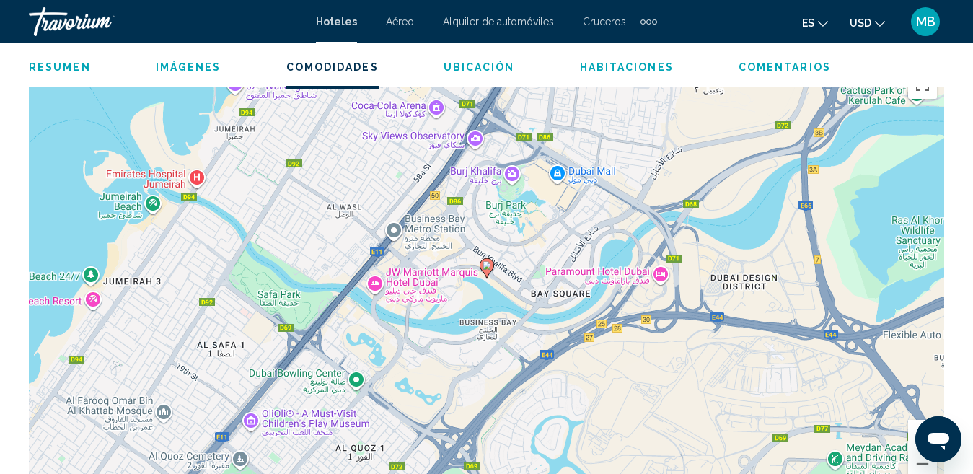
scroll to position [762, 0]
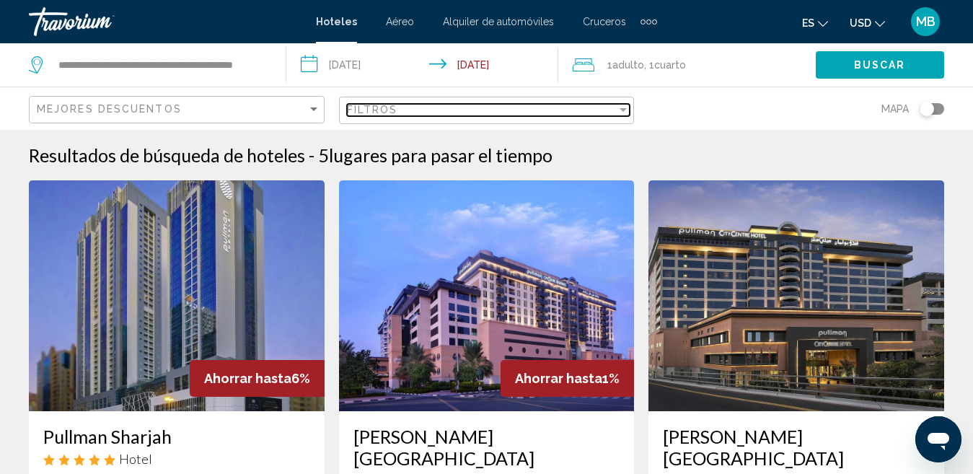
click at [392, 113] on span "Filtros" at bounding box center [372, 110] width 51 height 12
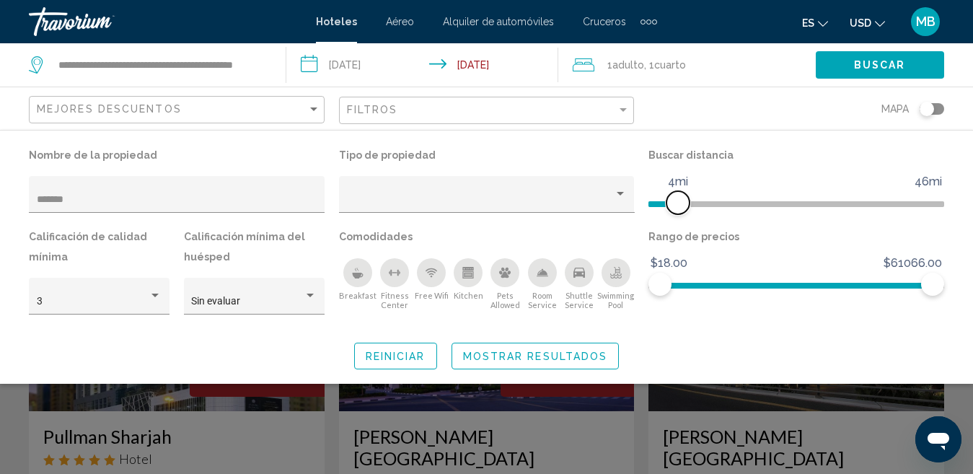
drag, startPoint x: 834, startPoint y: 201, endPoint x: 681, endPoint y: 203, distance: 153.6
click at [681, 203] on span "Hotel Filters" at bounding box center [677, 202] width 23 height 23
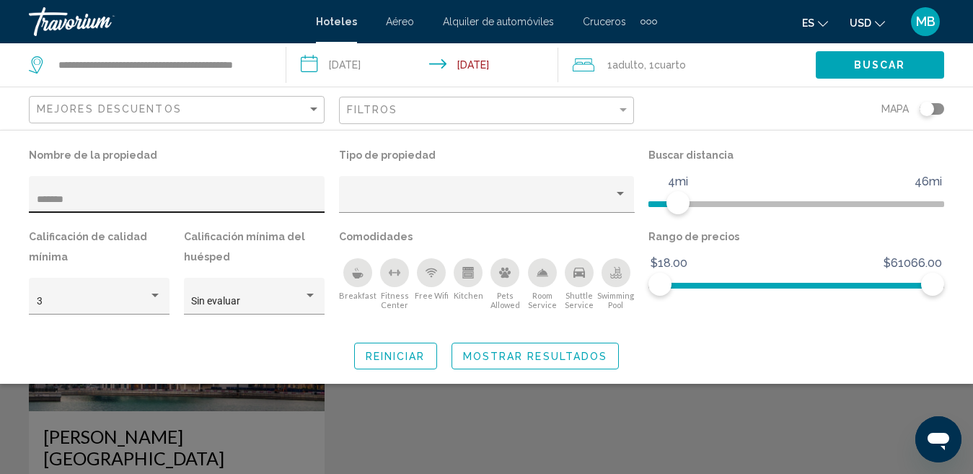
click at [220, 195] on input "*******" at bounding box center [177, 200] width 281 height 12
type input "*"
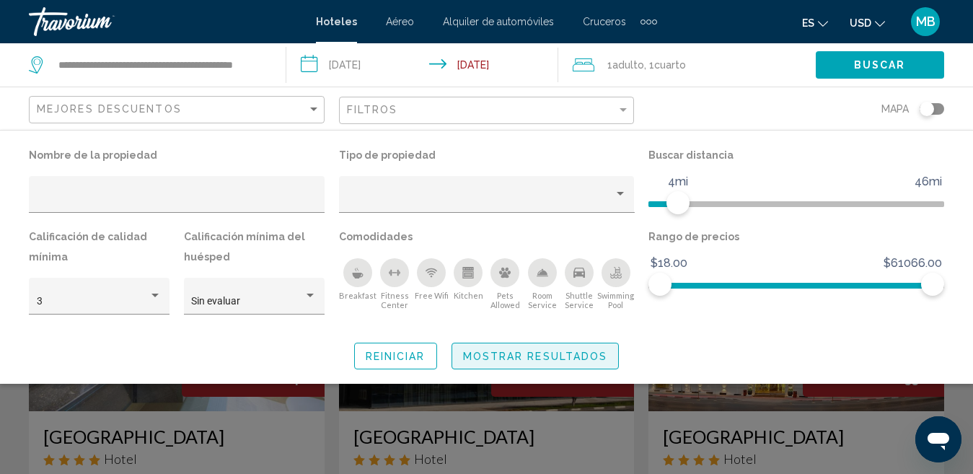
click at [493, 358] on span "Mostrar resultados" at bounding box center [535, 357] width 145 height 12
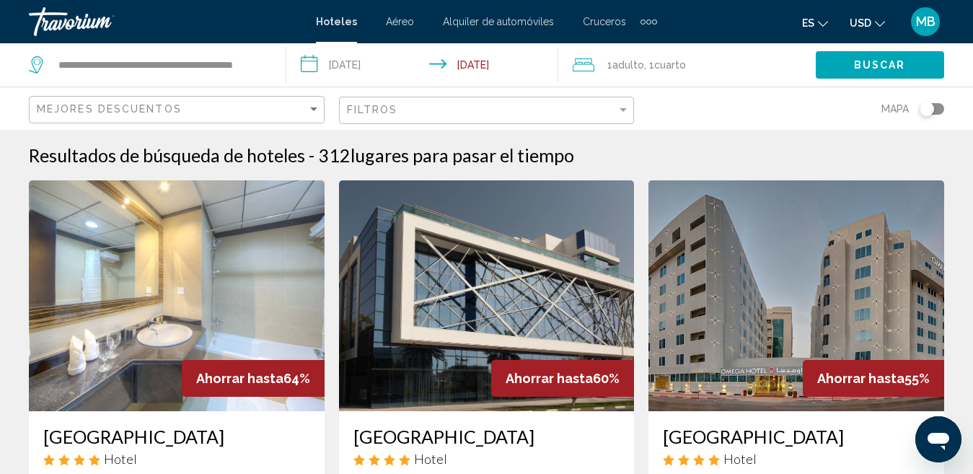
click at [258, 120] on div "Mejores descuentos" at bounding box center [178, 110] width 283 height 27
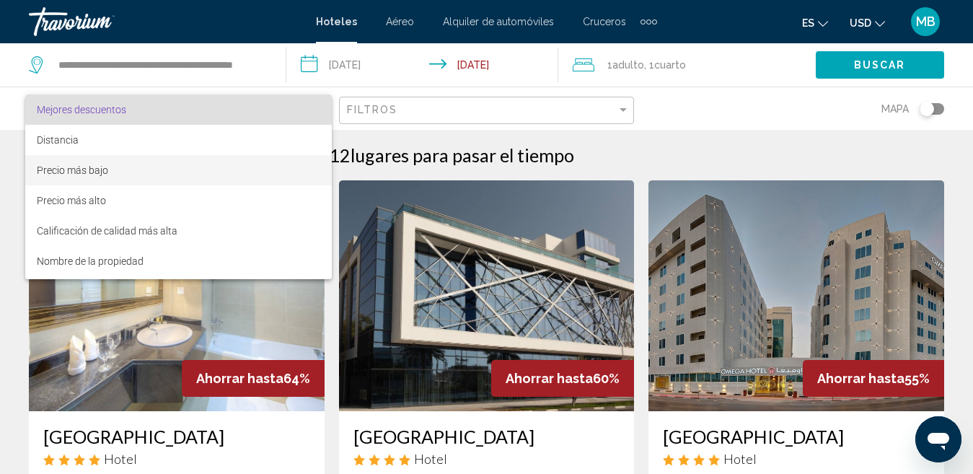
click at [250, 164] on span "Precio más bajo" at bounding box center [178, 170] width 283 height 30
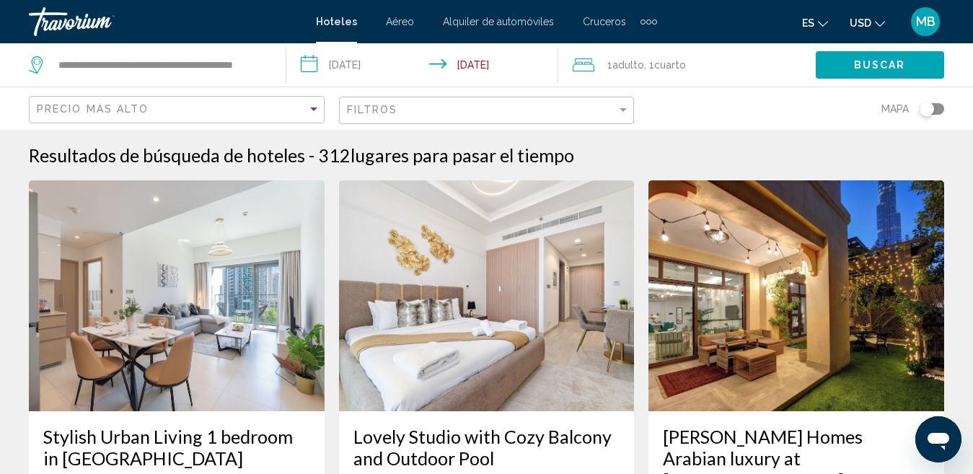
click at [258, 102] on div "Precio más alto" at bounding box center [178, 110] width 283 height 27
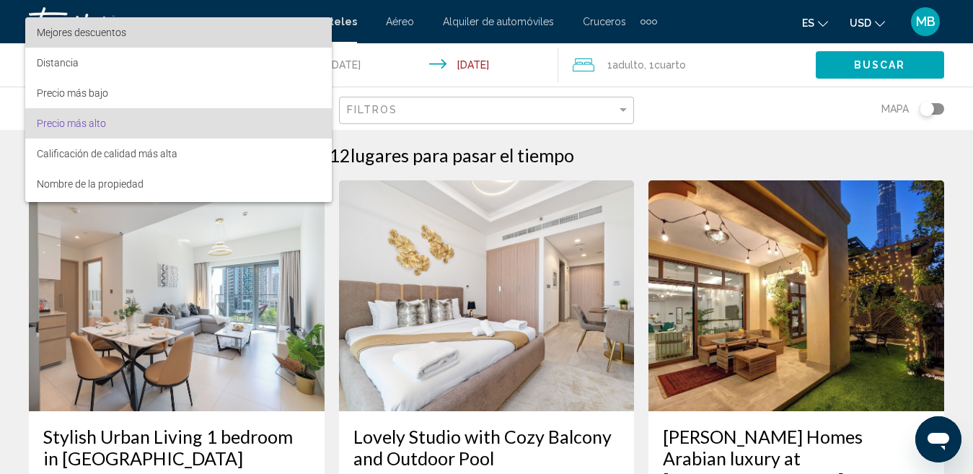
click at [237, 35] on span "Mejores descuentos" at bounding box center [178, 32] width 283 height 30
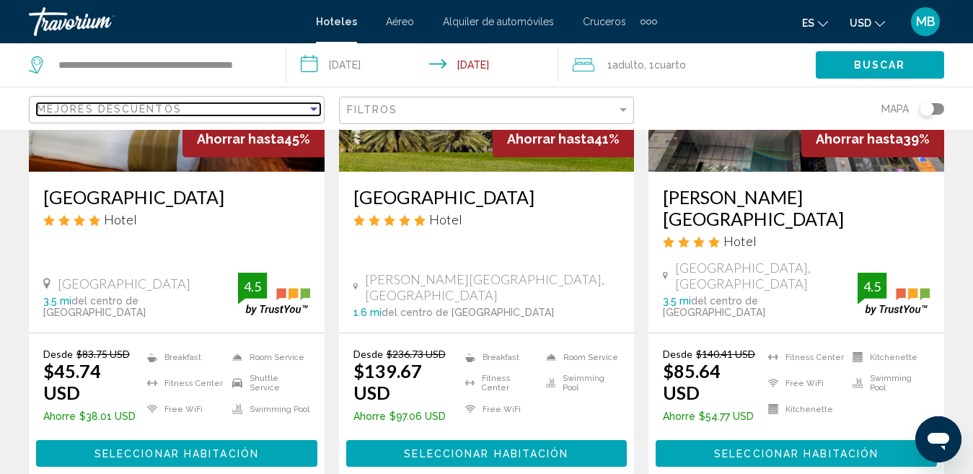
scroll to position [1928, 0]
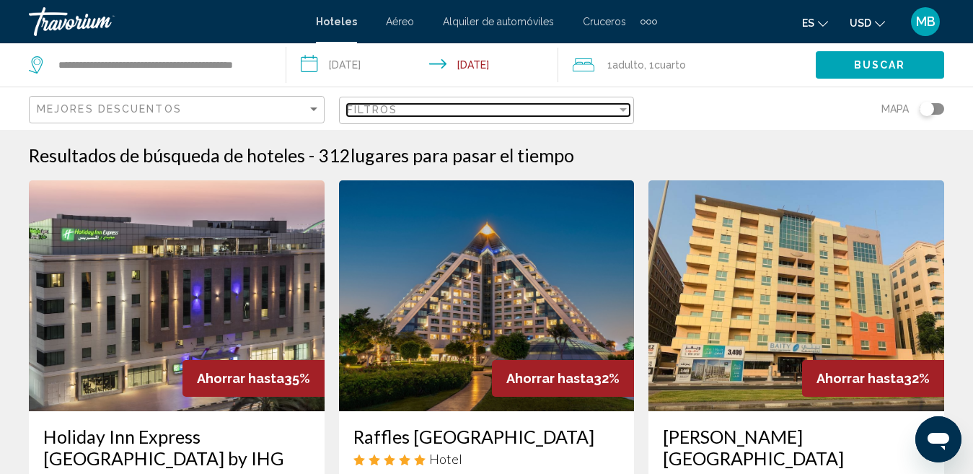
click at [452, 115] on div "Filtros" at bounding box center [482, 110] width 270 height 12
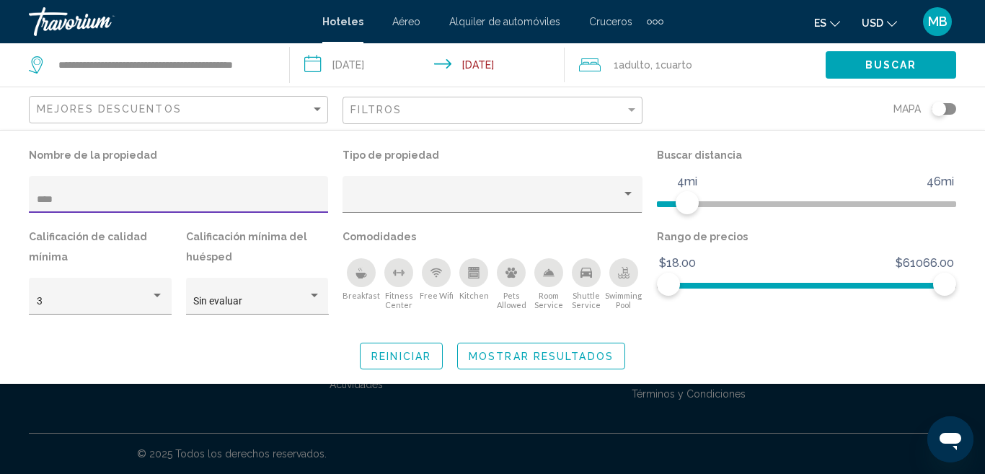
type input "****"
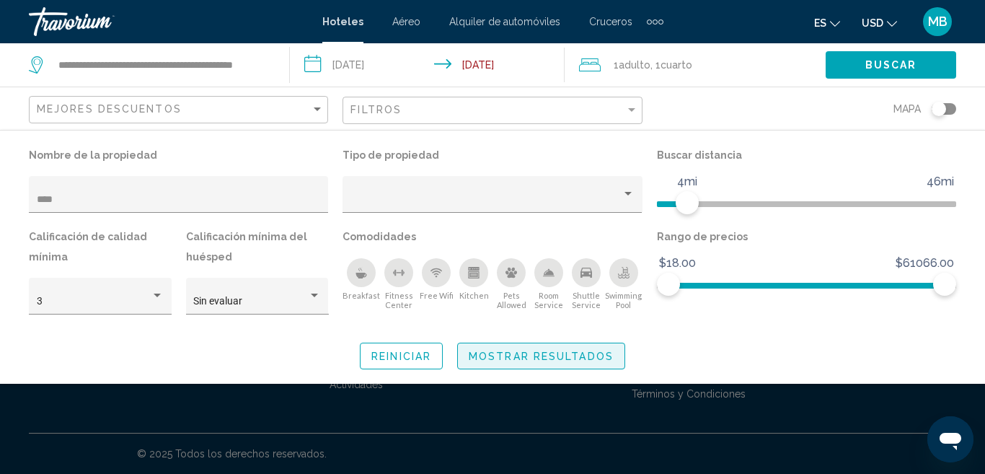
click at [491, 345] on button "Mostrar resultados" at bounding box center [541, 356] width 168 height 27
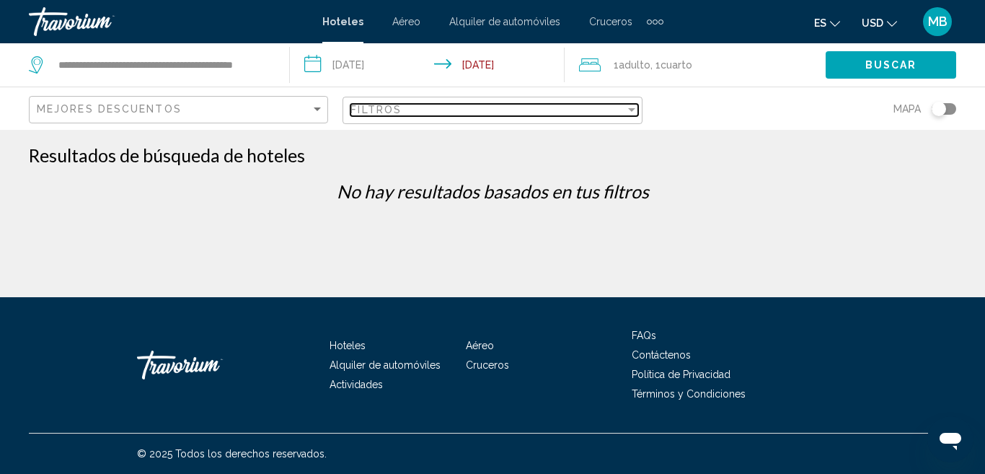
click at [446, 107] on div "Filtros" at bounding box center [488, 110] width 274 height 12
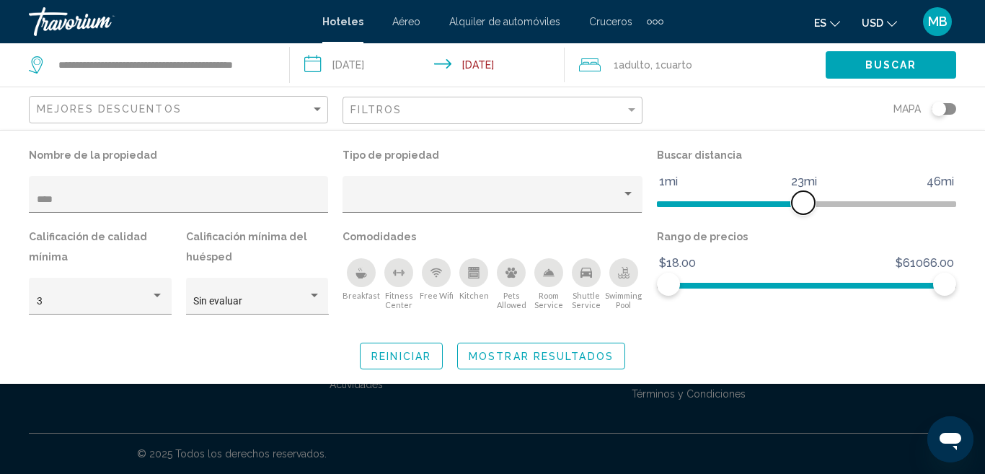
drag, startPoint x: 692, startPoint y: 204, endPoint x: 806, endPoint y: 206, distance: 114.0
click at [806, 206] on span "Hotel Filters" at bounding box center [803, 202] width 23 height 23
click at [541, 348] on button "Mostrar resultados" at bounding box center [541, 356] width 168 height 27
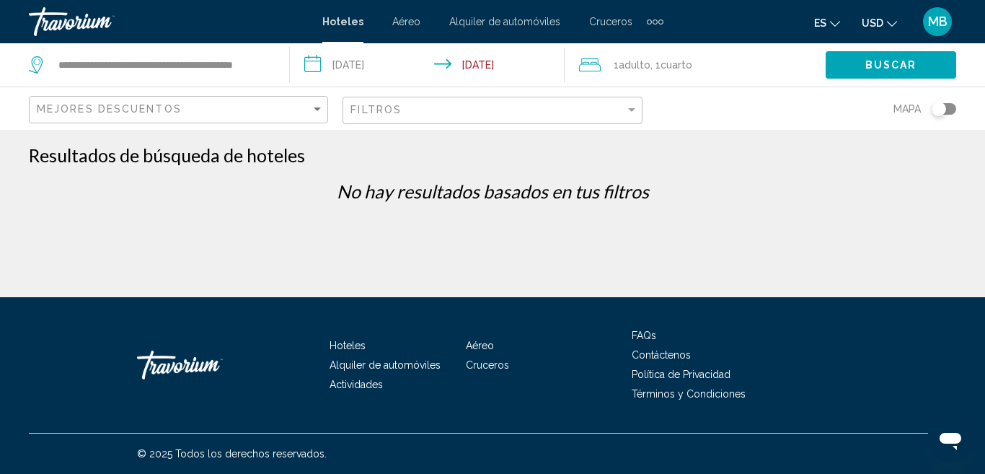
click at [465, 101] on div "Filtros" at bounding box center [494, 110] width 287 height 27
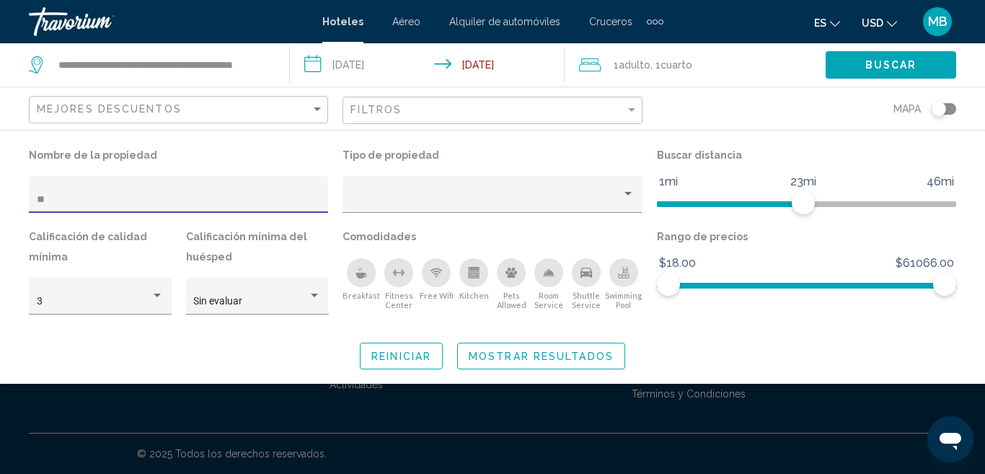
type input "*"
type input "****"
click at [508, 349] on button "Mostrar resultados" at bounding box center [541, 356] width 168 height 27
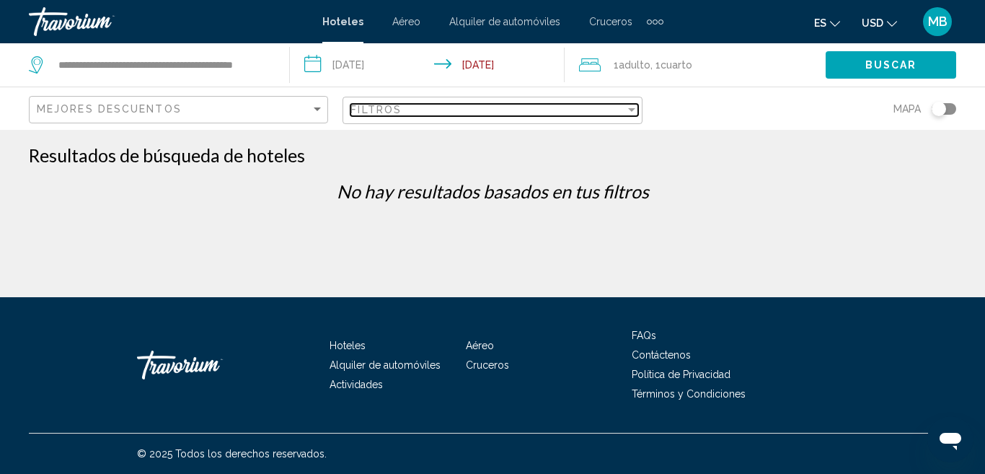
click at [430, 107] on div "Filtros" at bounding box center [488, 110] width 274 height 12
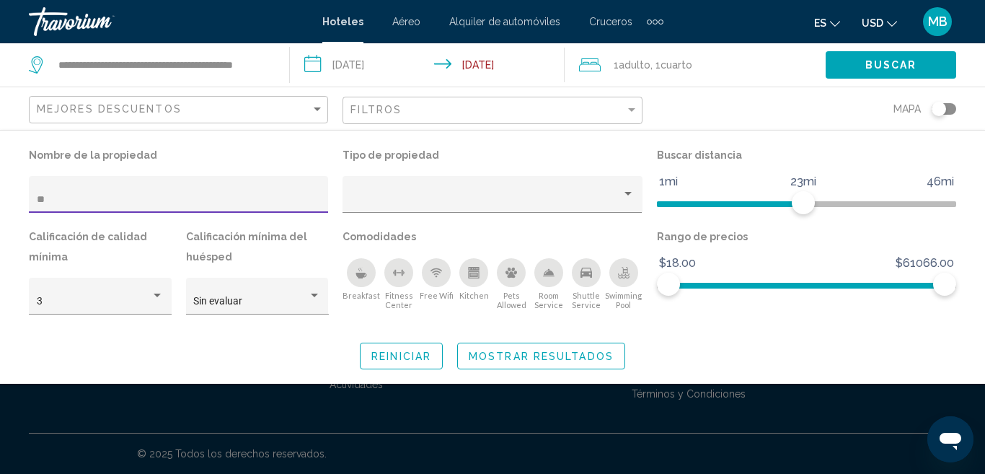
type input "*"
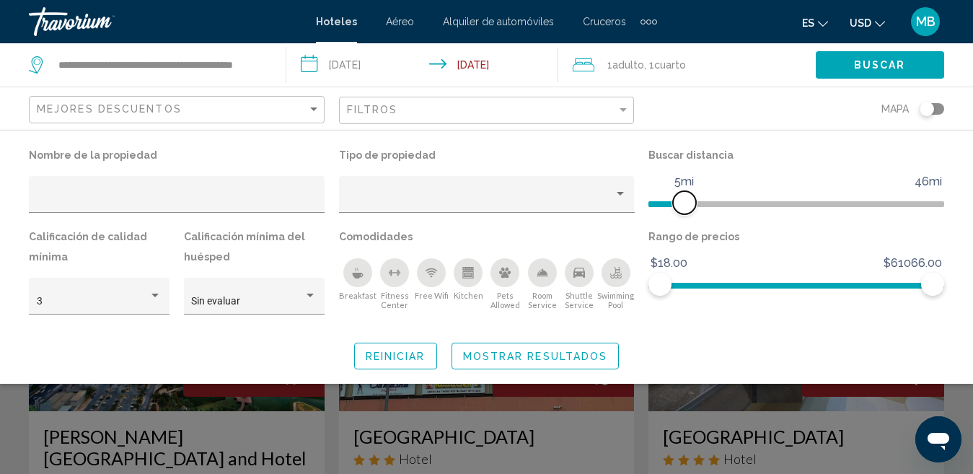
drag, startPoint x: 791, startPoint y: 200, endPoint x: 684, endPoint y: 215, distance: 108.5
click at [684, 215] on div "Buscar distancia 1mi 46mi 5mi" at bounding box center [796, 186] width 310 height 82
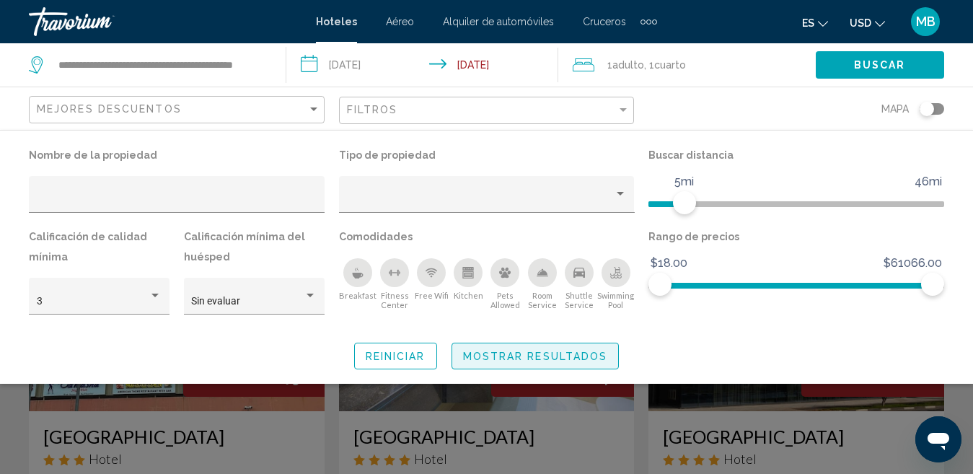
click at [572, 357] on span "Mostrar resultados" at bounding box center [535, 357] width 145 height 12
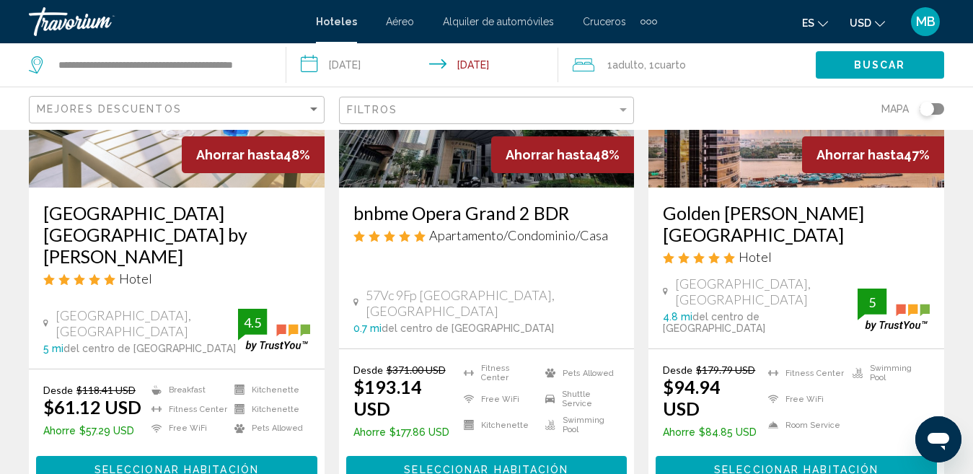
scroll to position [1966, 0]
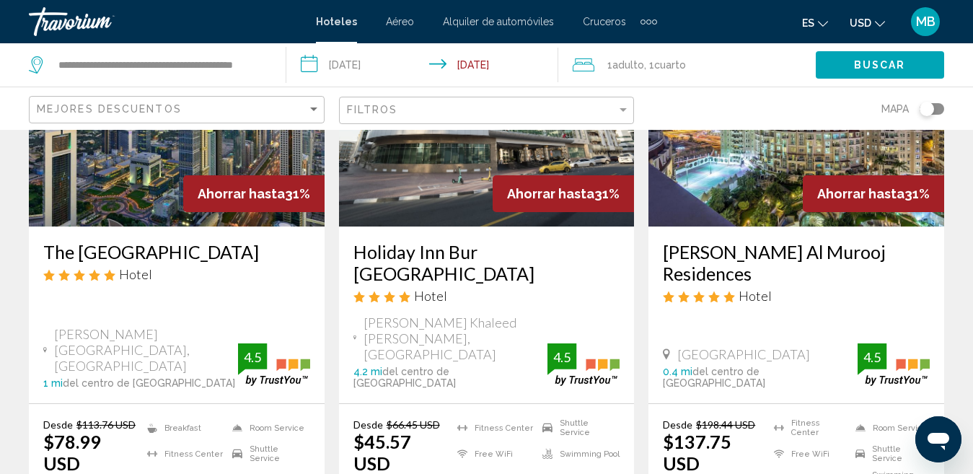
scroll to position [1991, 0]
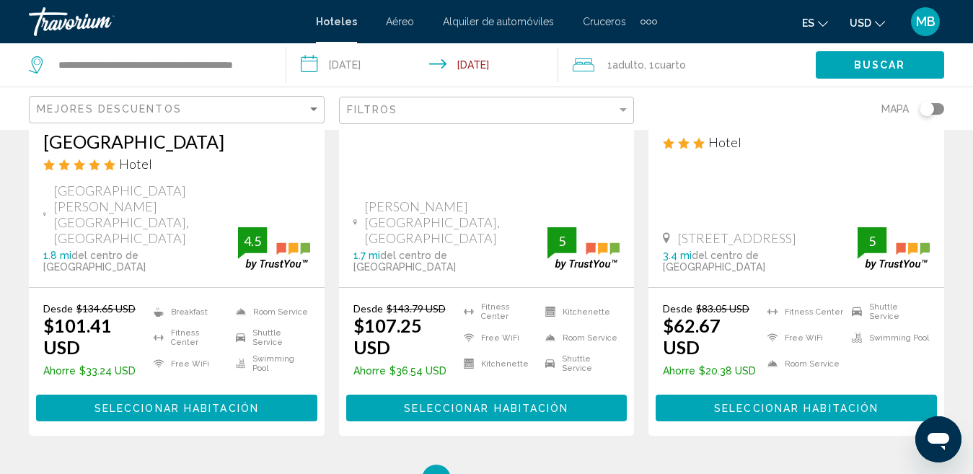
scroll to position [2087, 0]
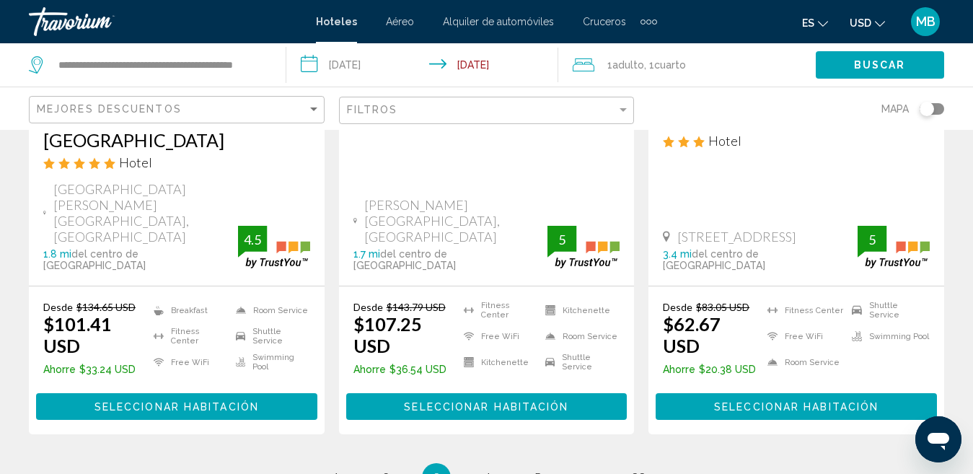
click at [648, 18] on div "Extra navigation items" at bounding box center [648, 22] width 17 height 22
click at [626, 40] on link "Actividades" at bounding box center [619, 48] width 68 height 26
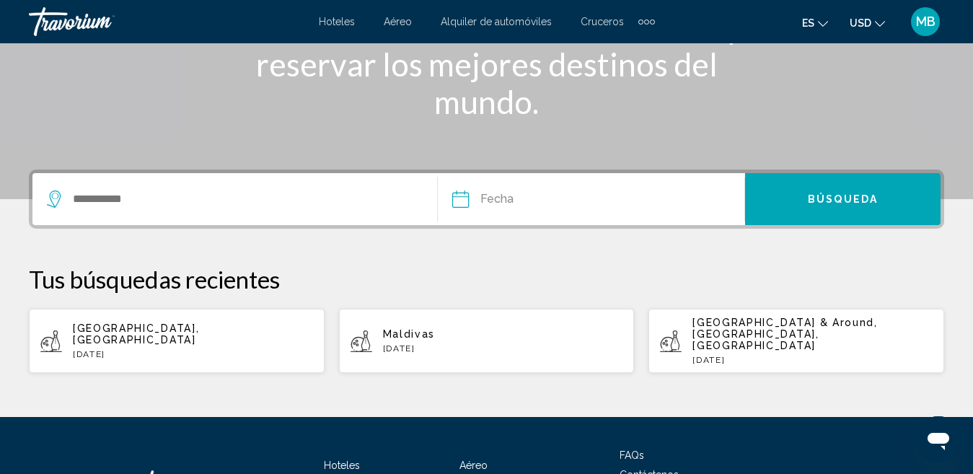
scroll to position [240, 0]
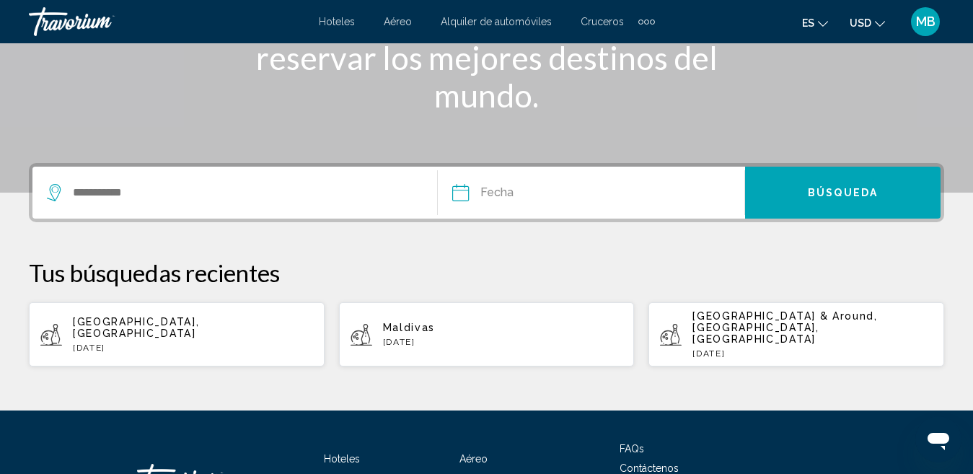
click at [137, 309] on app-activities-recent-search "Dubai, United Arab Emirates Tue, 02 Sep" at bounding box center [177, 334] width 296 height 64
type input "**********"
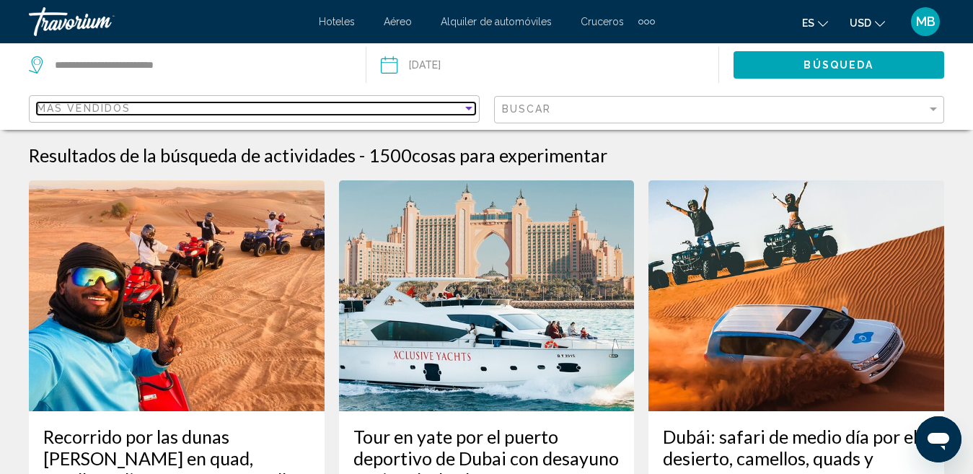
click at [270, 113] on div "Más vendidos" at bounding box center [250, 108] width 426 height 12
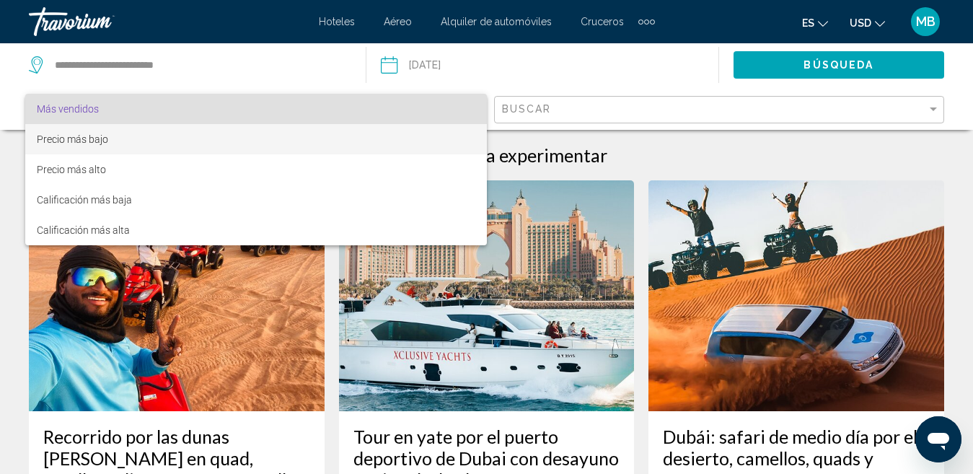
click at [254, 144] on span "Precio más bajo" at bounding box center [256, 139] width 439 height 30
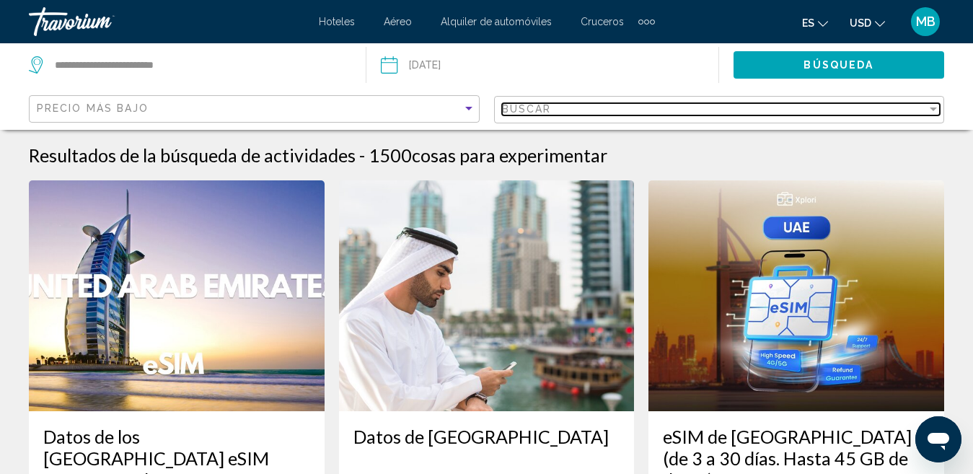
click at [555, 105] on div "Buscar" at bounding box center [715, 109] width 426 height 12
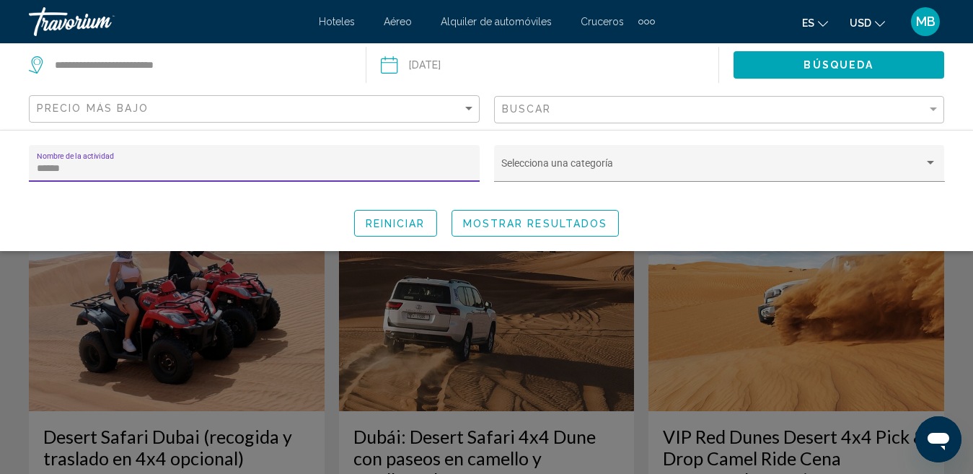
type input "******"
click at [525, 224] on span "Mostrar resultados" at bounding box center [535, 224] width 145 height 12
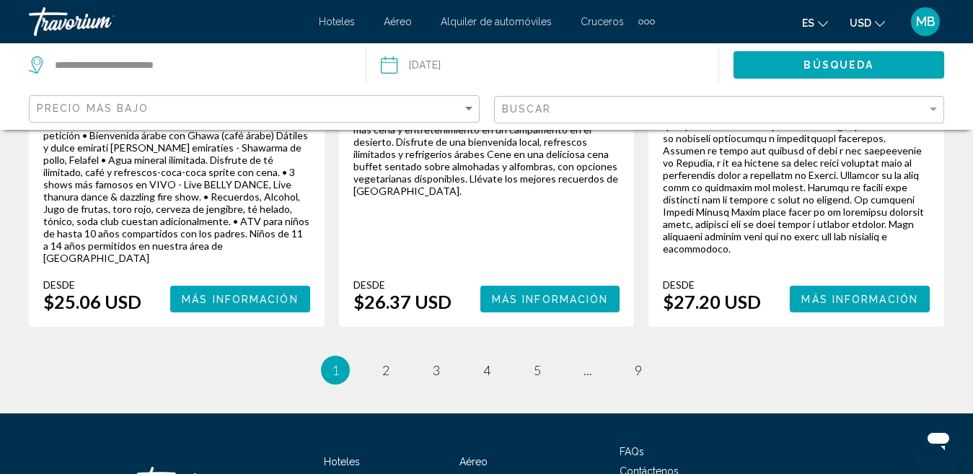
scroll to position [2731, 0]
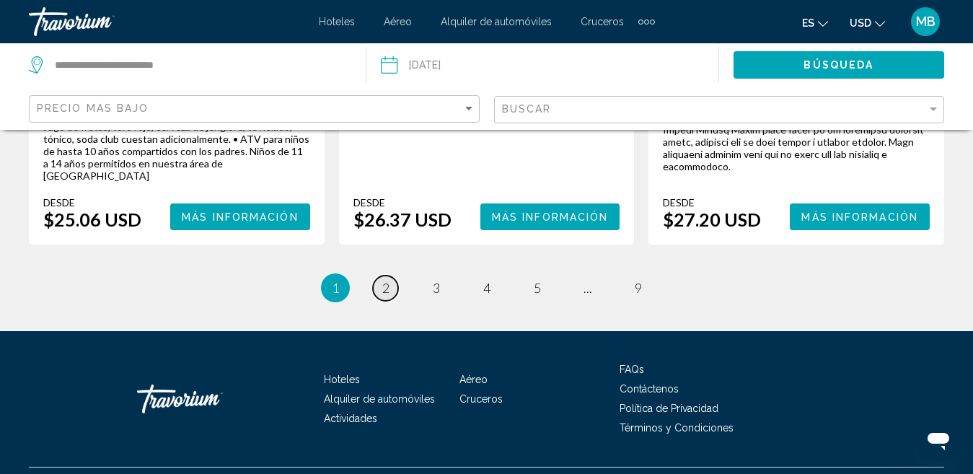
click at [382, 280] on span "2" at bounding box center [385, 288] width 7 height 16
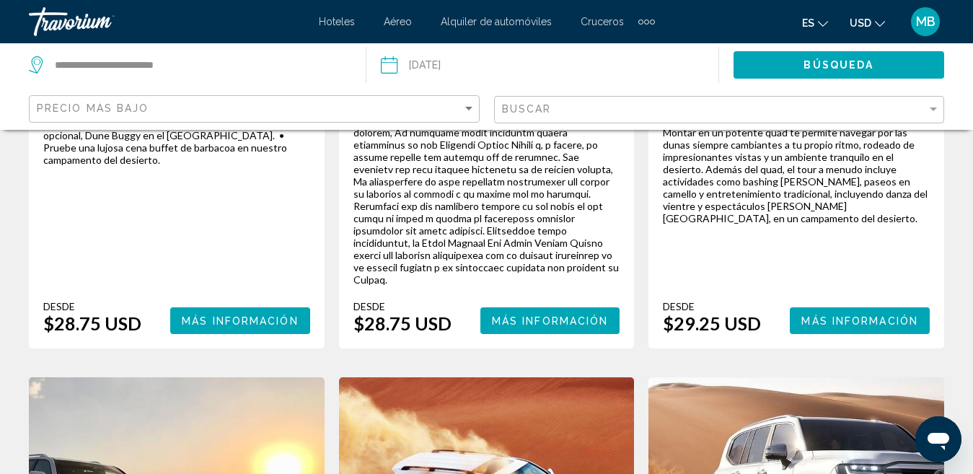
scroll to position [1341, 0]
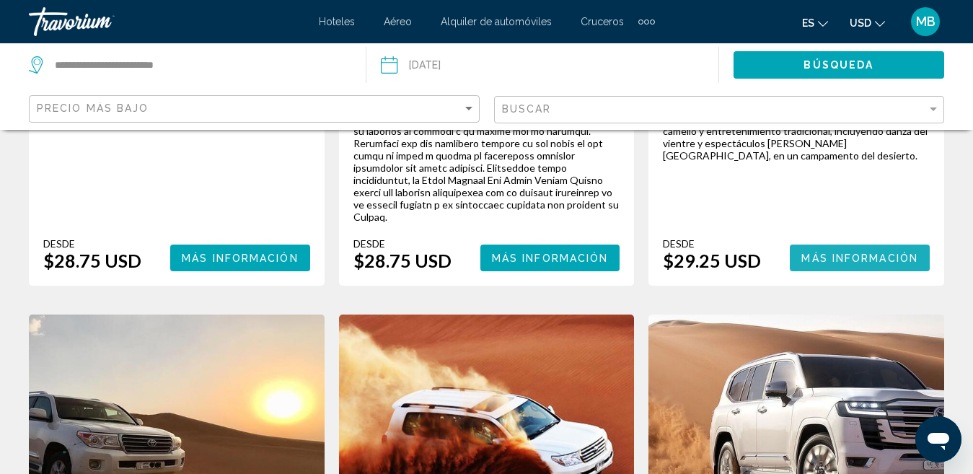
click at [835, 252] on span "Más información" at bounding box center [859, 258] width 117 height 12
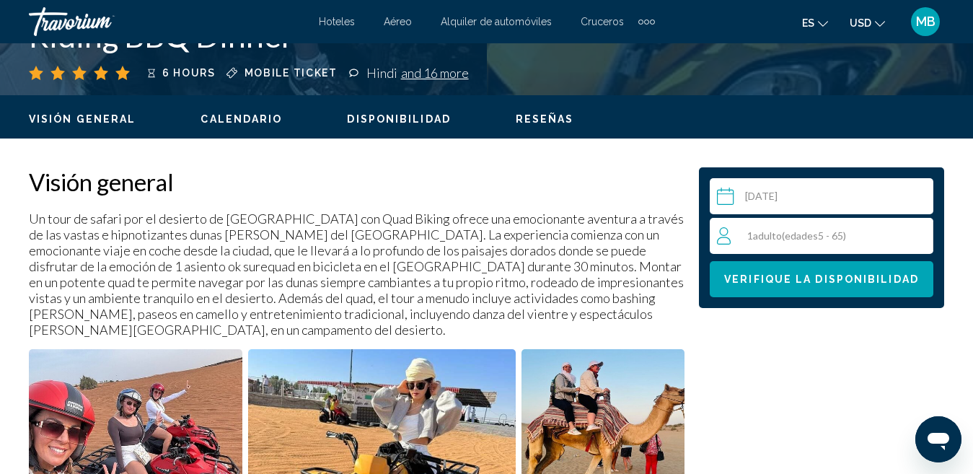
scroll to position [626, 0]
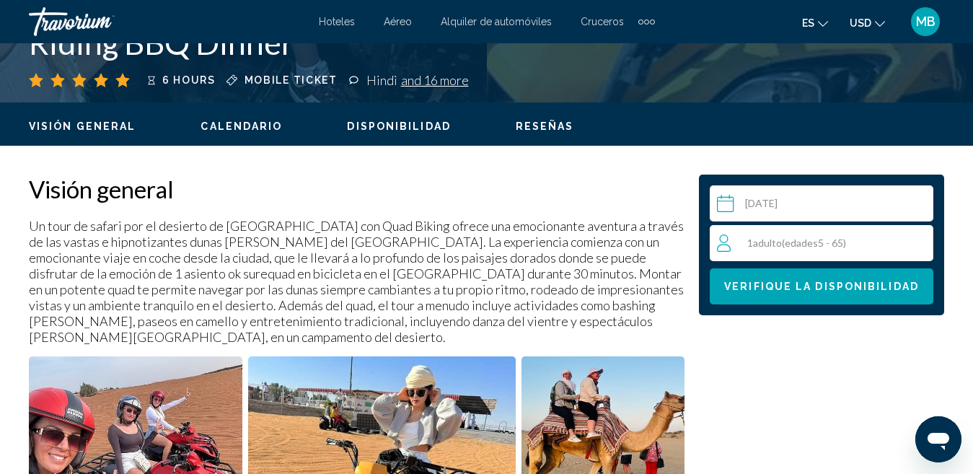
click at [804, 247] on span "edades" at bounding box center [801, 243] width 33 height 12
click at [914, 239] on icon "Increment adults" at bounding box center [918, 242] width 13 height 17
click at [814, 206] on input "Main content" at bounding box center [824, 205] width 229 height 40
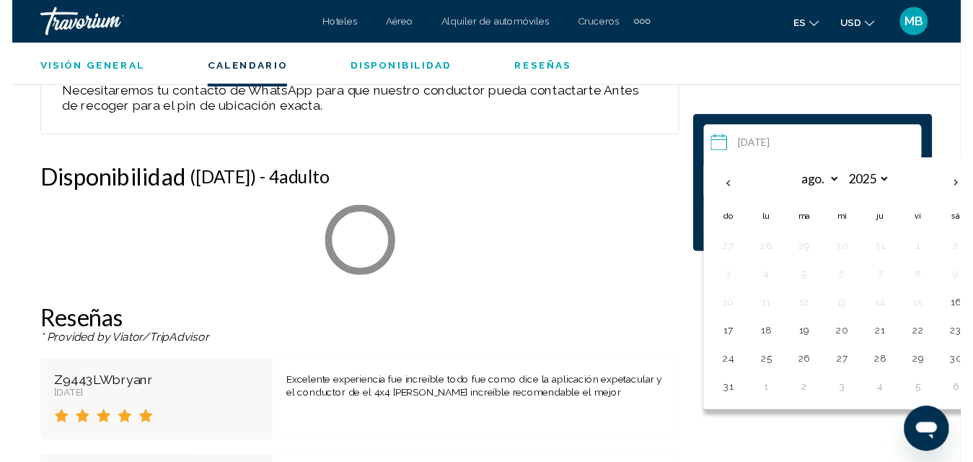
scroll to position [3021, 0]
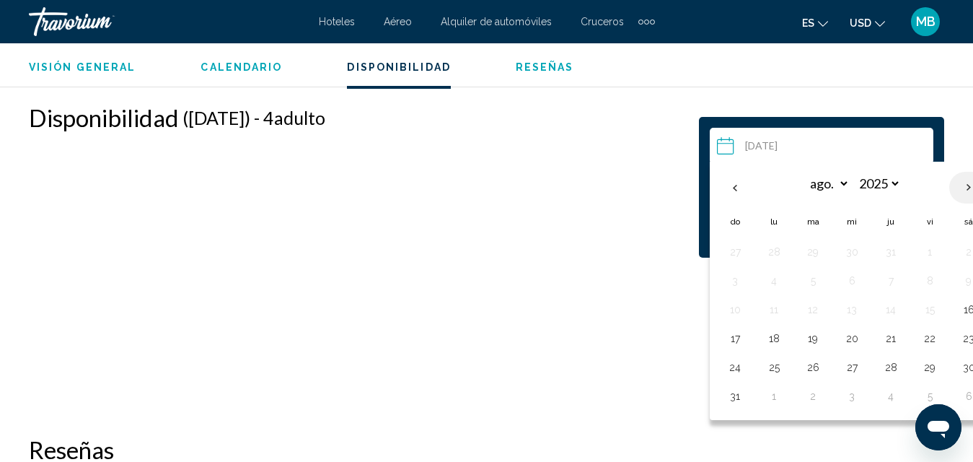
click at [964, 191] on th "Next month" at bounding box center [968, 188] width 39 height 32
select select "*"
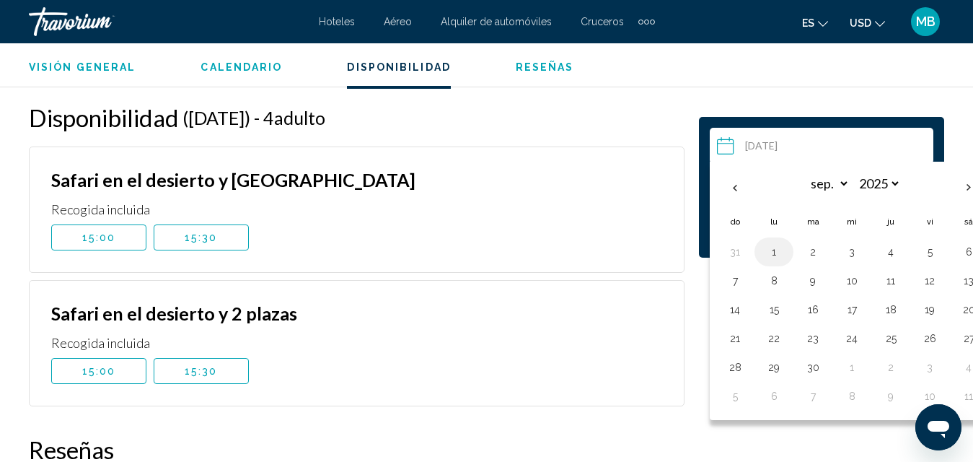
click at [772, 255] on button "1" at bounding box center [773, 252] width 23 height 20
type input "**********"
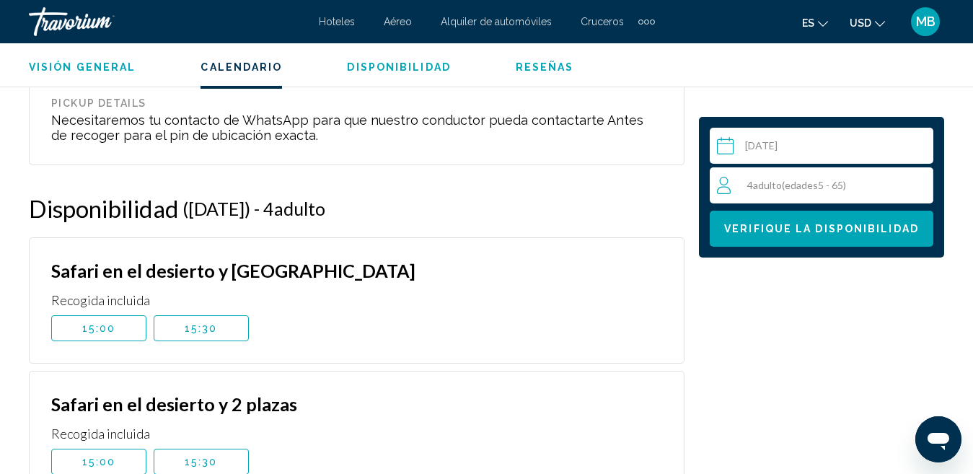
scroll to position [2922, 0]
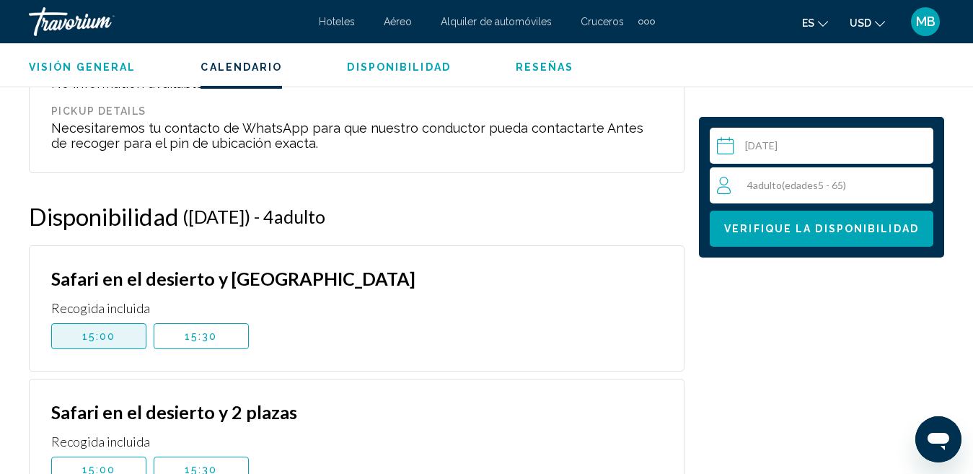
click at [100, 329] on button "15:00" at bounding box center [98, 336] width 95 height 26
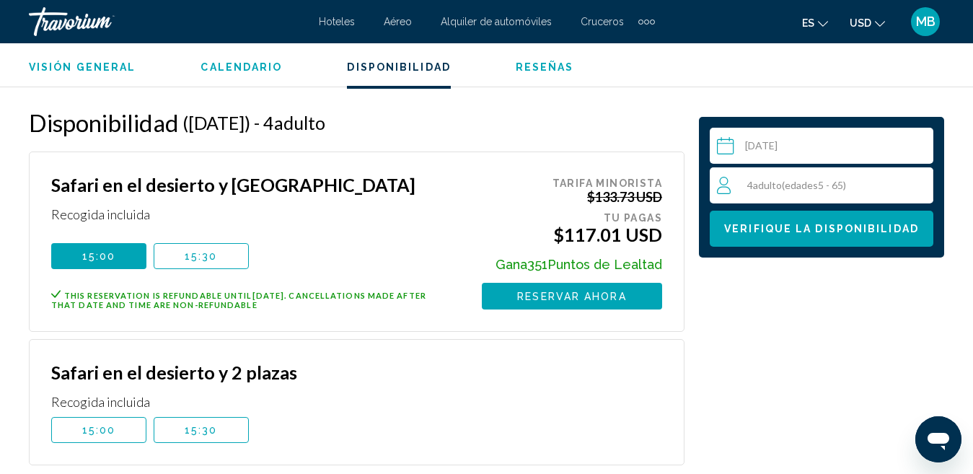
scroll to position [3008, 0]
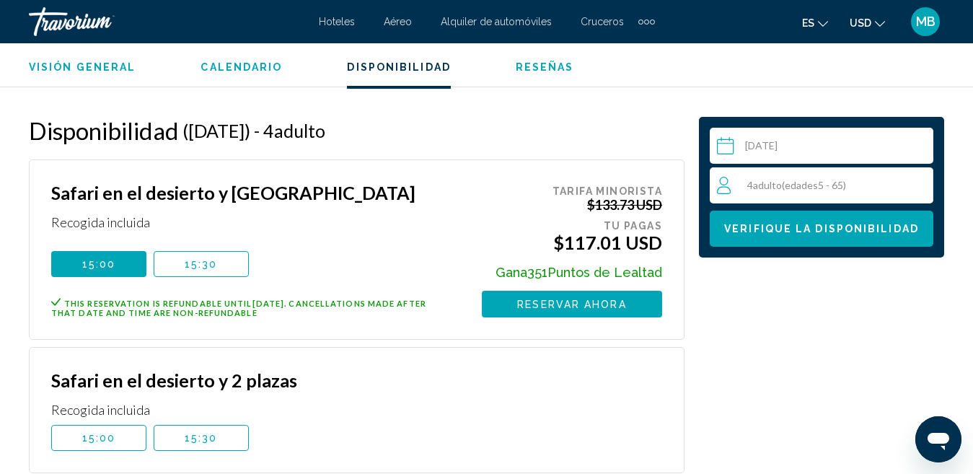
click at [120, 425] on button "15:00" at bounding box center [98, 438] width 95 height 26
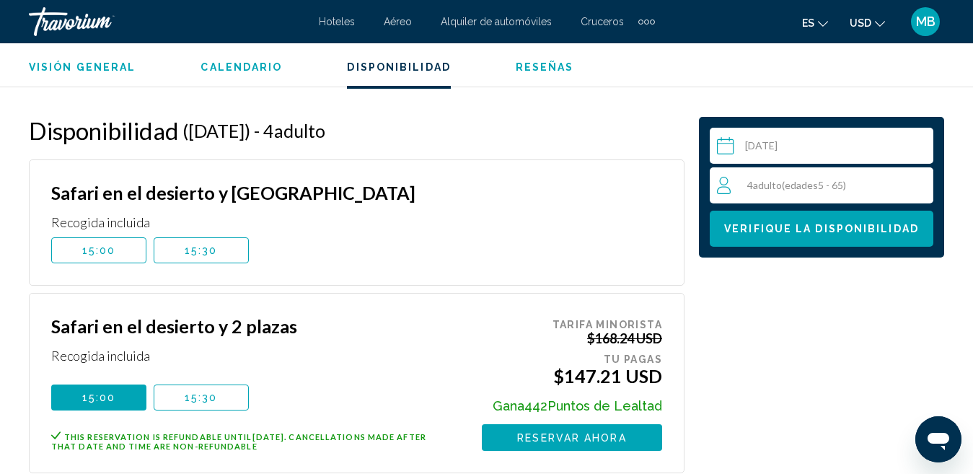
click at [586, 432] on span "Reservar ahora" at bounding box center [571, 438] width 109 height 12
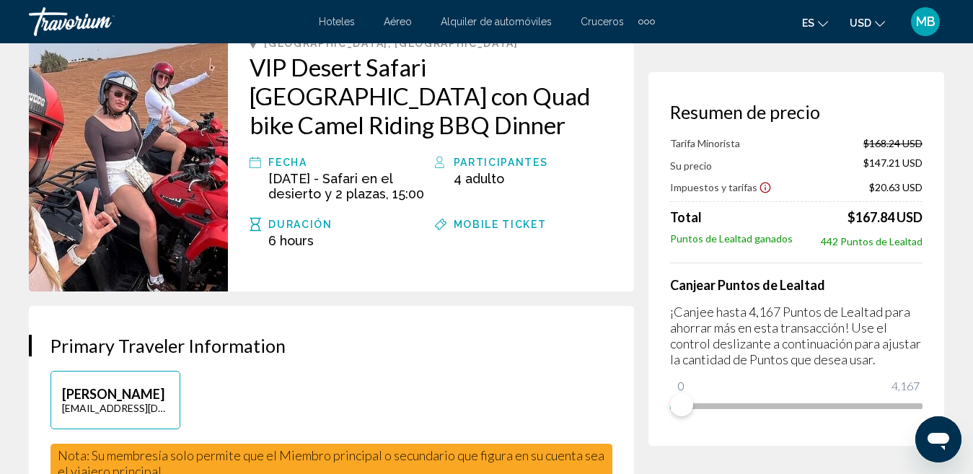
scroll to position [92, 0]
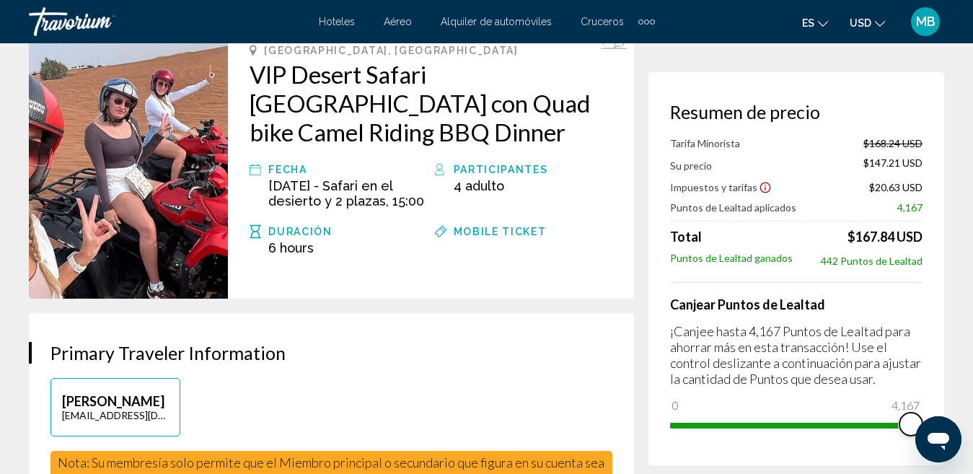
drag, startPoint x: 681, startPoint y: 402, endPoint x: 983, endPoint y: 406, distance: 302.2
click at [973, 382] on html "Saltar al contenido principal Hoteles Aéreo Alquiler de automóviles Cruceros Ac…" at bounding box center [486, 145] width 973 height 474
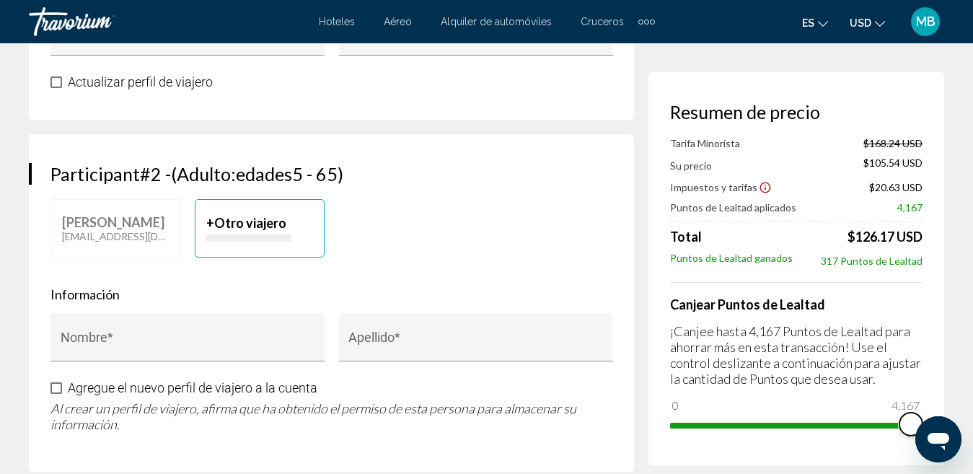
scroll to position [674, 0]
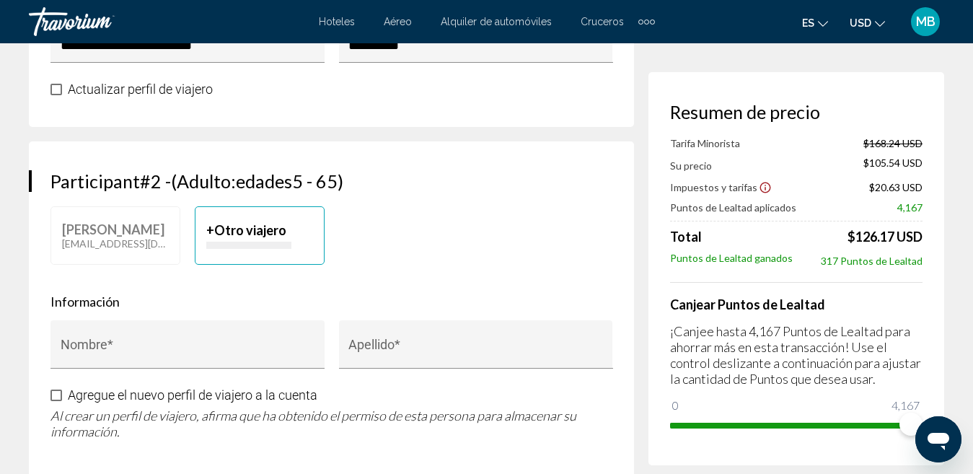
click at [263, 249] on p "Main content" at bounding box center [248, 245] width 85 height 7
click at [226, 358] on input "Nombre *" at bounding box center [188, 351] width 255 height 14
type input "*******"
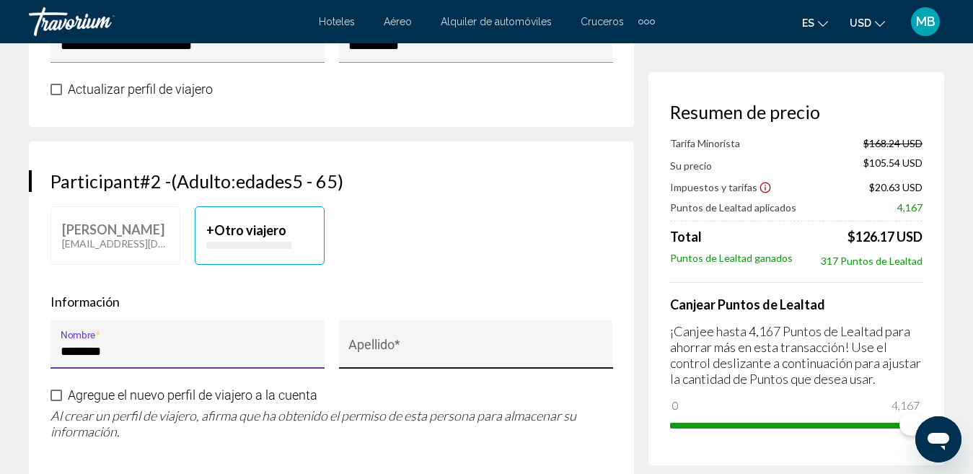
click at [372, 358] on input "Apellido *" at bounding box center [475, 351] width 255 height 14
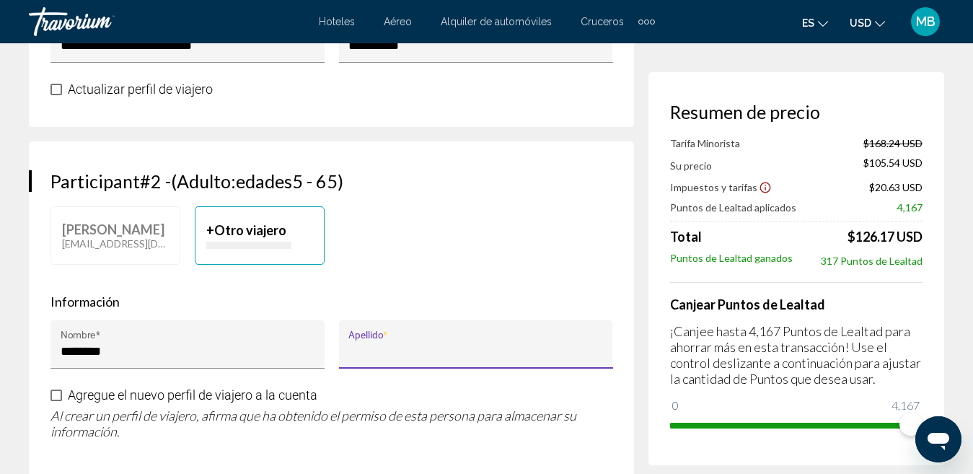
type input "**********"
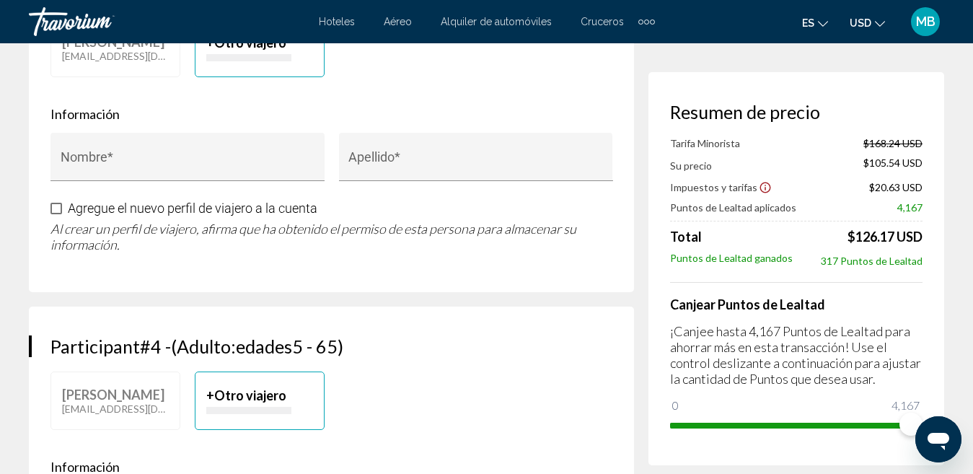
scroll to position [1199, 0]
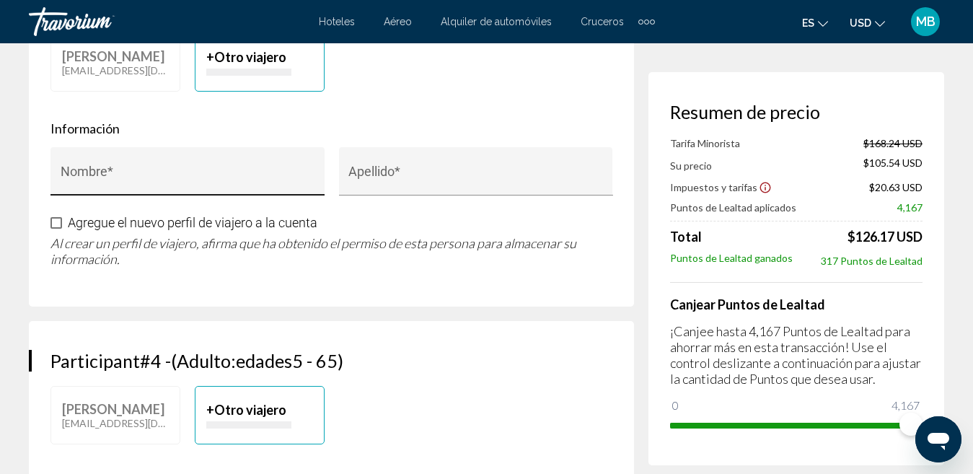
click at [237, 185] on input "Nombre *" at bounding box center [188, 178] width 255 height 14
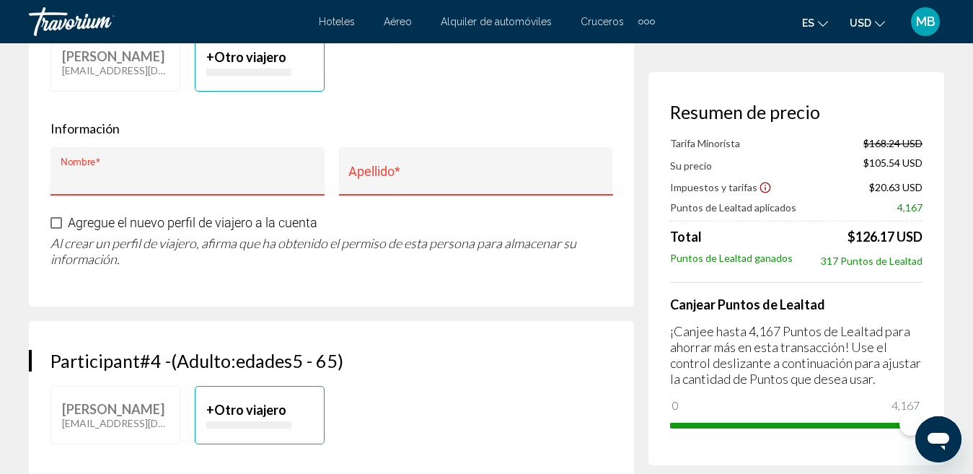
click at [237, 185] on input "Nombre *" at bounding box center [188, 178] width 255 height 14
drag, startPoint x: 200, startPoint y: 220, endPoint x: 182, endPoint y: 210, distance: 20.0
click at [182, 195] on div "**********" at bounding box center [188, 176] width 255 height 38
drag, startPoint x: 198, startPoint y: 211, endPoint x: 117, endPoint y: 206, distance: 81.7
click at [117, 185] on input "**********" at bounding box center [188, 178] width 255 height 14
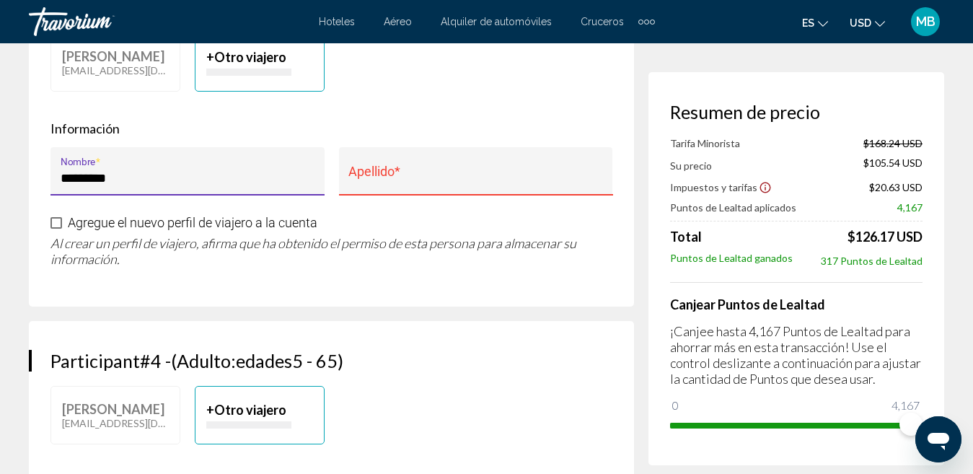
type input "********"
click at [374, 185] on input "Apellido *" at bounding box center [475, 178] width 255 height 14
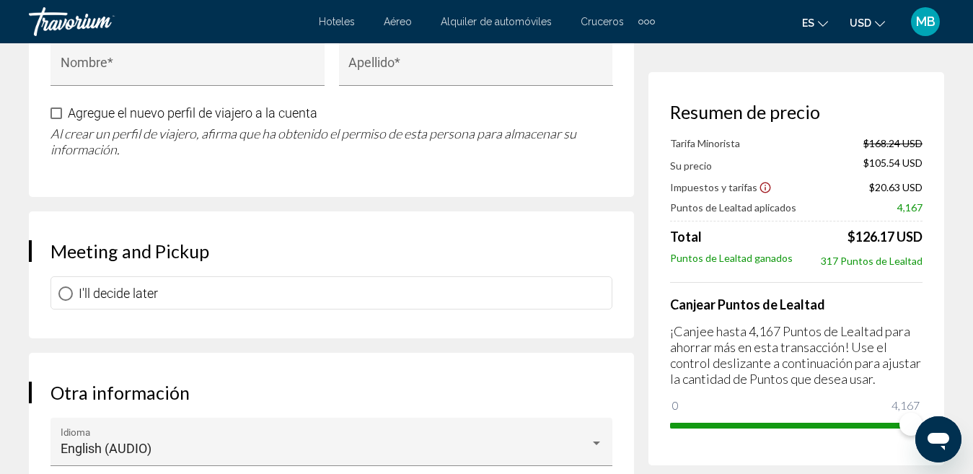
scroll to position [1619, 0]
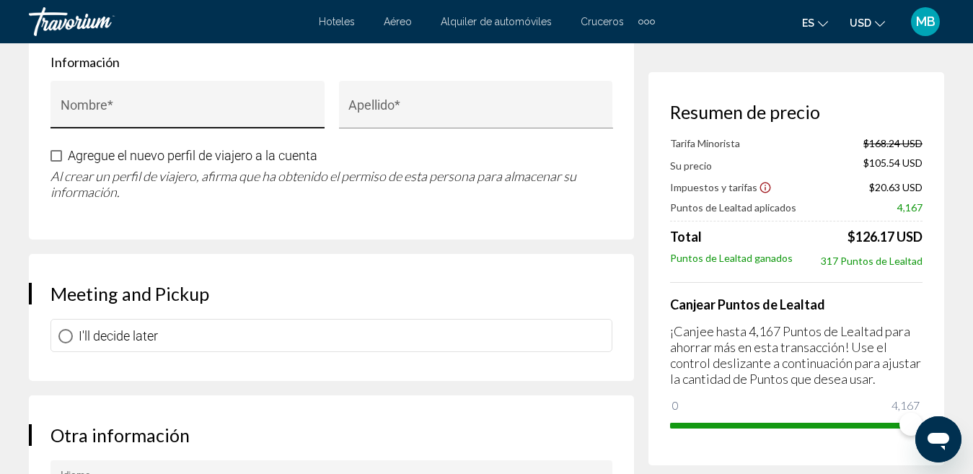
type input "**********"
click at [265, 119] on input "Nombre *" at bounding box center [188, 112] width 255 height 14
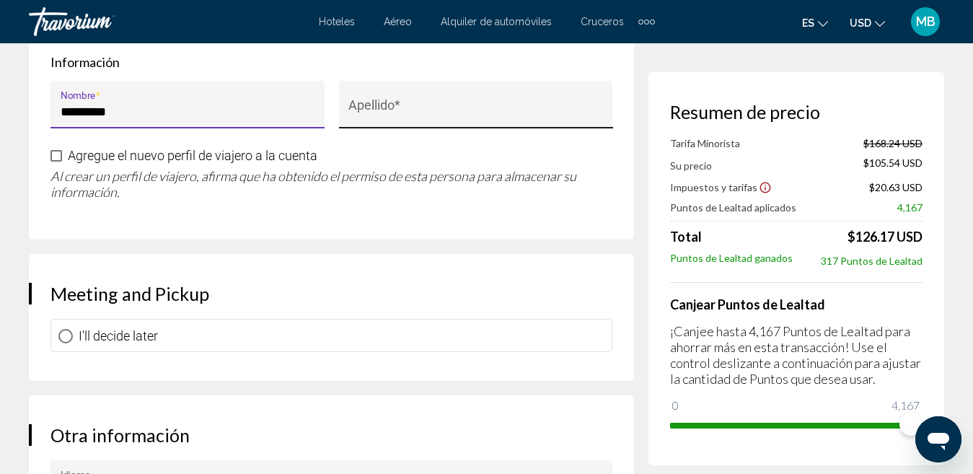
type input "*********"
click at [348, 129] on div "Apellido *" at bounding box center [476, 105] width 274 height 48
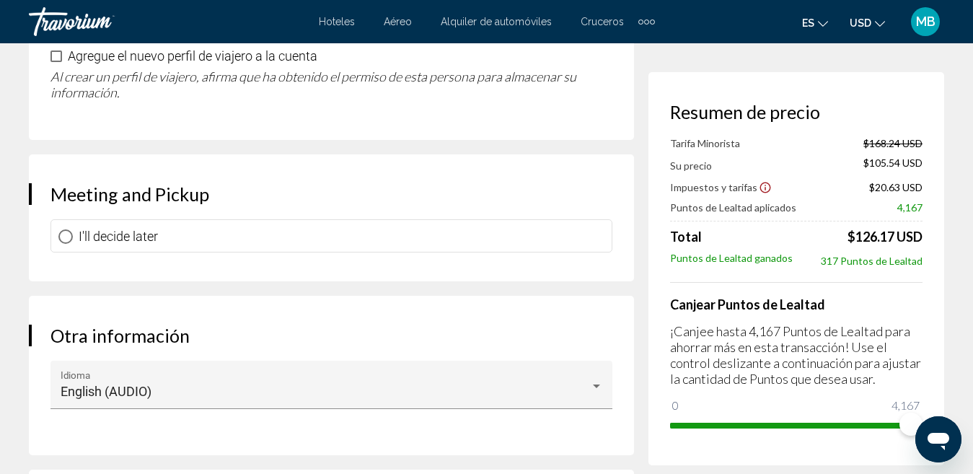
scroll to position [1732, 0]
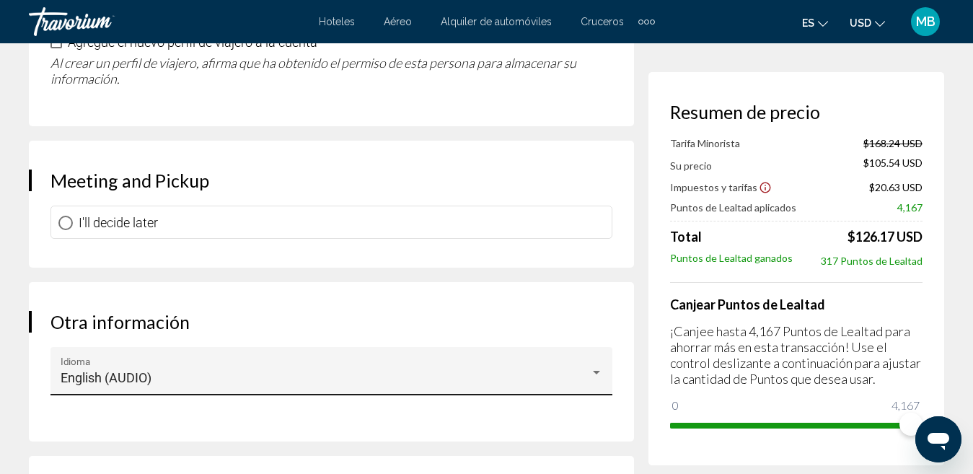
type input "**********"
click at [591, 378] on div "Main content" at bounding box center [596, 372] width 13 height 12
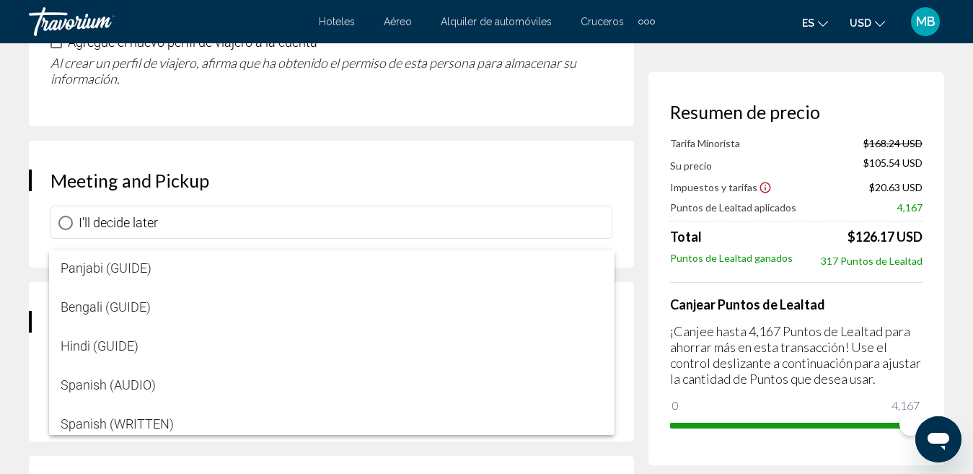
scroll to position [477, 0]
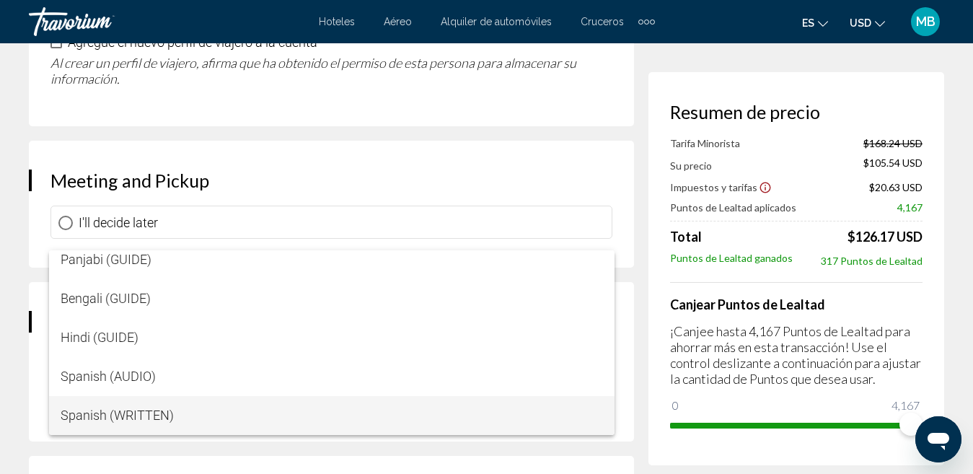
click at [144, 413] on span "Spanish (WRITTEN)" at bounding box center [332, 415] width 542 height 39
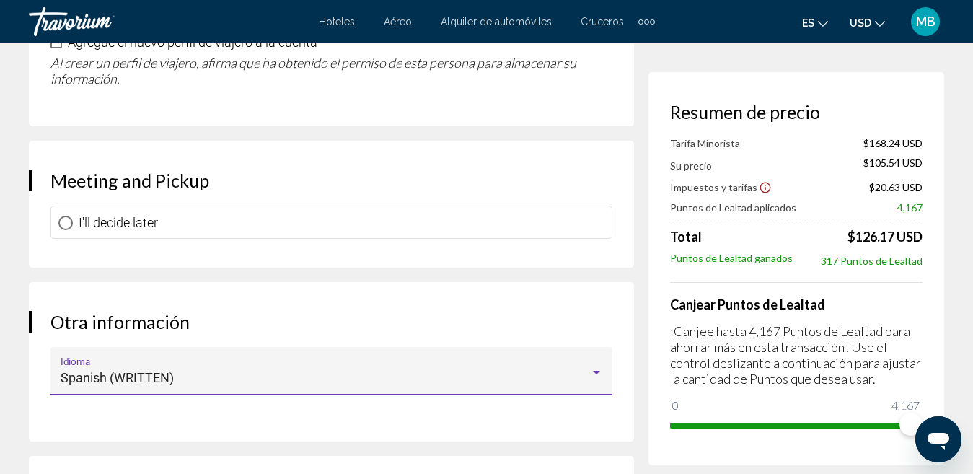
click at [126, 230] on span "I'll decide later" at bounding box center [118, 222] width 79 height 15
click at [66, 226] on span "Main content" at bounding box center [65, 222] width 7 height 7
click at [125, 216] on div "Meeting and Pickup I'll decide later" at bounding box center [331, 204] width 605 height 127
click at [249, 238] on div "I'll decide later" at bounding box center [331, 222] width 560 height 32
click at [66, 226] on span "Main content" at bounding box center [65, 222] width 7 height 7
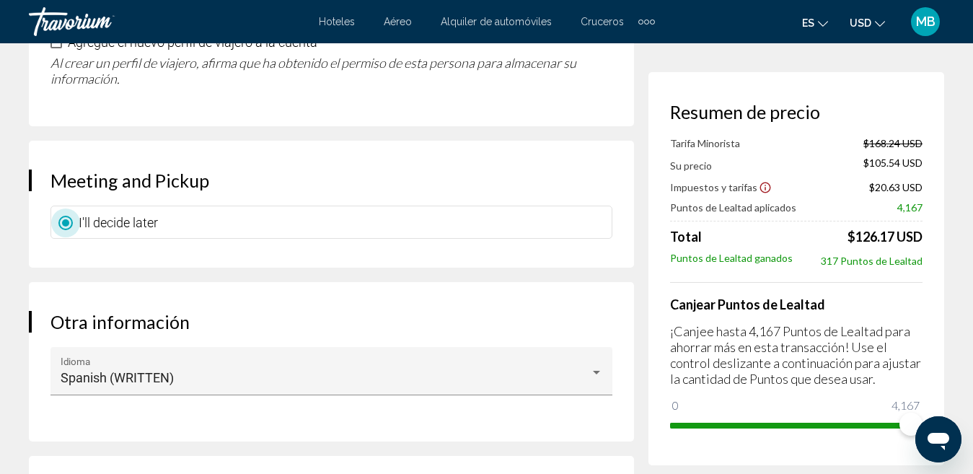
click at [102, 230] on span "I'll decide later" at bounding box center [118, 222] width 79 height 15
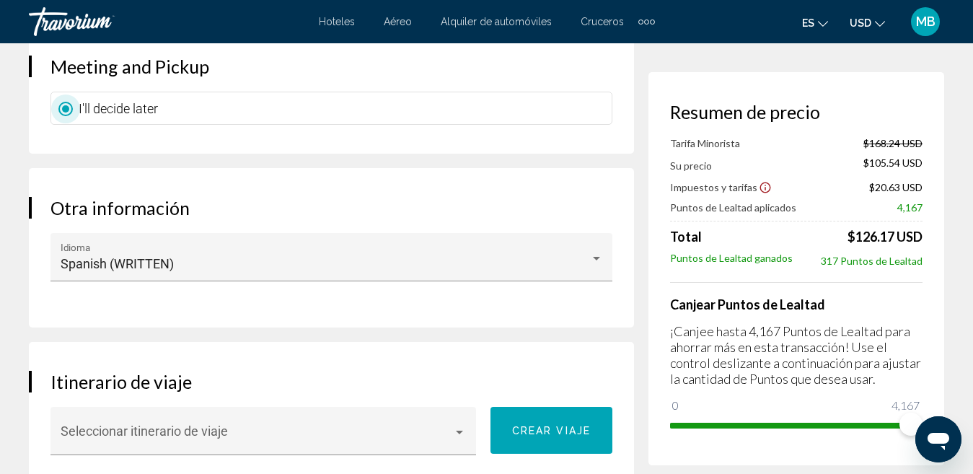
scroll to position [1874, 0]
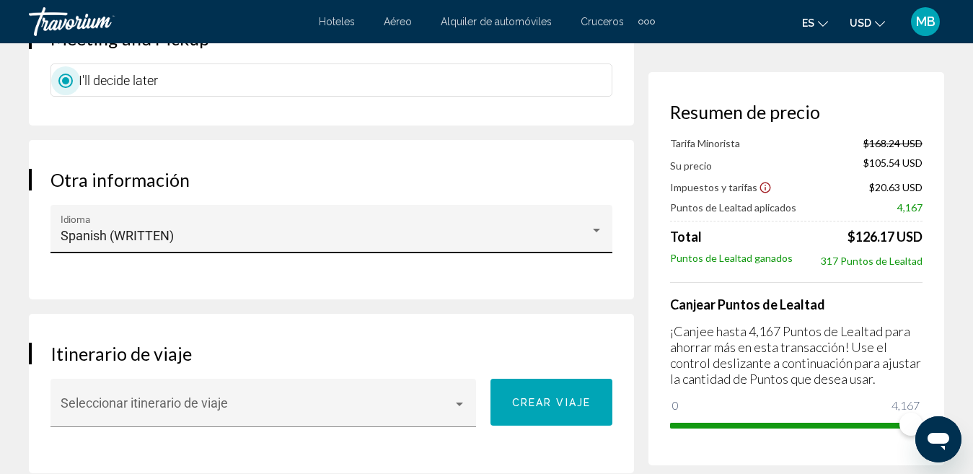
click at [537, 243] on div "Spanish (WRITTEN)" at bounding box center [325, 236] width 529 height 14
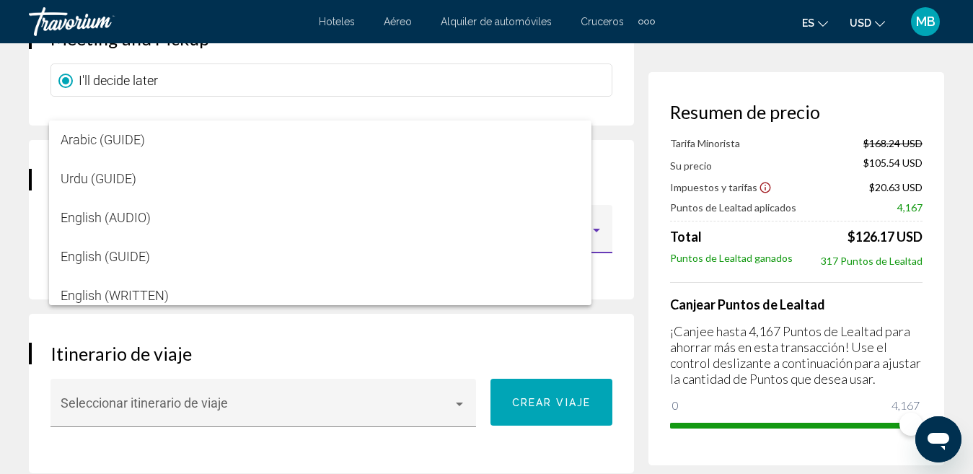
scroll to position [477, 0]
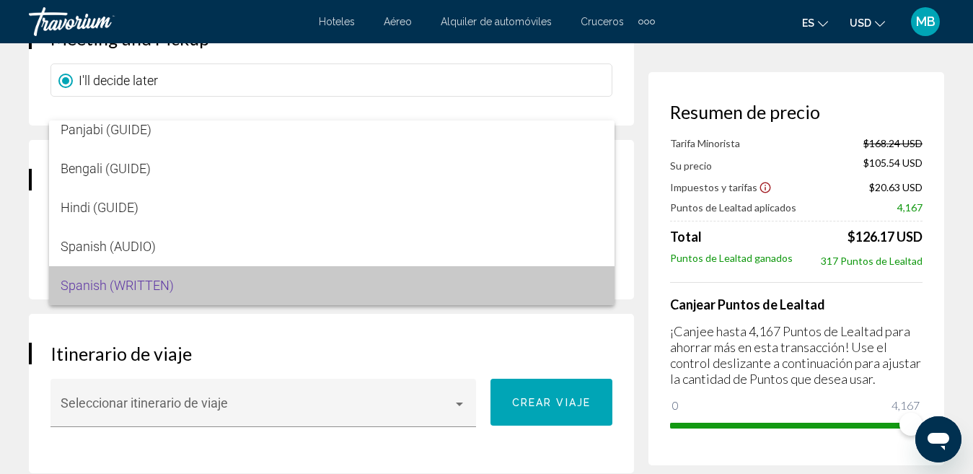
click at [366, 299] on span "Spanish (WRITTEN)" at bounding box center [332, 285] width 542 height 39
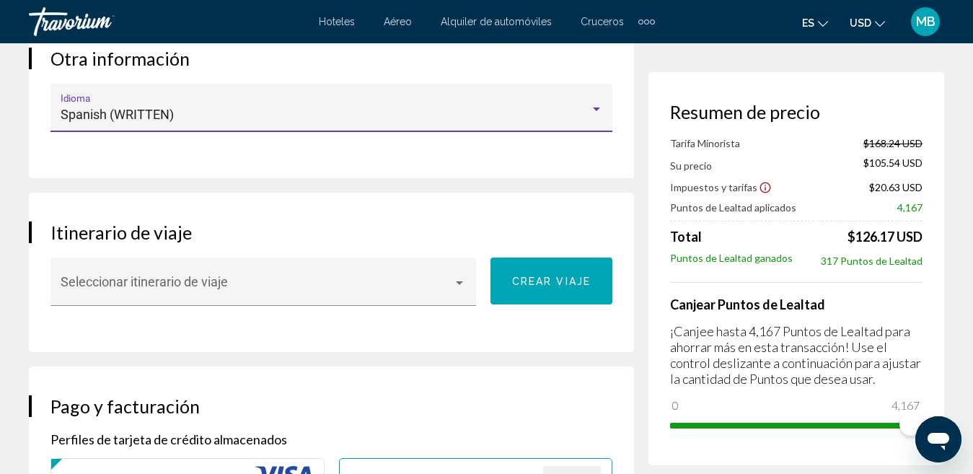
scroll to position [2001, 0]
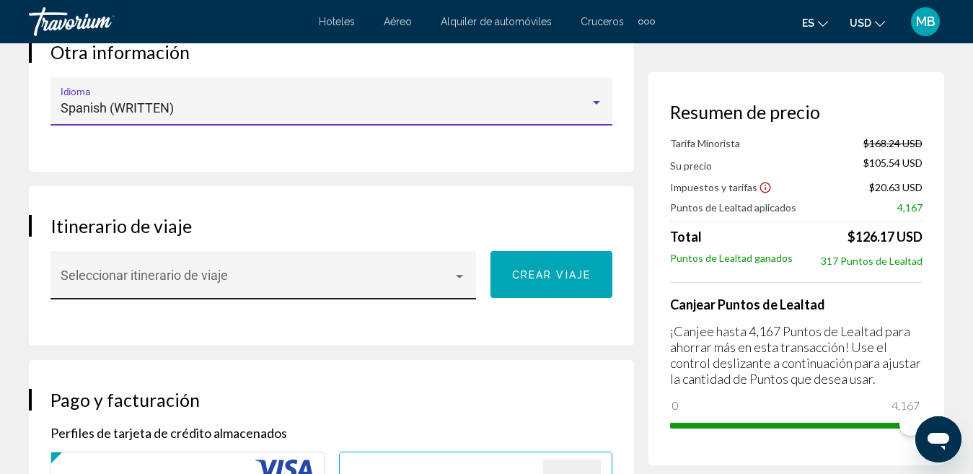
click at [446, 289] on span "Main content" at bounding box center [257, 282] width 393 height 14
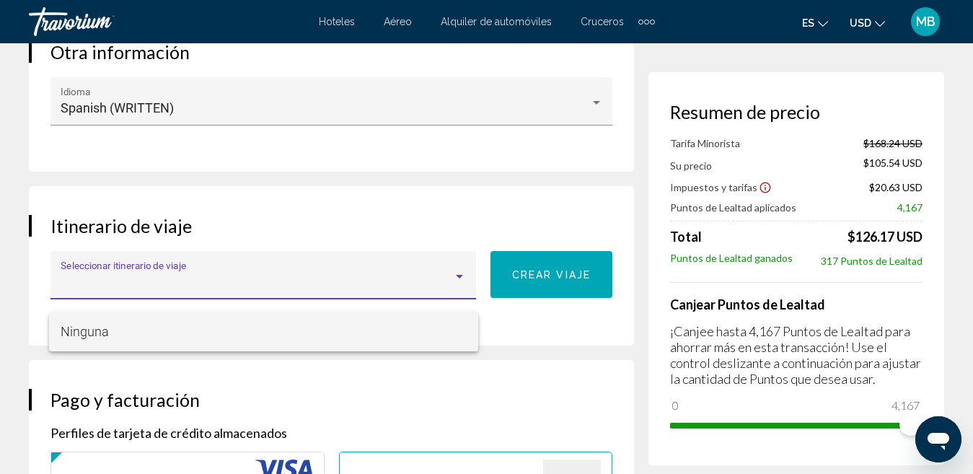
click at [461, 304] on div at bounding box center [486, 237] width 973 height 474
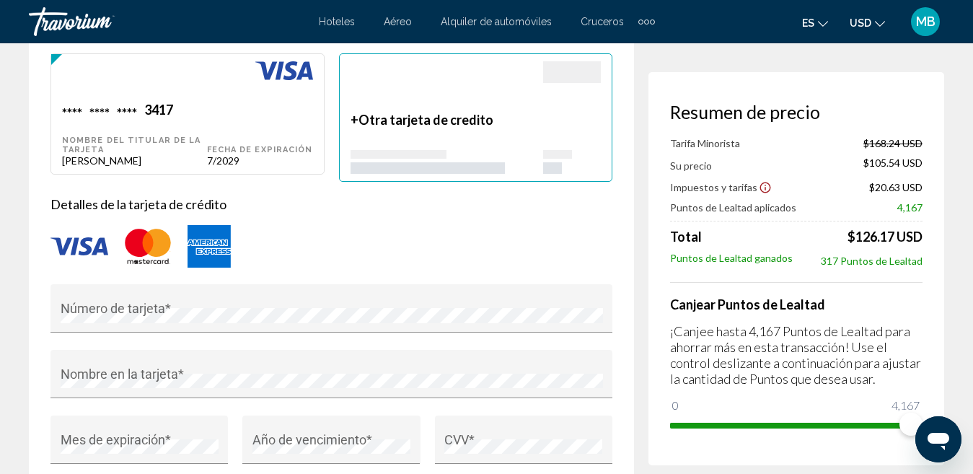
scroll to position [2271, 0]
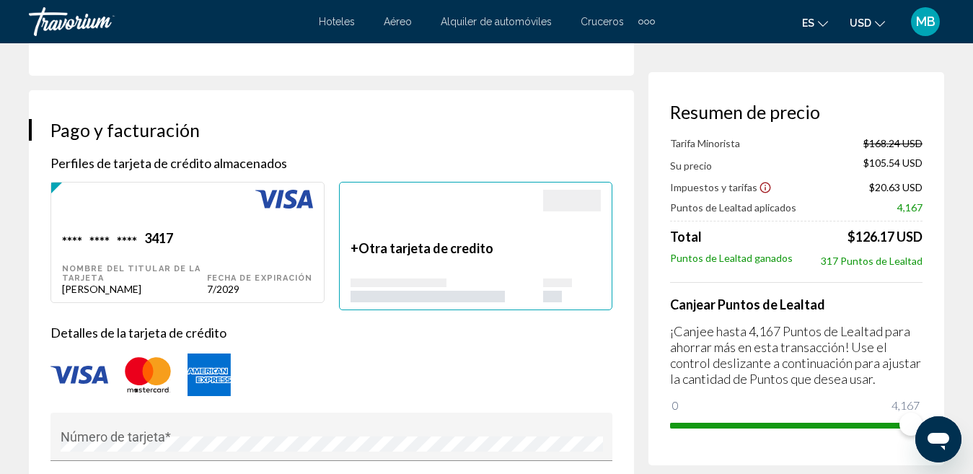
click at [242, 230] on div "Main content" at bounding box center [260, 210] width 106 height 40
type input "********"
type input "******"
type input "**********"
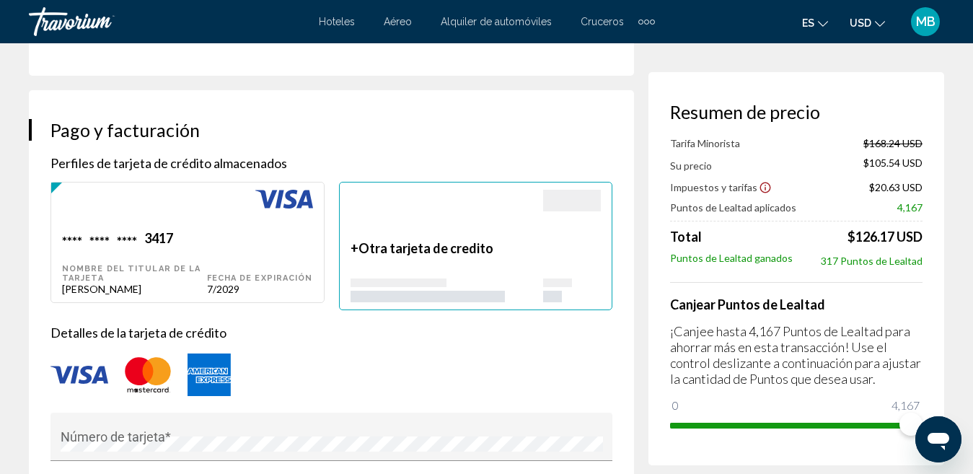
type input "********"
type input "*****"
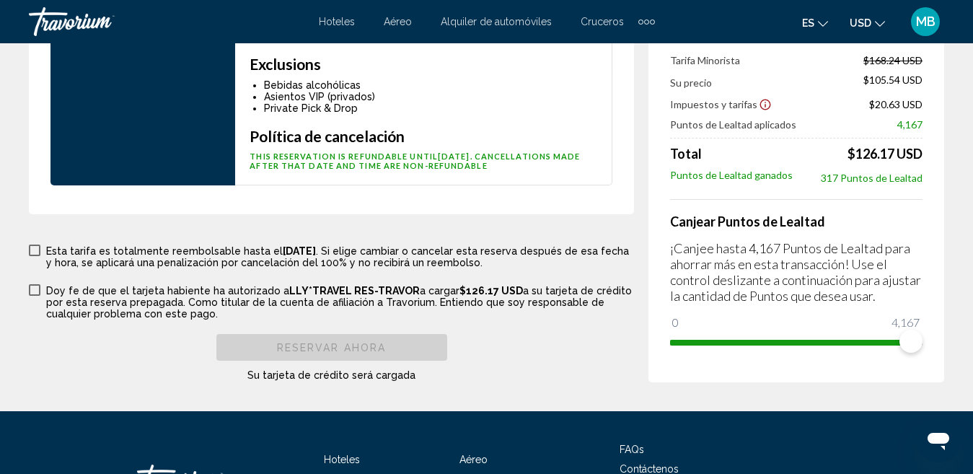
scroll to position [3734, 0]
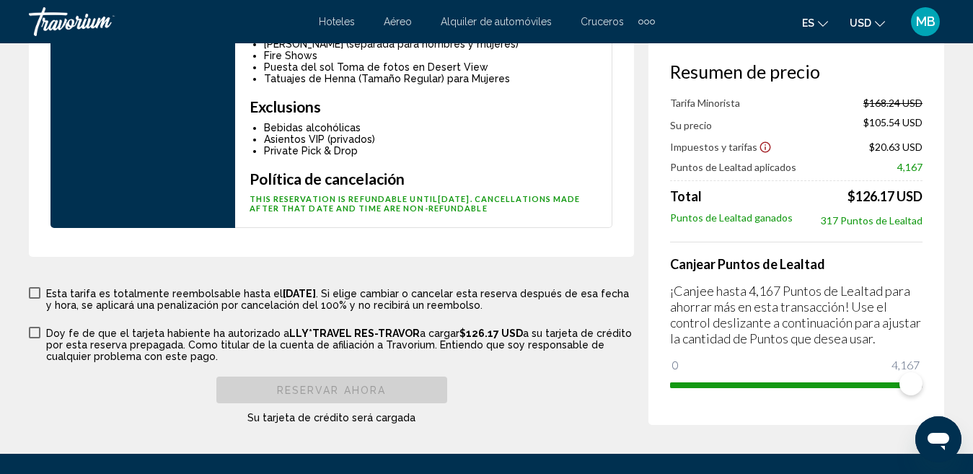
click at [38, 299] on span "Main content" at bounding box center [35, 293] width 12 height 12
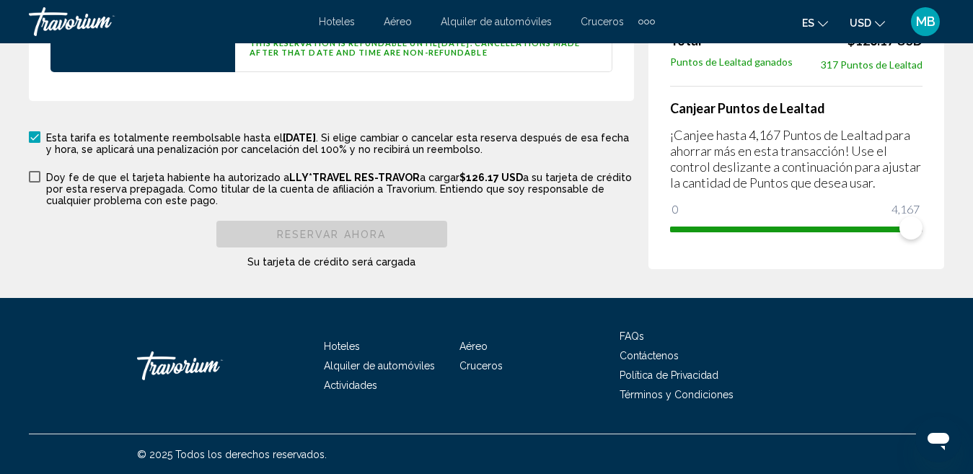
scroll to position [3929, 0]
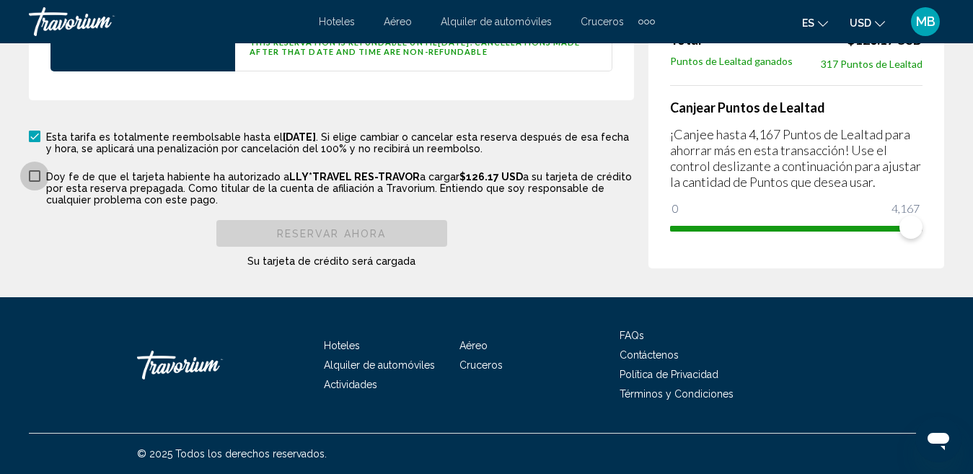
click at [35, 172] on span "Main content" at bounding box center [35, 176] width 12 height 12
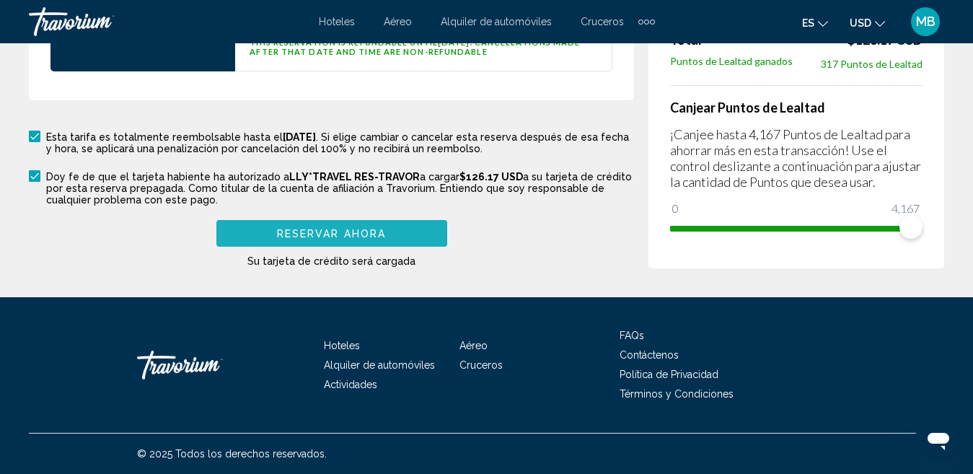
click at [294, 234] on span "Reservar Ahora" at bounding box center [331, 234] width 109 height 12
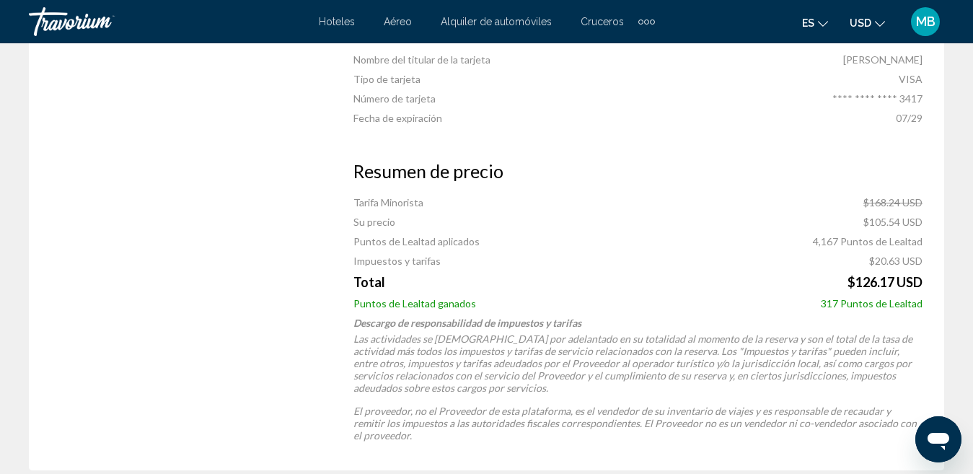
scroll to position [1254, 0]
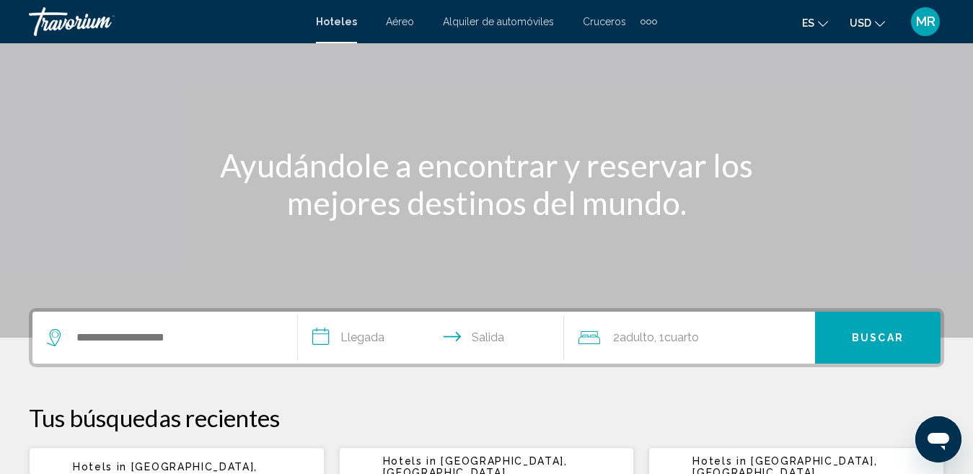
scroll to position [102, 0]
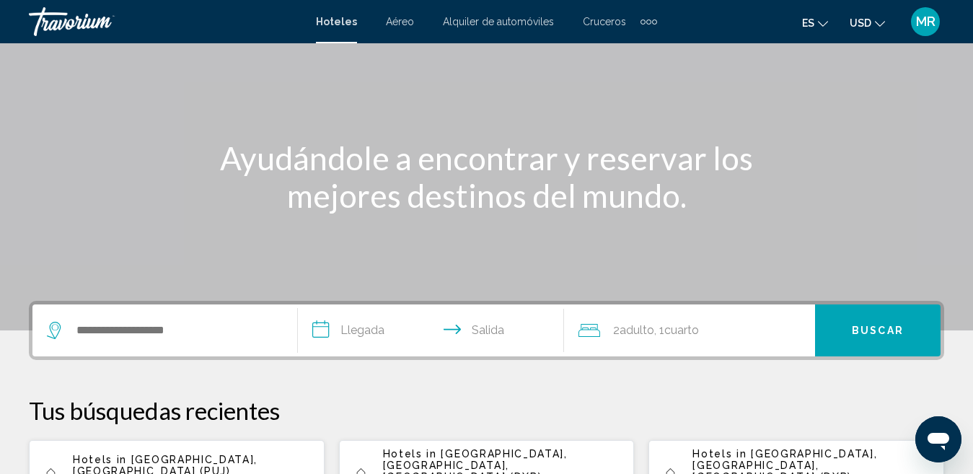
click at [648, 15] on div "Extra navigation items" at bounding box center [648, 22] width 17 height 22
click at [612, 55] on link "Actividades" at bounding box center [619, 48] width 68 height 26
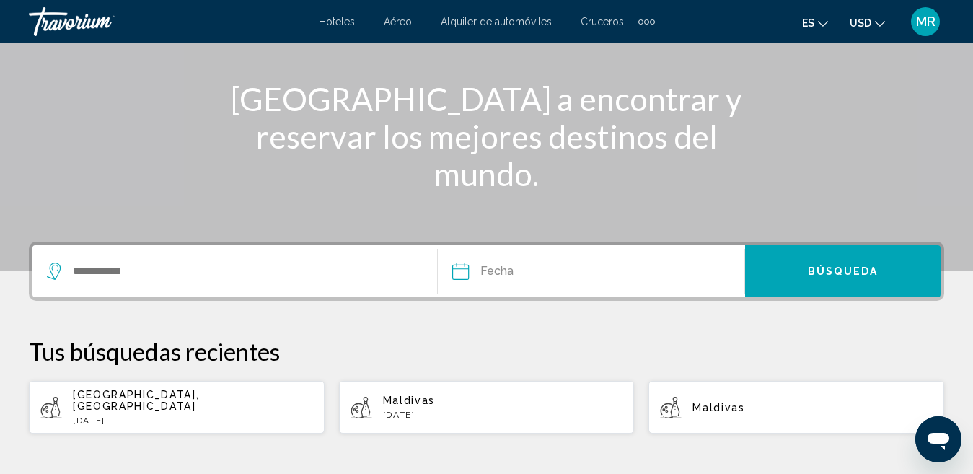
scroll to position [156, 0]
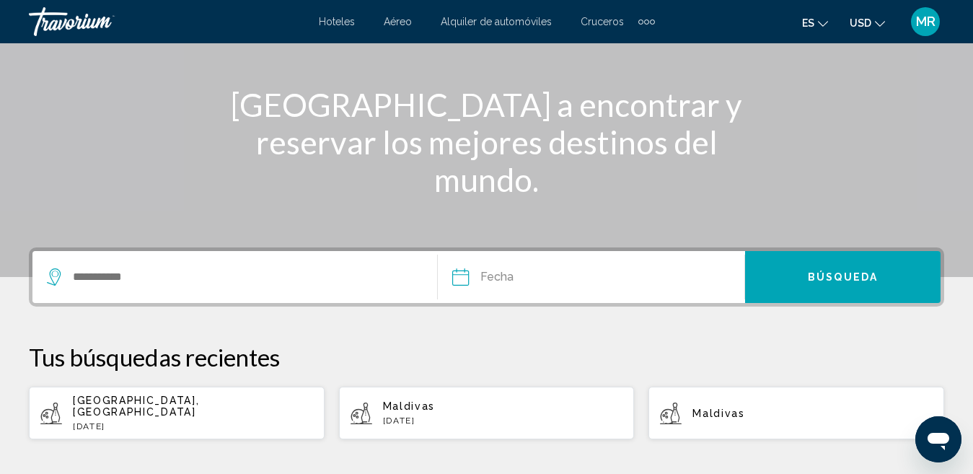
click at [227, 408] on div "[GEOGRAPHIC_DATA], [GEOGRAPHIC_DATA] [DATE]" at bounding box center [193, 413] width 240 height 37
type input "**********"
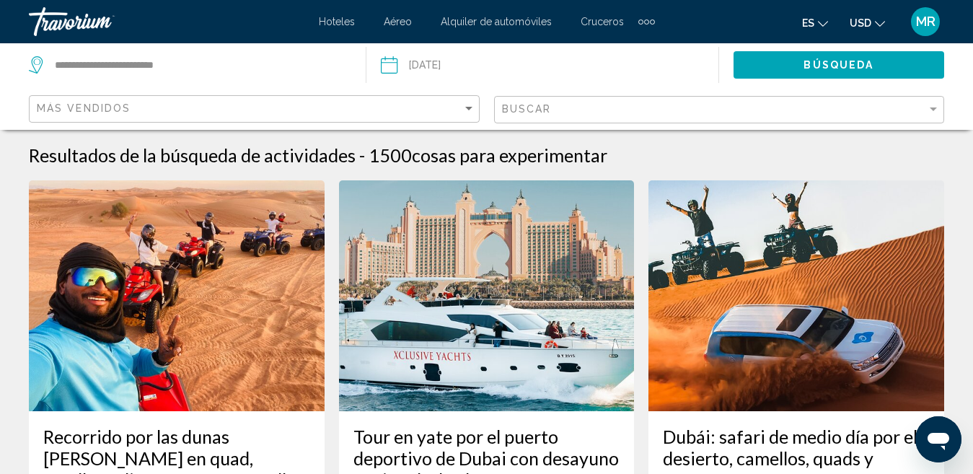
click at [439, 71] on input "Date: Sep 1, 2025" at bounding box center [464, 67] width 175 height 48
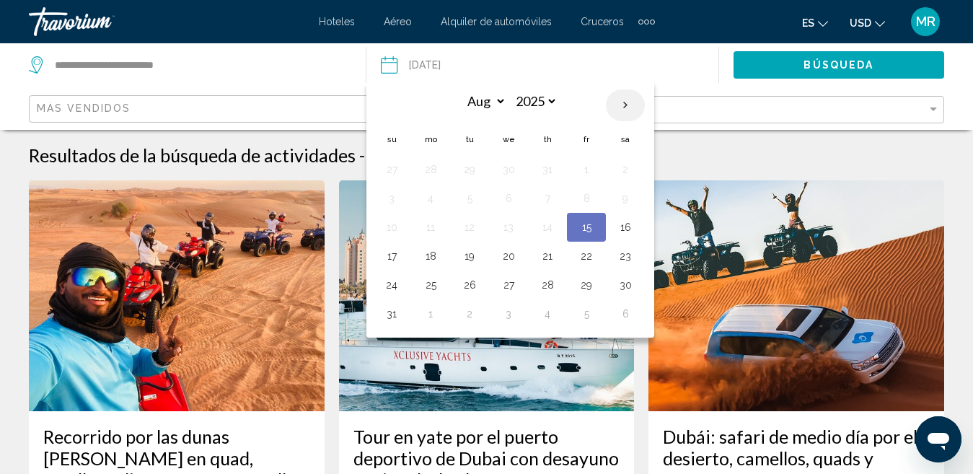
click at [626, 99] on th "Next month" at bounding box center [625, 105] width 39 height 32
select select "*"
click at [473, 169] on button "2" at bounding box center [469, 169] width 23 height 20
type input "**********"
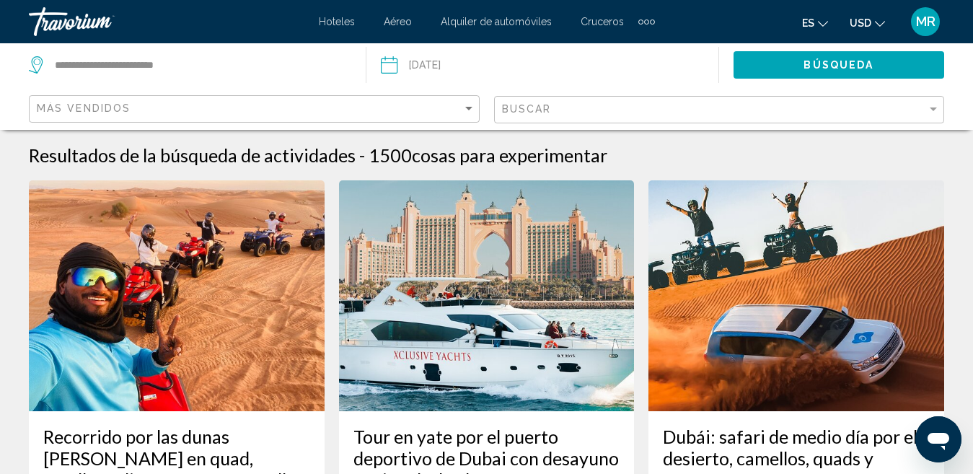
click at [408, 97] on div "Más vendidos" at bounding box center [256, 109] width 439 height 27
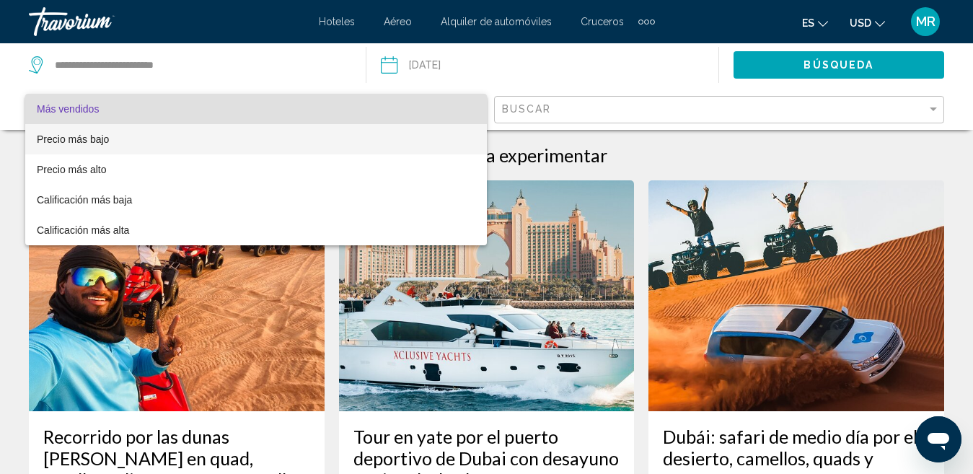
click at [401, 128] on span "Precio más bajo" at bounding box center [256, 139] width 439 height 30
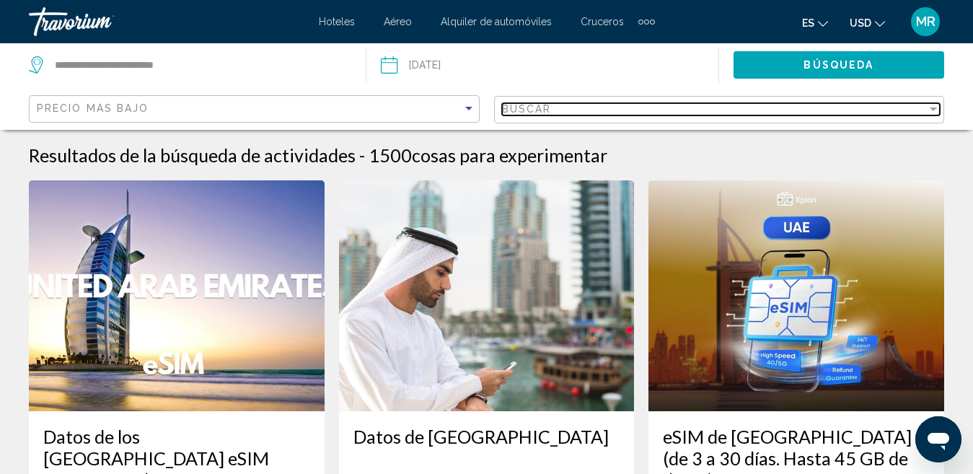
click at [521, 108] on span "Buscar" at bounding box center [527, 109] width 50 height 12
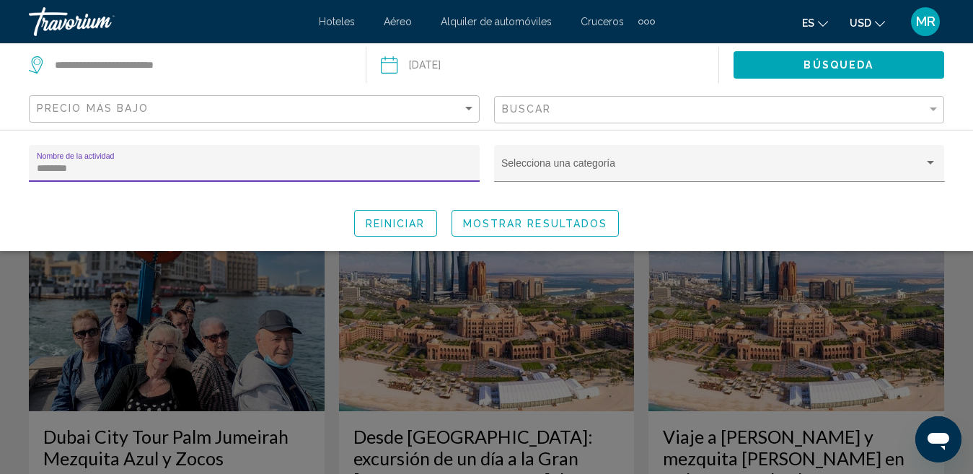
type input "********"
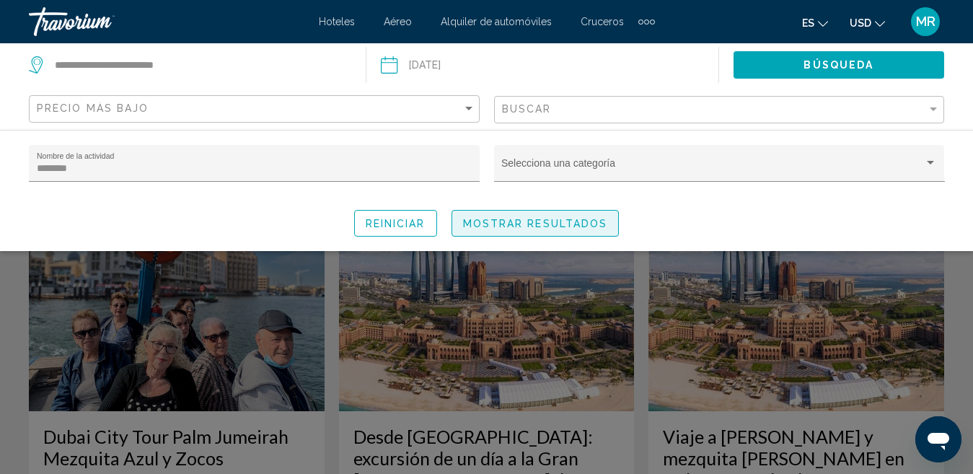
click at [493, 224] on span "Mostrar resultados" at bounding box center [535, 224] width 145 height 12
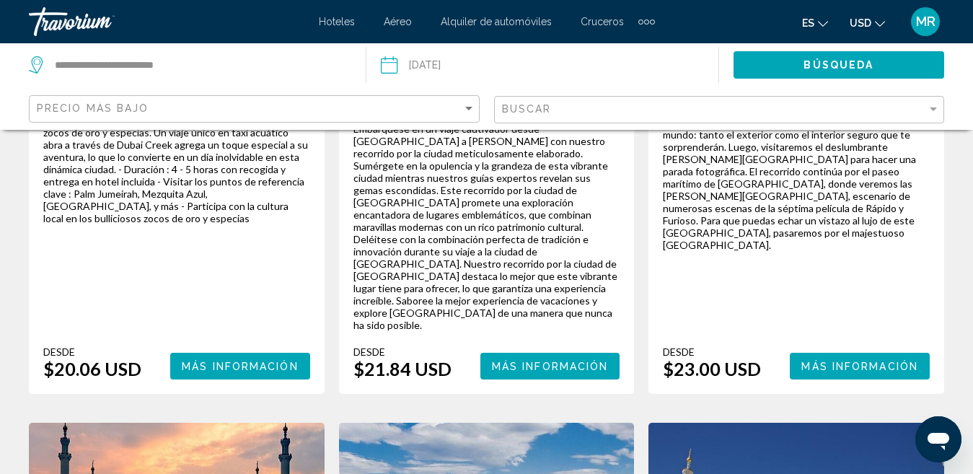
scroll to position [480, 0]
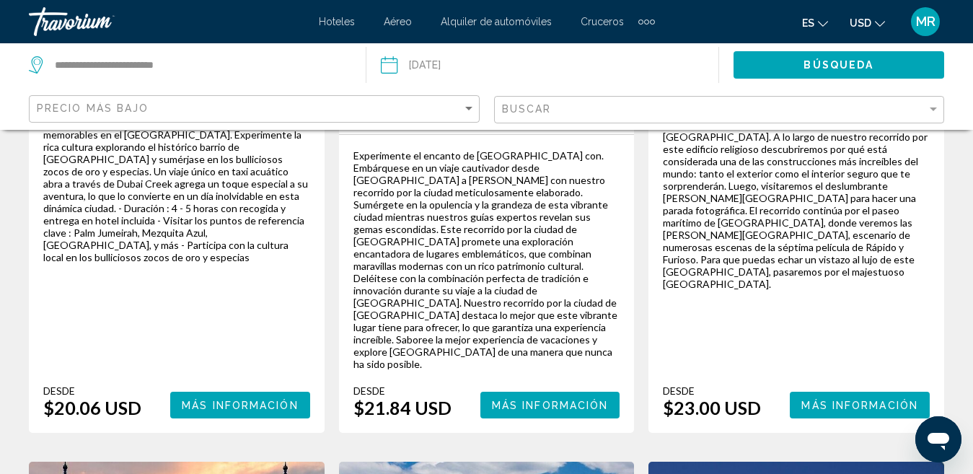
click at [778, 102] on div "Buscar" at bounding box center [721, 110] width 439 height 27
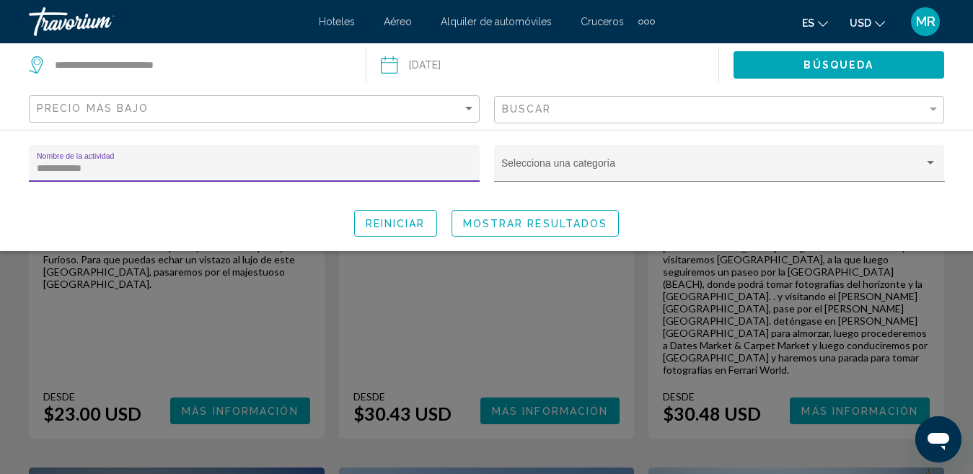
type input "**********"
click at [552, 225] on span "Mostrar resultados" at bounding box center [535, 224] width 145 height 12
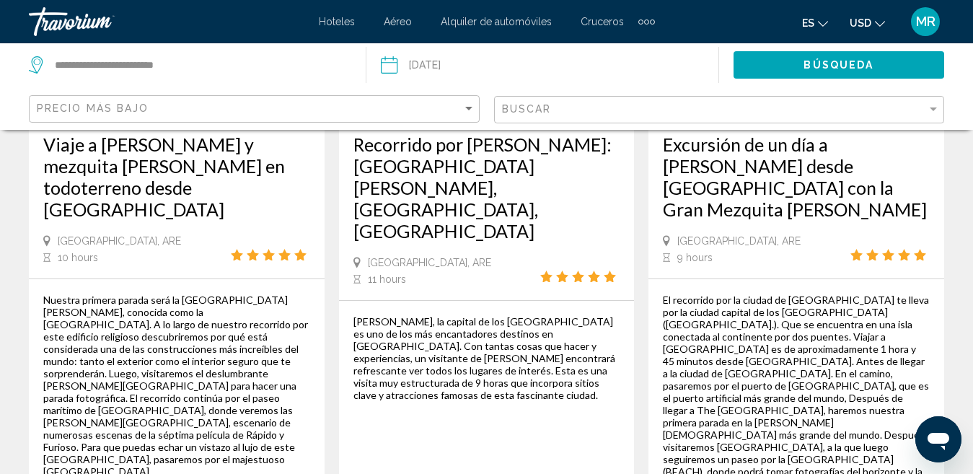
scroll to position [297, 0]
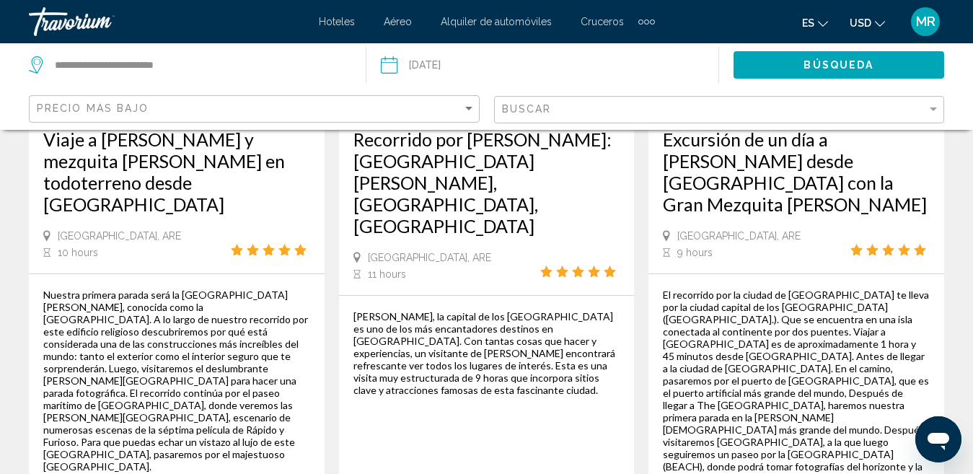
click at [532, 117] on div "Buscar" at bounding box center [721, 110] width 439 height 27
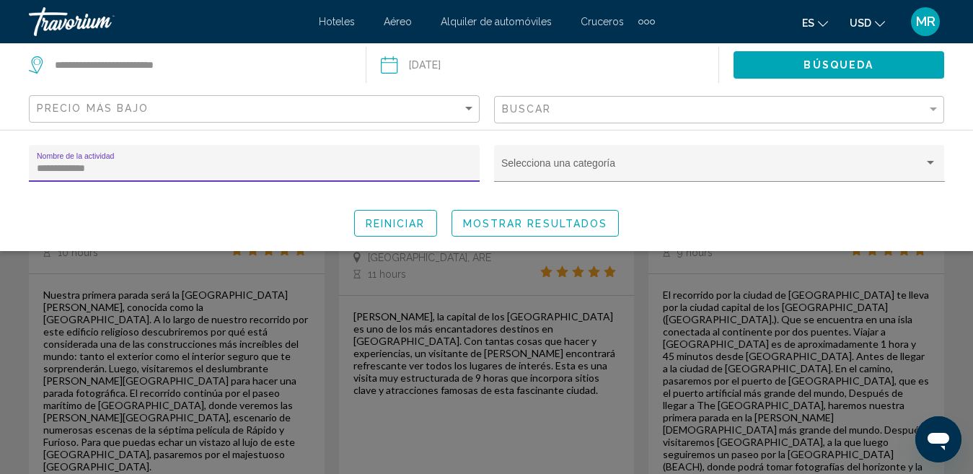
click at [704, 311] on div "Search widget" at bounding box center [486, 341] width 973 height 265
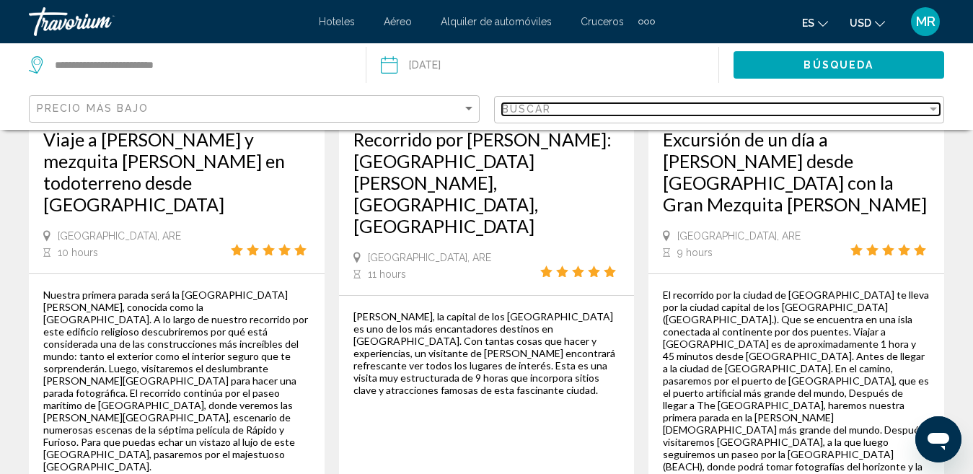
click at [521, 104] on span "Buscar" at bounding box center [527, 109] width 50 height 12
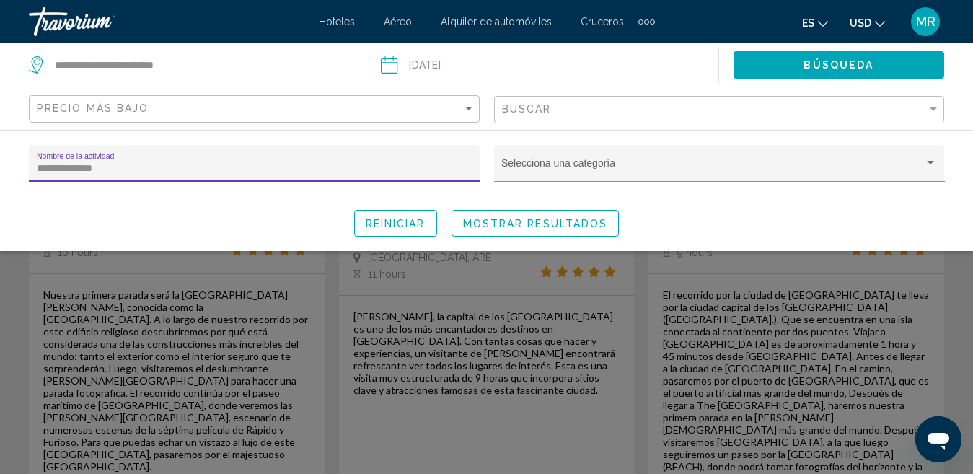
type input "**********"
click at [534, 222] on span "Mostrar resultados" at bounding box center [535, 224] width 145 height 12
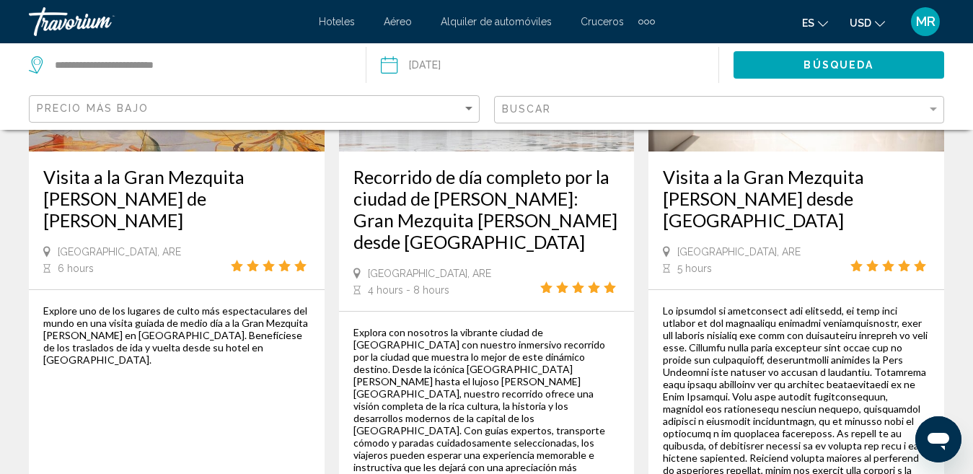
scroll to position [1041, 0]
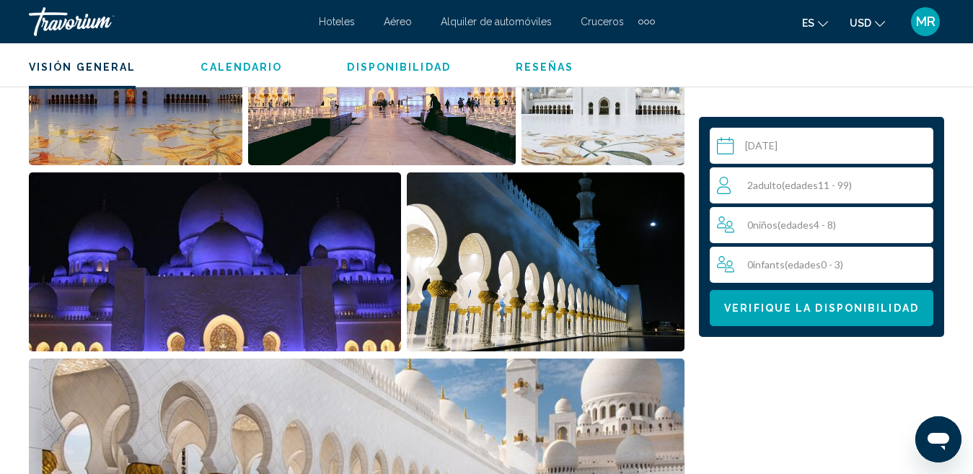
scroll to position [739, 0]
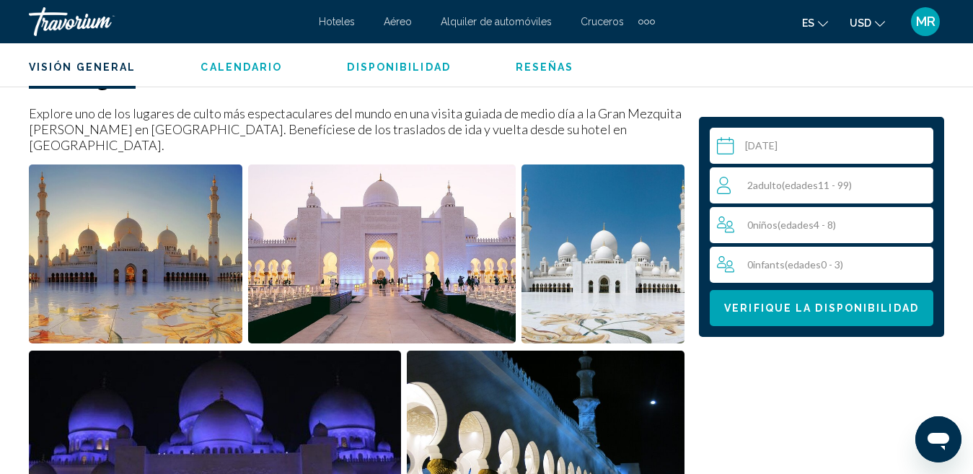
click at [851, 173] on div "2 Adulto Adulto ( edades 11 - 99)" at bounding box center [825, 185] width 216 height 36
click at [917, 177] on icon "Increment adults" at bounding box center [918, 184] width 13 height 17
click at [860, 316] on button "Verifique la disponibilidad" at bounding box center [822, 308] width 224 height 36
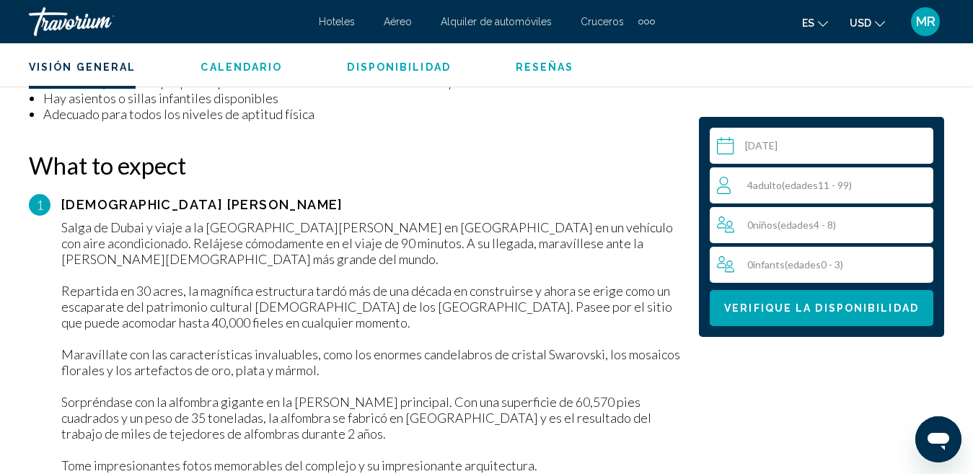
scroll to position [1573, 0]
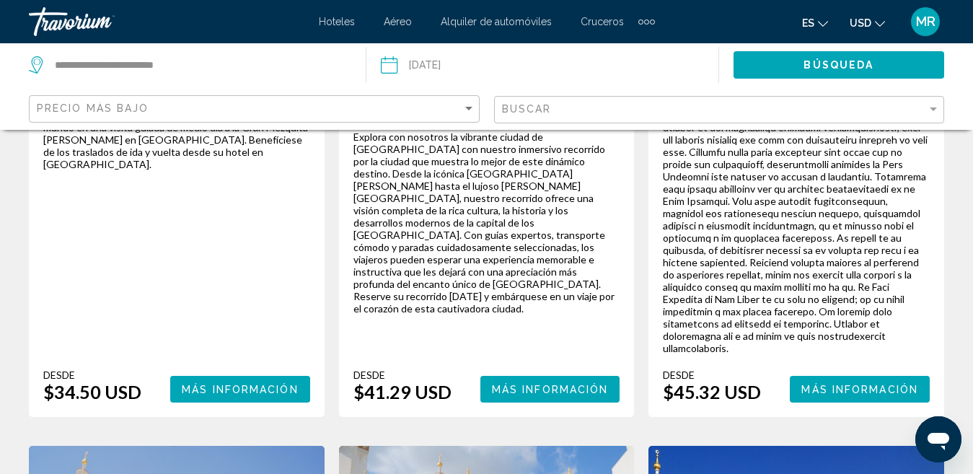
scroll to position [1202, 0]
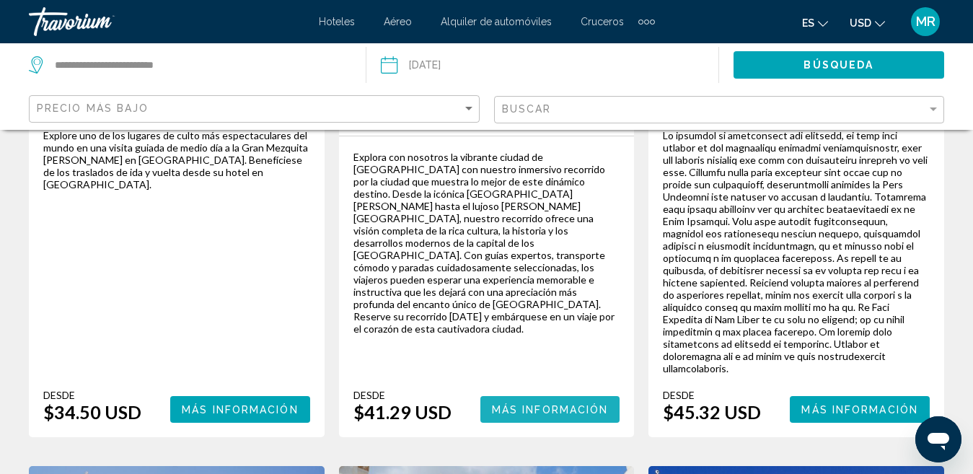
click at [586, 404] on span "Más información" at bounding box center [550, 410] width 117 height 12
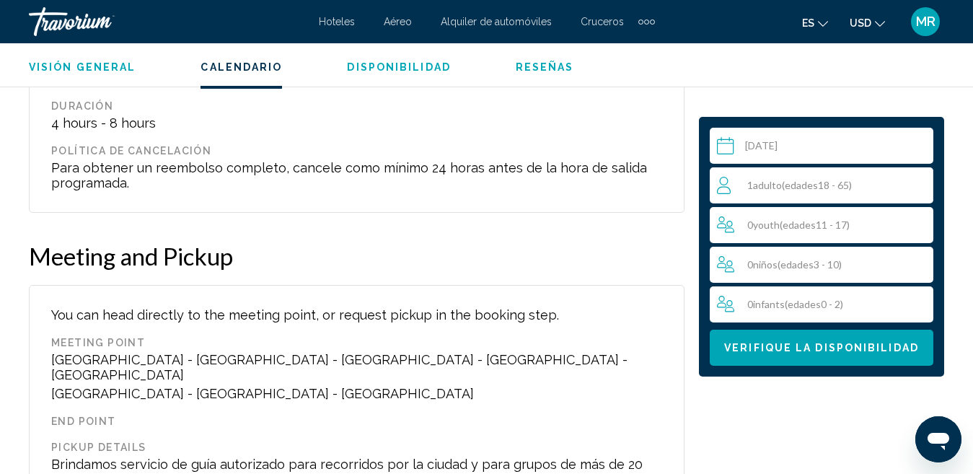
scroll to position [2715, 0]
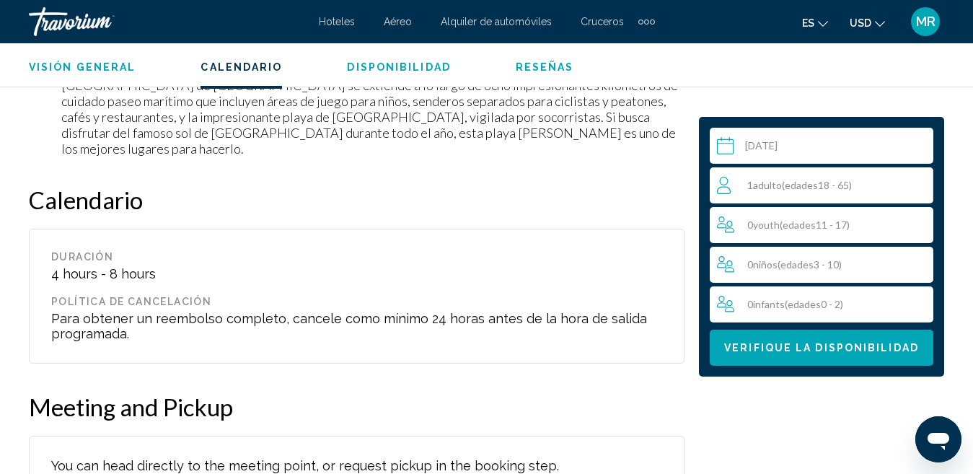
click at [806, 185] on span "edades" at bounding box center [801, 185] width 33 height 12
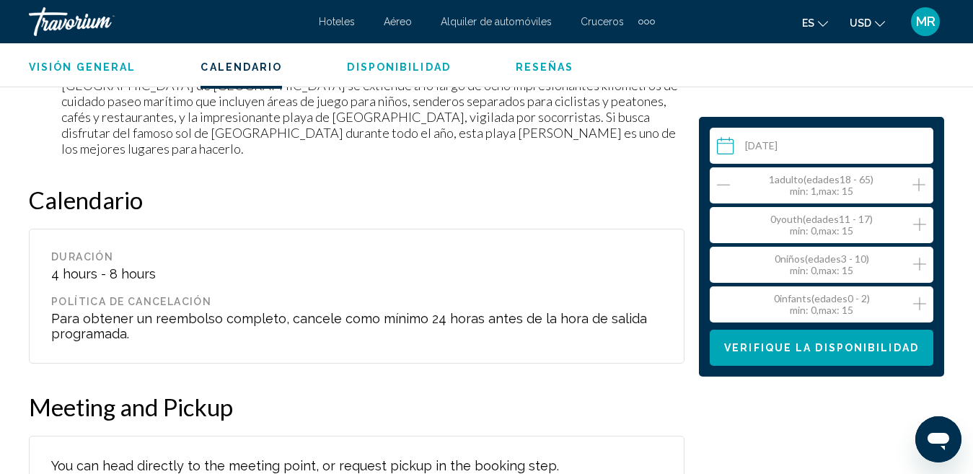
click at [927, 181] on div "1 Adulto Adulto ( edades 18 - 65) min : 1, max : 15" at bounding box center [825, 185] width 216 height 23
click at [920, 182] on icon "Increment adults" at bounding box center [918, 184] width 13 height 17
click at [853, 153] on input "Main content" at bounding box center [824, 148] width 229 height 40
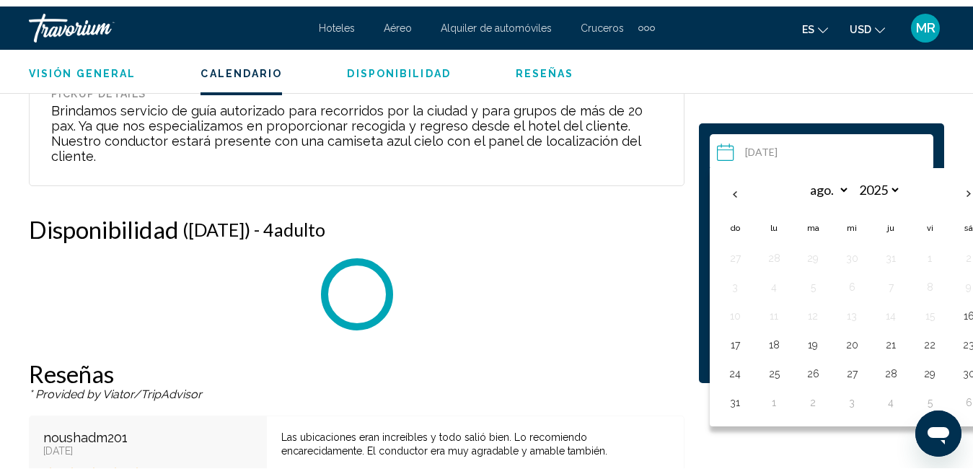
scroll to position [3237, 0]
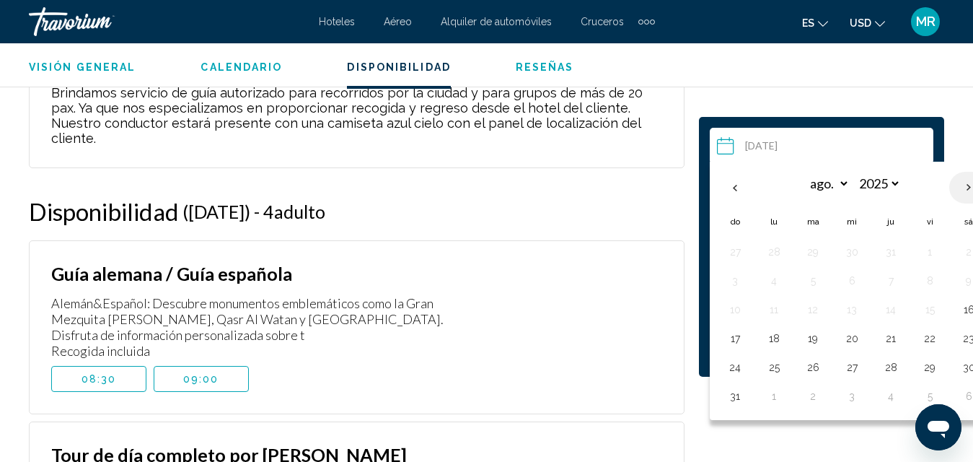
click at [966, 182] on th "Next month" at bounding box center [968, 188] width 39 height 32
select select "*"
click at [814, 256] on button "2" at bounding box center [812, 252] width 23 height 20
type input "**********"
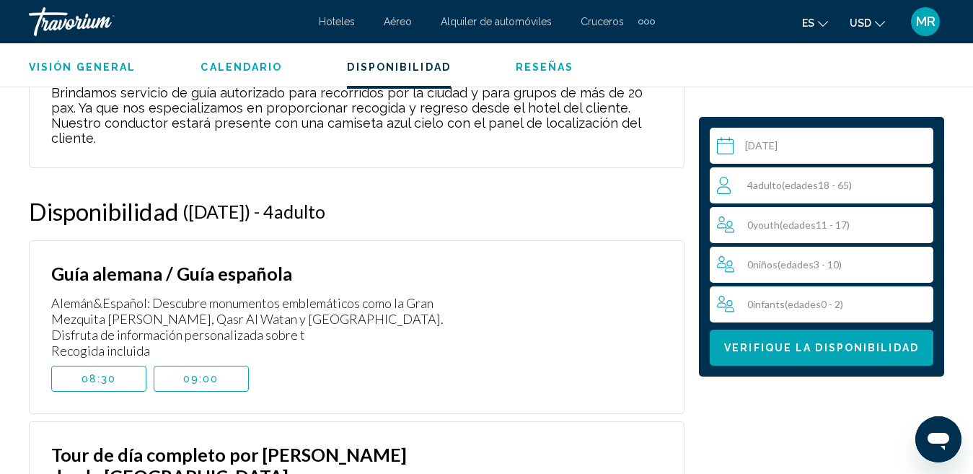
click at [210, 373] on span "09:00" at bounding box center [201, 379] width 36 height 12
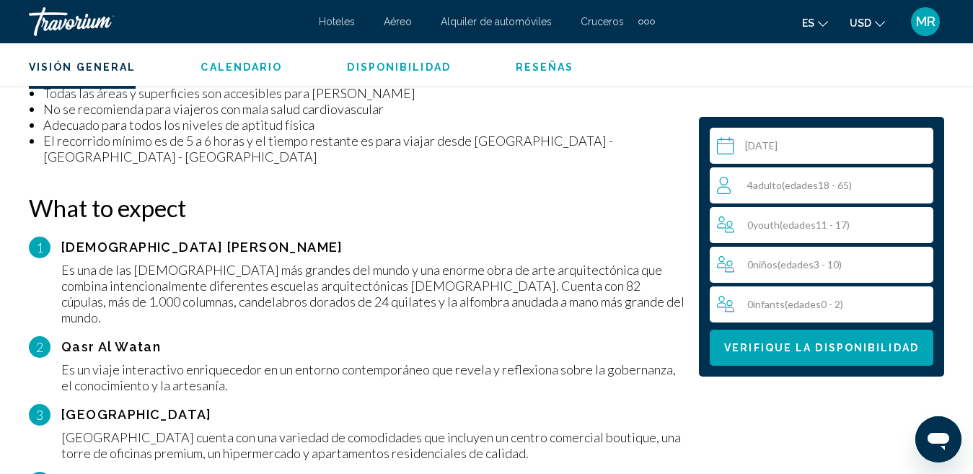
scroll to position [1120, 0]
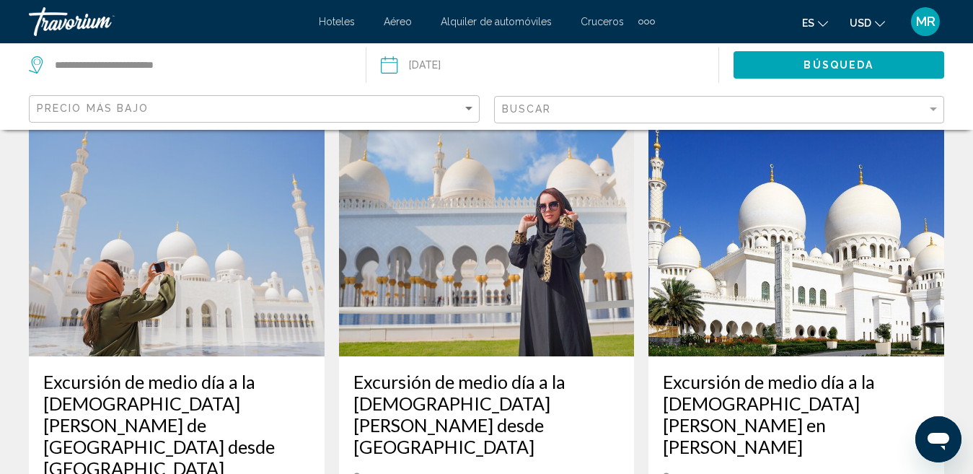
scroll to position [1537, 0]
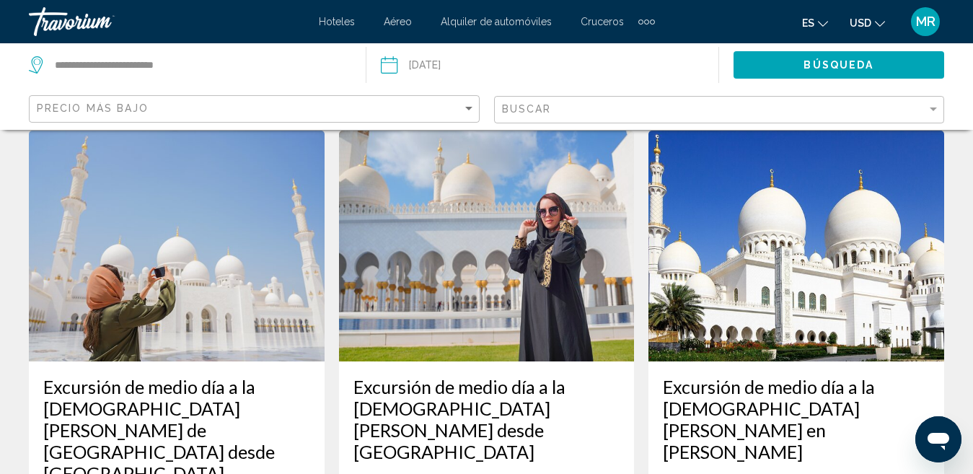
click at [413, 99] on div "Precio más bajo" at bounding box center [256, 109] width 439 height 27
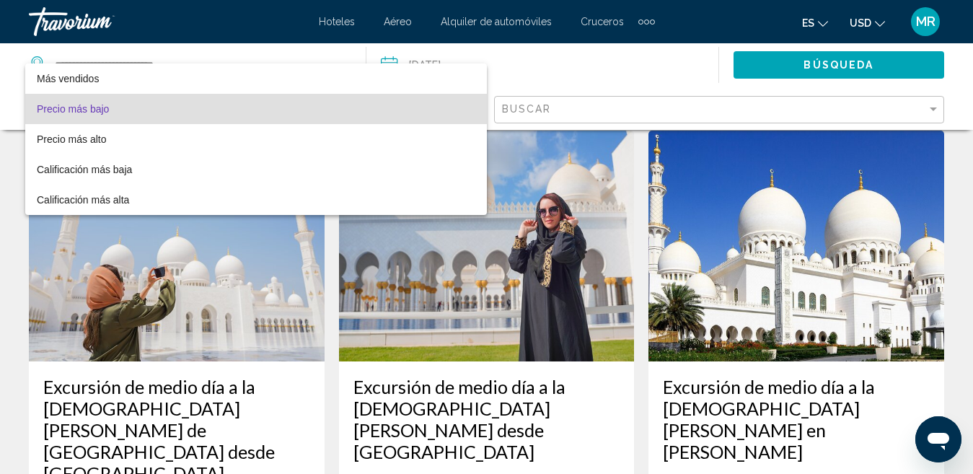
click at [399, 111] on span "Precio más bajo" at bounding box center [256, 109] width 439 height 30
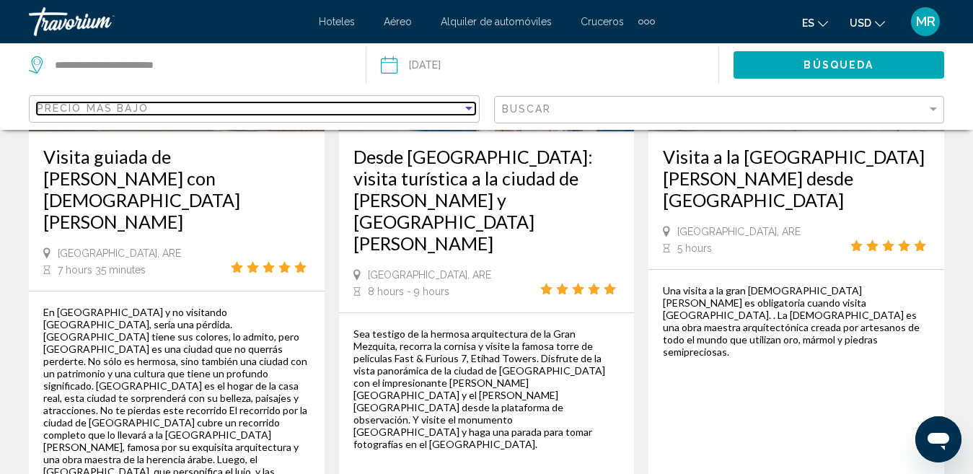
scroll to position [2596, 0]
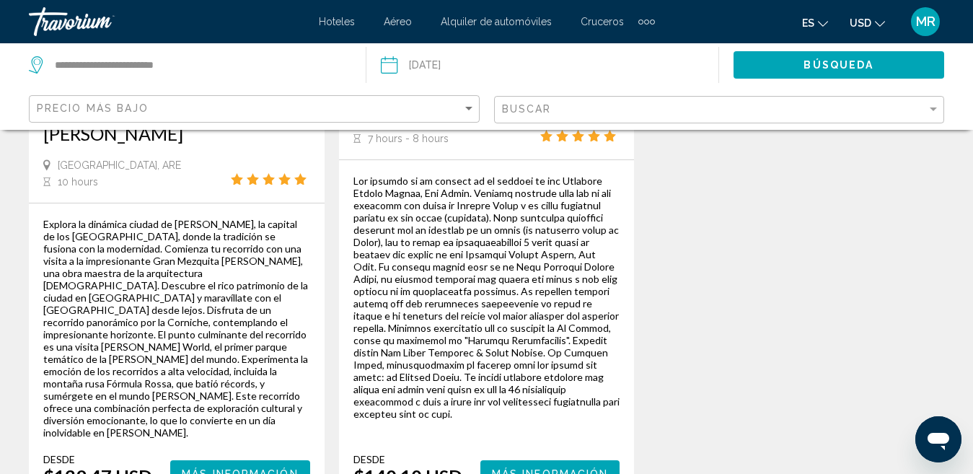
scroll to position [1744, 0]
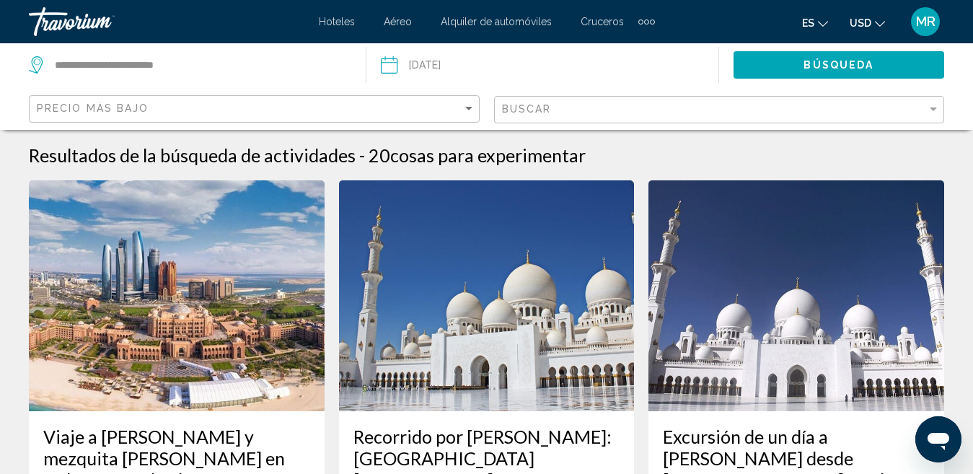
click at [532, 117] on div "Buscar" at bounding box center [721, 110] width 439 height 27
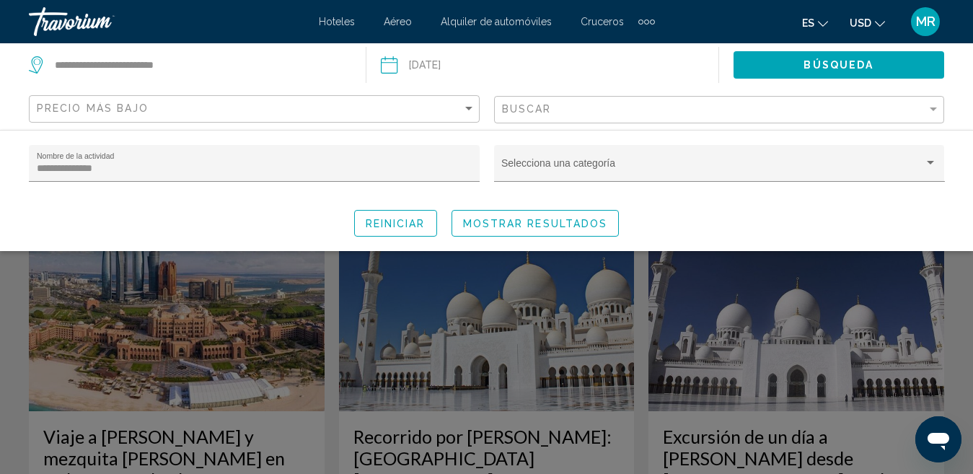
click at [573, 251] on div "**********" at bounding box center [486, 190] width 973 height 121
click at [814, 288] on div "Search widget" at bounding box center [486, 341] width 973 height 265
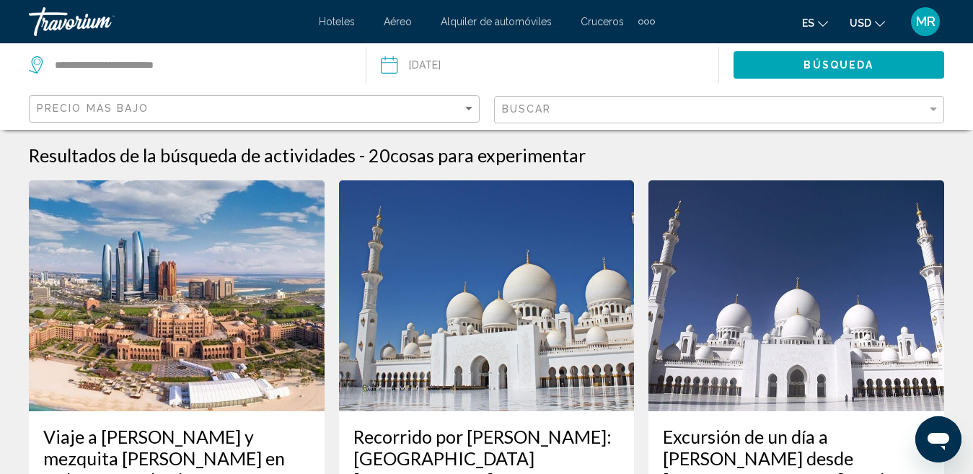
click at [631, 101] on div "Buscar" at bounding box center [721, 110] width 439 height 27
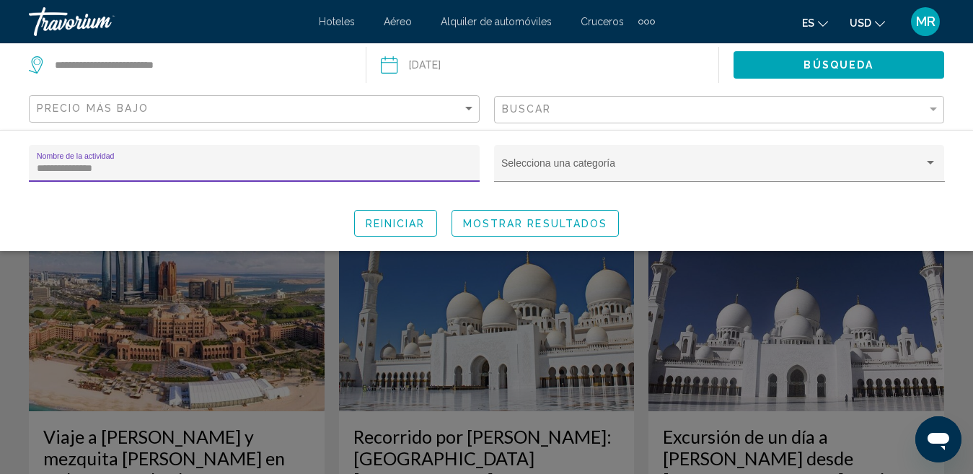
click at [379, 167] on input "**********" at bounding box center [255, 169] width 436 height 12
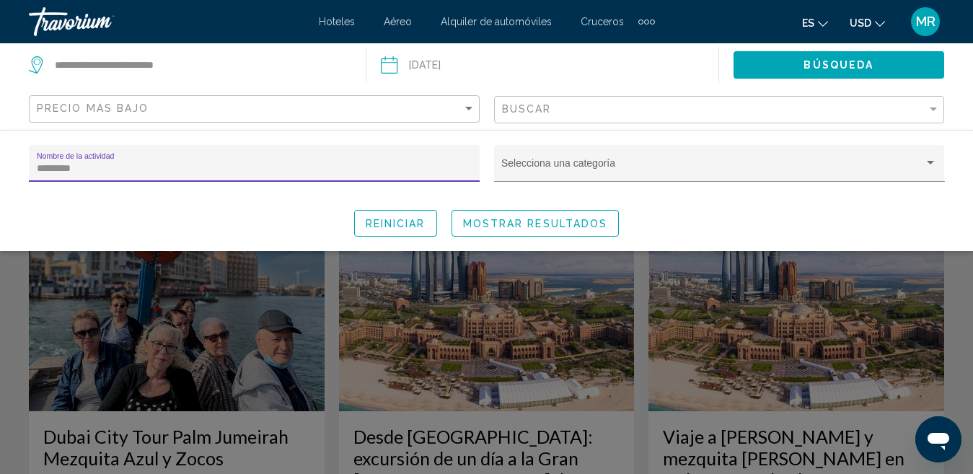
type input "********"
click at [527, 229] on span "Mostrar resultados" at bounding box center [535, 224] width 145 height 12
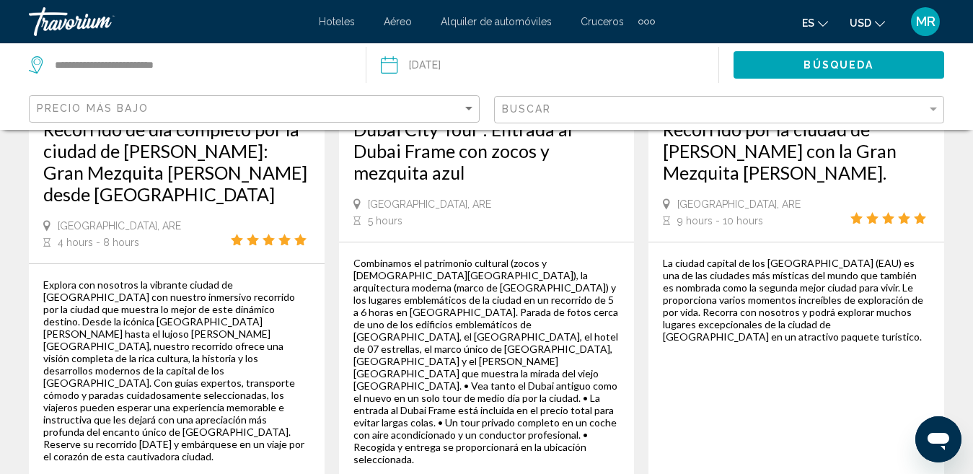
scroll to position [2595, 0]
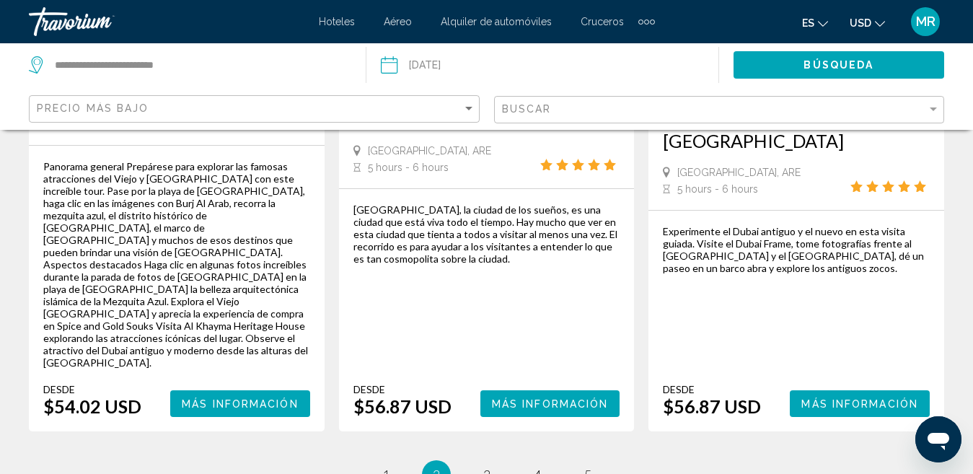
scroll to position [2566, 0]
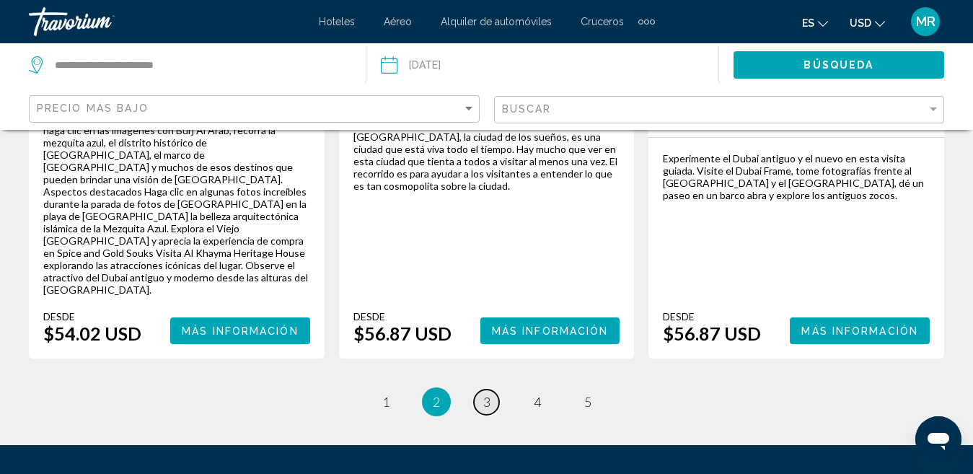
click at [488, 394] on span "3" at bounding box center [486, 402] width 7 height 16
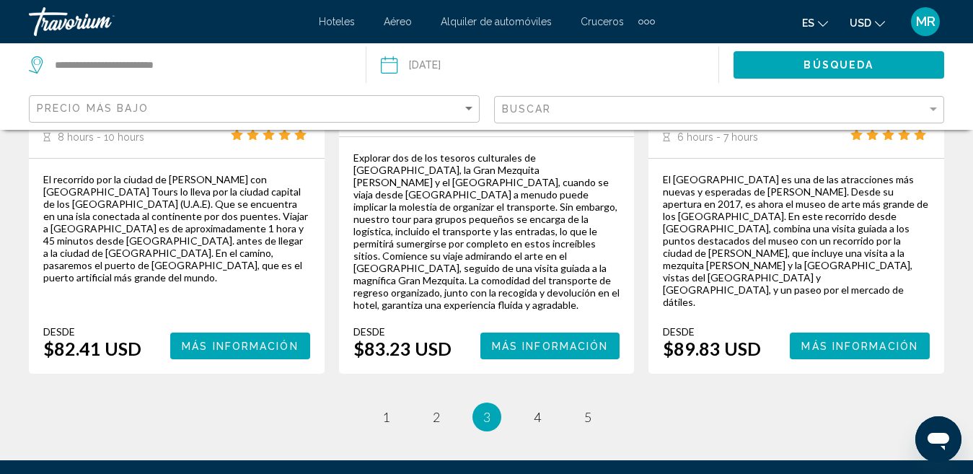
scroll to position [2651, 0]
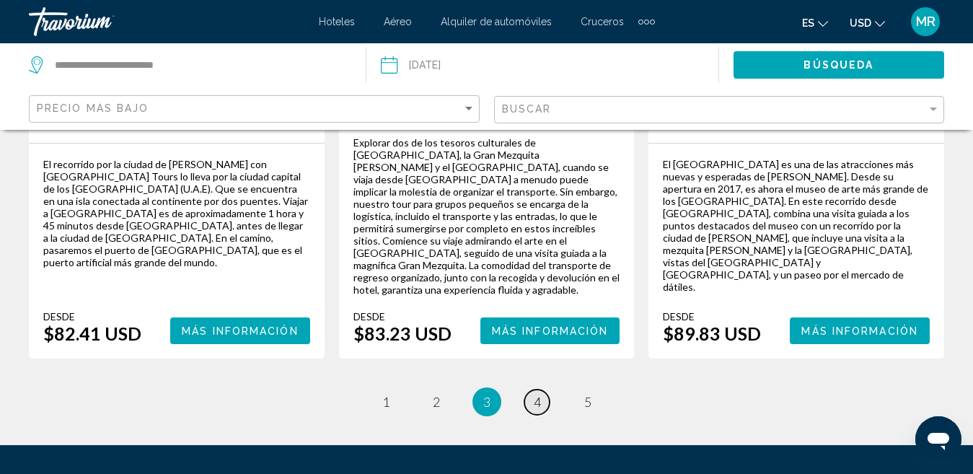
click at [541, 389] on link "page 4" at bounding box center [536, 401] width 25 height 25
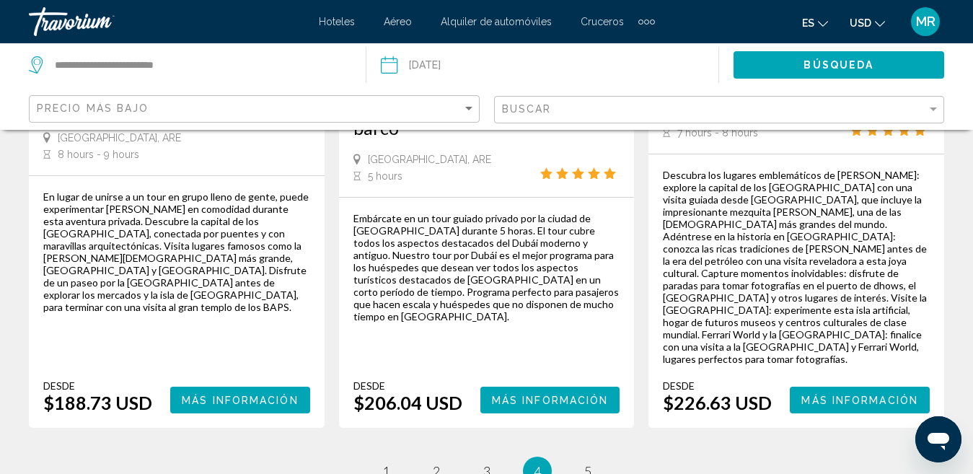
scroll to position [2634, 0]
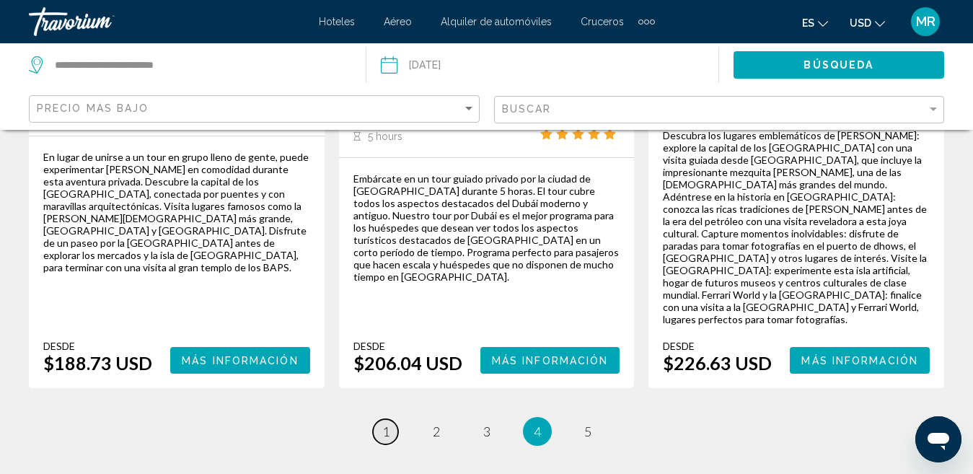
click at [389, 423] on span "1" at bounding box center [385, 431] width 7 height 16
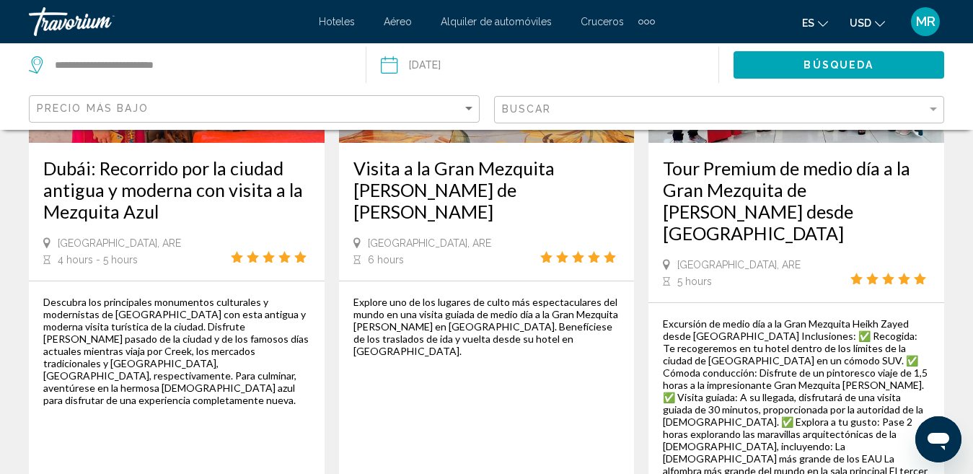
scroll to position [1801, 0]
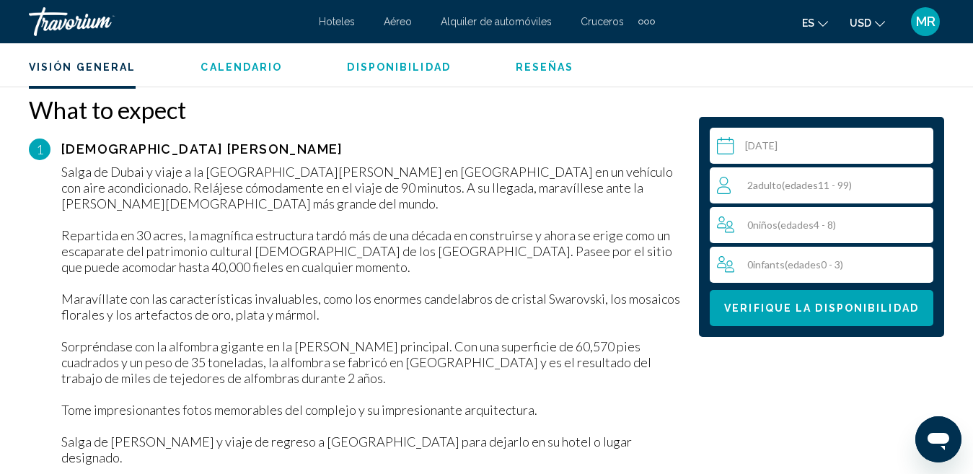
scroll to position [1636, 0]
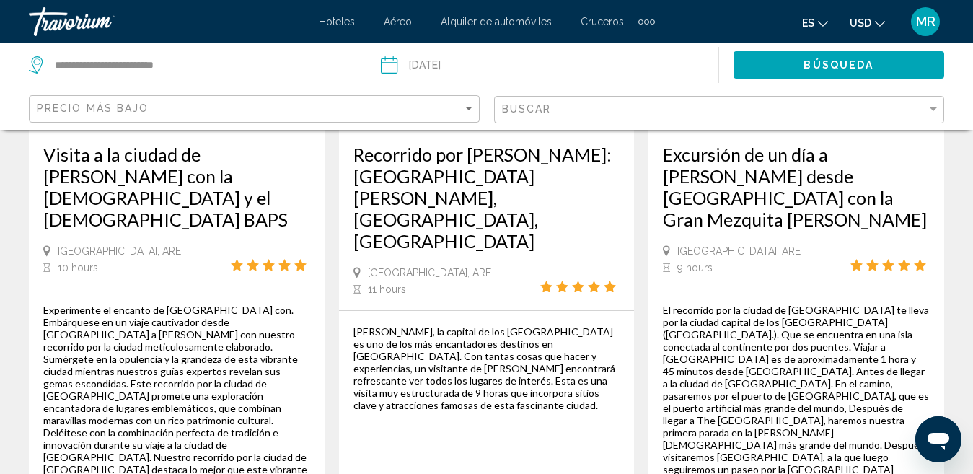
scroll to position [1018, 0]
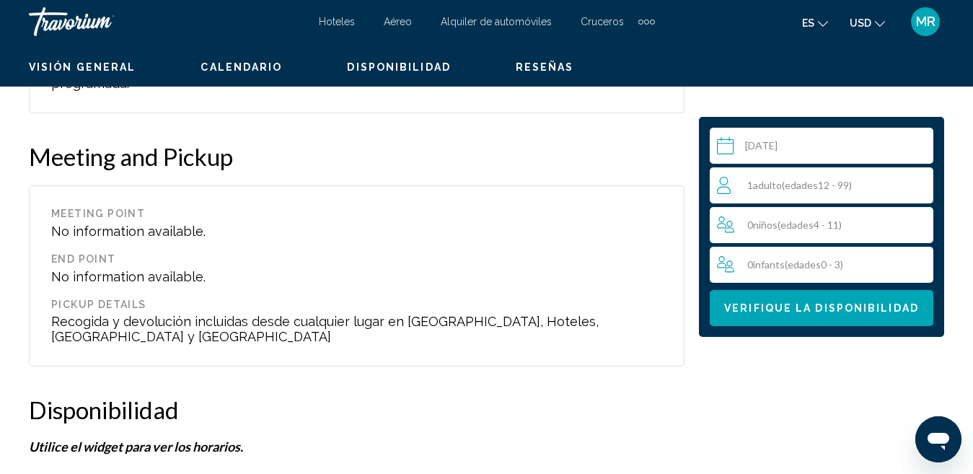
scroll to position [149, 0]
